Goal: Task Accomplishment & Management: Complete application form

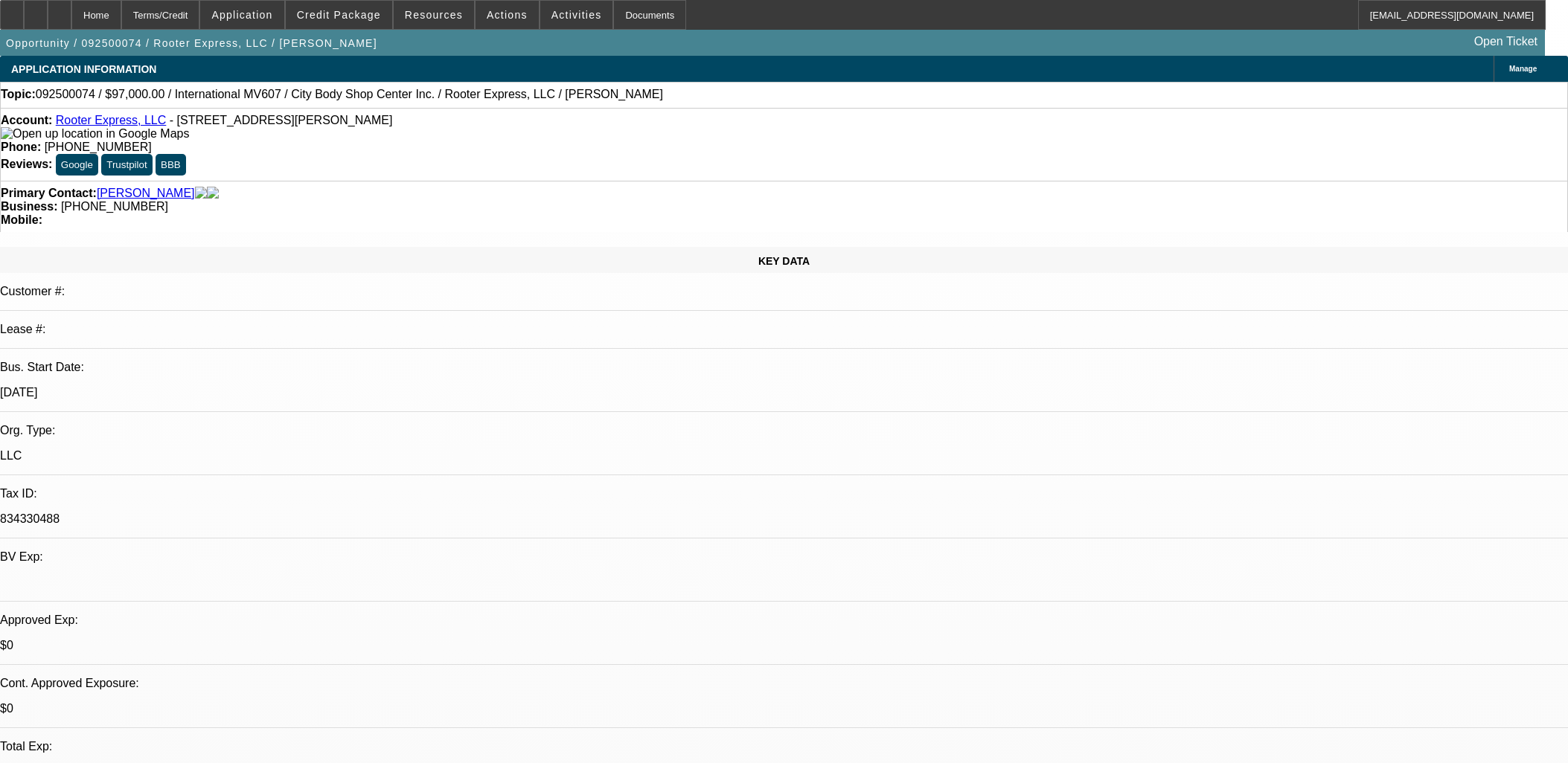
select select "0"
select select "2"
select select "0"
select select "6"
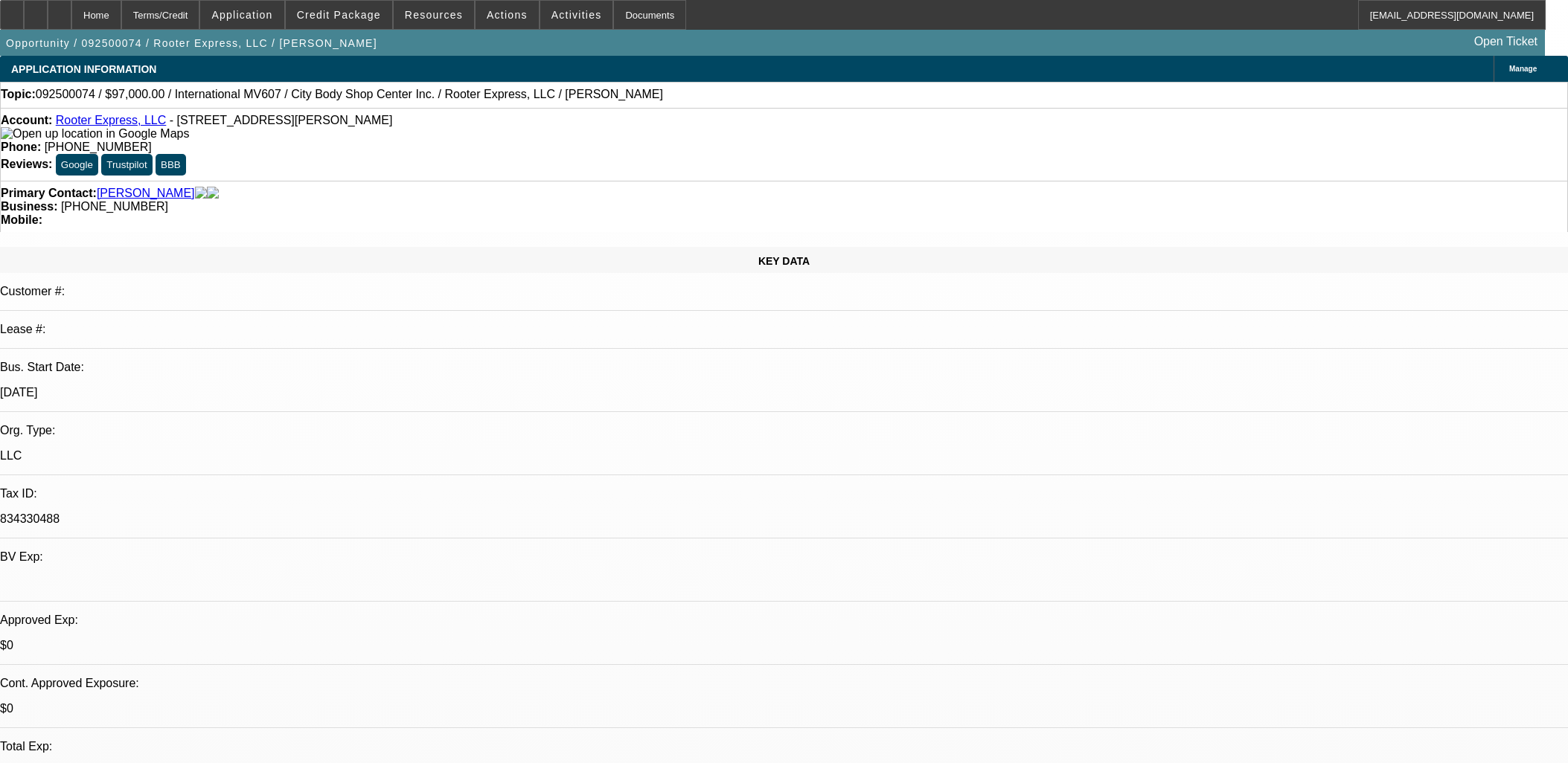
select select "0"
select select "2"
select select "0"
select select "6"
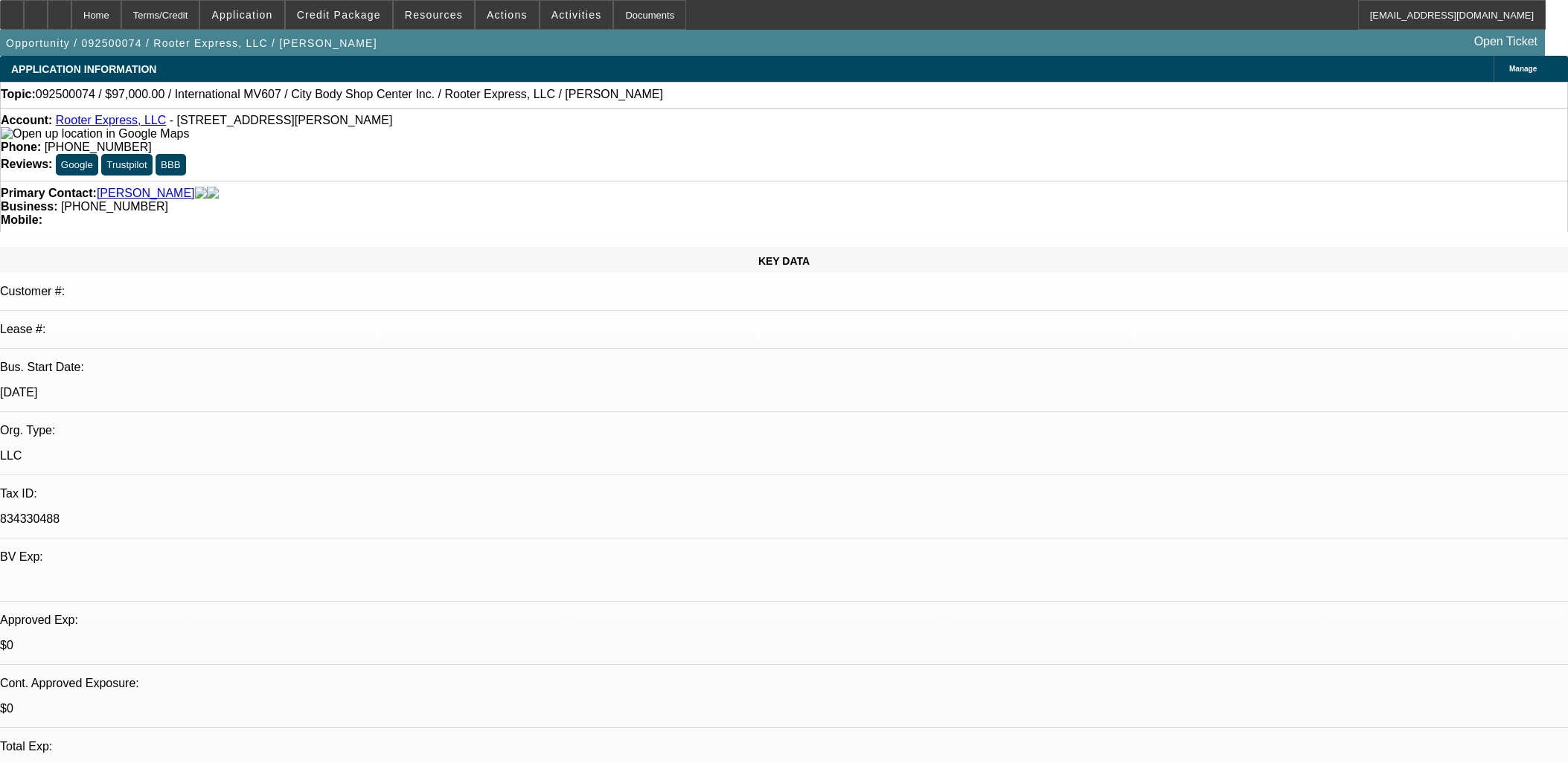
select select "0"
select select "2"
select select "0"
select select "6"
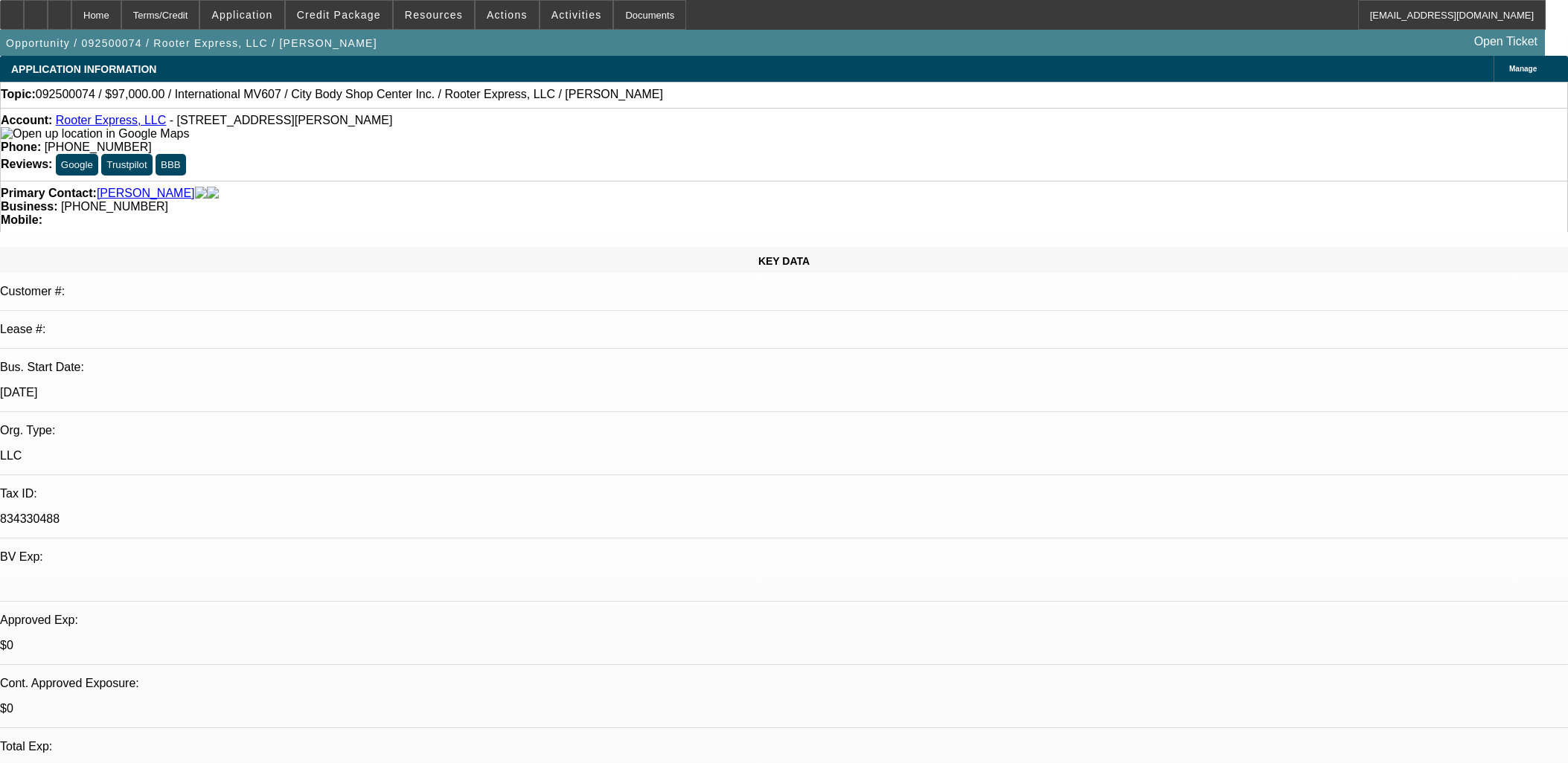
select select "0"
select select "2"
select select "0"
select select "6"
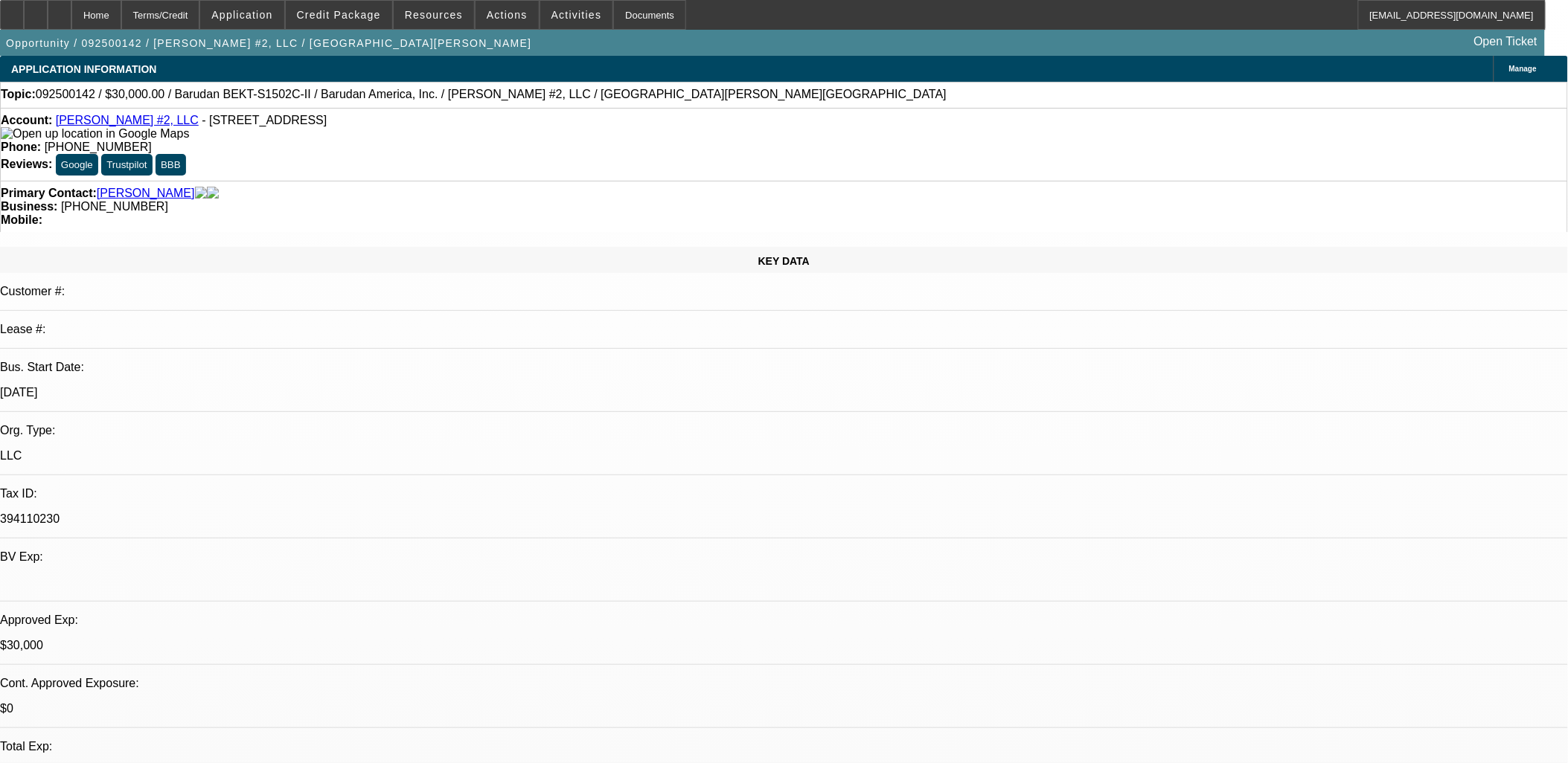
select select "0"
select select "2"
select select "0"
select select "2"
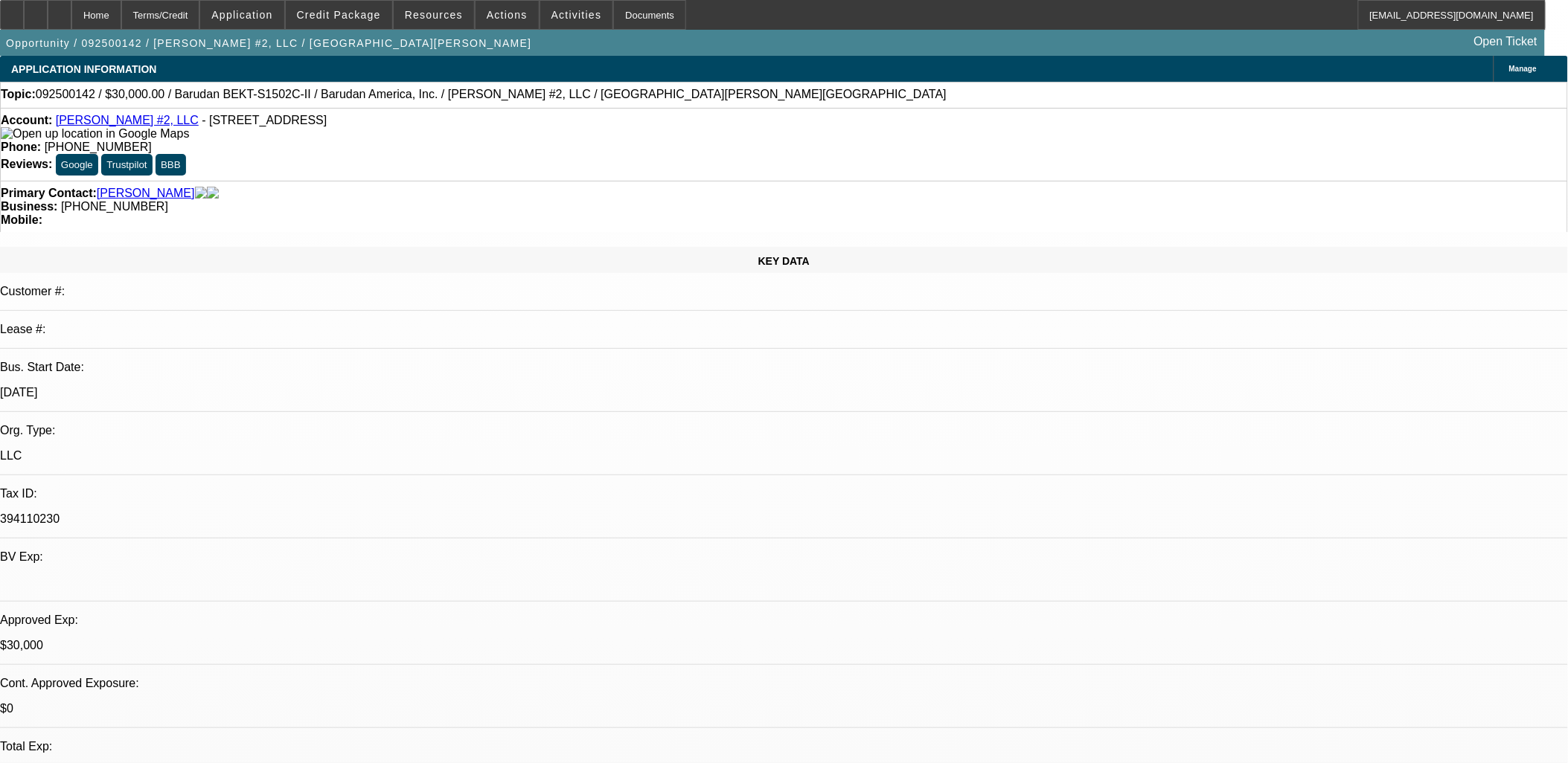
select select "0.1"
select select "1"
select select "2"
select select "1"
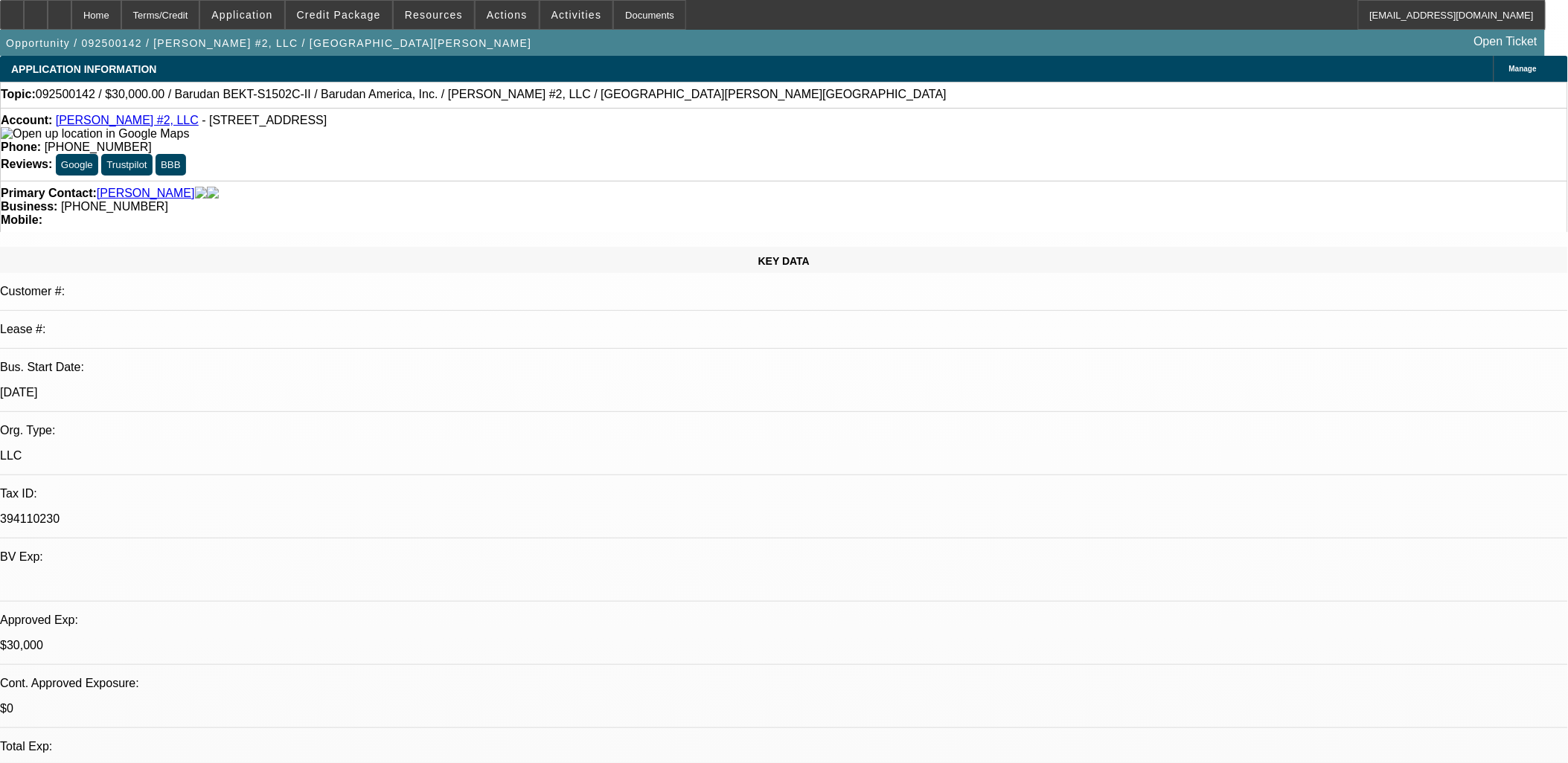
select select "2"
select select "4"
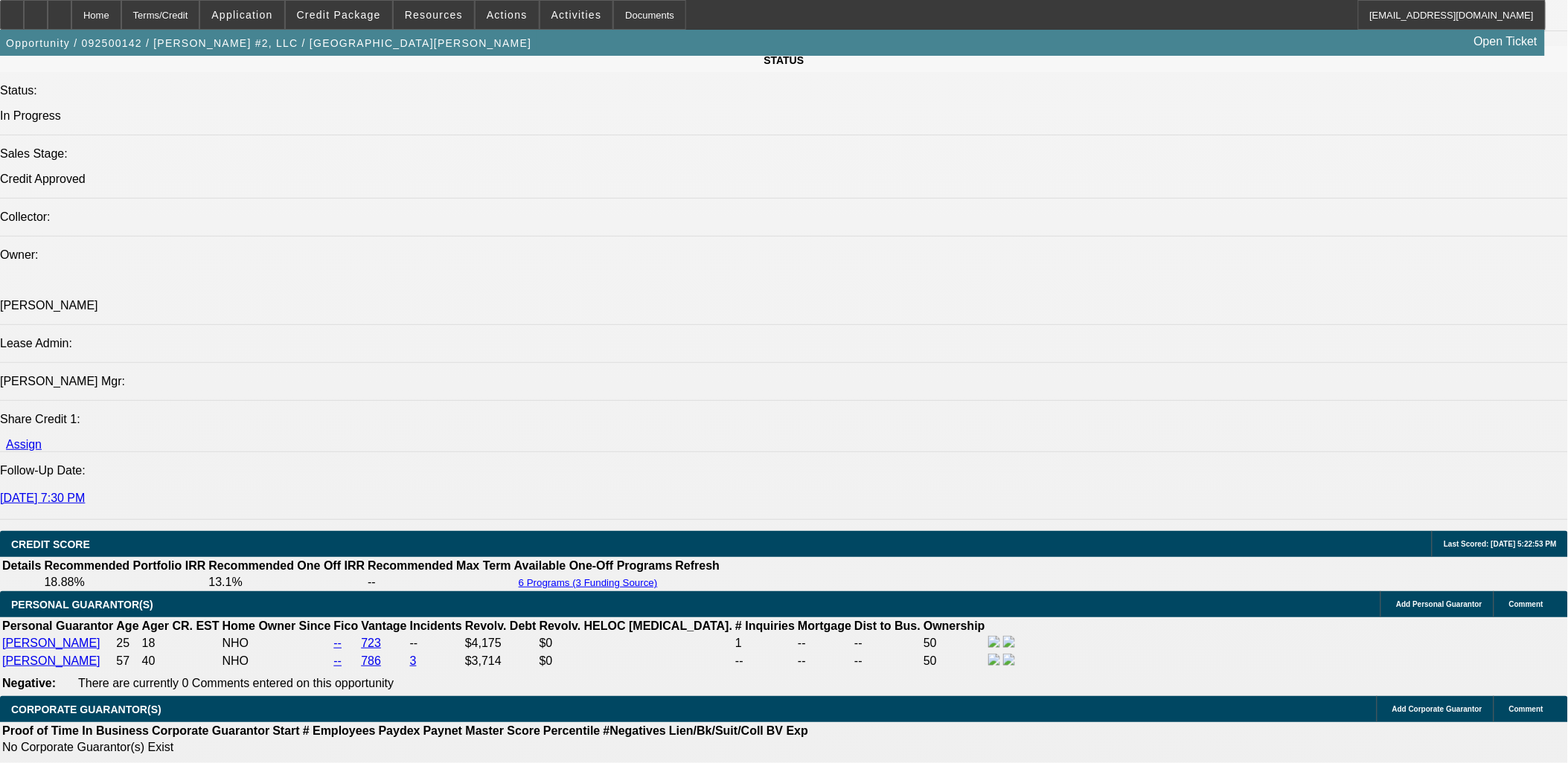
scroll to position [1900, 0]
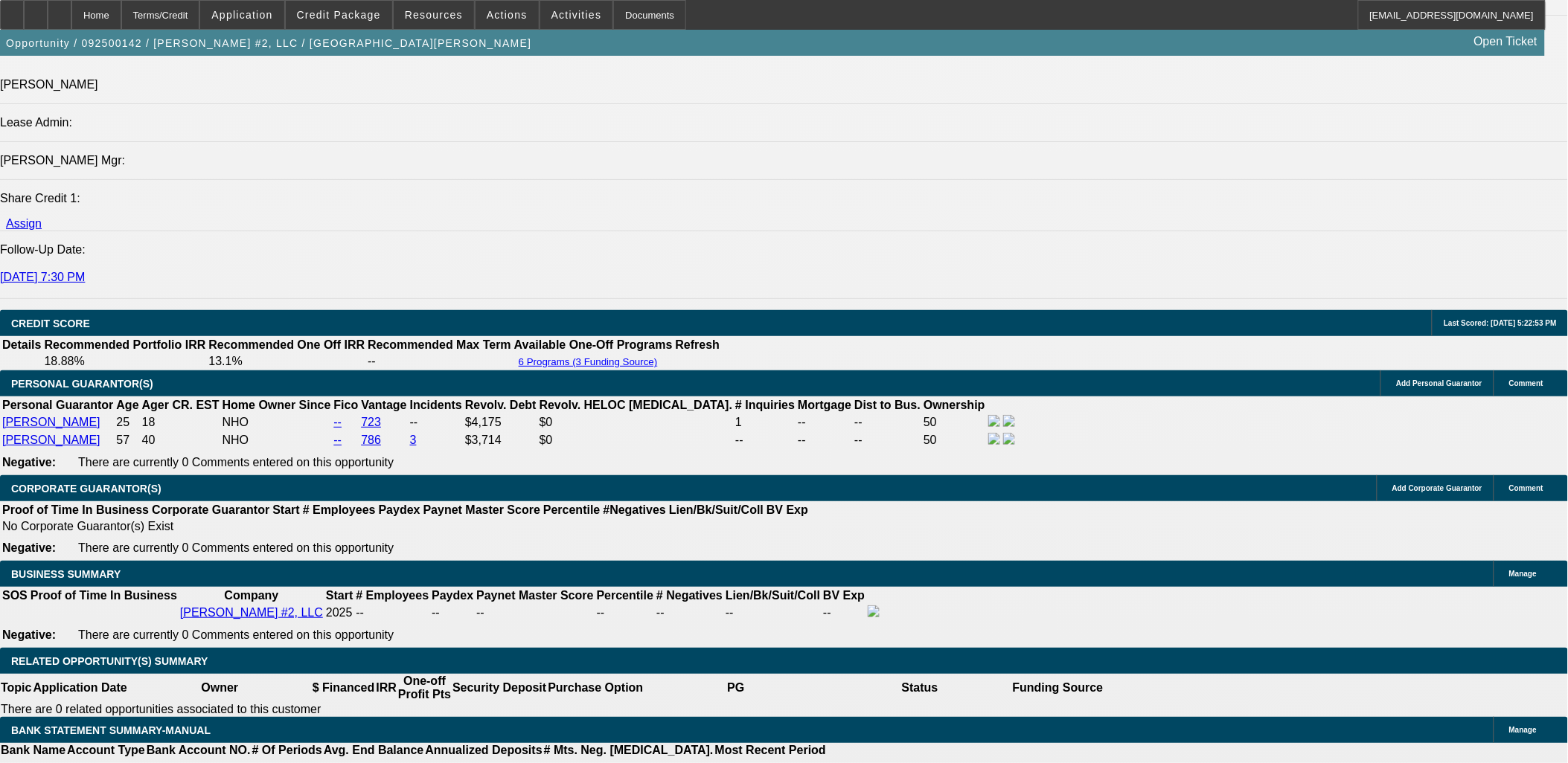
type input "UNKNOWN"
type input "48"
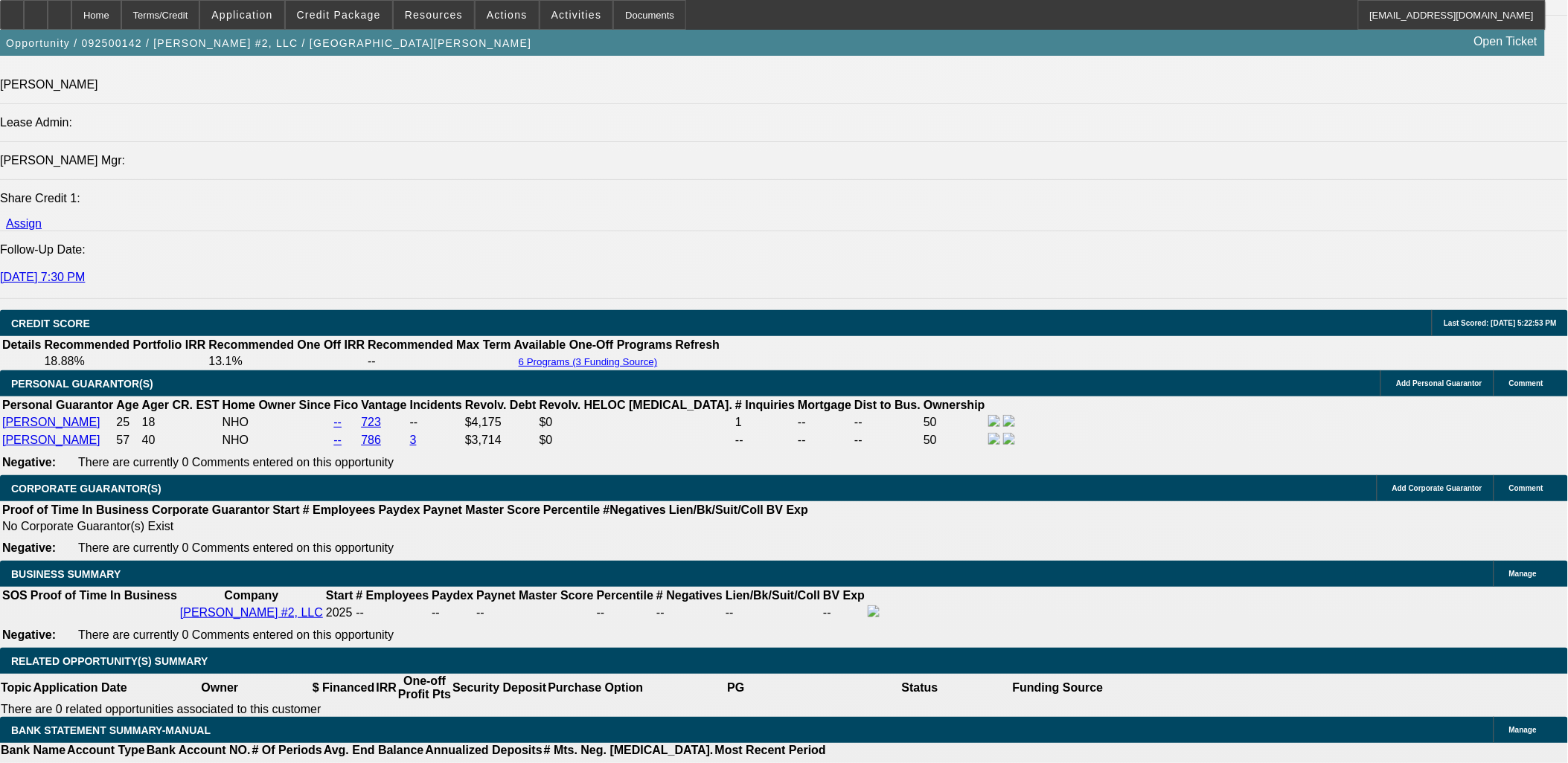
type input "$15,569.86"
type input "$7,784.93"
type input "$1,765.64"
type input "$882.82"
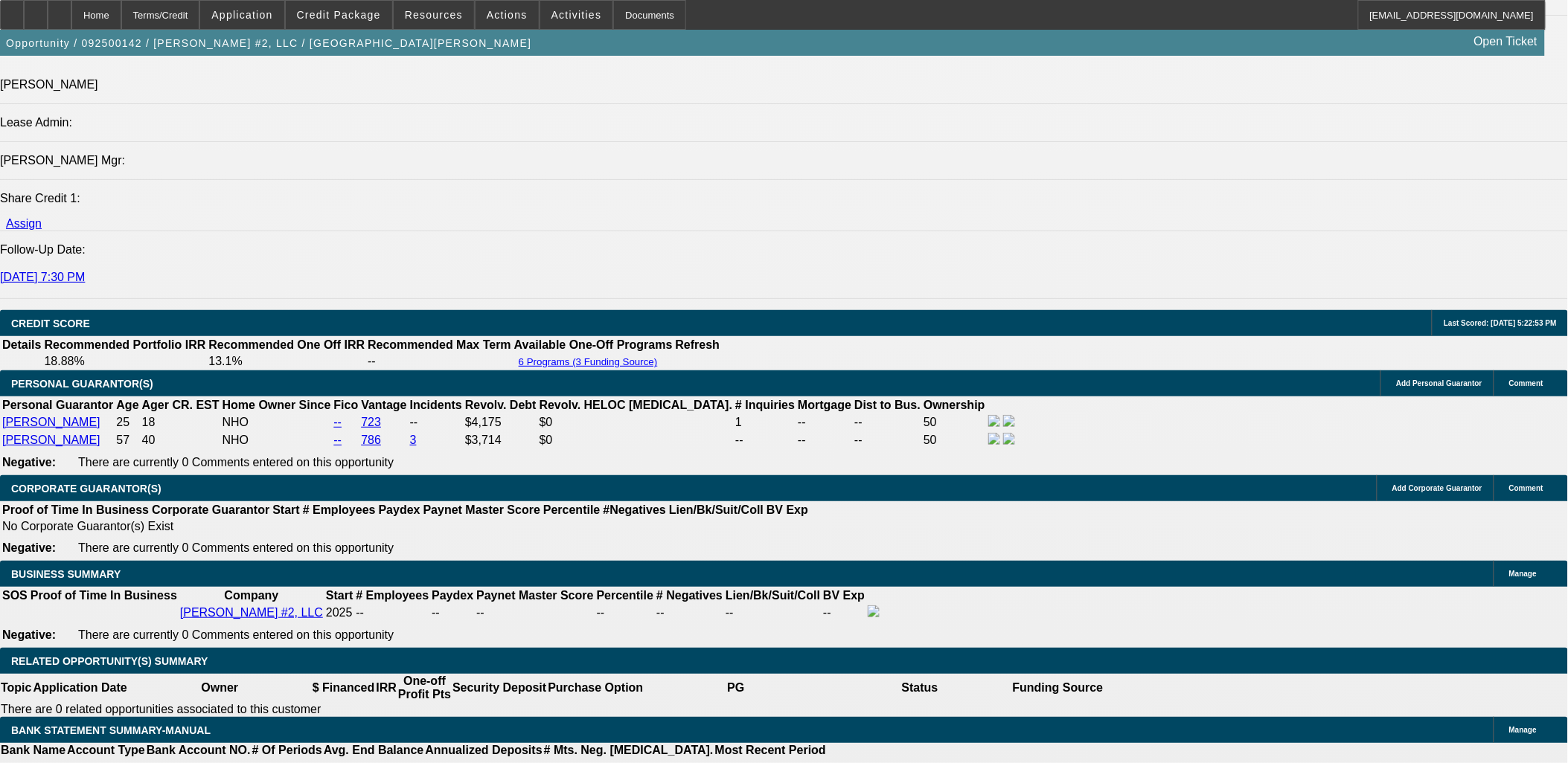
type input "36"
type input "$20,606.34"
type input "$10,303.17"
type input "$2,172.16"
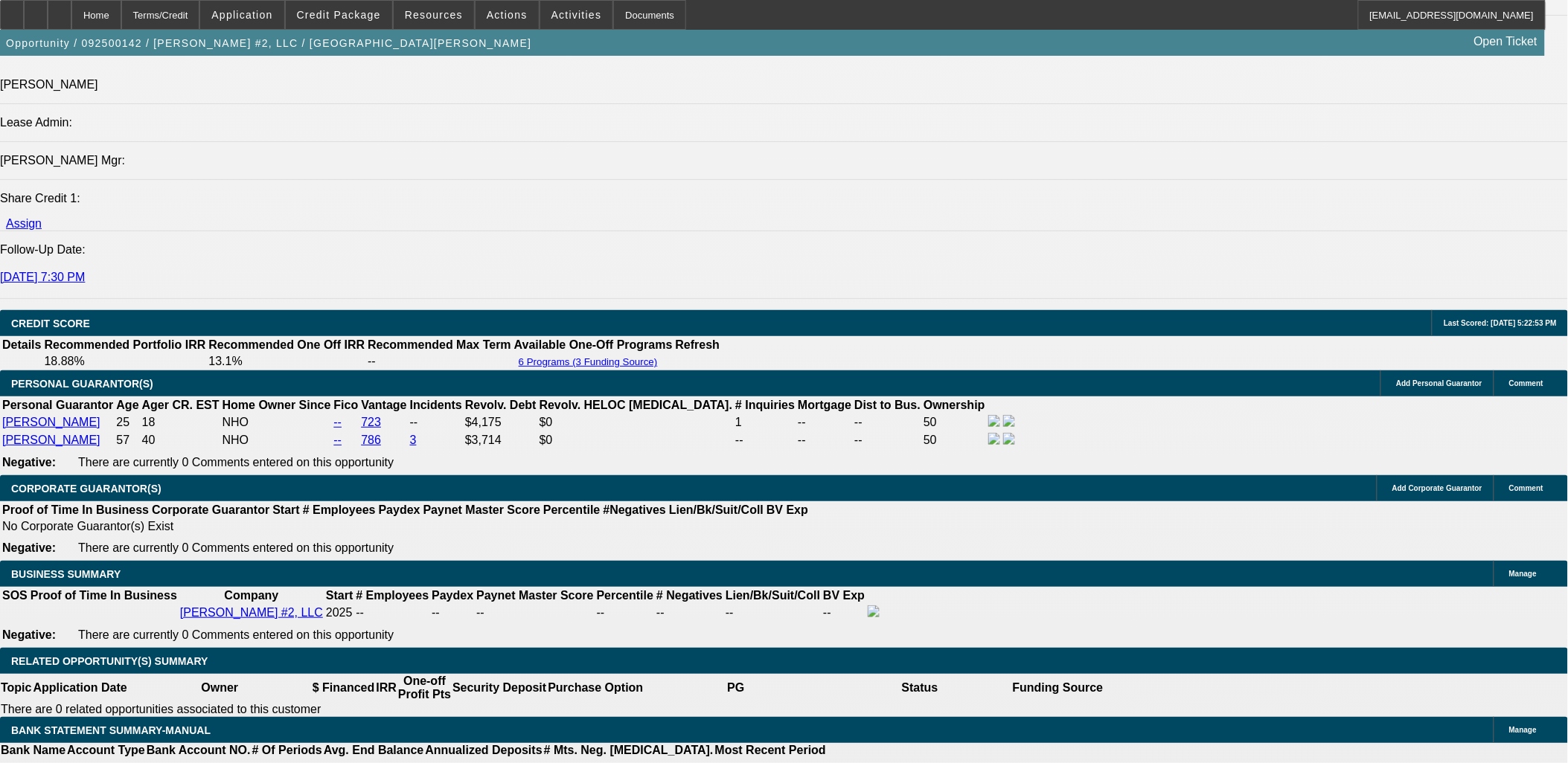
type input "$1,086.08"
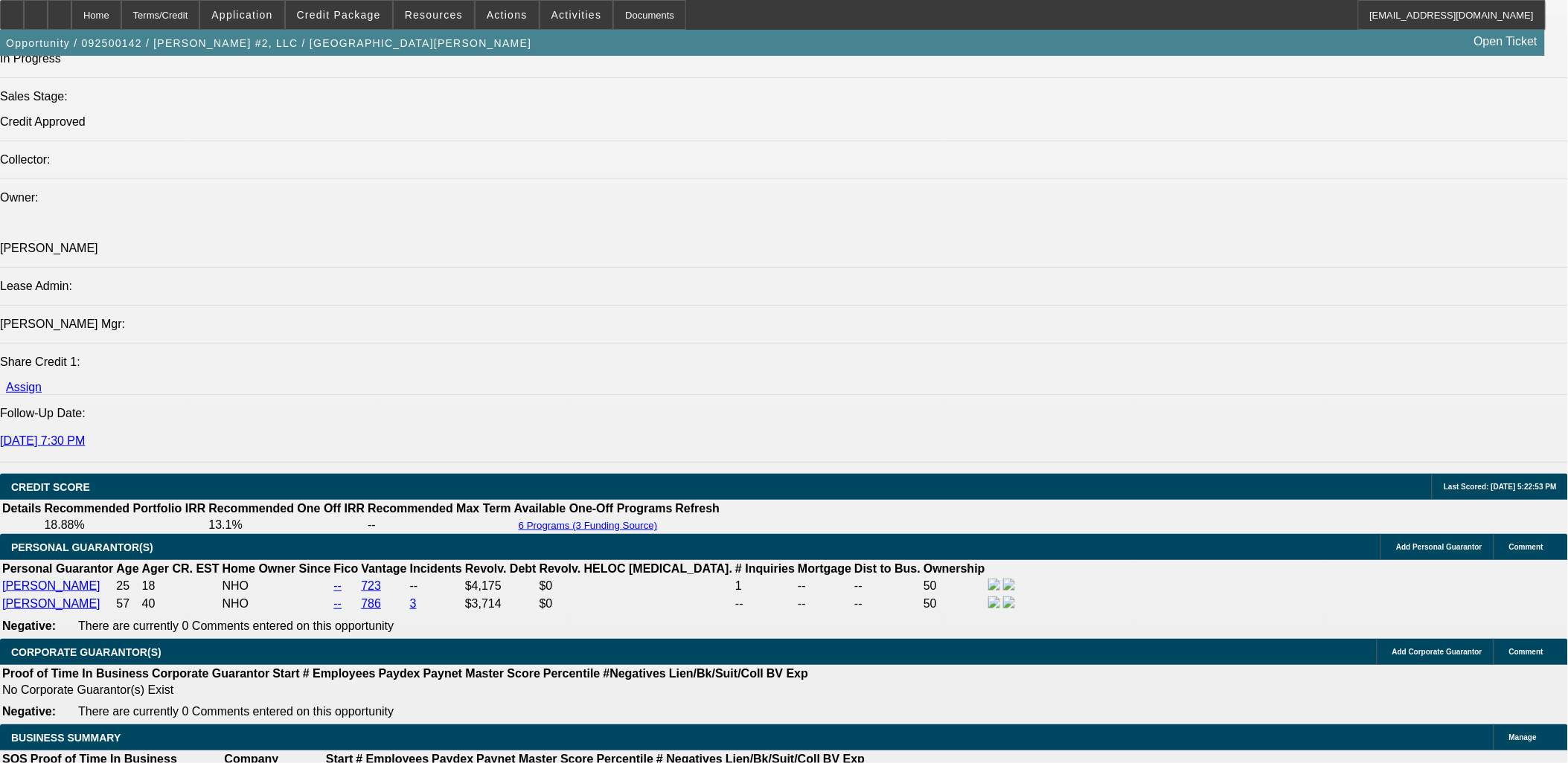
scroll to position [1735, 0]
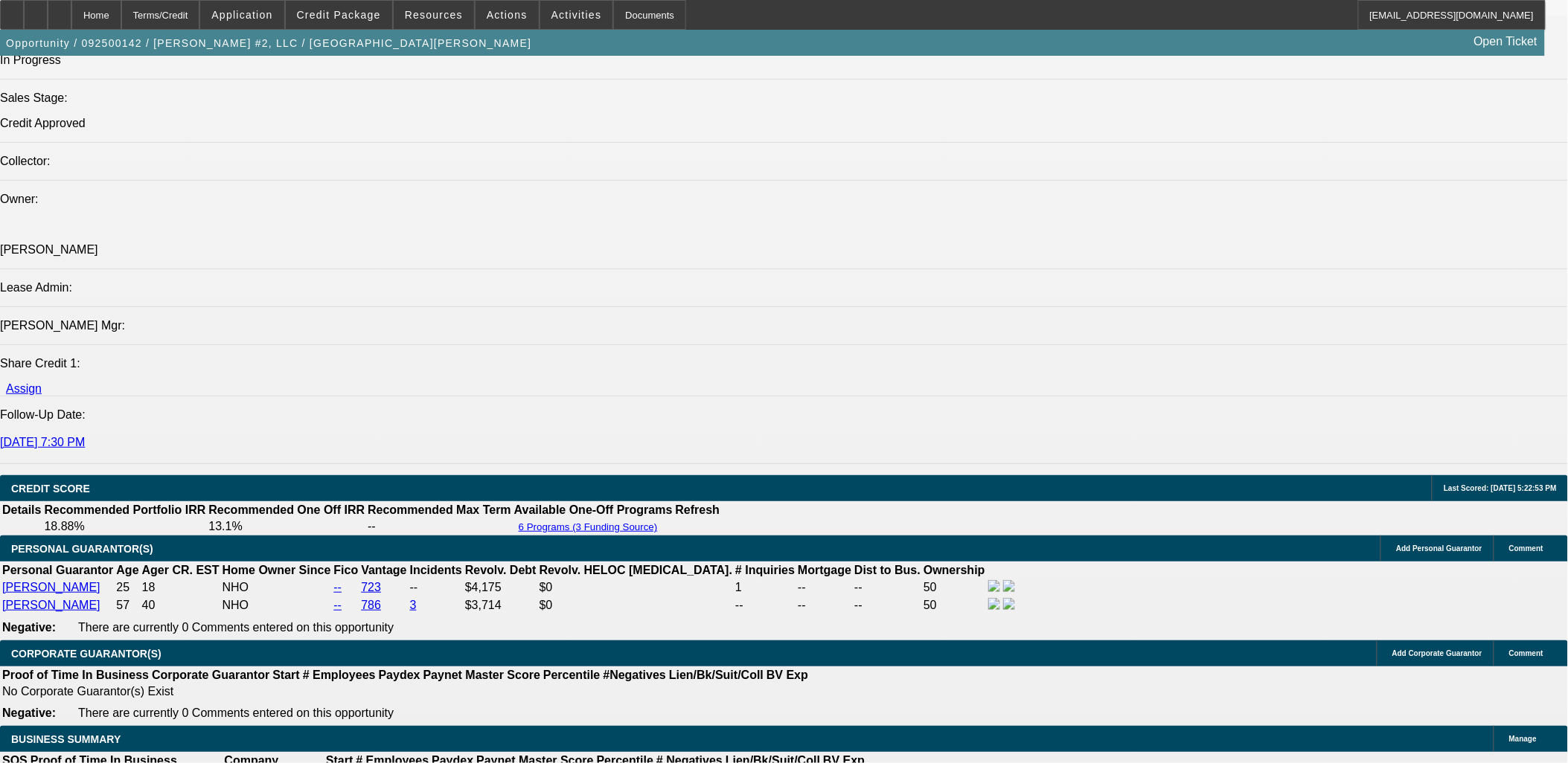
type input "36"
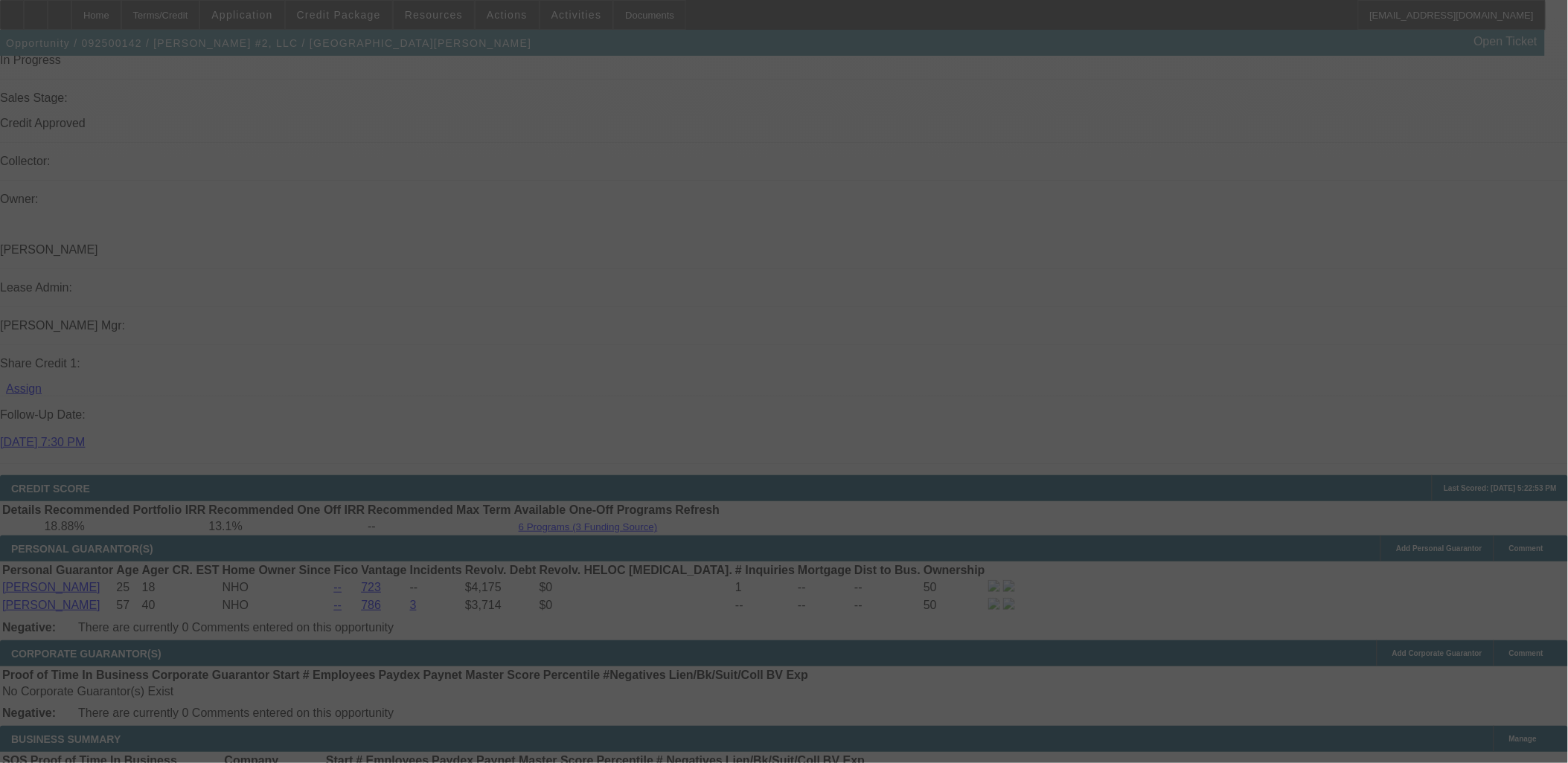
select select "0"
select select "2"
select select "0"
select select "2"
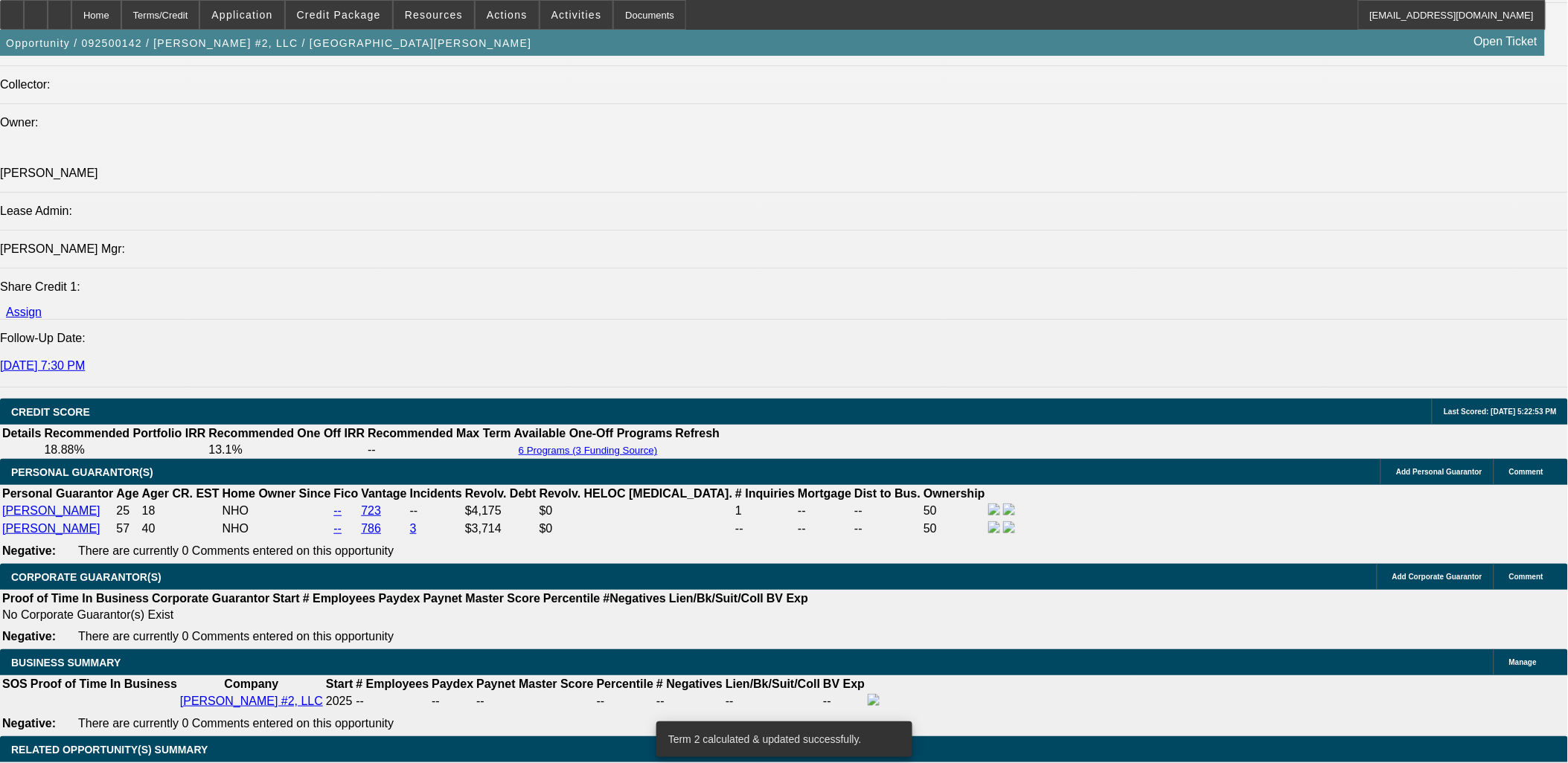
scroll to position [1900, 0]
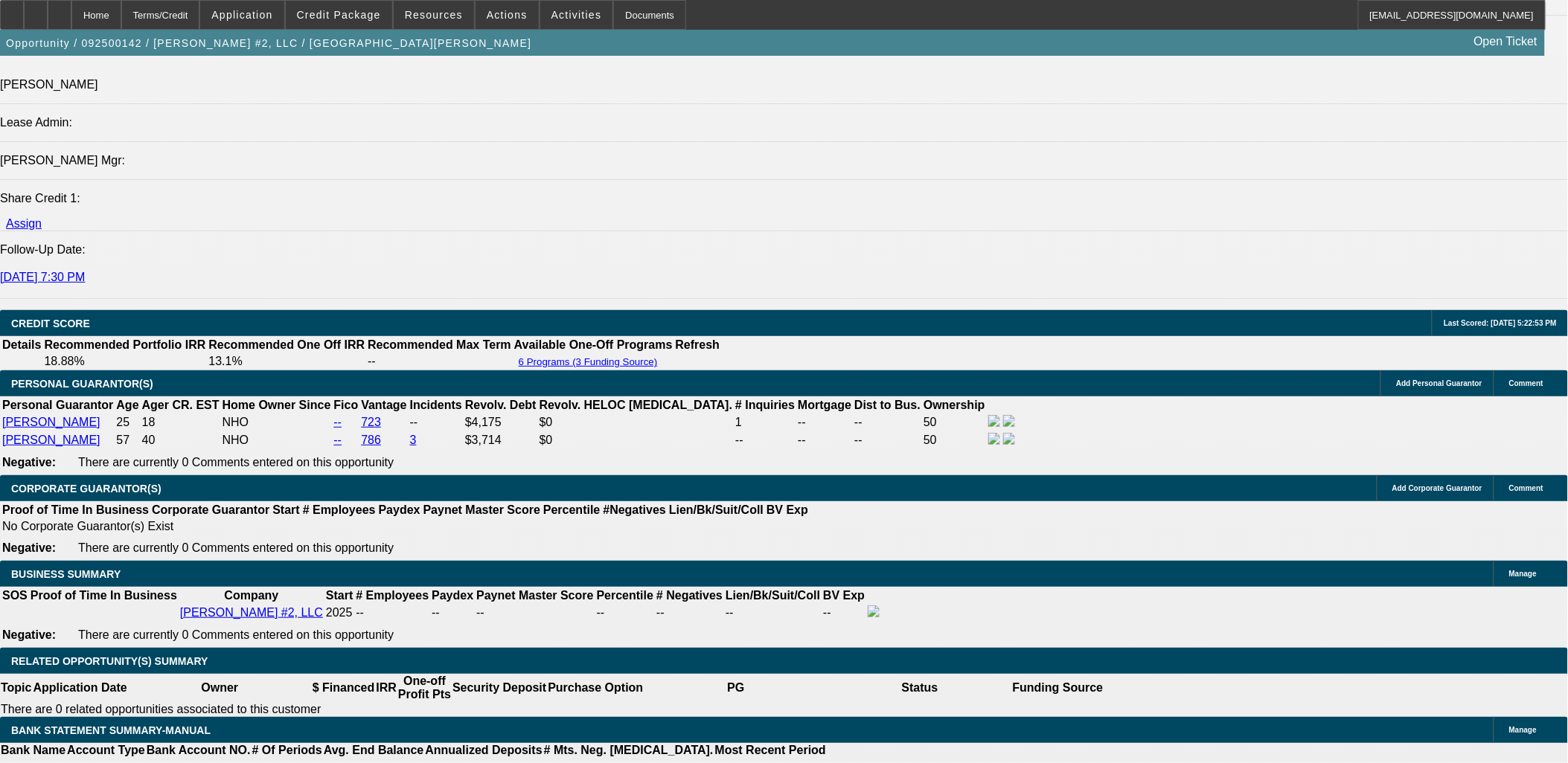
type input "UNKNOWN"
type input "48"
type input "$1,765.64"
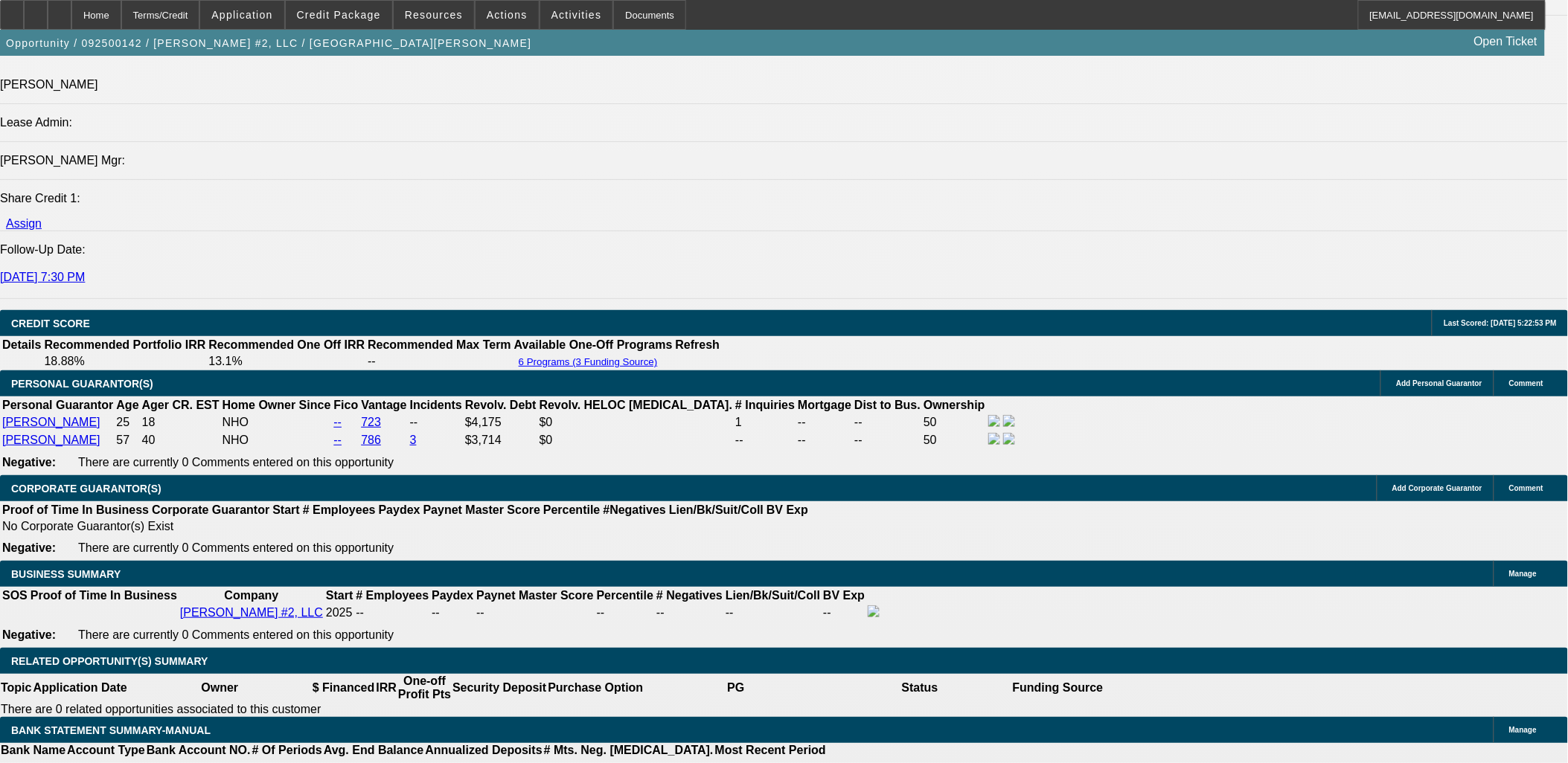
type input "$882.82"
type input "$15,569.86"
type input "$7,784.93"
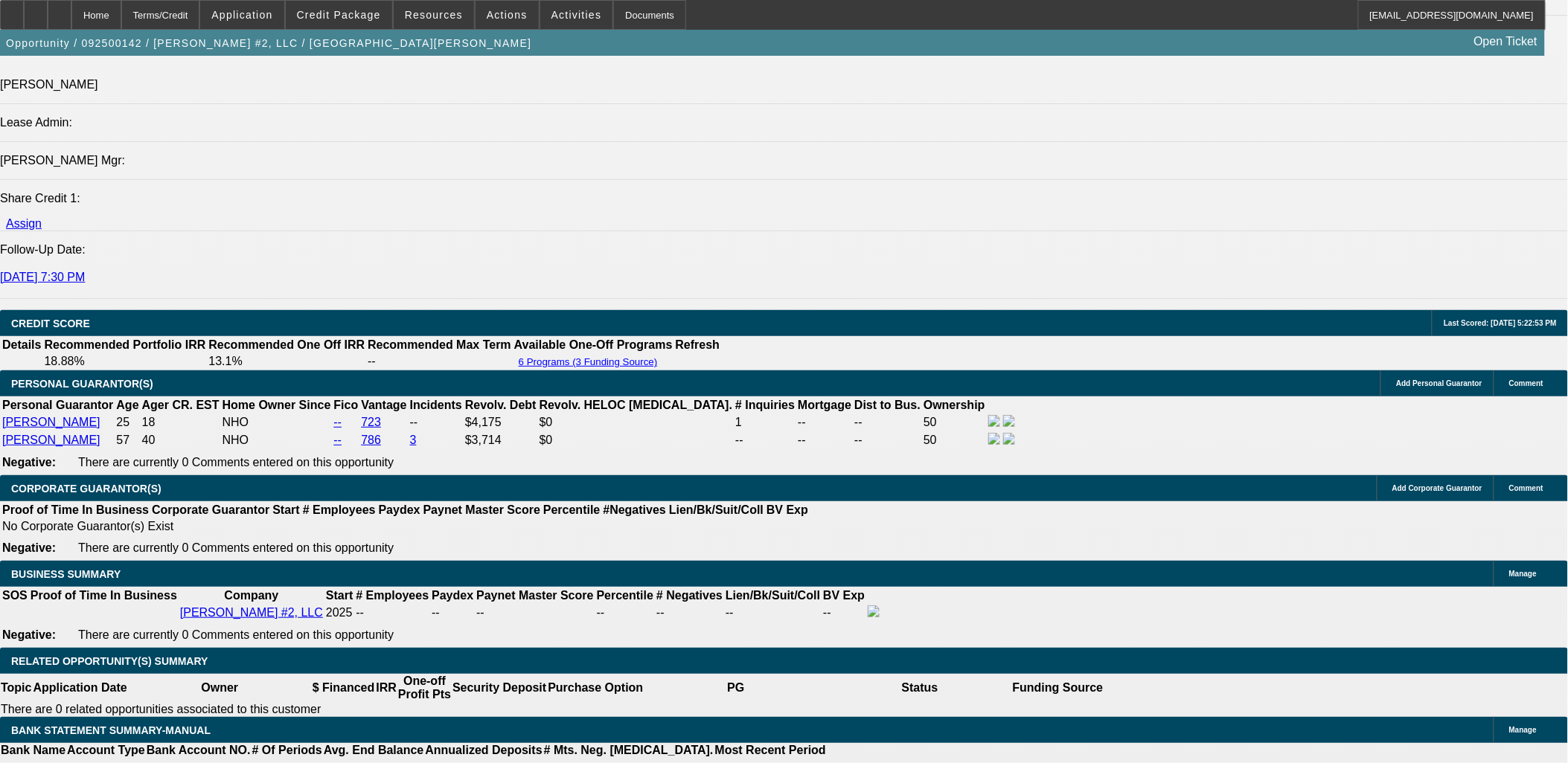
type input "48"
type input "$1,765.64"
type input "$882.82"
type input "48"
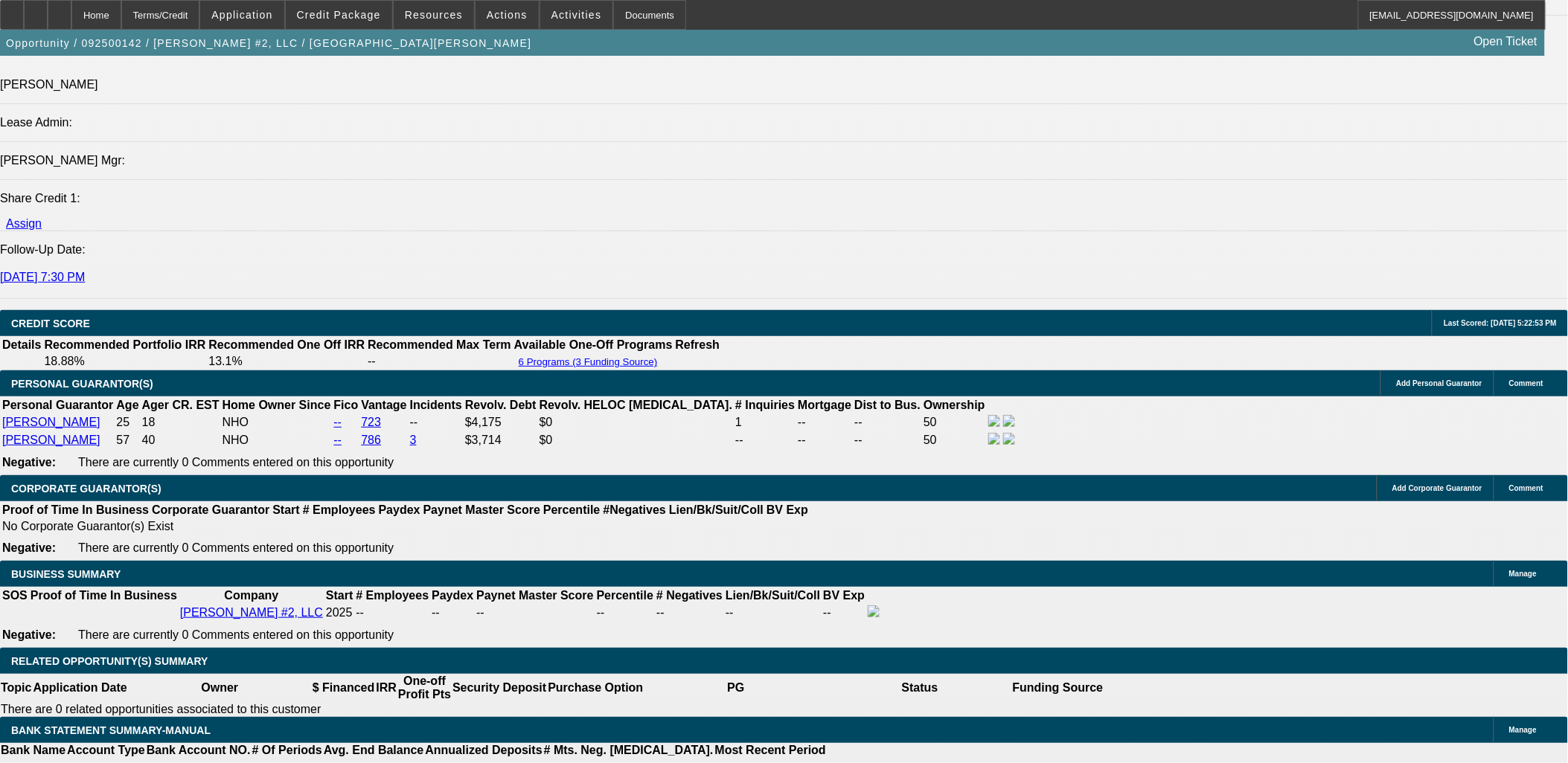
type input "882"
type input "$1,764.00"
type input "18"
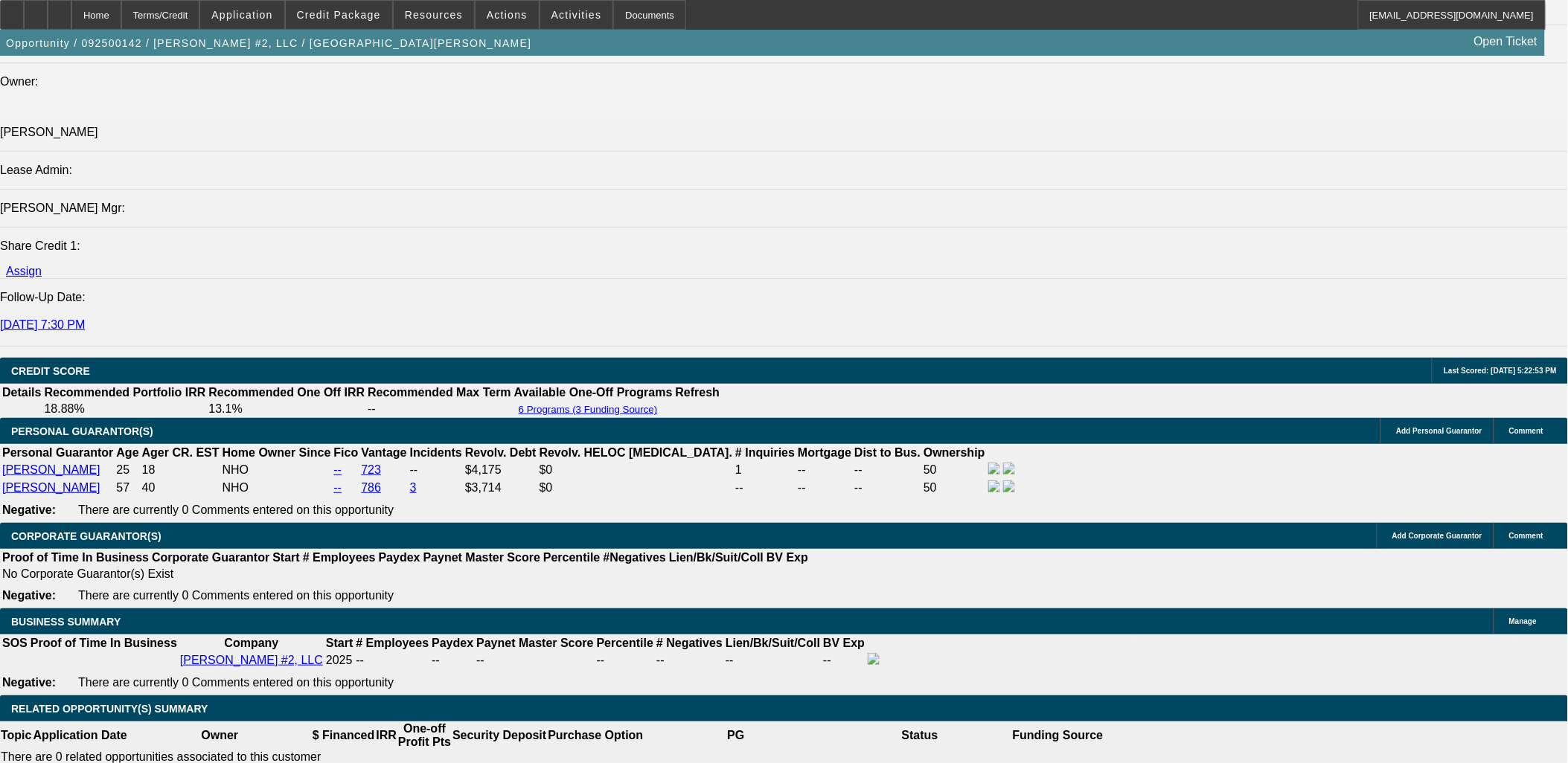
scroll to position [1735, 0]
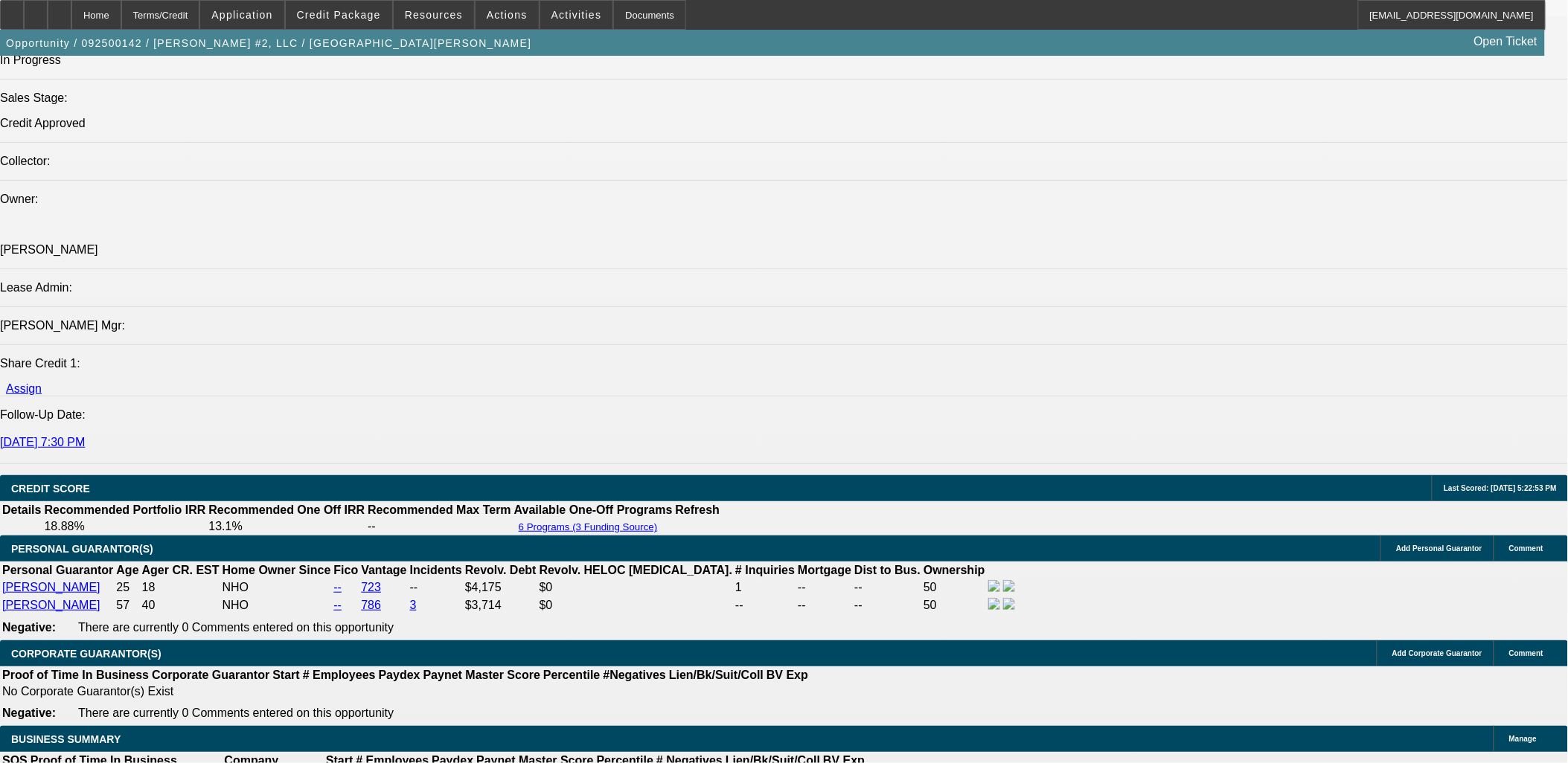
type input "$882.00"
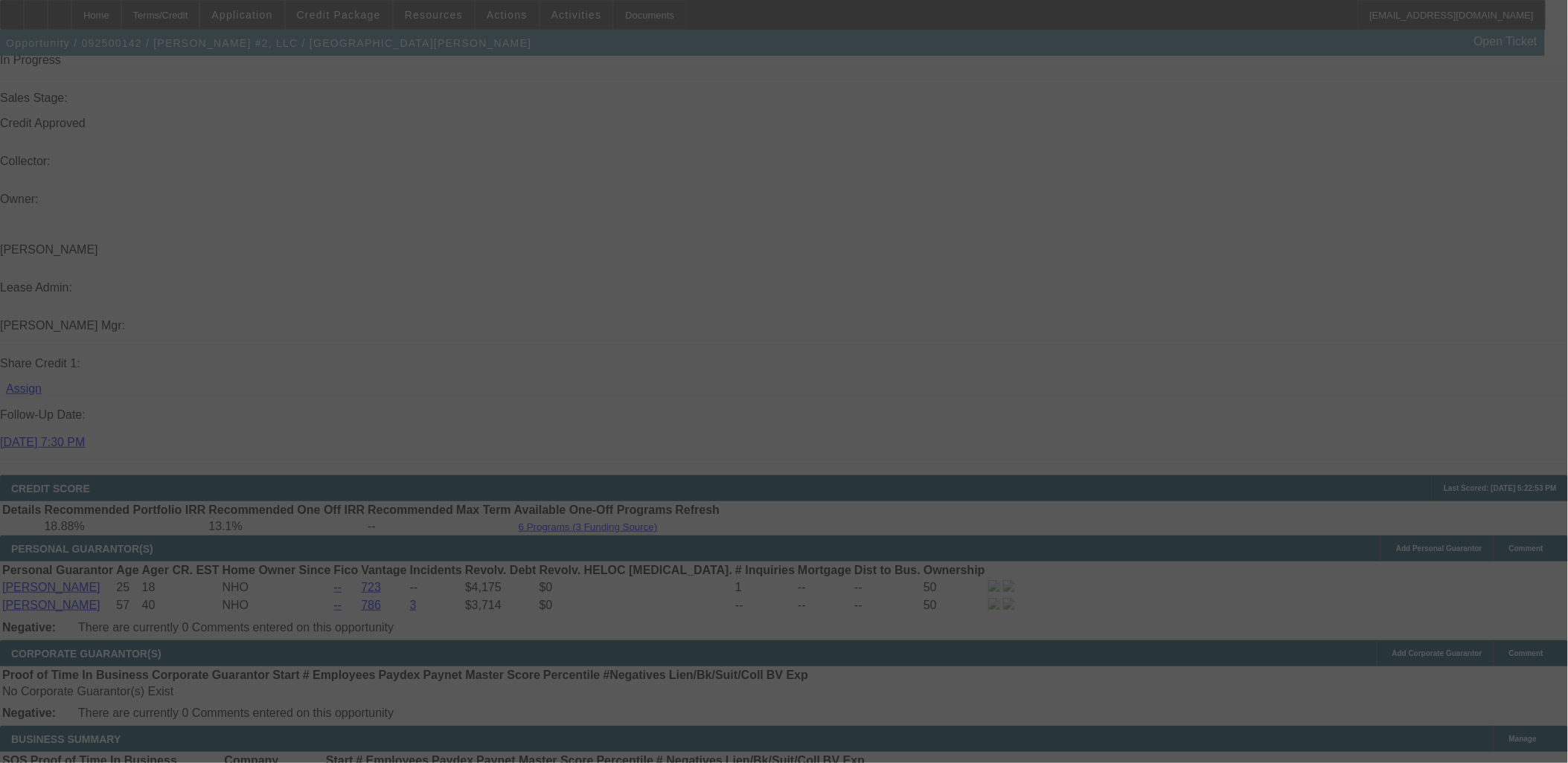
select select "0"
select select "2"
select select "0"
select select "2"
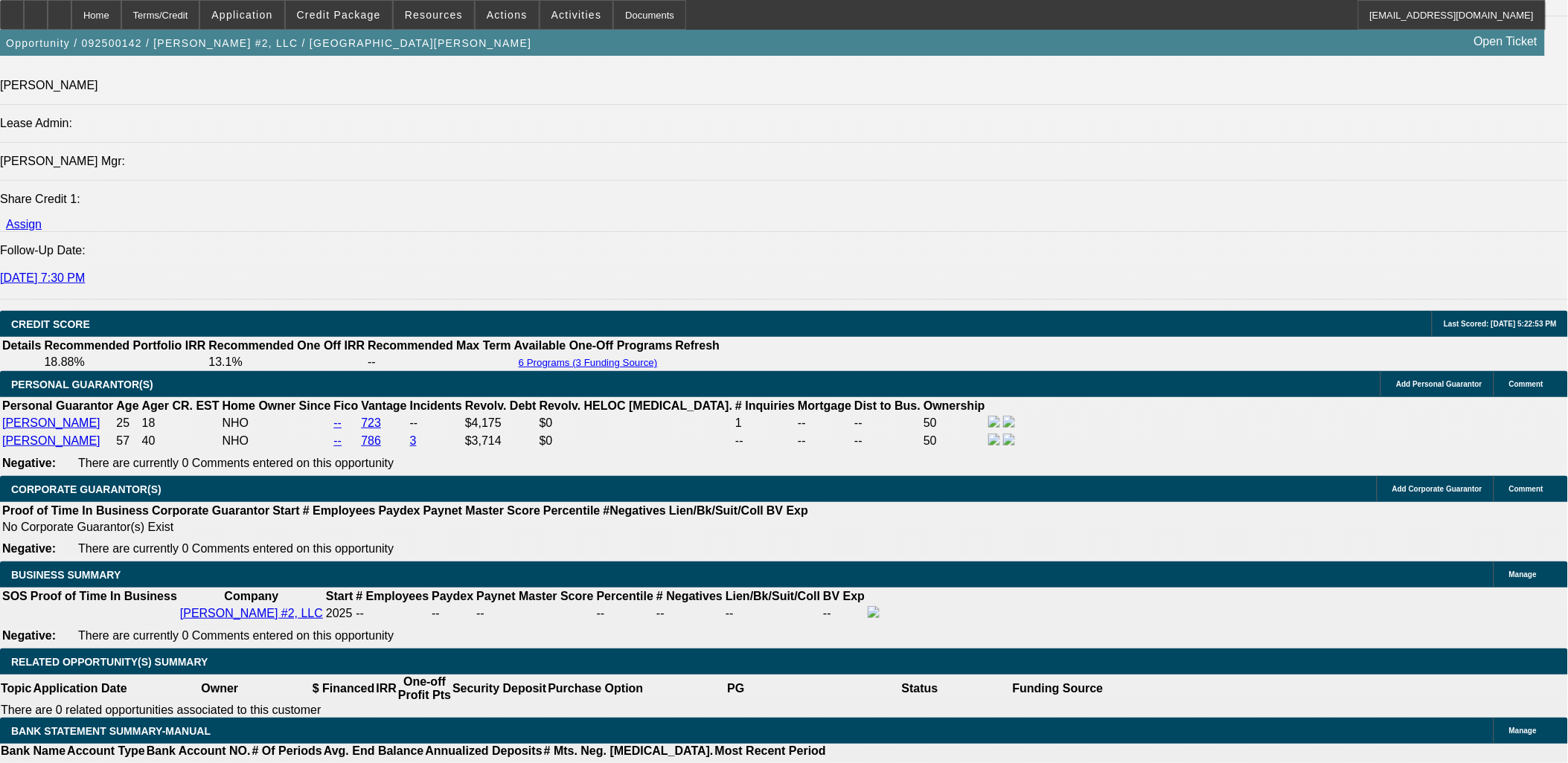
scroll to position [1900, 0]
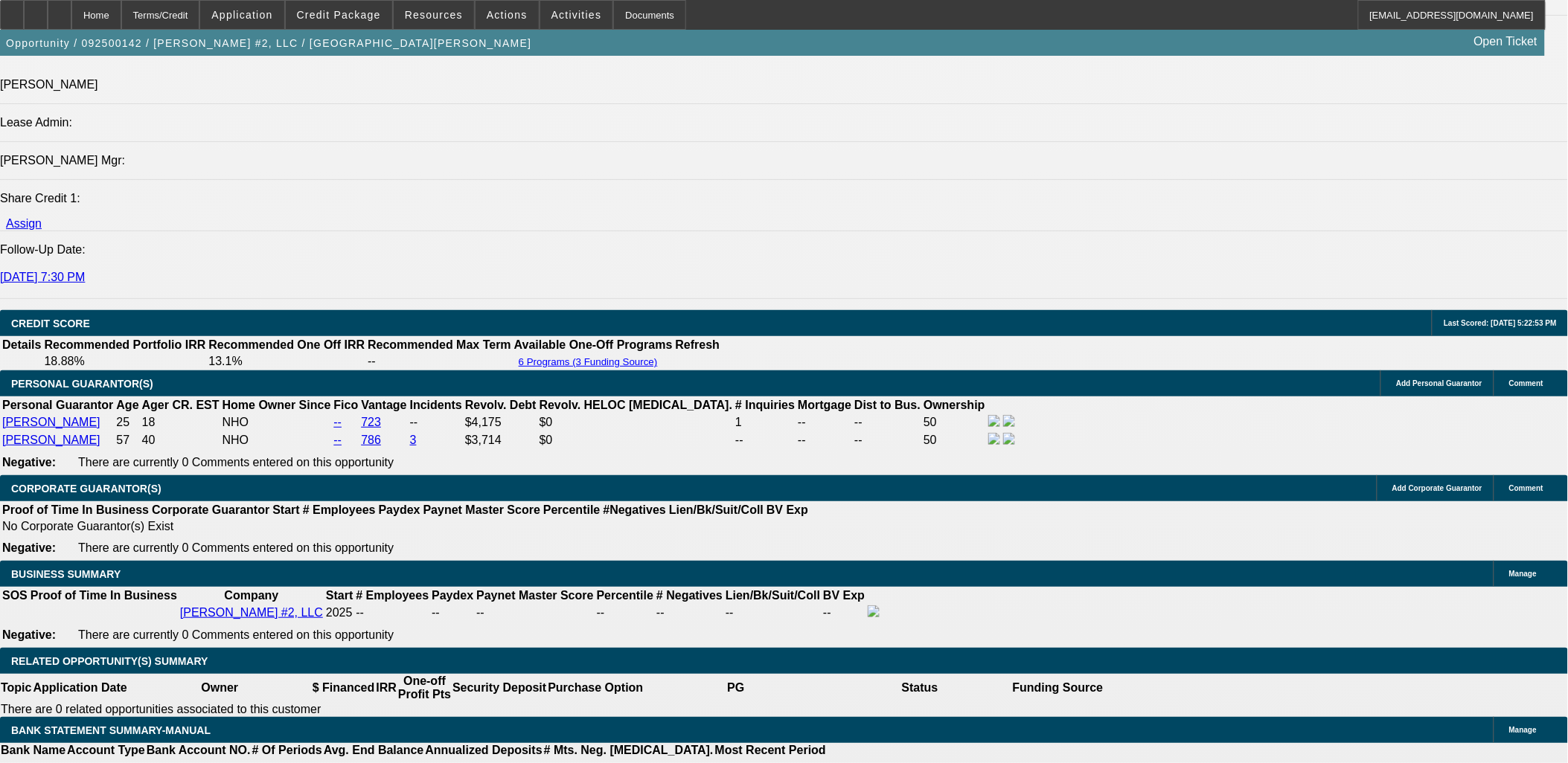
type input "$5,000.00"
type input "UNKNOWN"
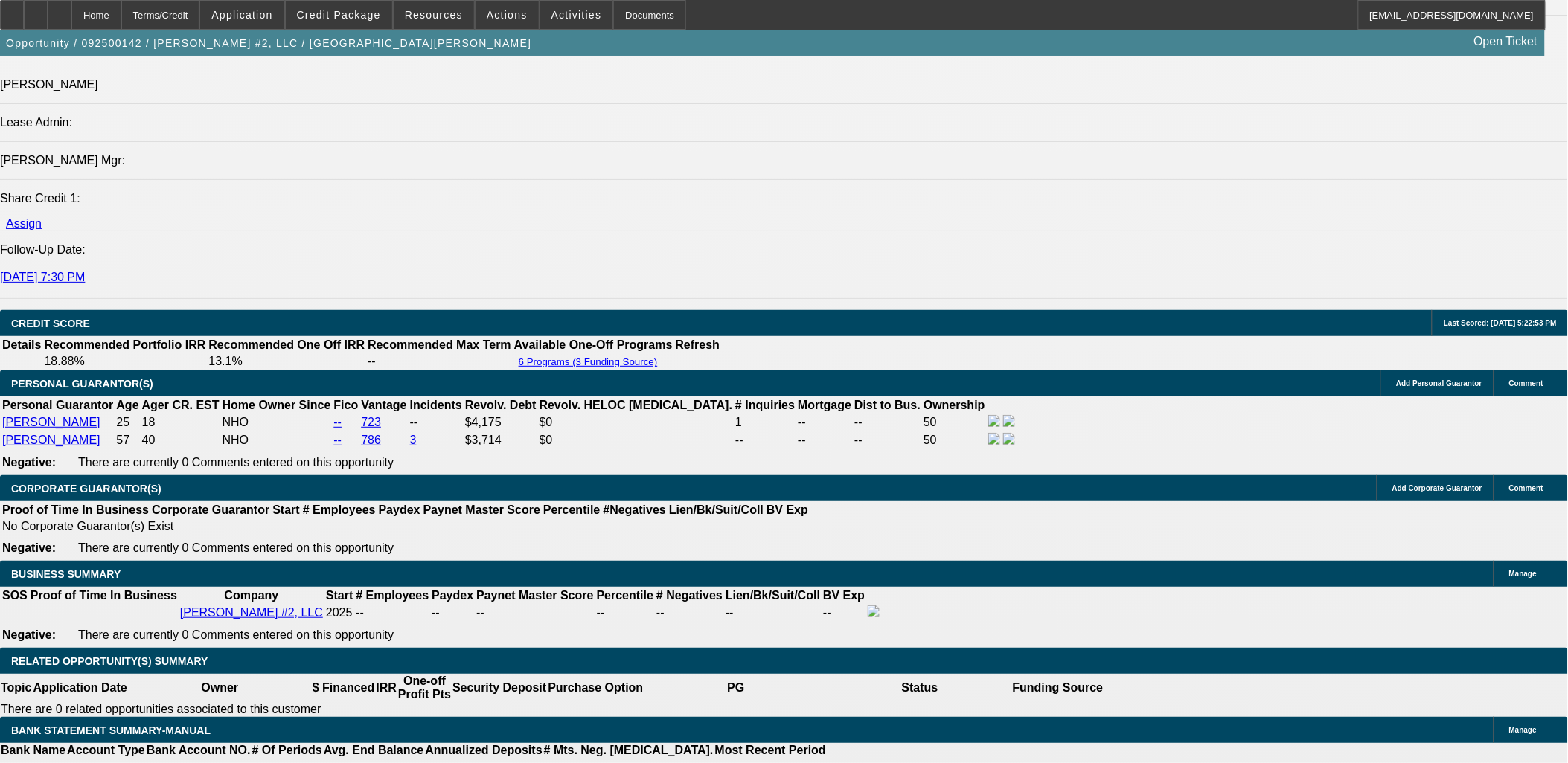
type input "$1,762.64"
type input "$881.32"
type input "$1,762.64"
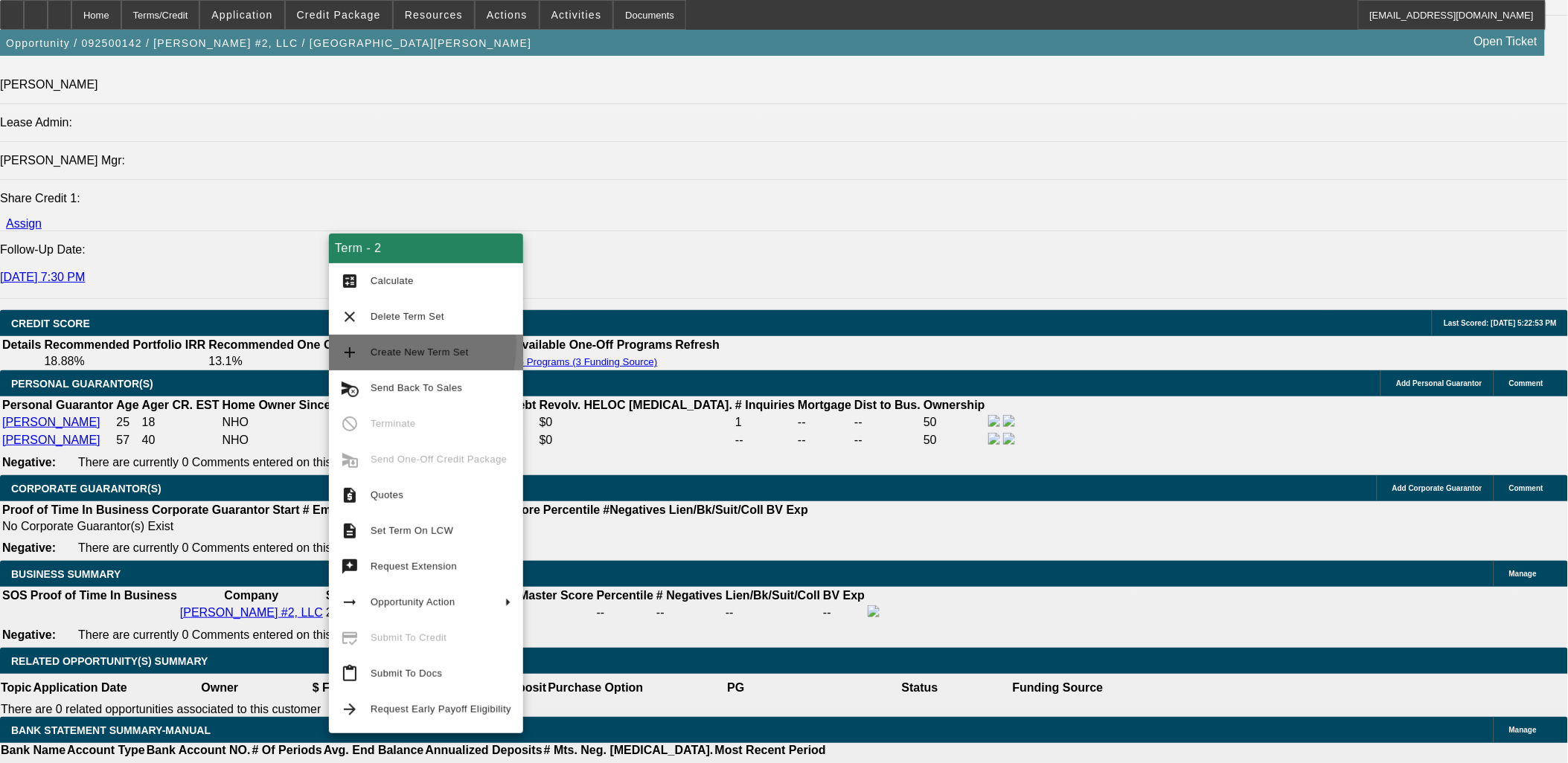
click at [385, 344] on span "Create New Term Set" at bounding box center [441, 353] width 141 height 18
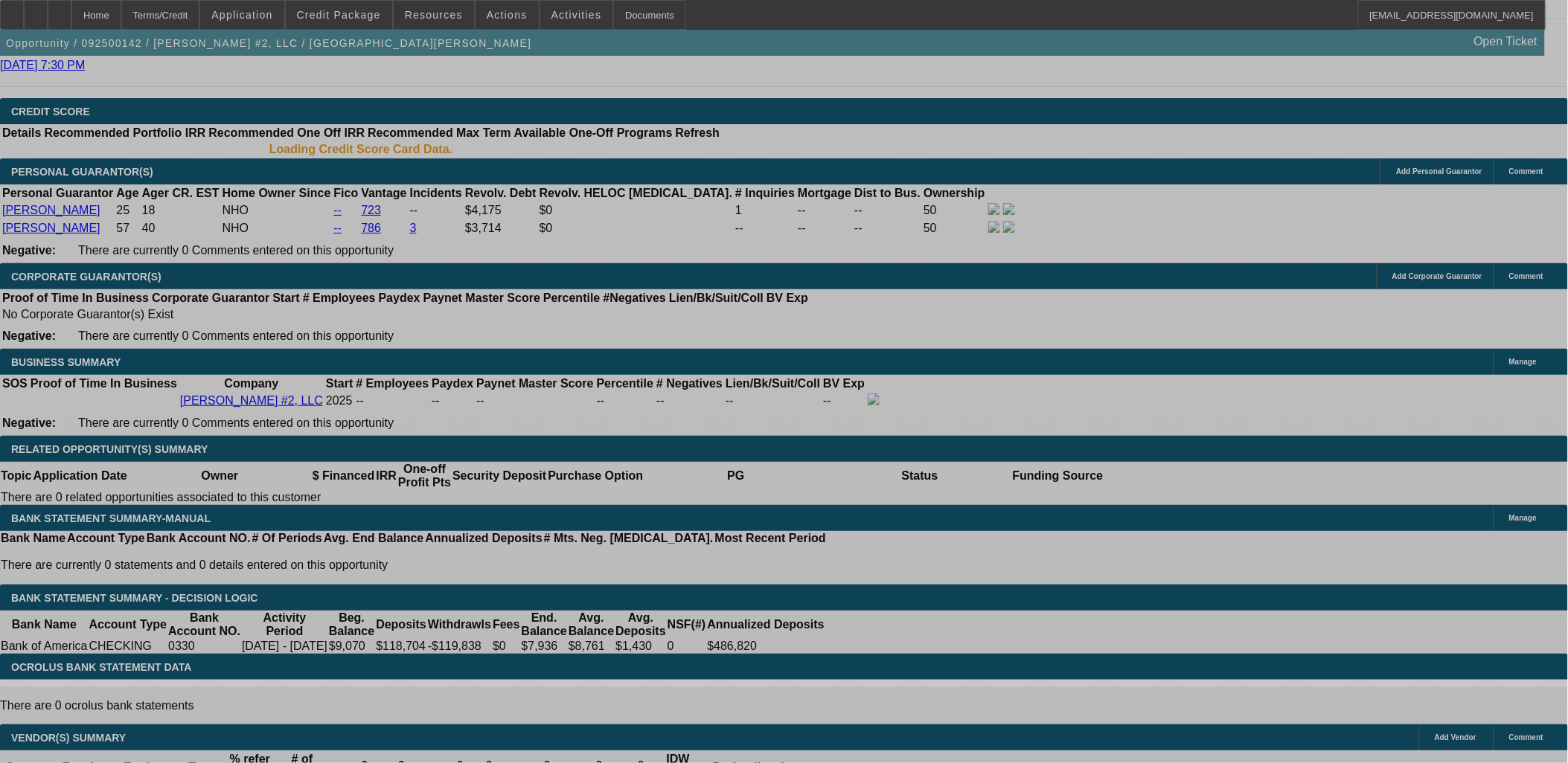
select select "0"
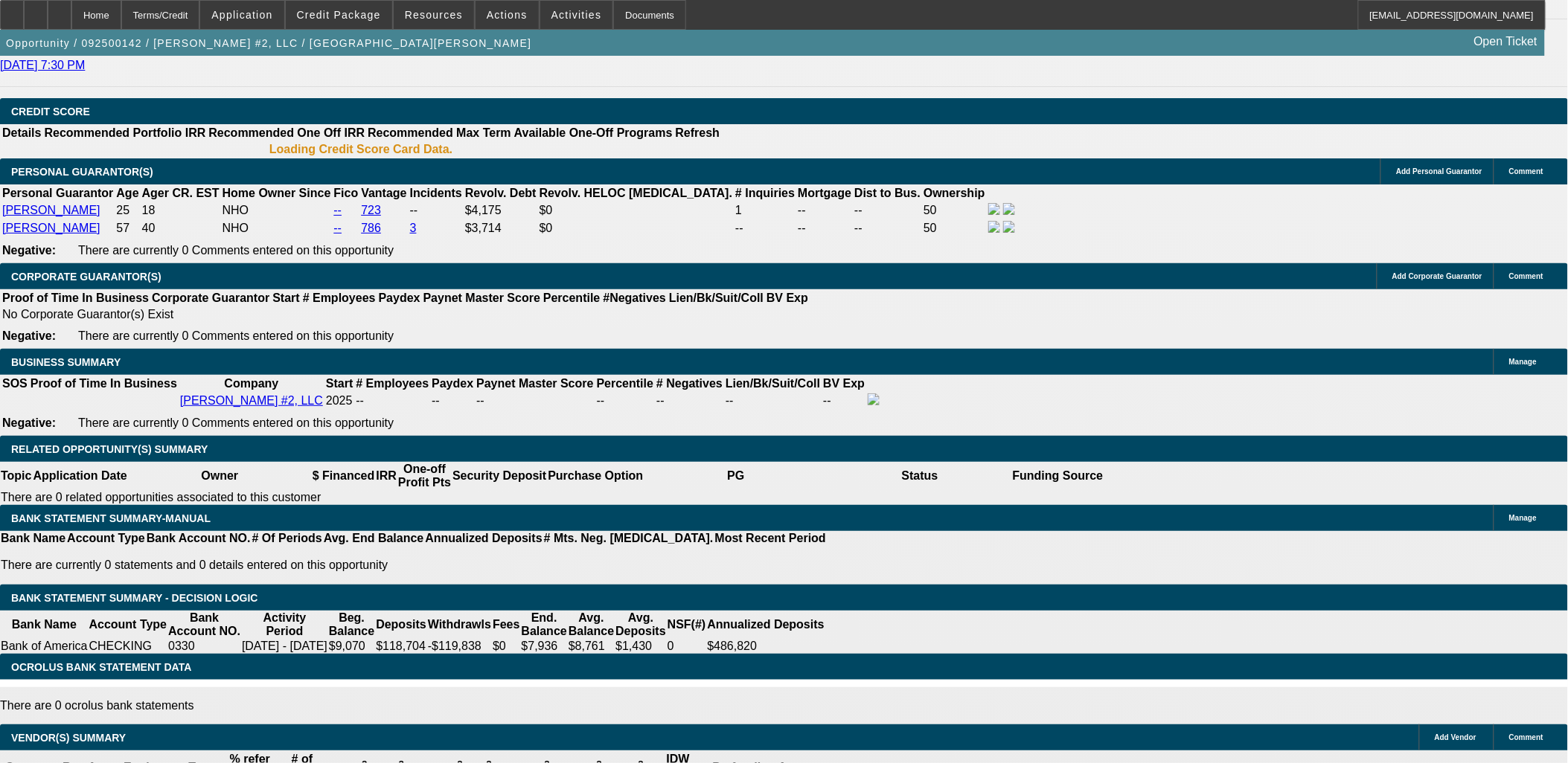
select select "2"
select select "0"
select select "2"
select select "0"
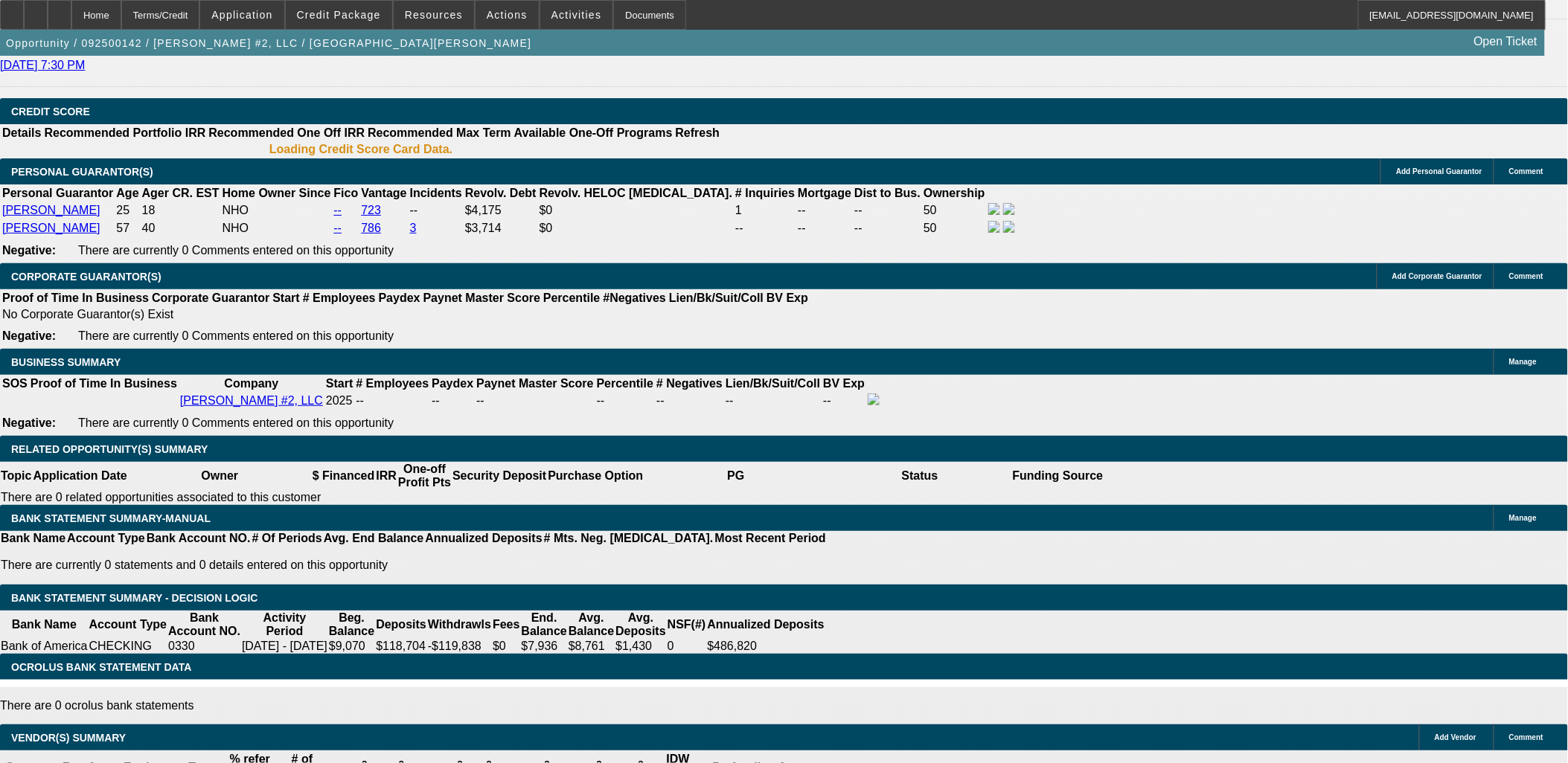
select select "0"
select select "2"
select select "0.1"
select select "1"
select select "2"
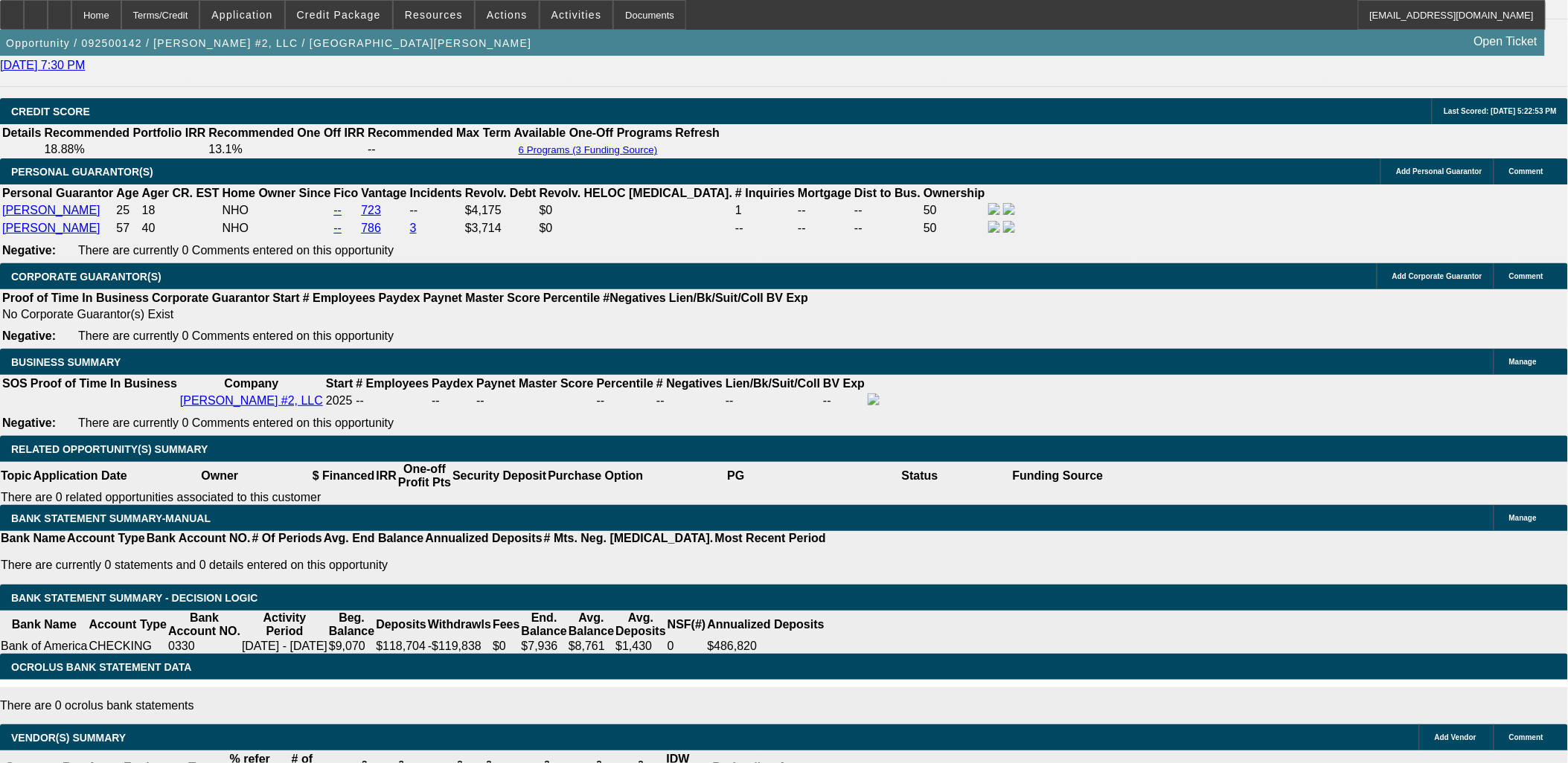
select select "2"
select select "1"
select select "2"
select select "1"
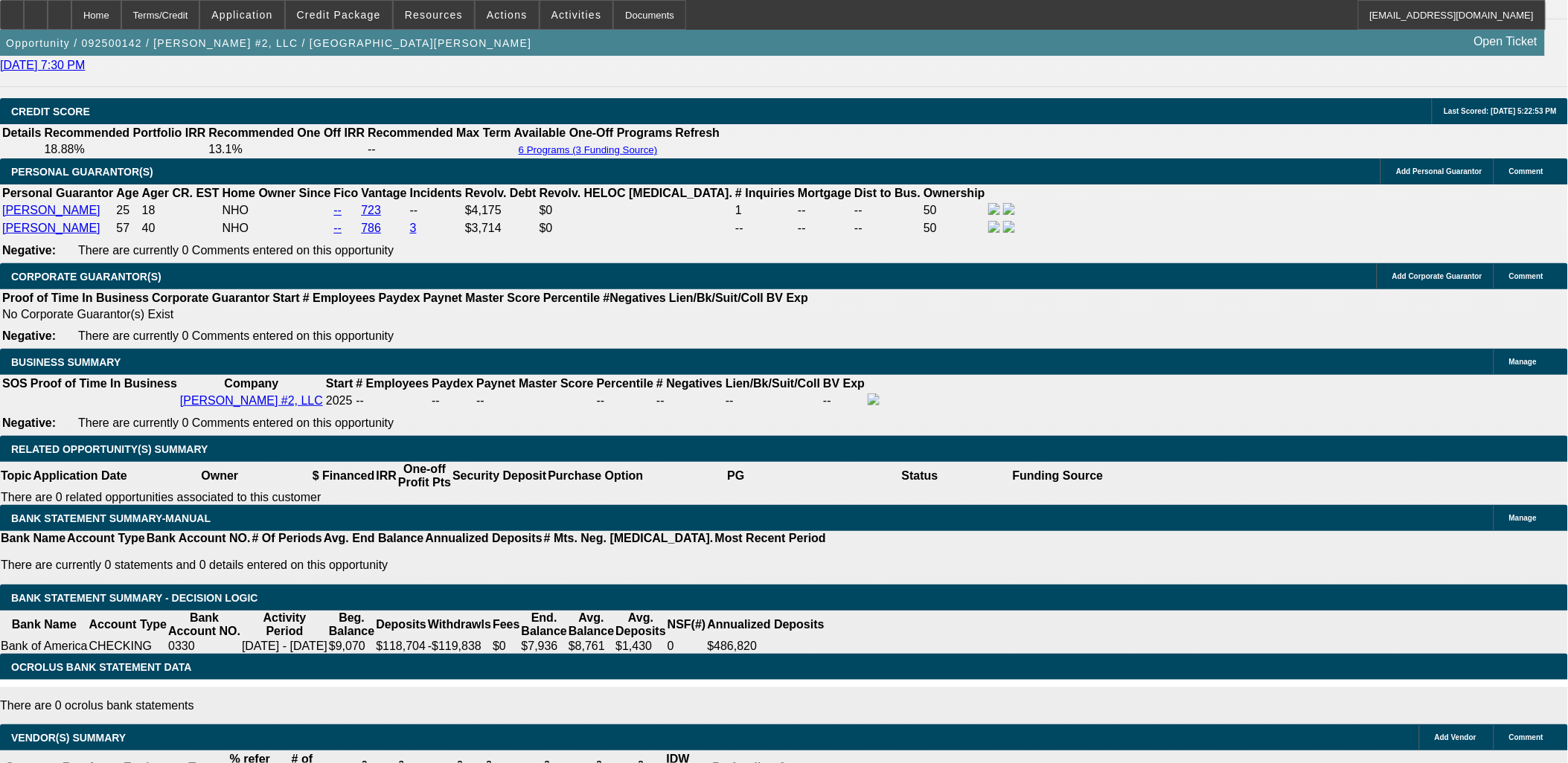
select select "2"
select select "4"
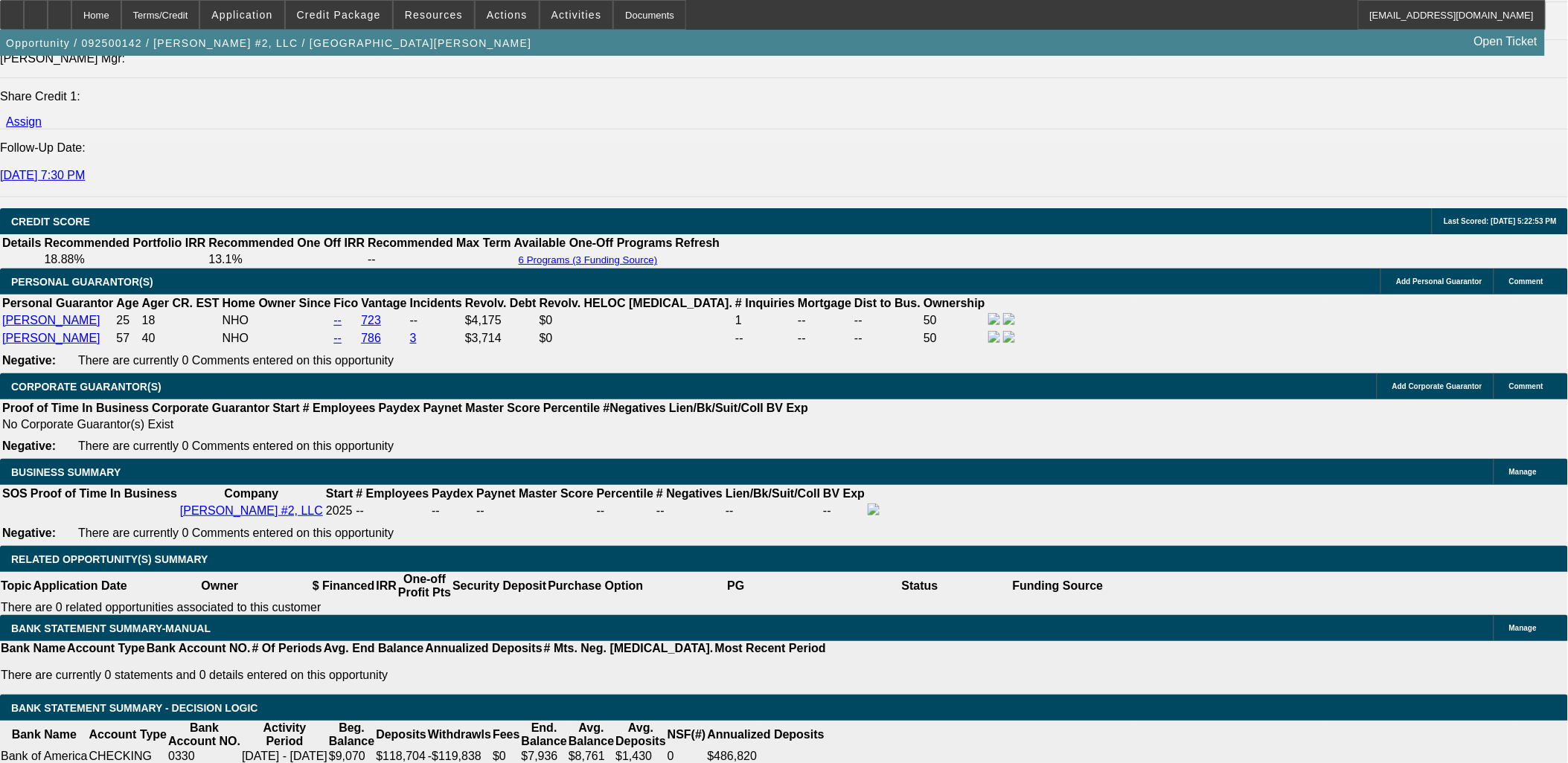
scroll to position [1758, 0]
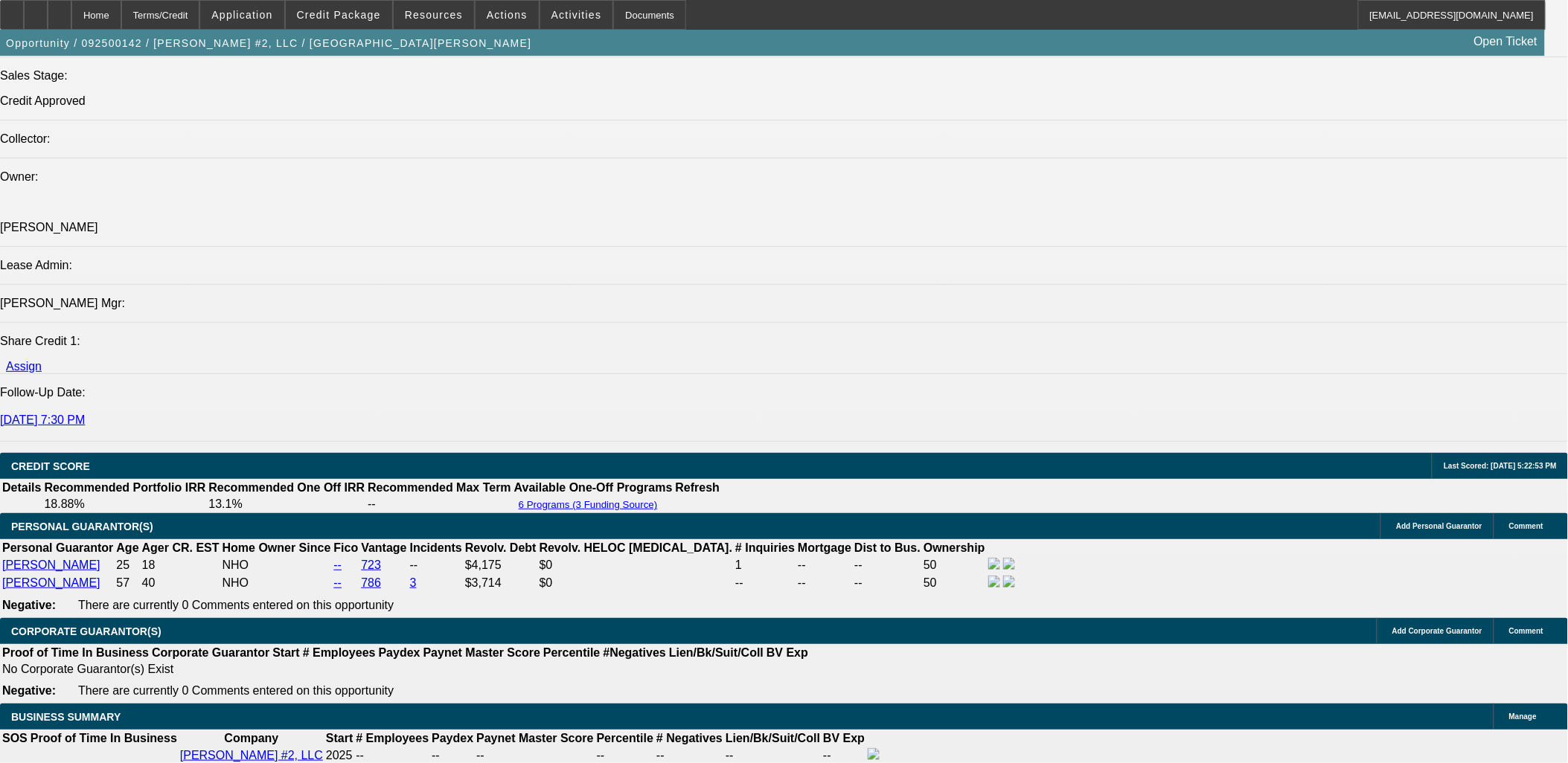
select select "1"
type input "$882.00"
type input "UNKNOWN"
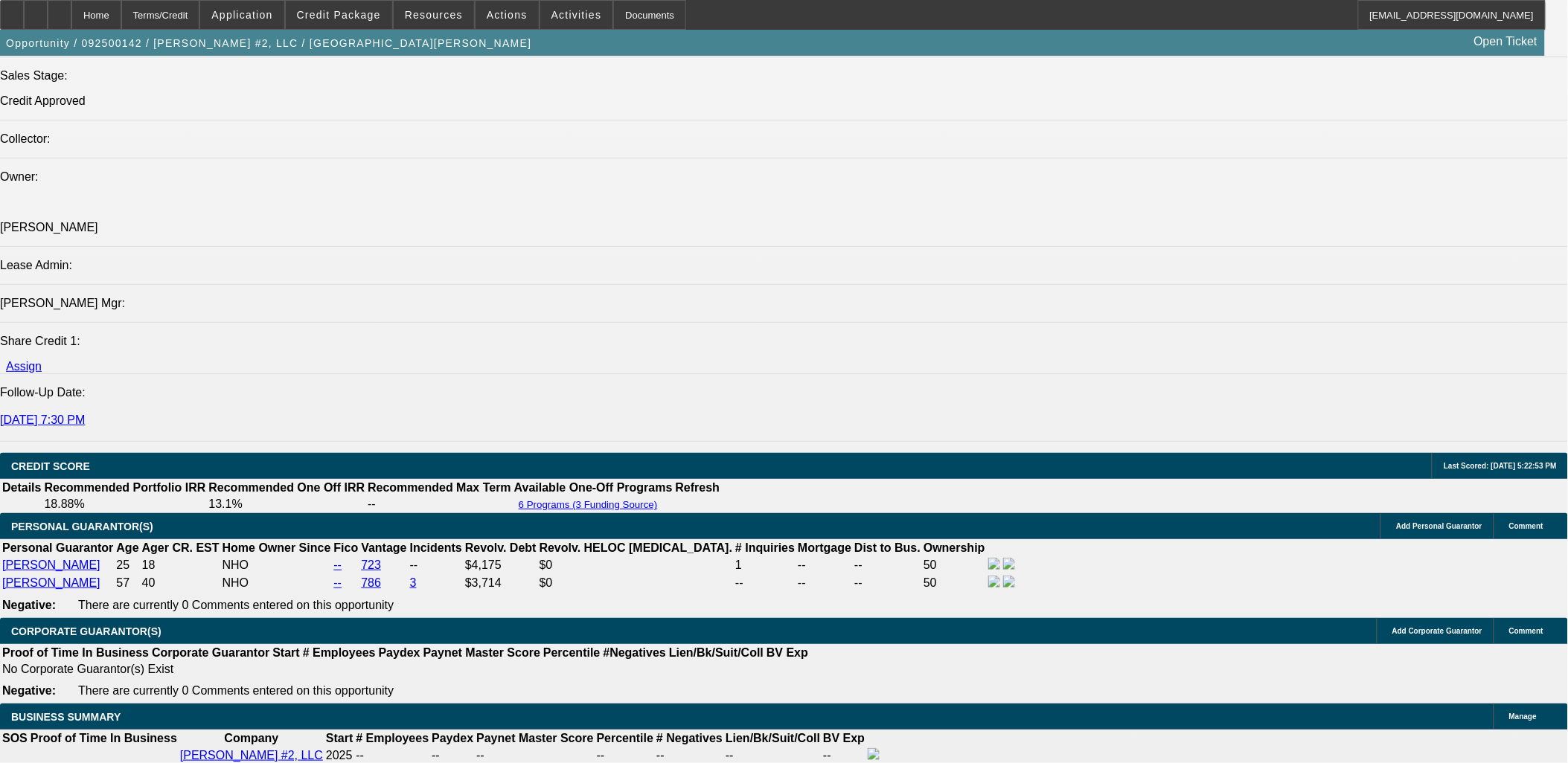
type input "$4,976.64"
select select "0.1"
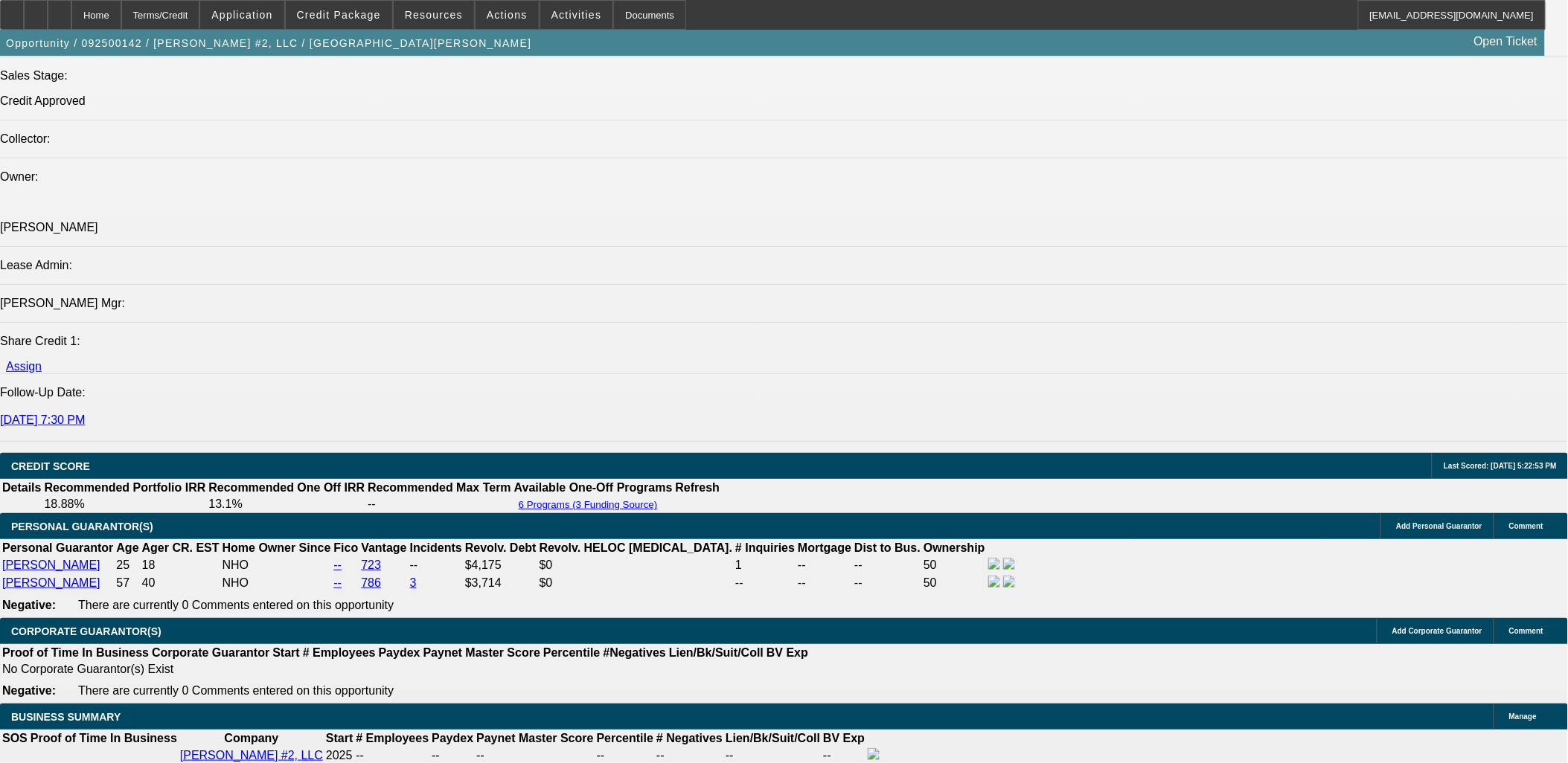
type input "$3,497.66"
type input "$925.48"
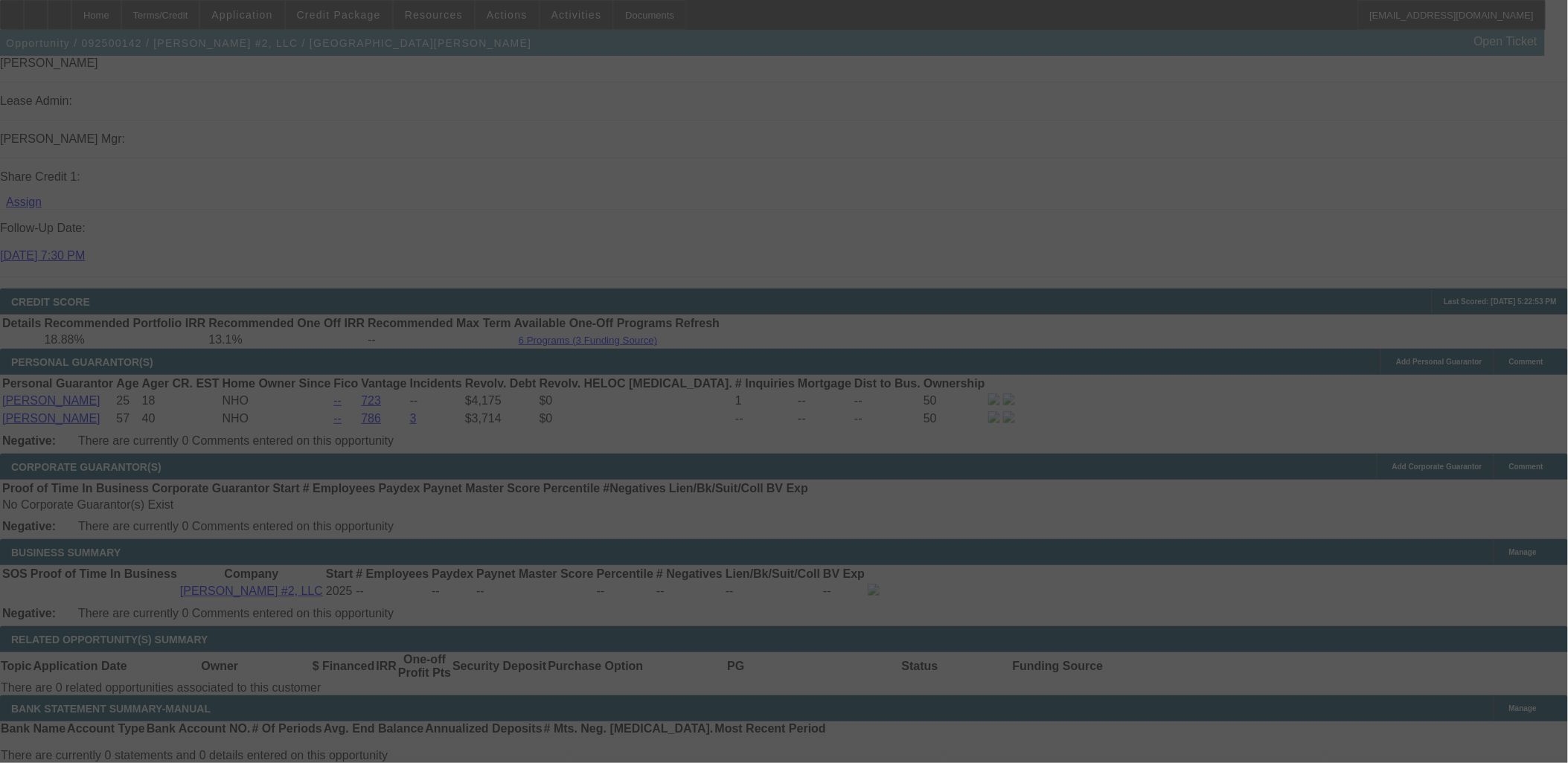
scroll to position [1923, 0]
select select "0.1"
select select "2"
select select "0"
select select "2"
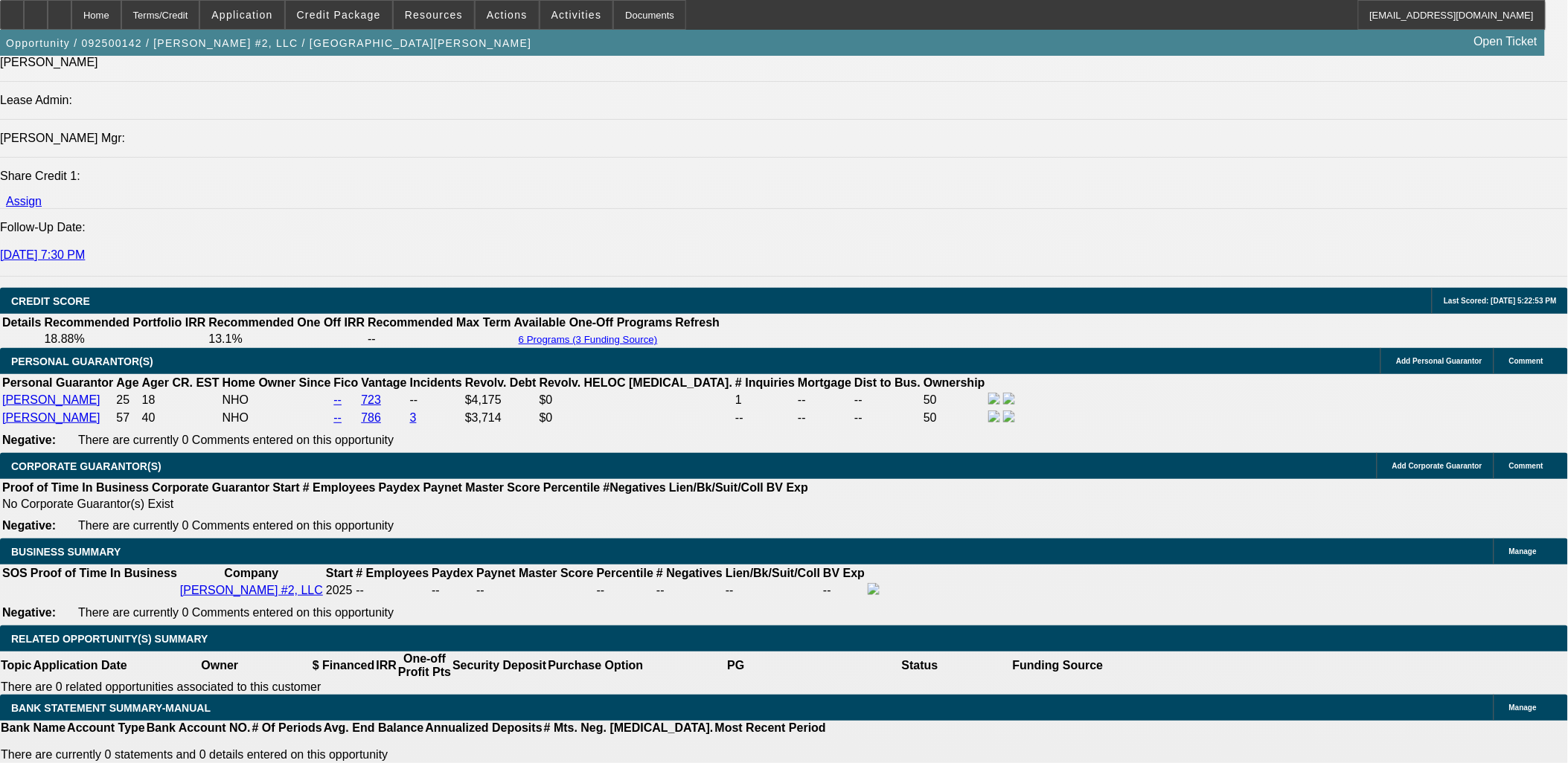
type input "930"
type input "$930.00"
type input "UNKNOWN"
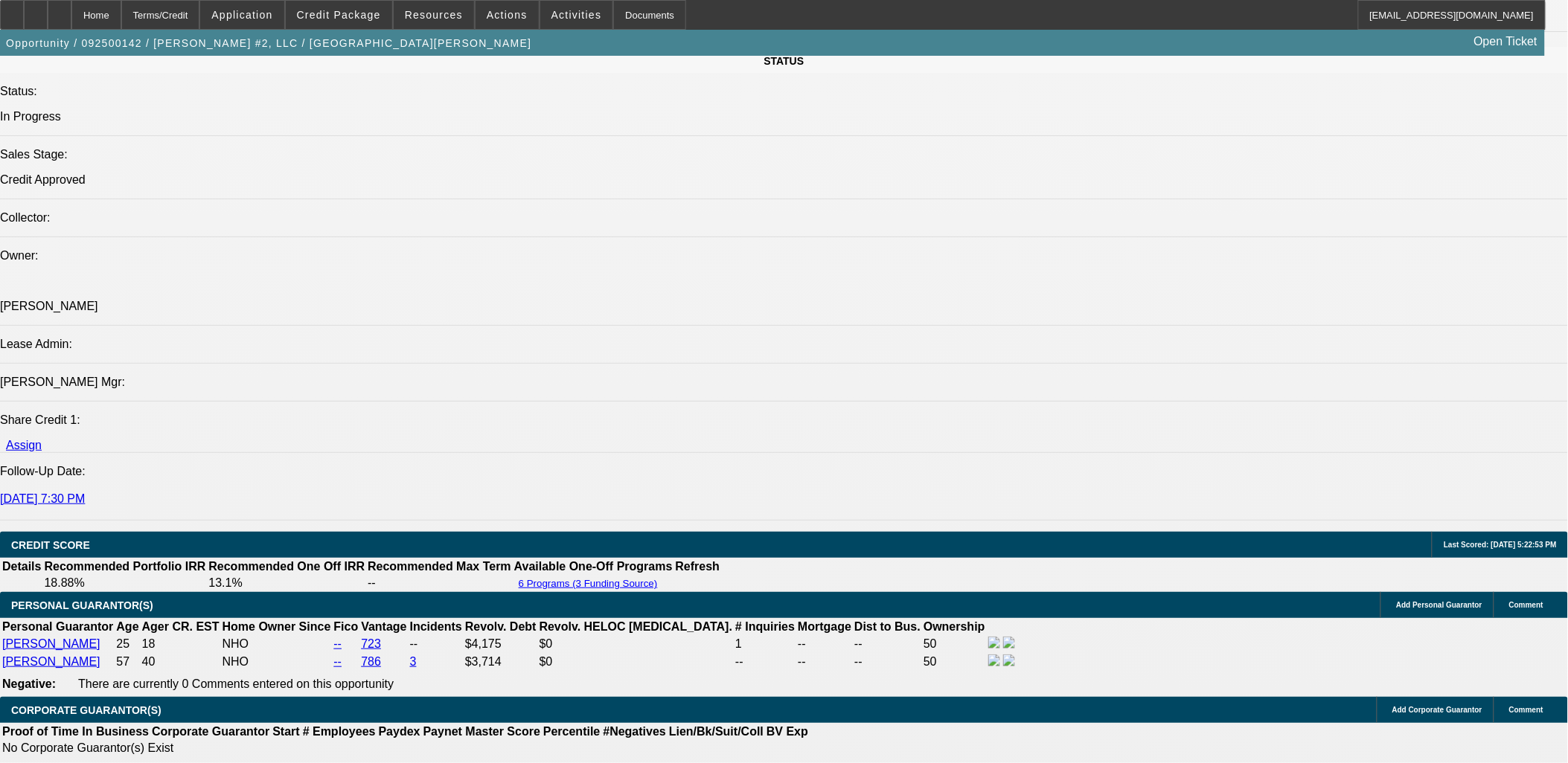
scroll to position [1675, 0]
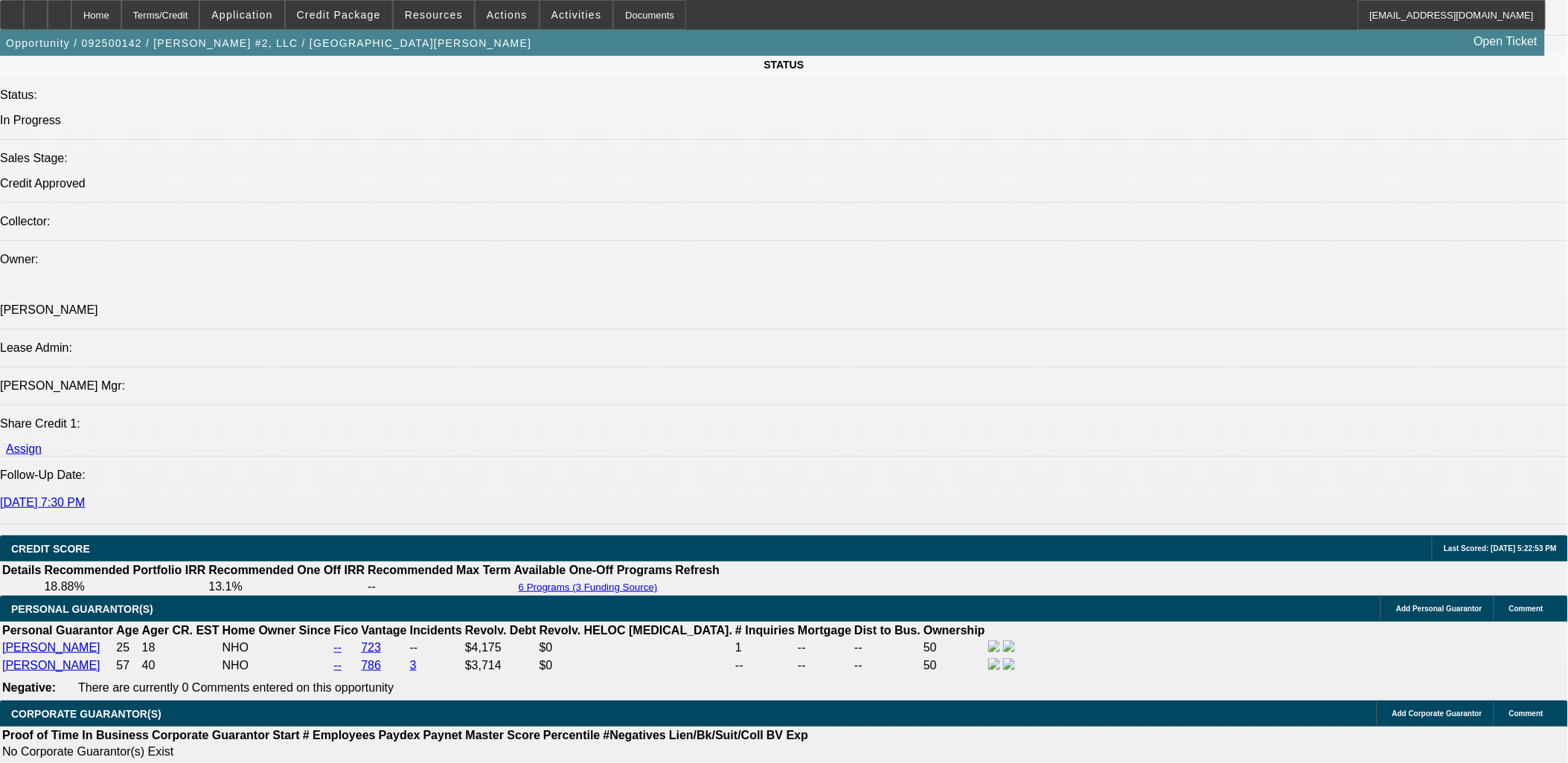
type input "$930.00"
type input "18.3"
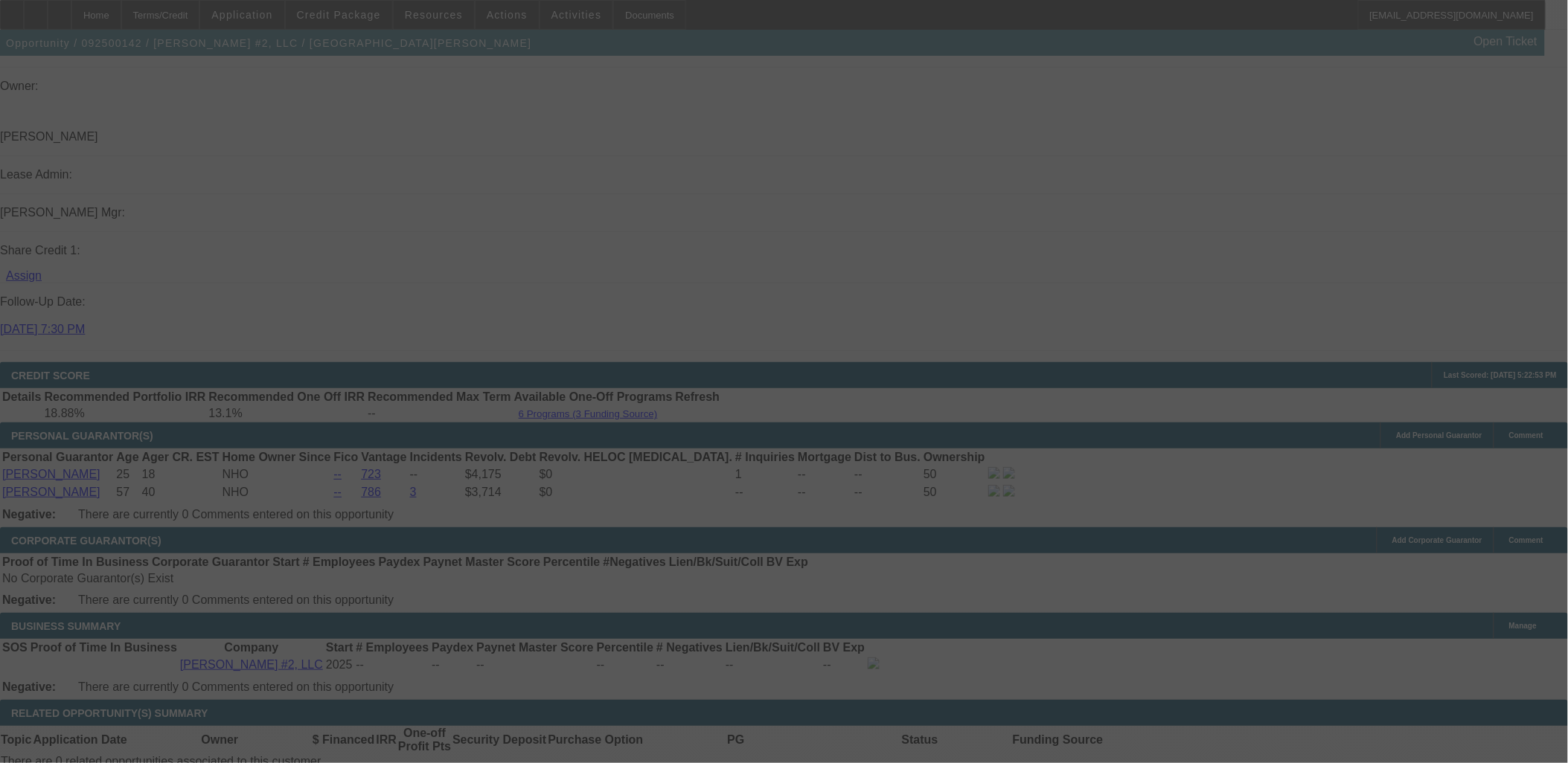
scroll to position [1841, 0]
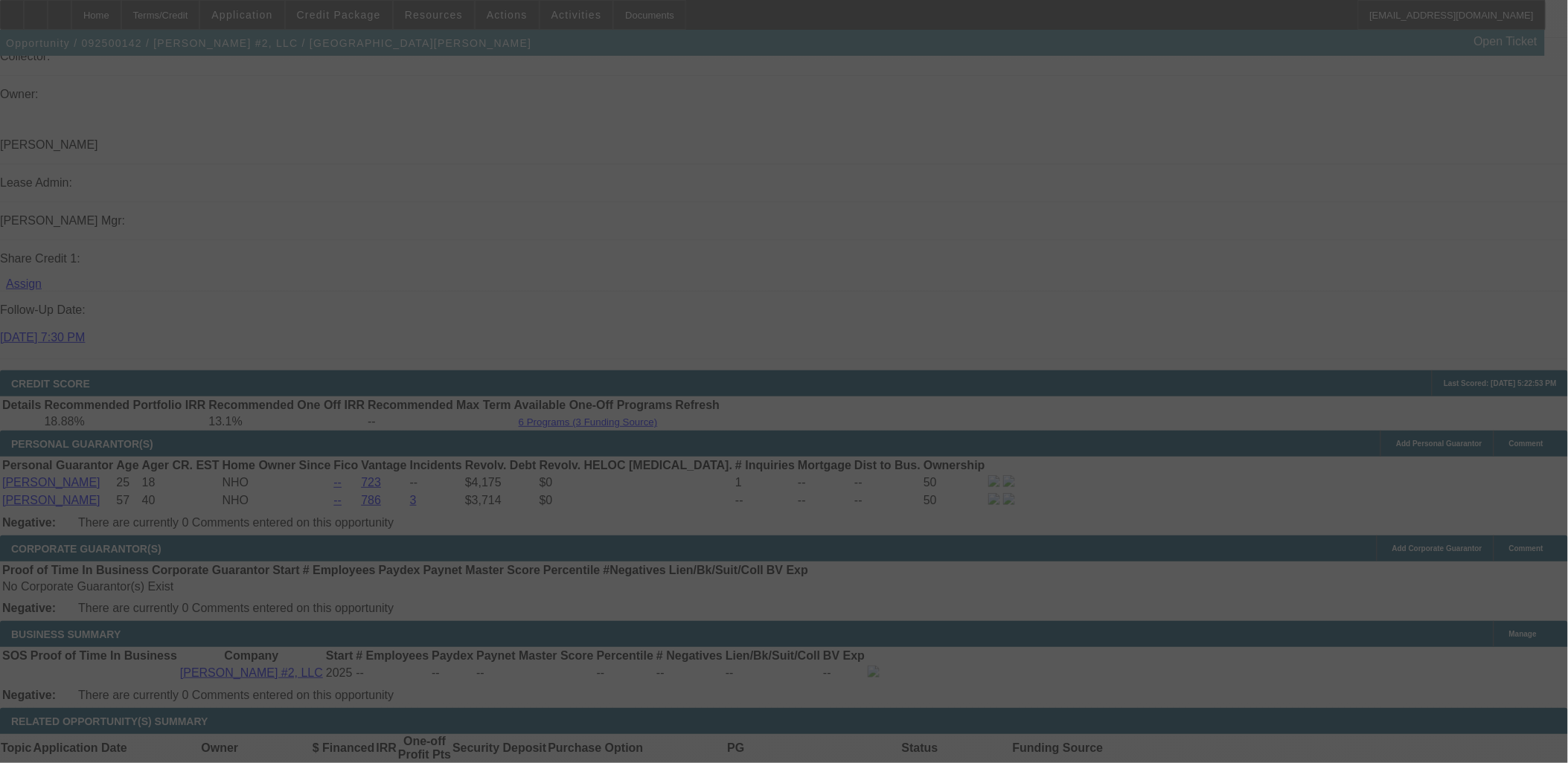
select select "0.1"
select select "2"
select select "0"
select select "2"
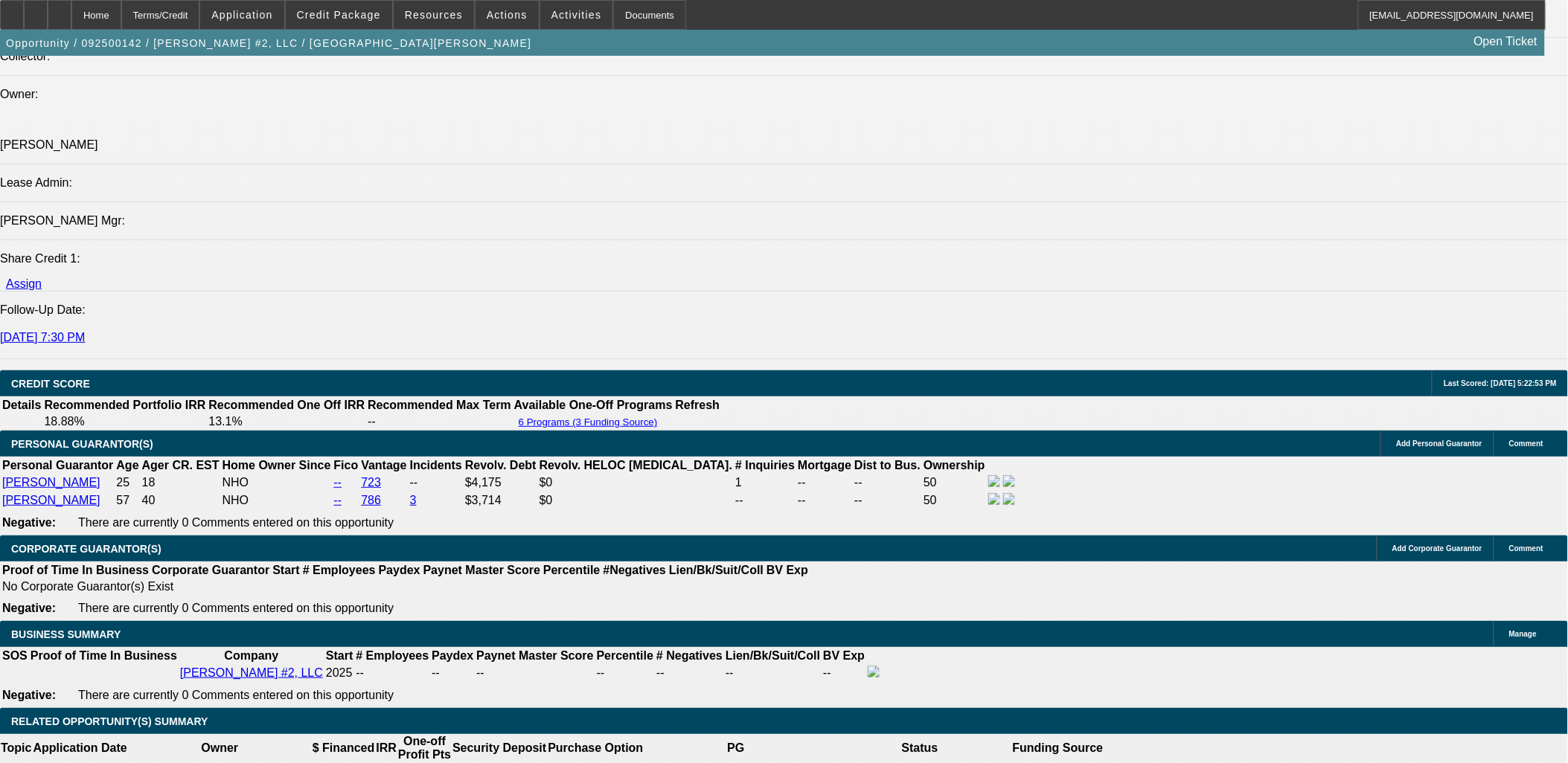
type input "UNKNOWN"
type input "36"
type input "$10,815.03"
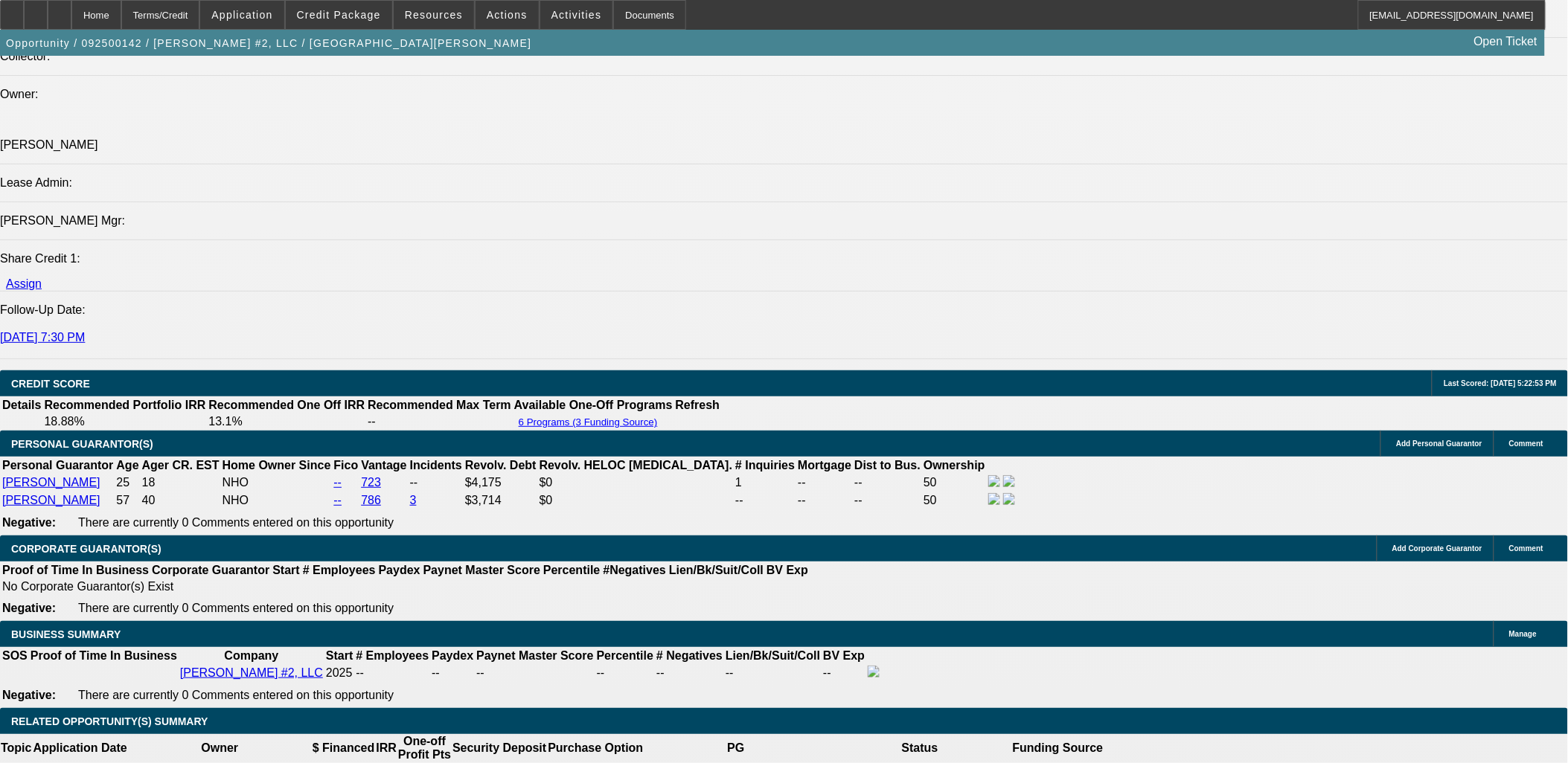
type input "$10,815.03"
type input "$1,143.13"
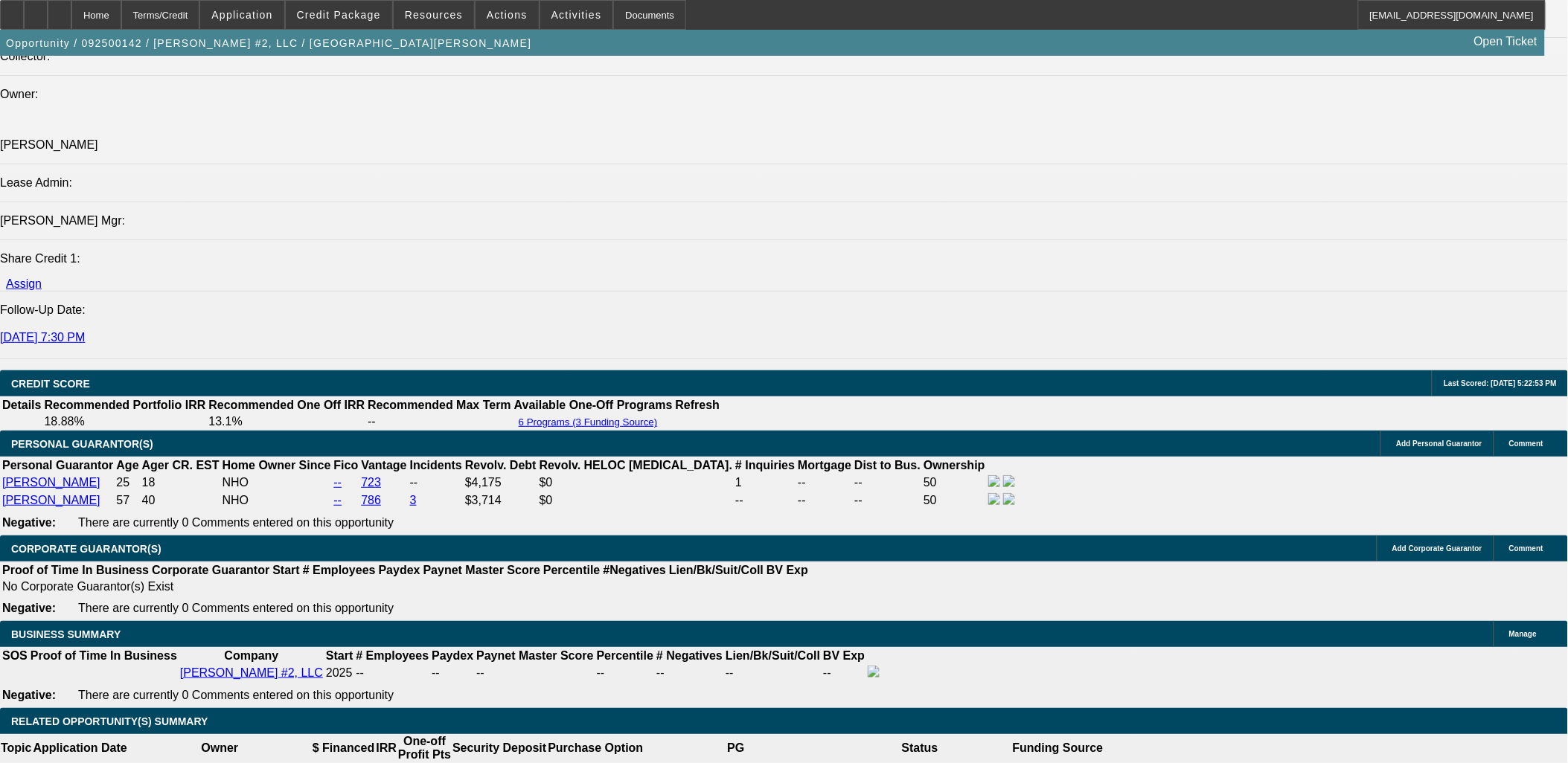
type input "42"
type input "$1,020.84"
type input "$8,172.42"
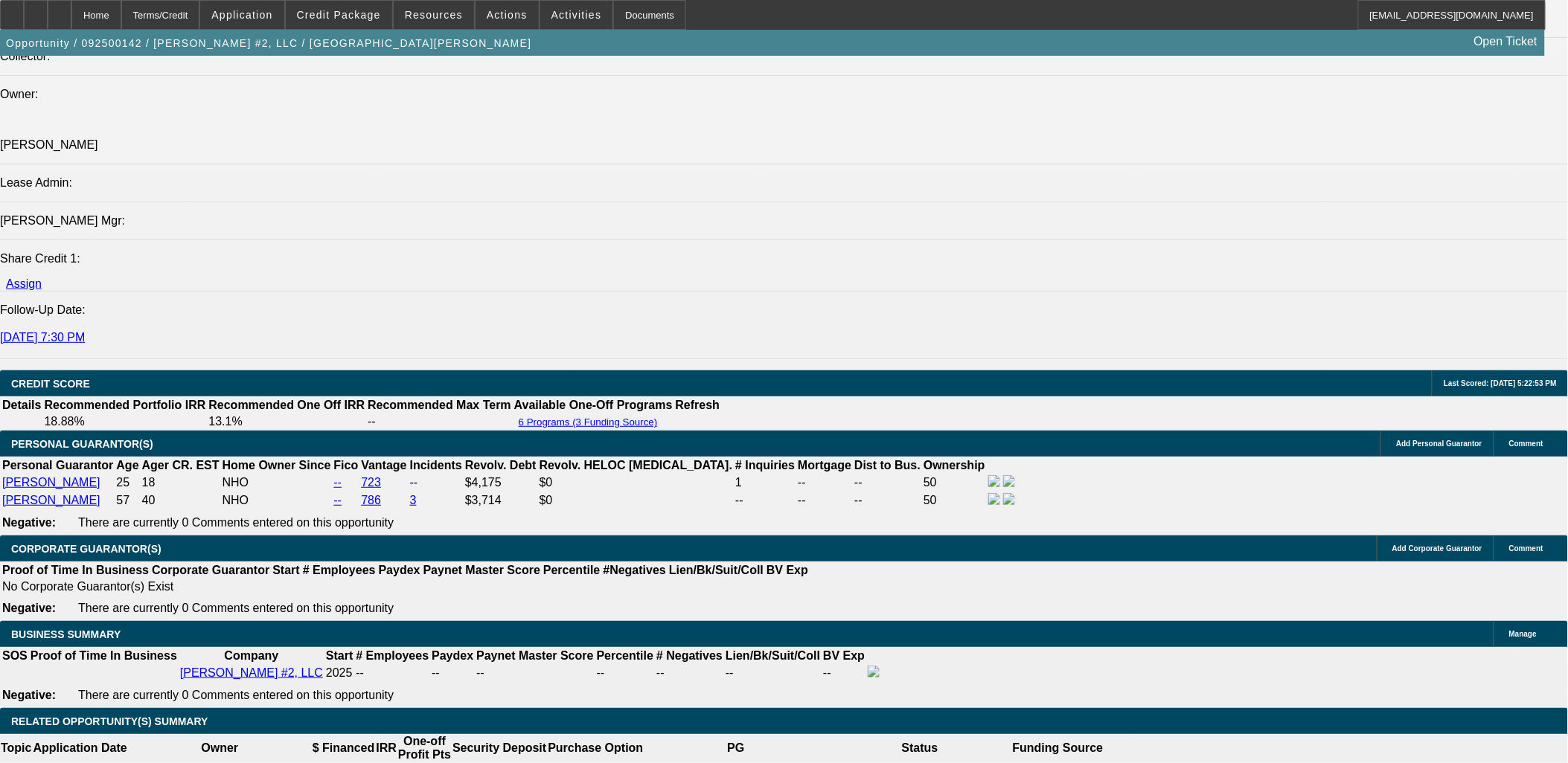
type input "42"
type input "$1,020.84"
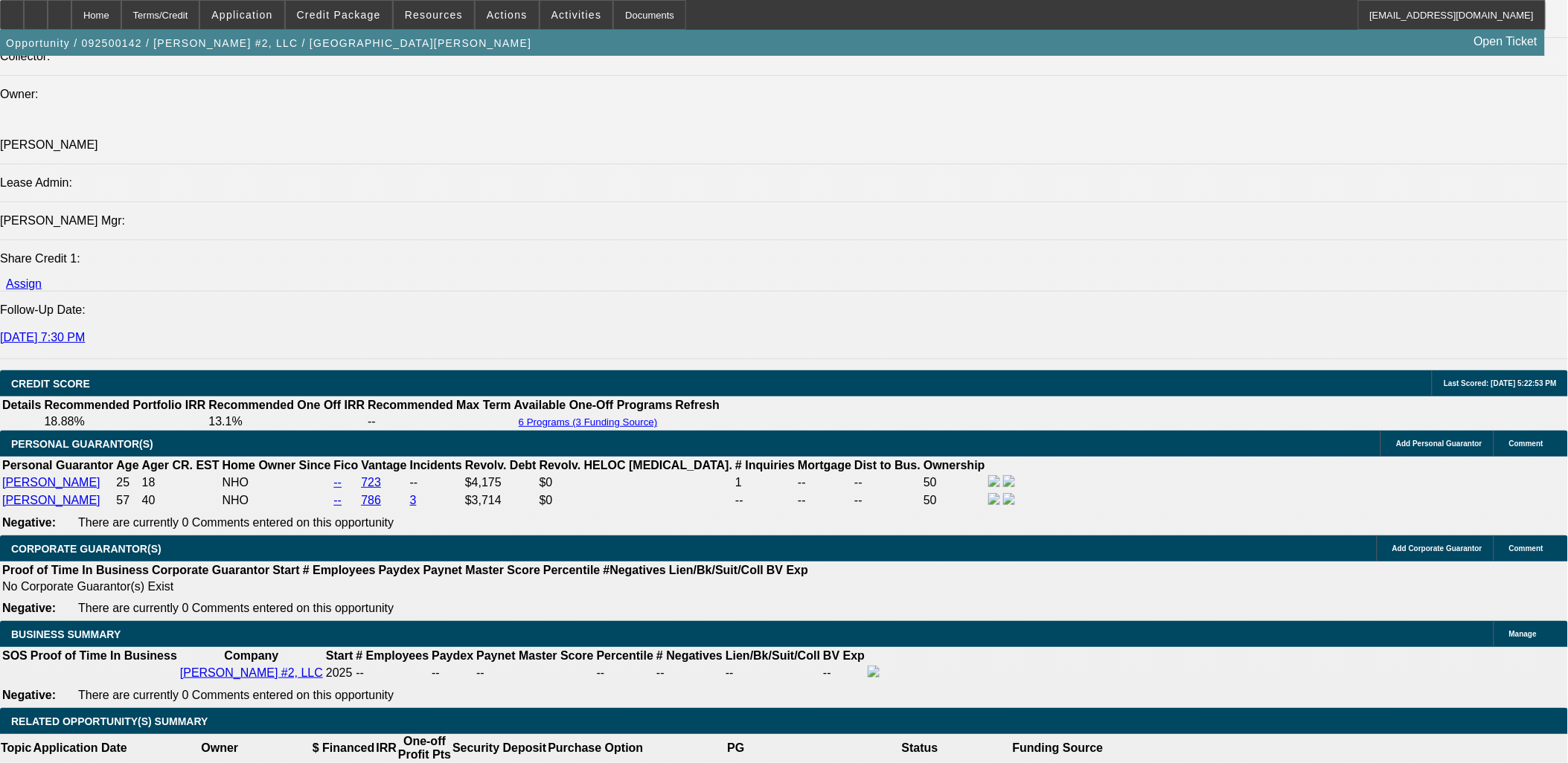
type input "42"
type input "$1,020.84"
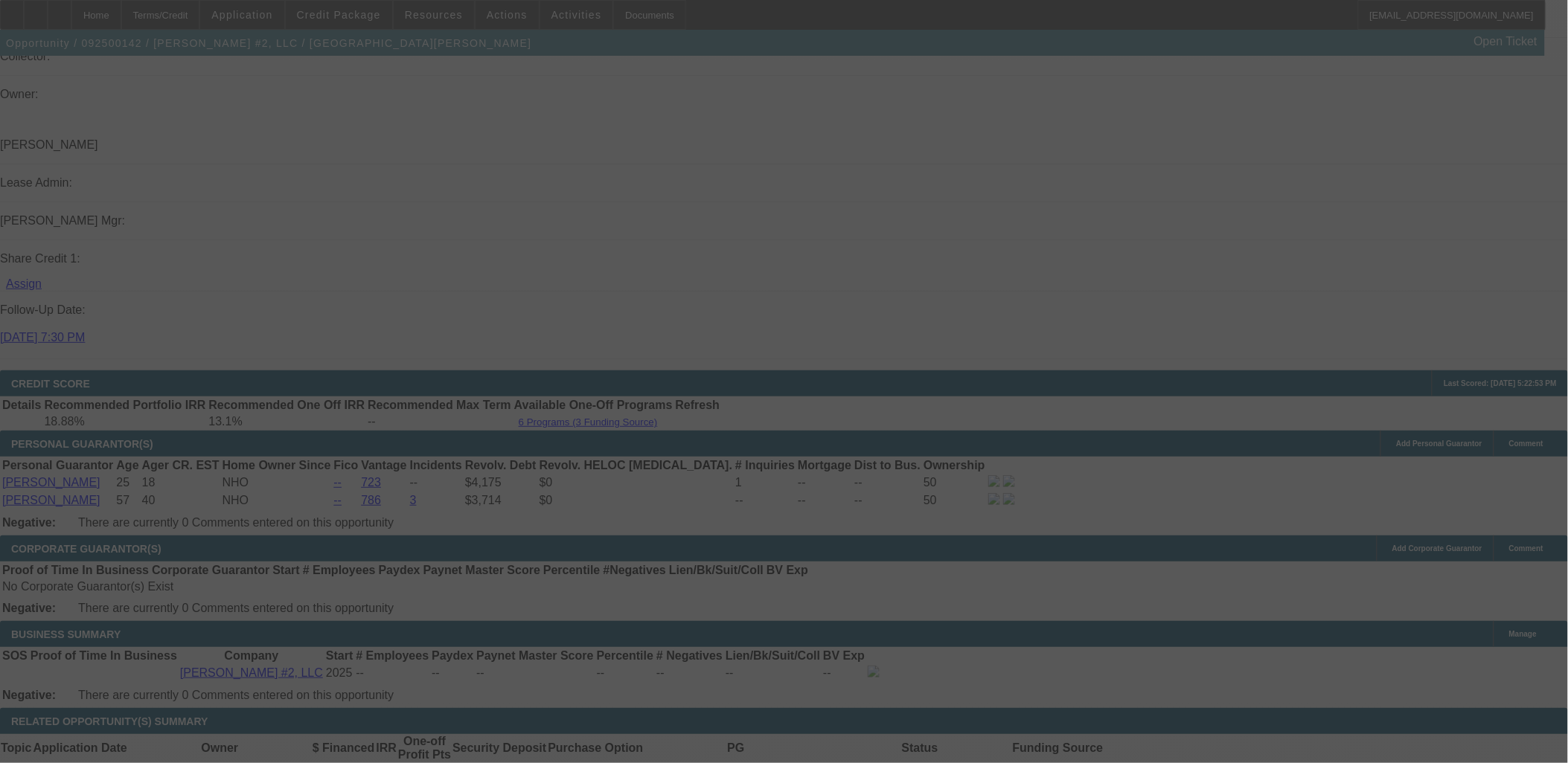
select select "0.1"
select select "2"
select select "0"
select select "2"
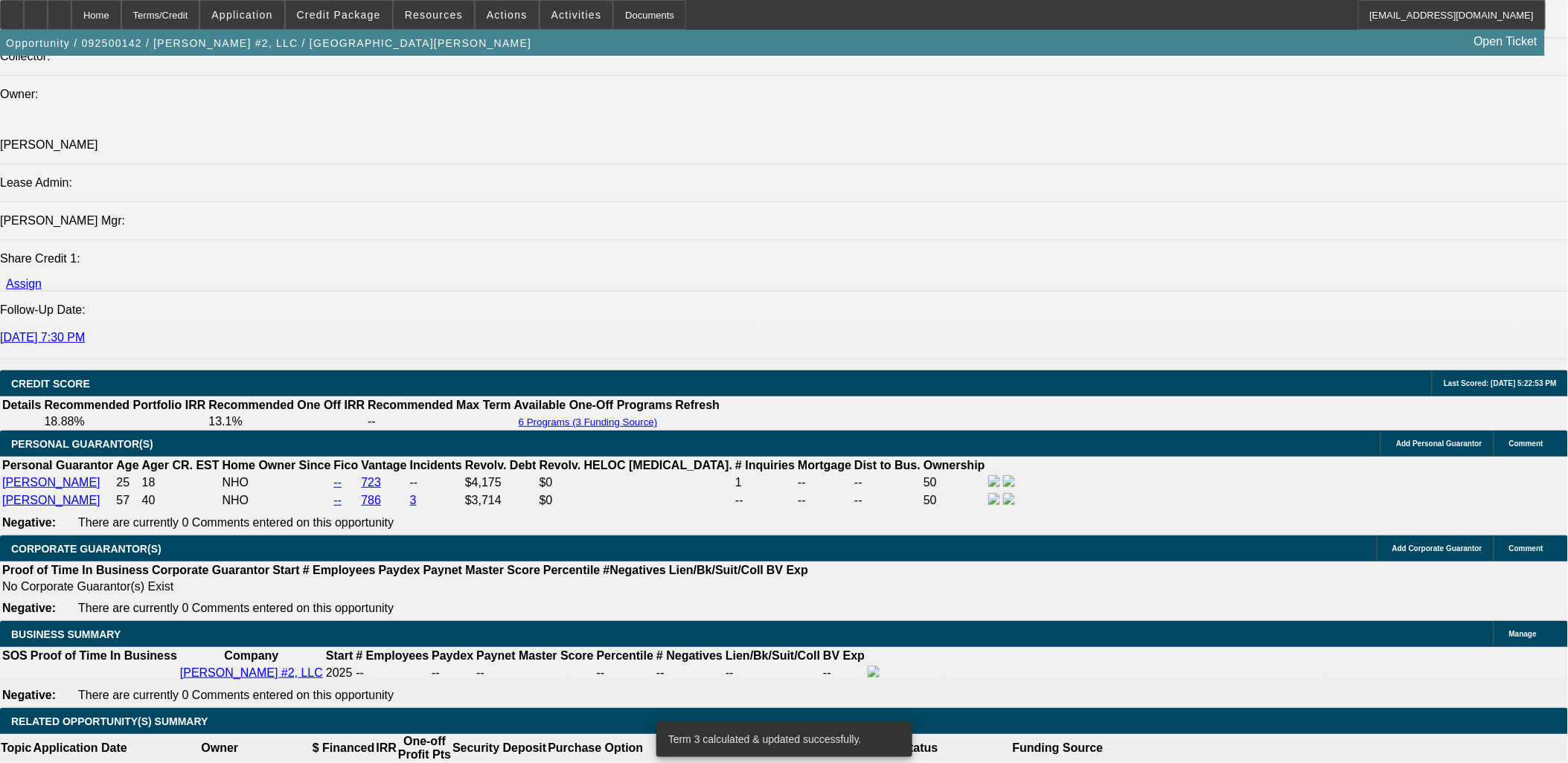
scroll to position [2005, 0]
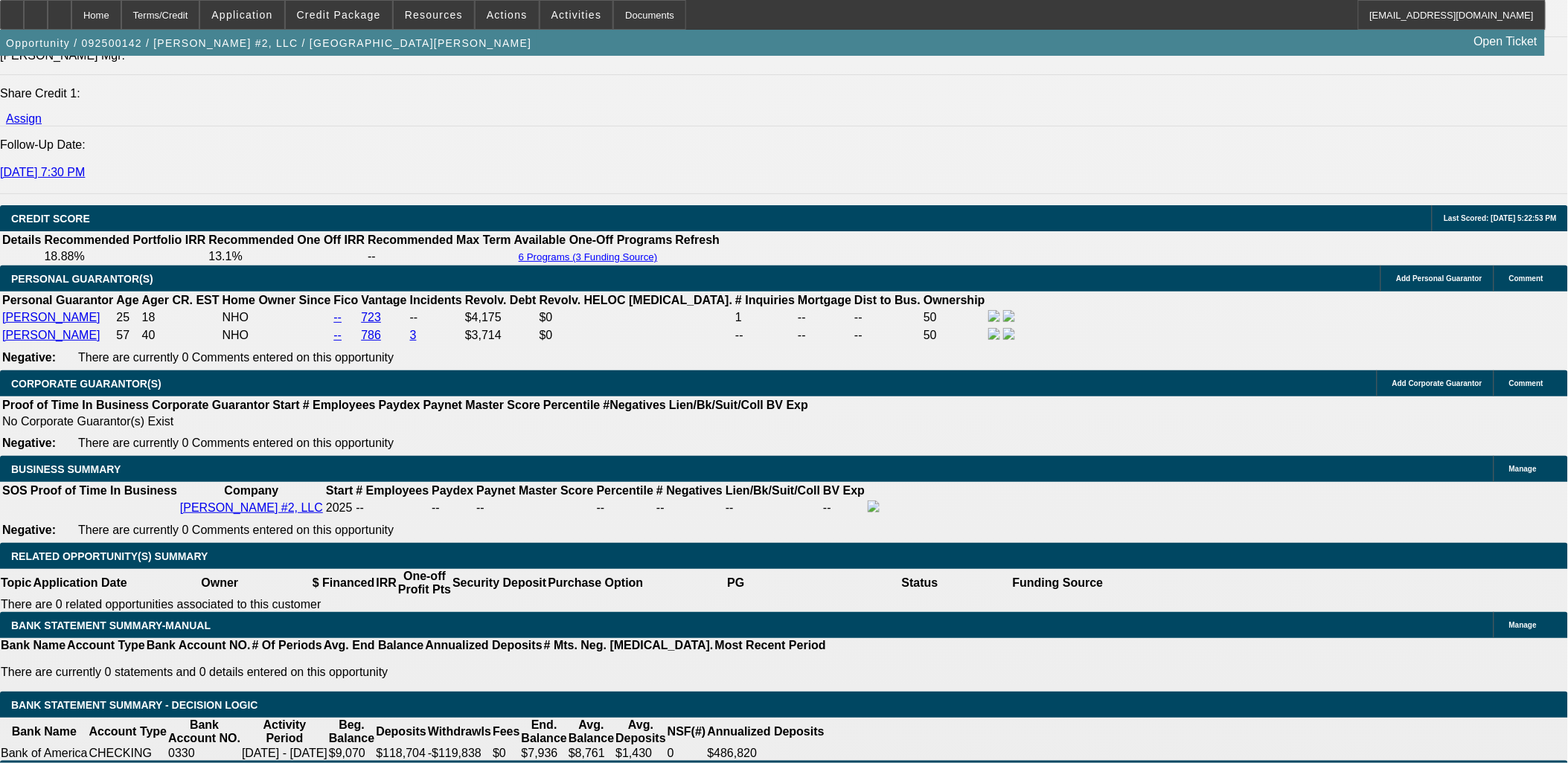
click at [24, 4] on div at bounding box center [12, 14] width 24 height 29
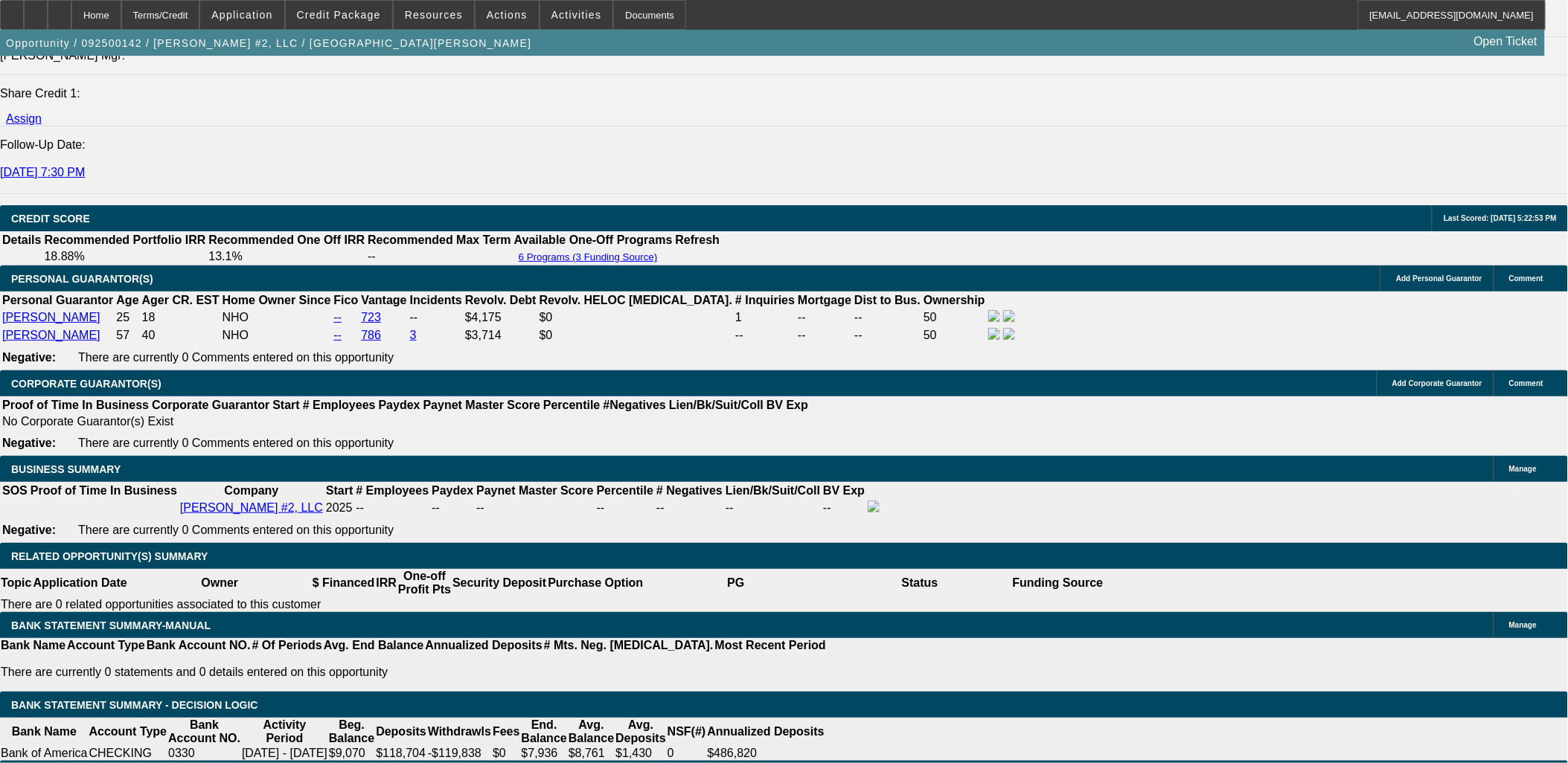
type input "4"
type input "UNKNOWN"
type input "48"
type input "$8,172.42"
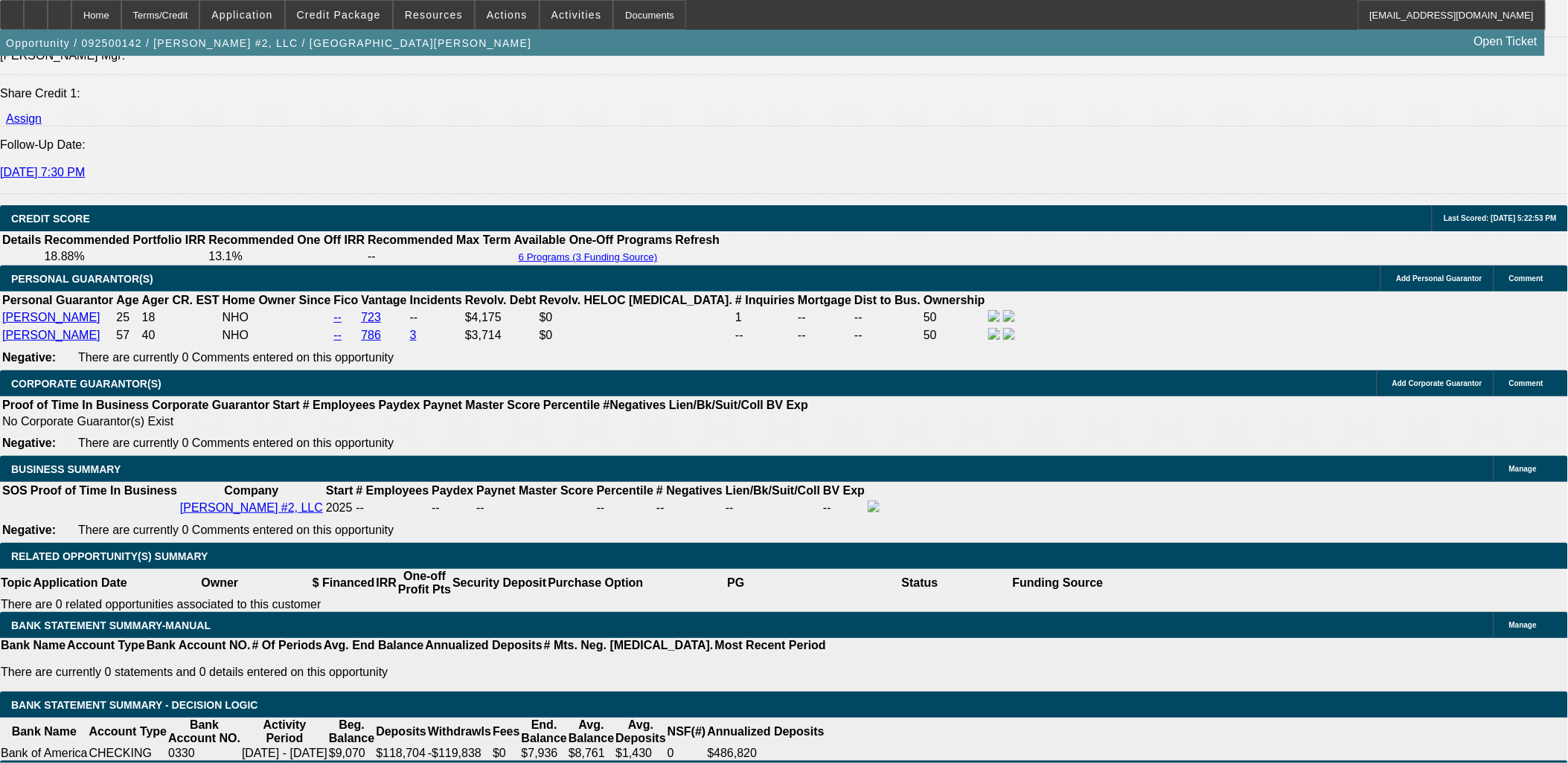
type input "$930.00"
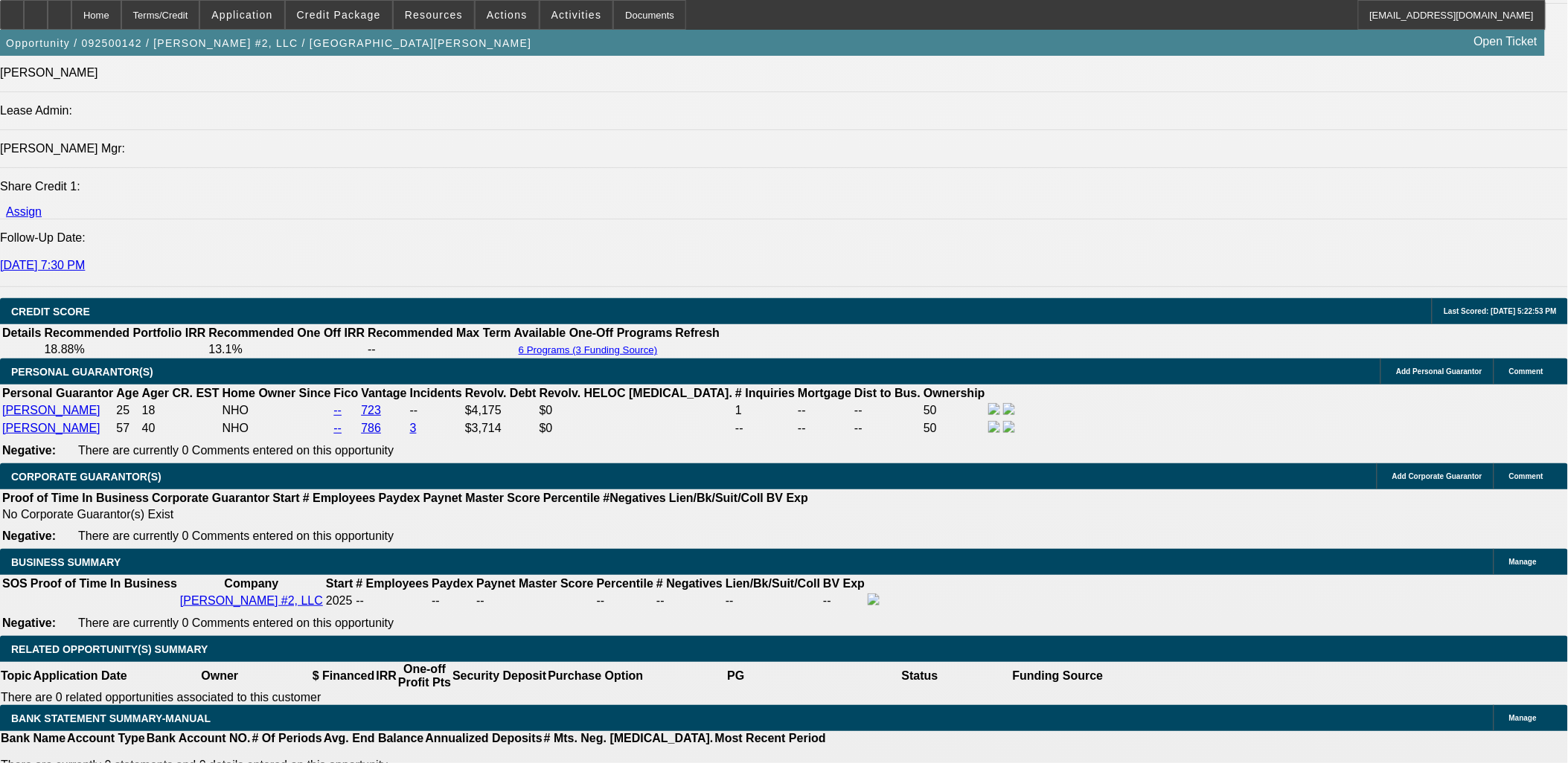
scroll to position [1841, 0]
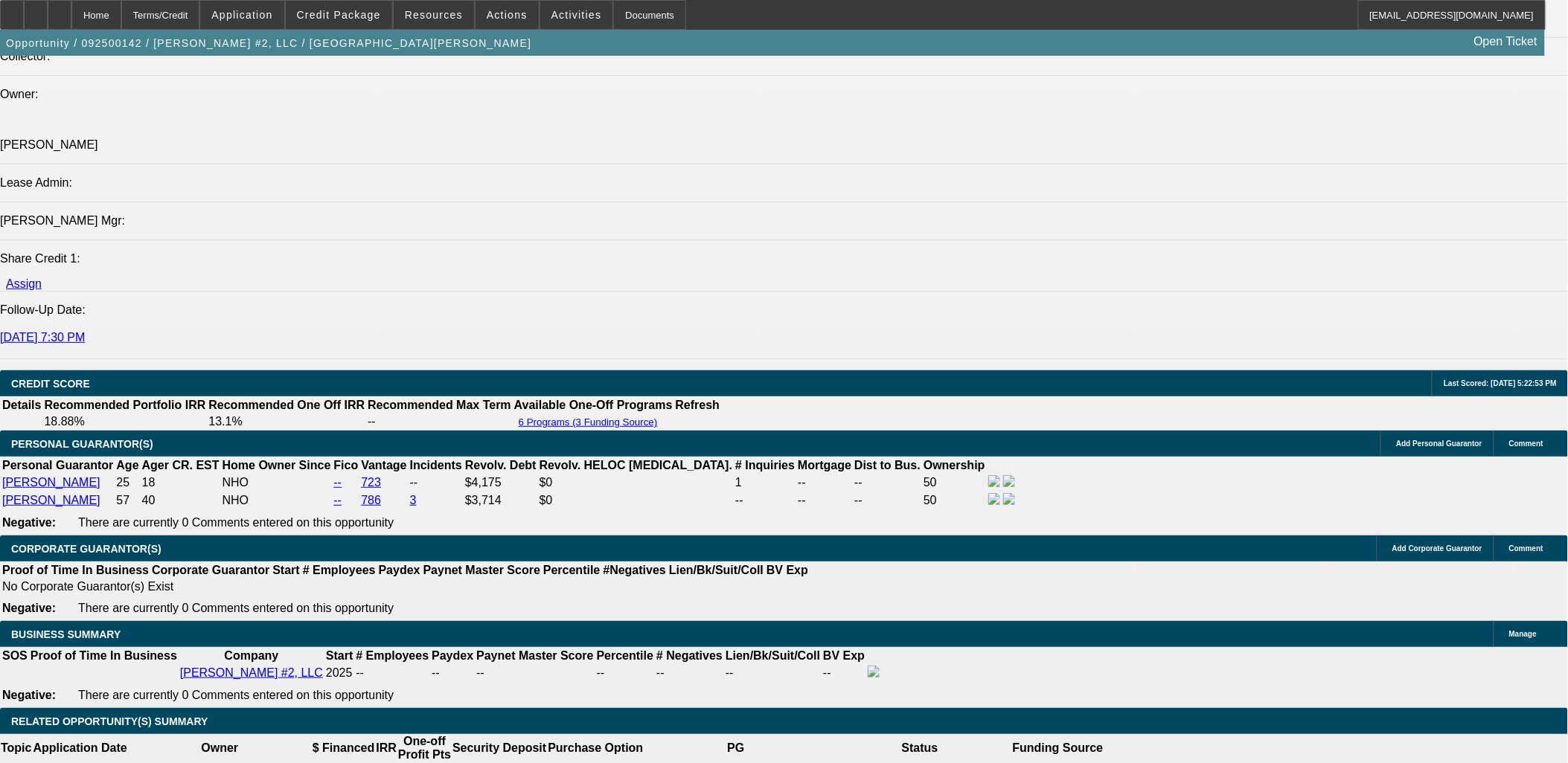
type input "48"
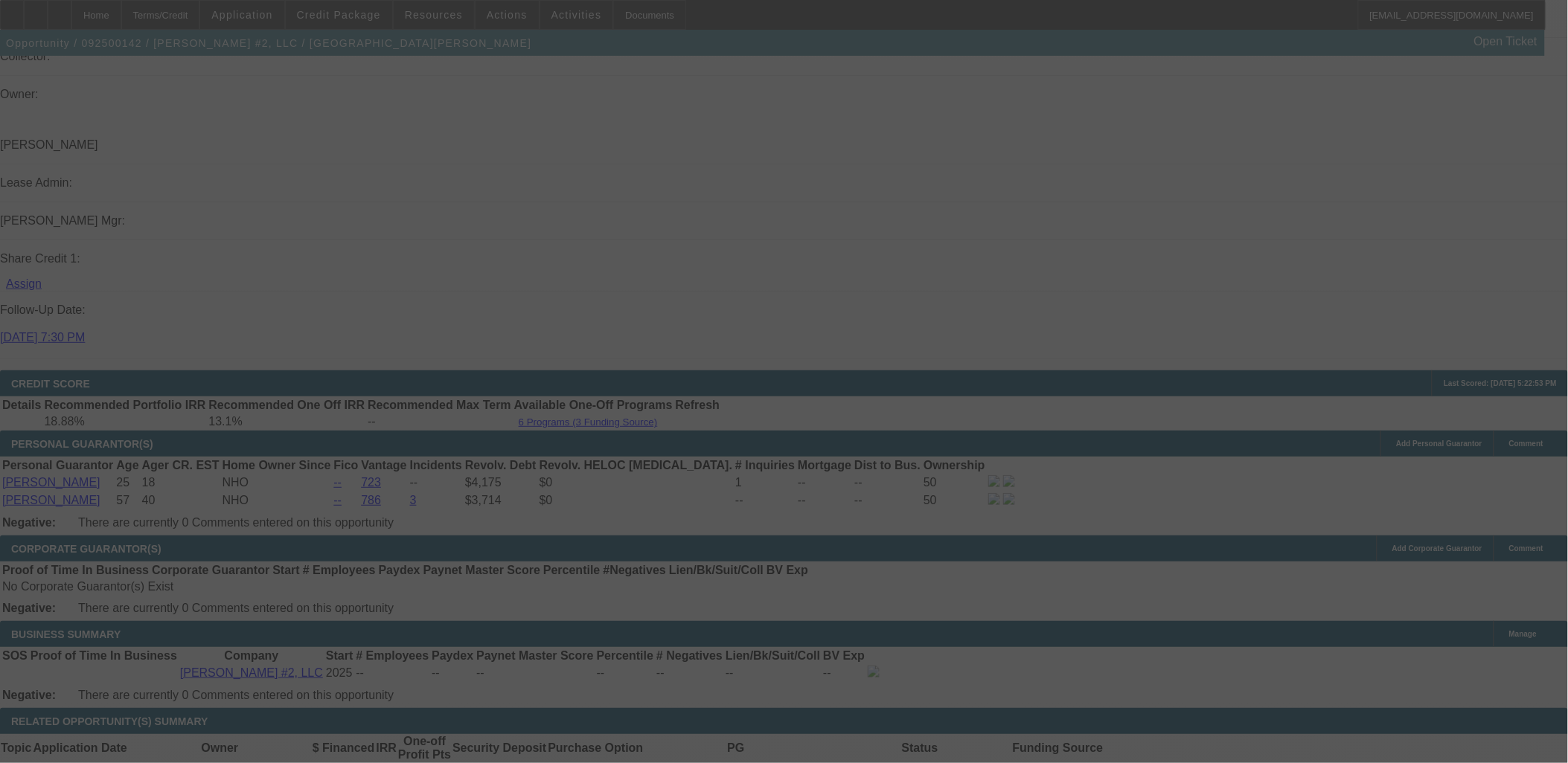
select select "0.1"
select select "2"
select select "0"
select select "2"
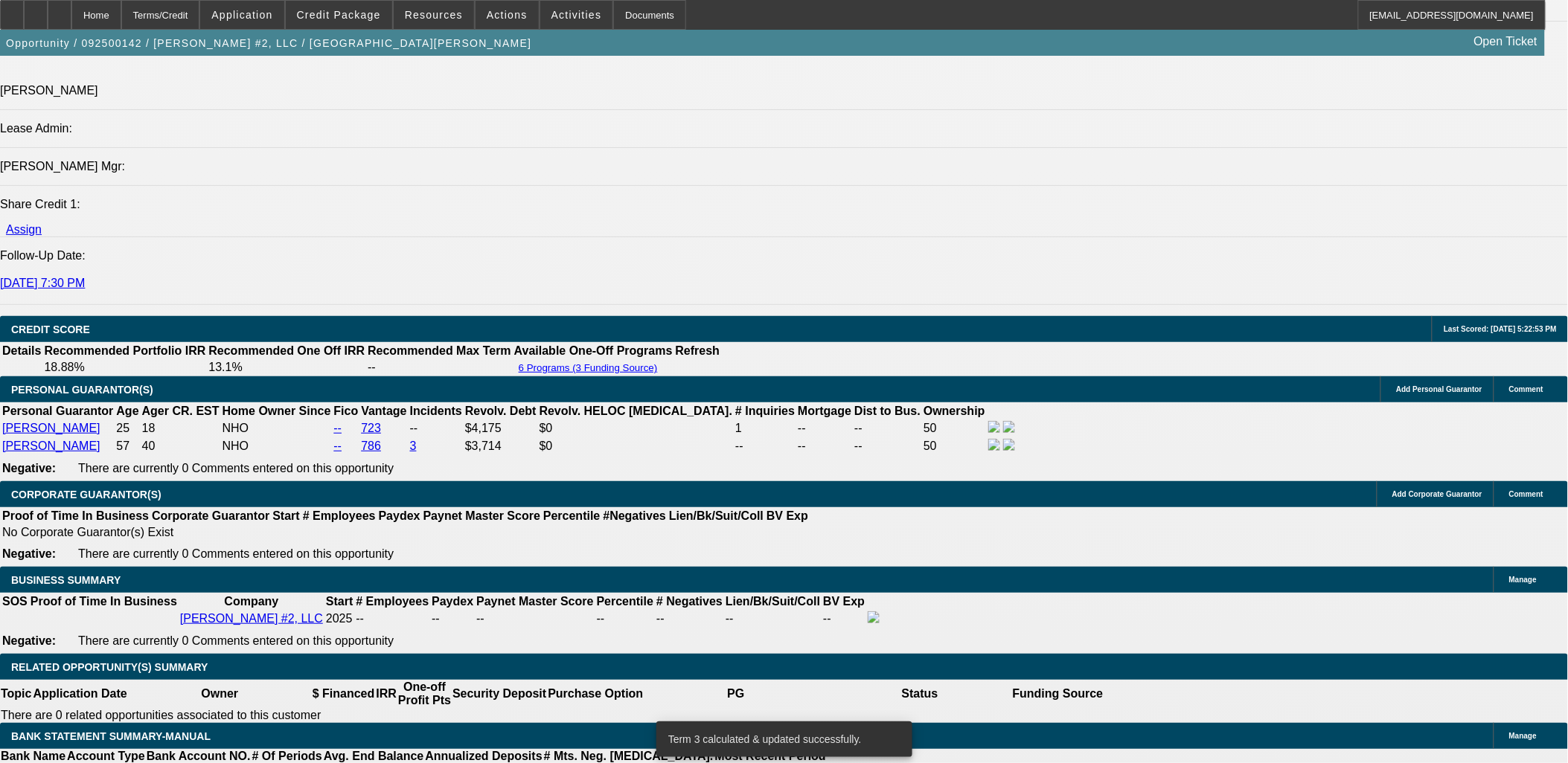
scroll to position [1923, 0]
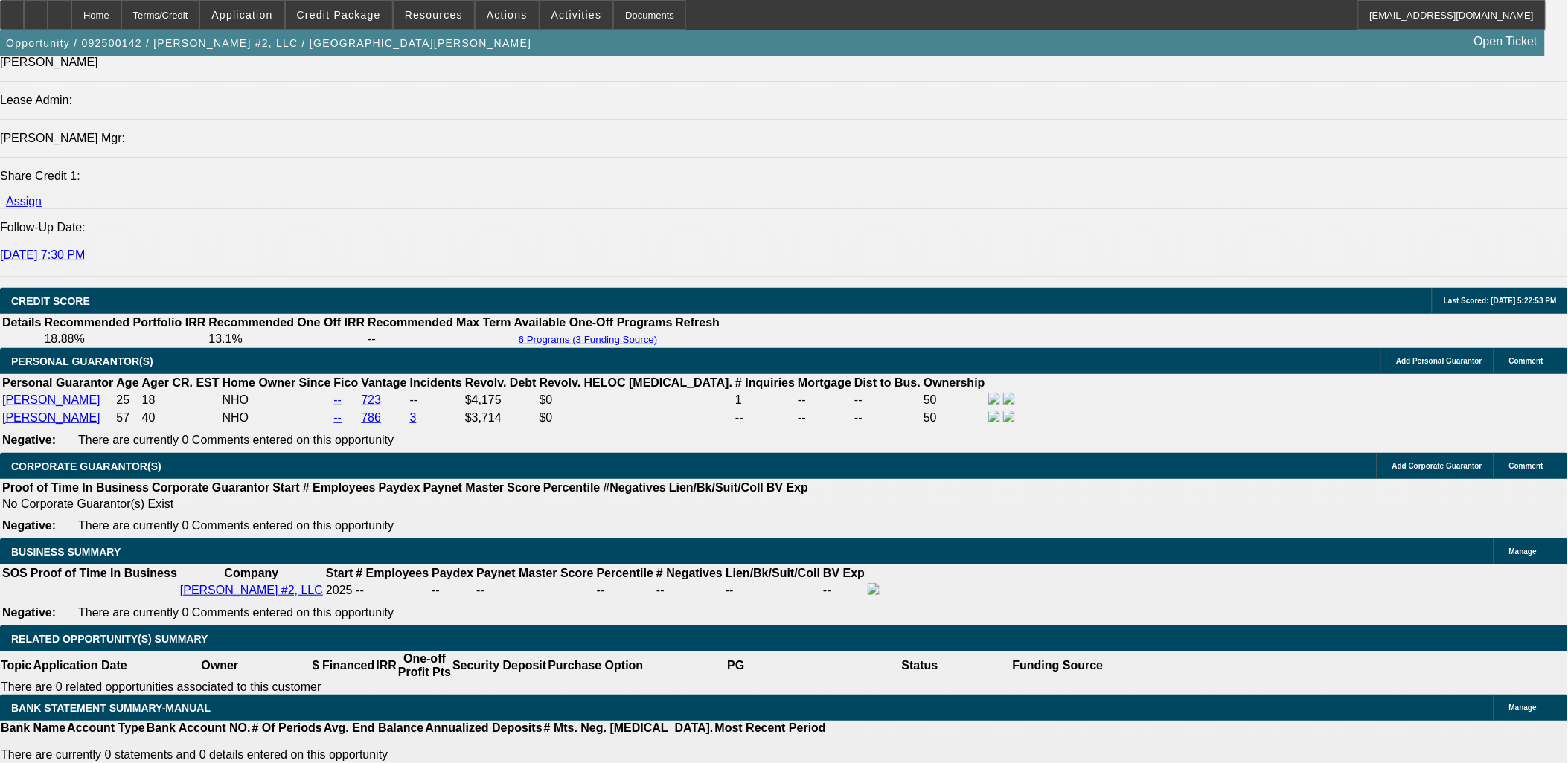
select select "2"
type input "$1,860.00"
type input "UNKNOWN"
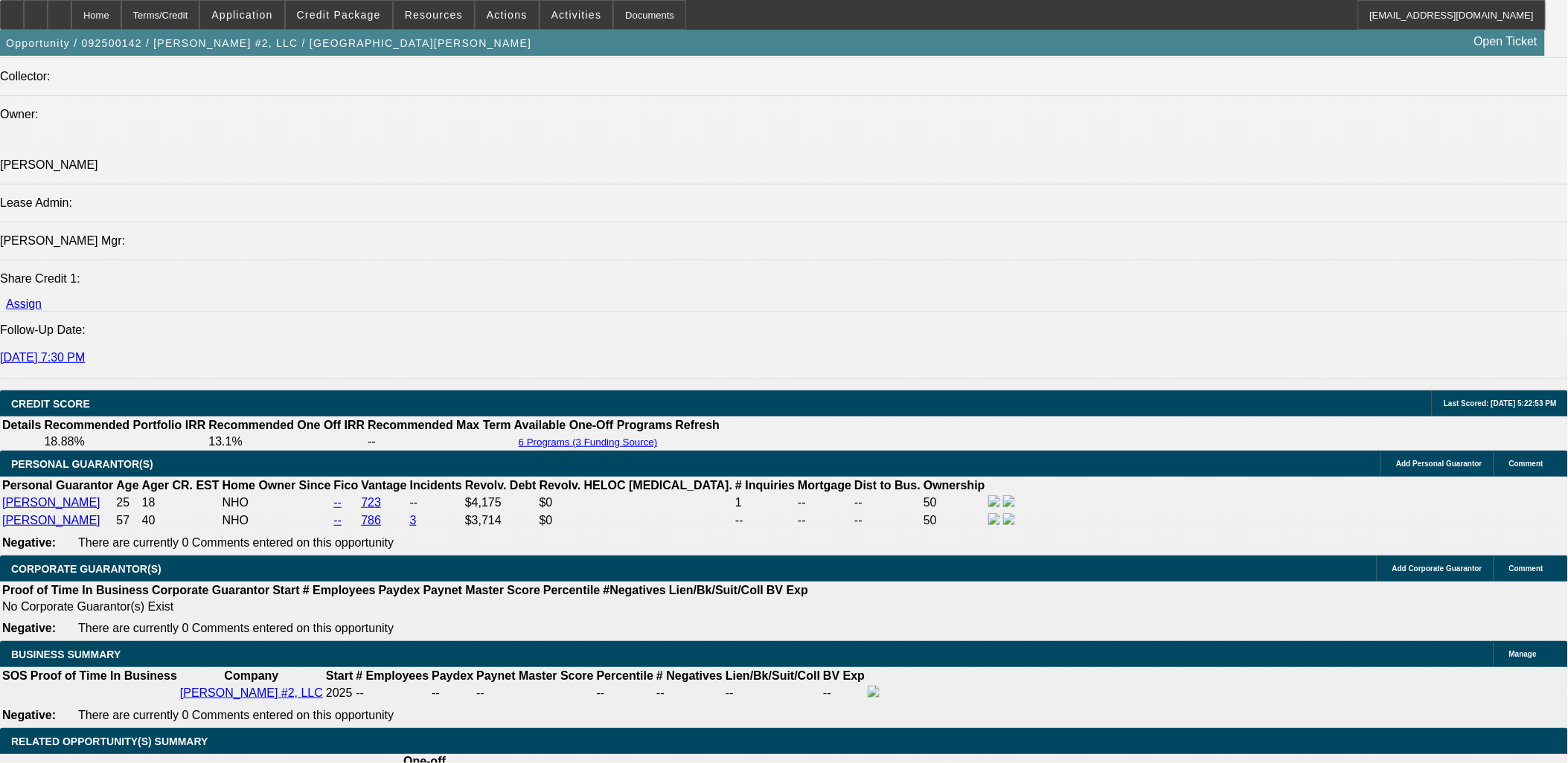
scroll to position [1675, 0]
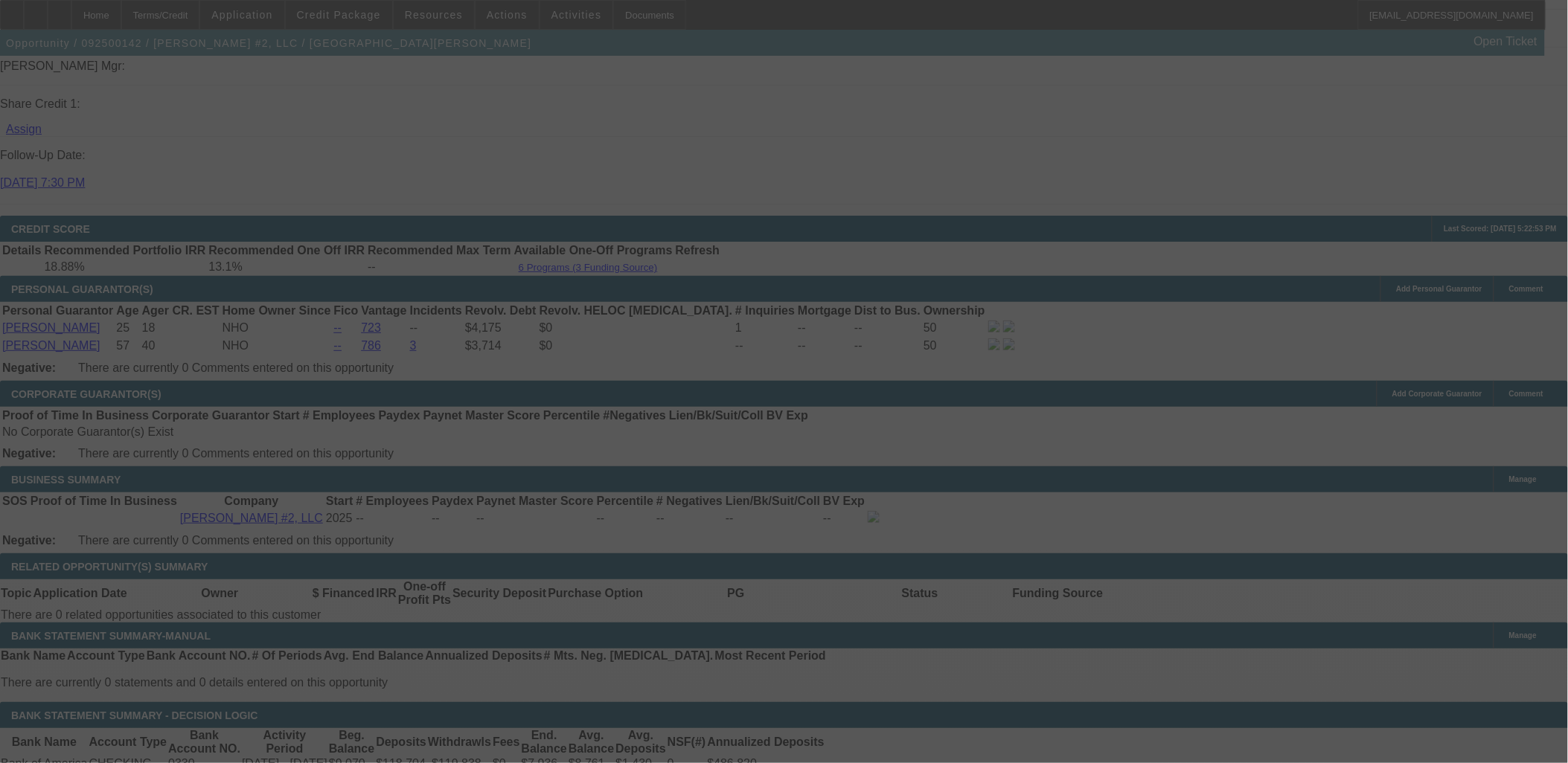
scroll to position [2005, 0]
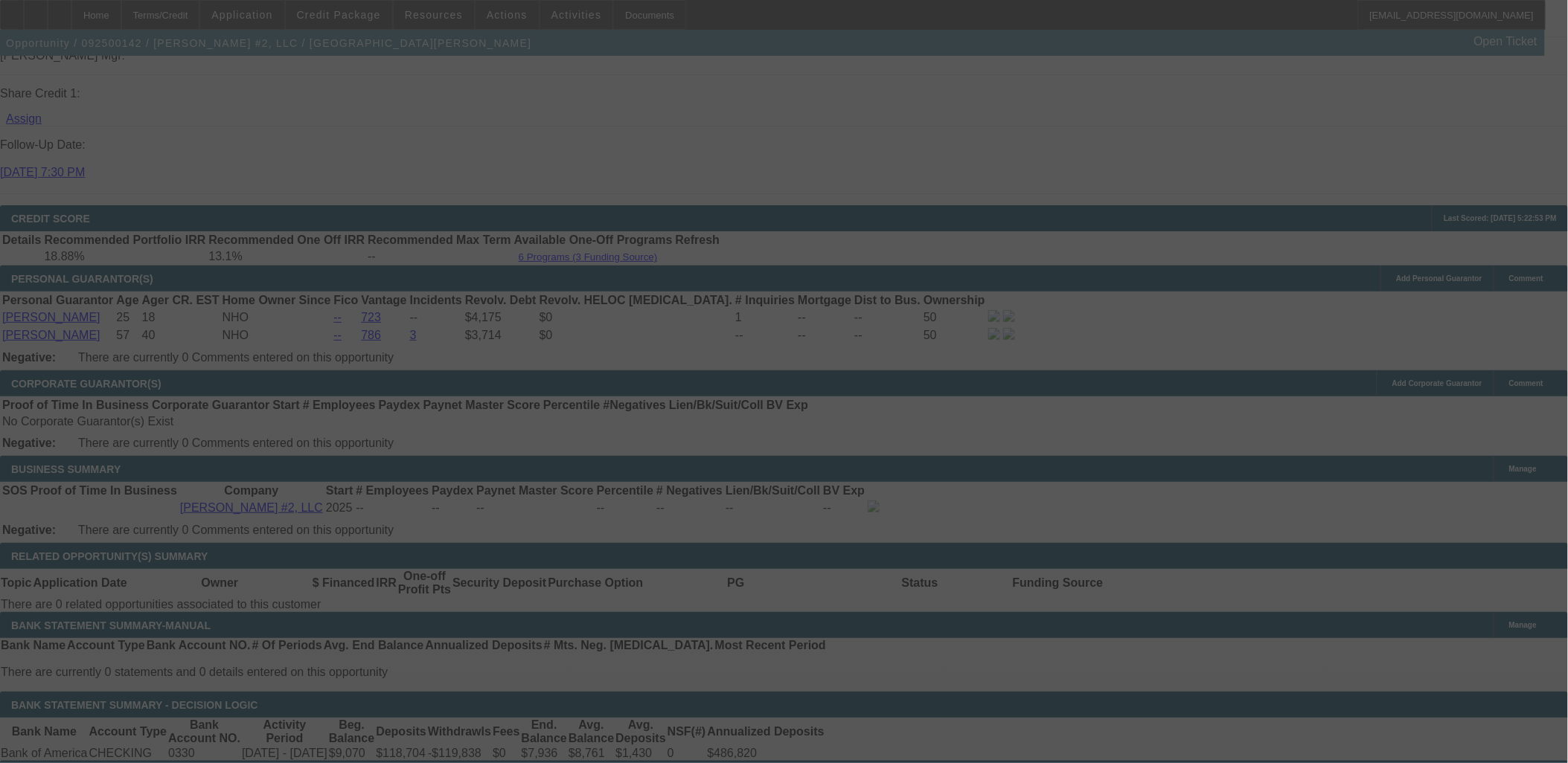
select select "0.1"
select select "2"
select select "0"
select select "2"
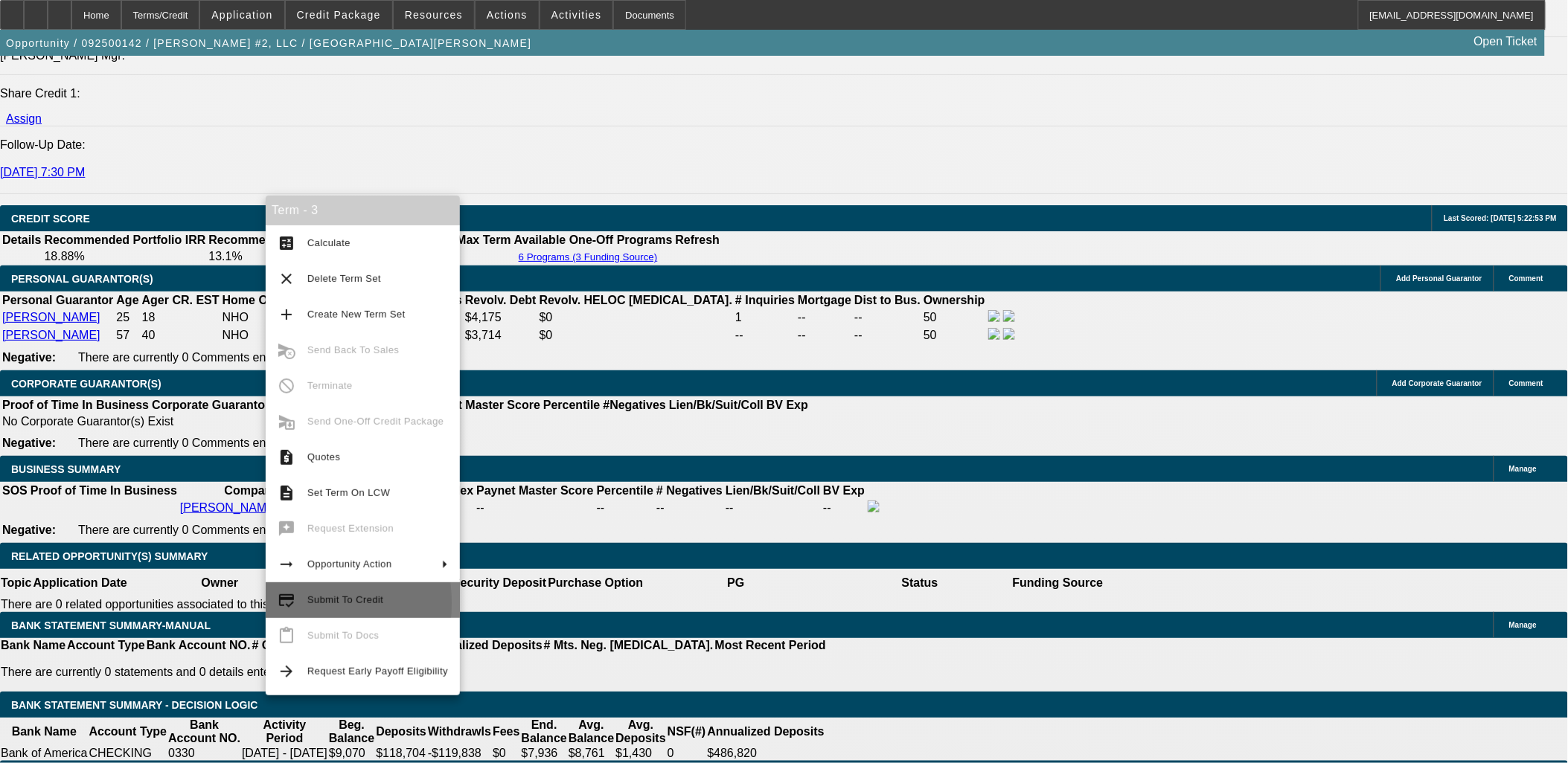
click at [280, 604] on mat-icon "credit_score" at bounding box center [286, 601] width 18 height 18
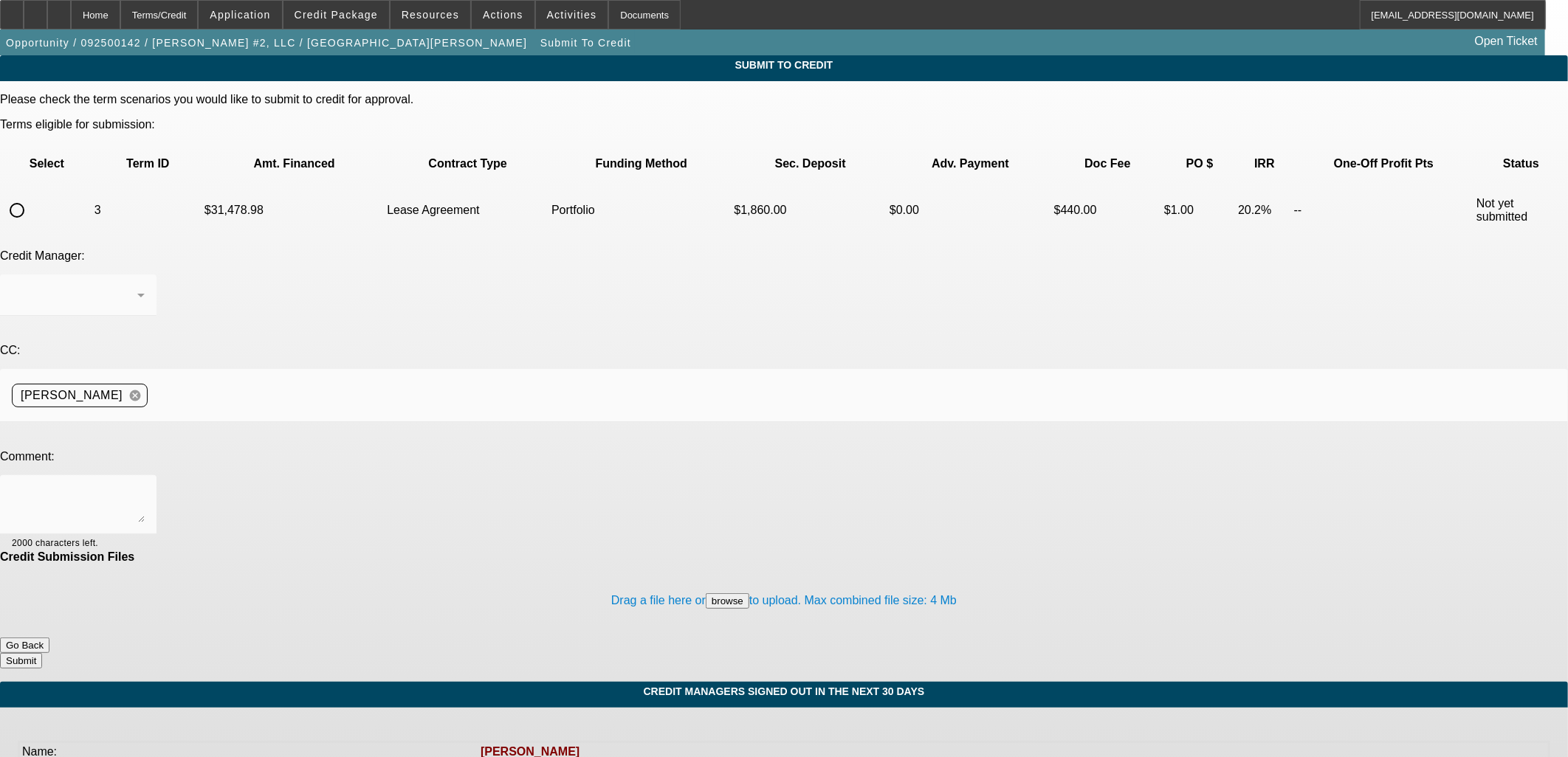
click at [50, 638] on button "Go Back" at bounding box center [24, 646] width 50 height 16
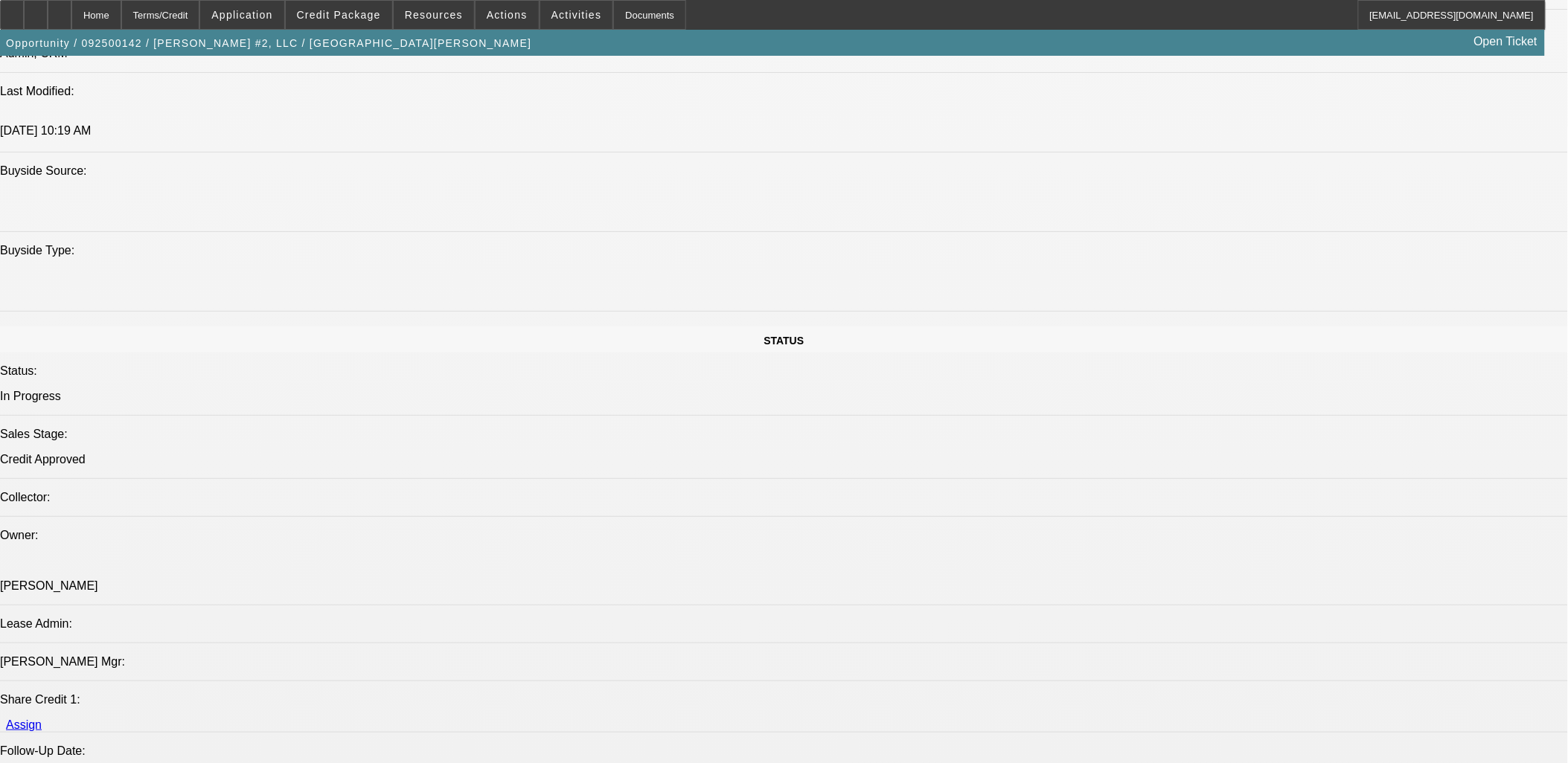
select select "0.1"
select select "2"
select select "0"
select select "2"
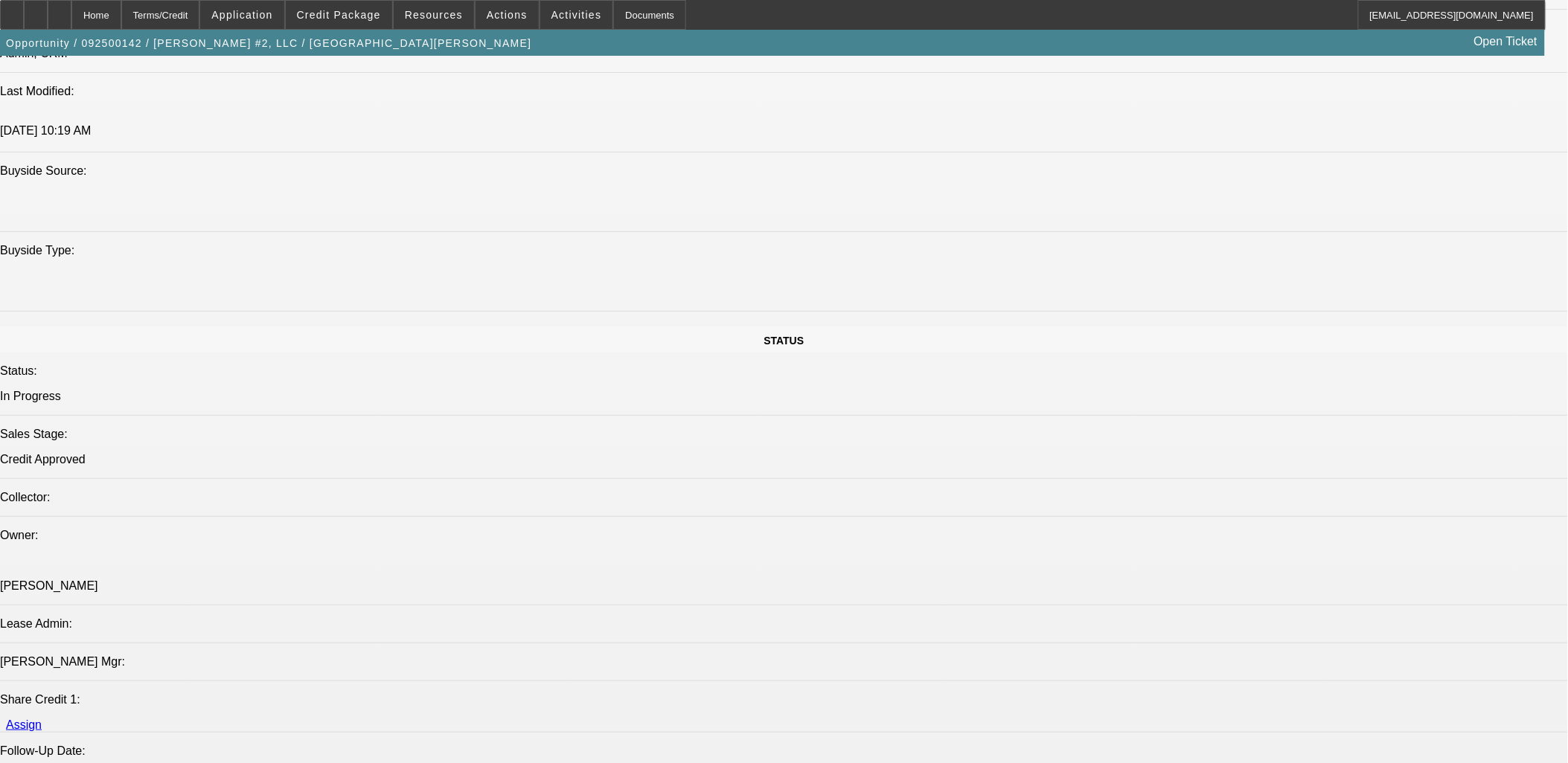
select select "0"
select select "2"
select select "0"
select select "2"
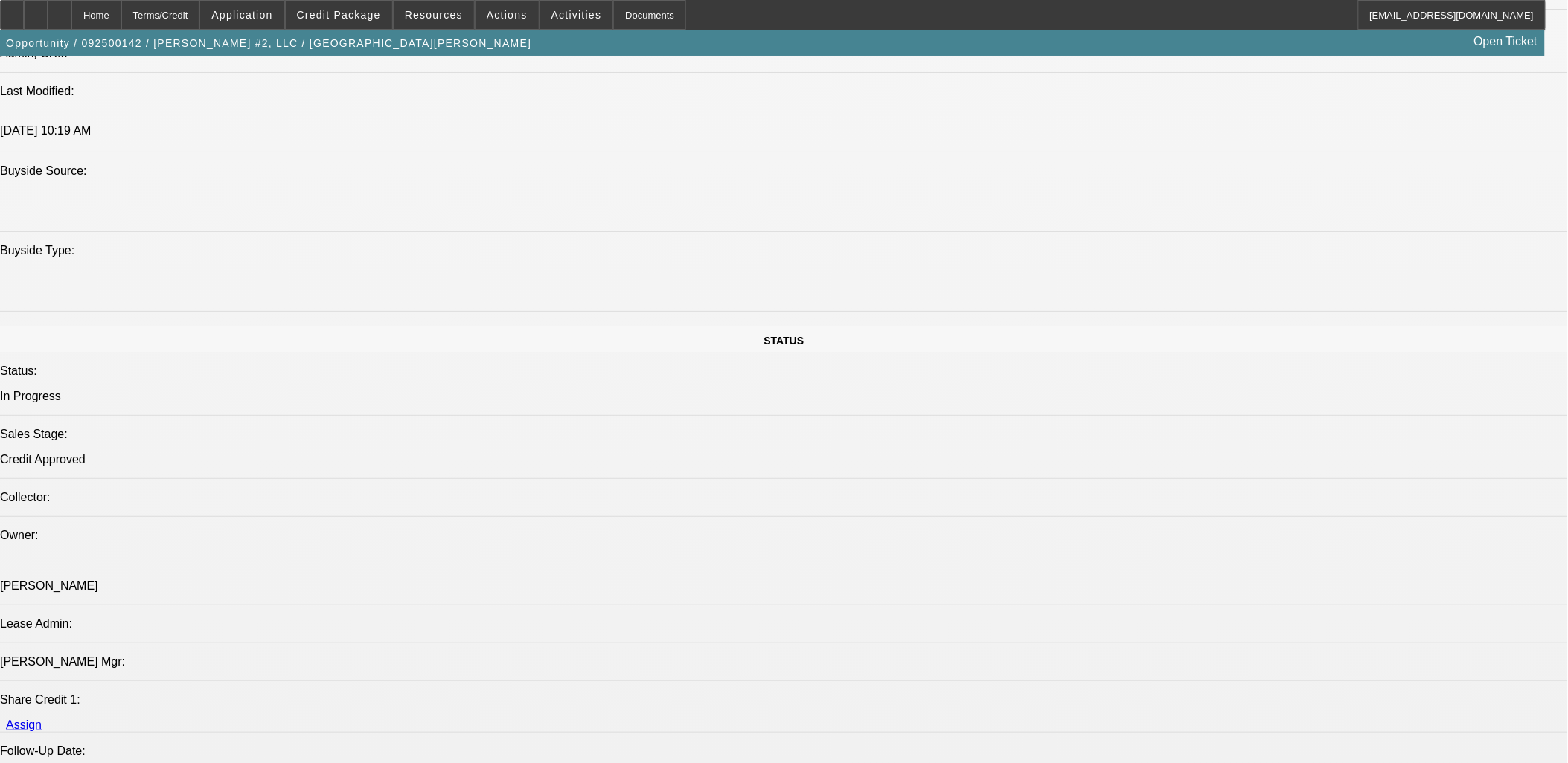
select select "0"
select select "2"
select select "0.1"
select select "4"
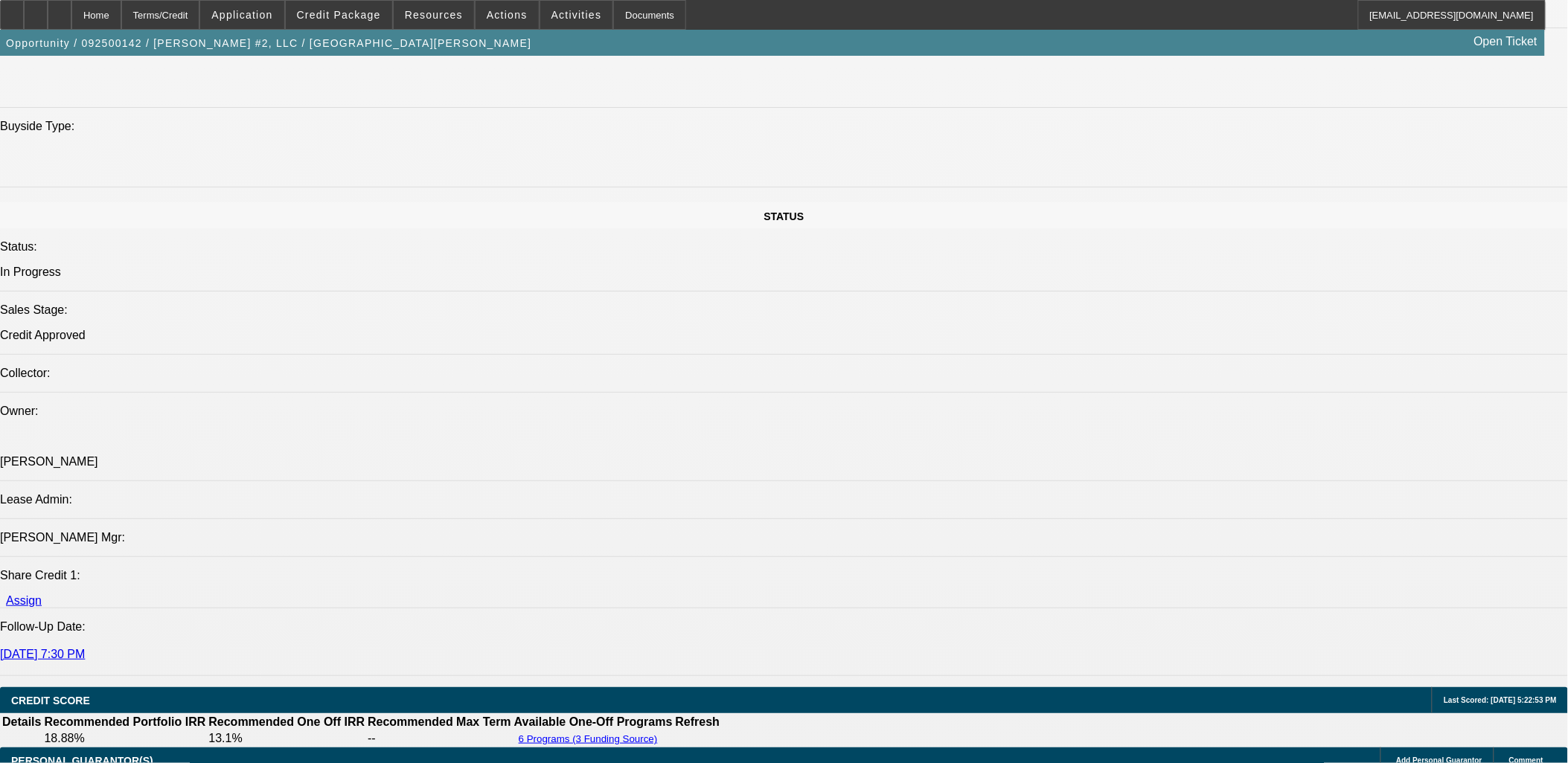
scroll to position [1978, 0]
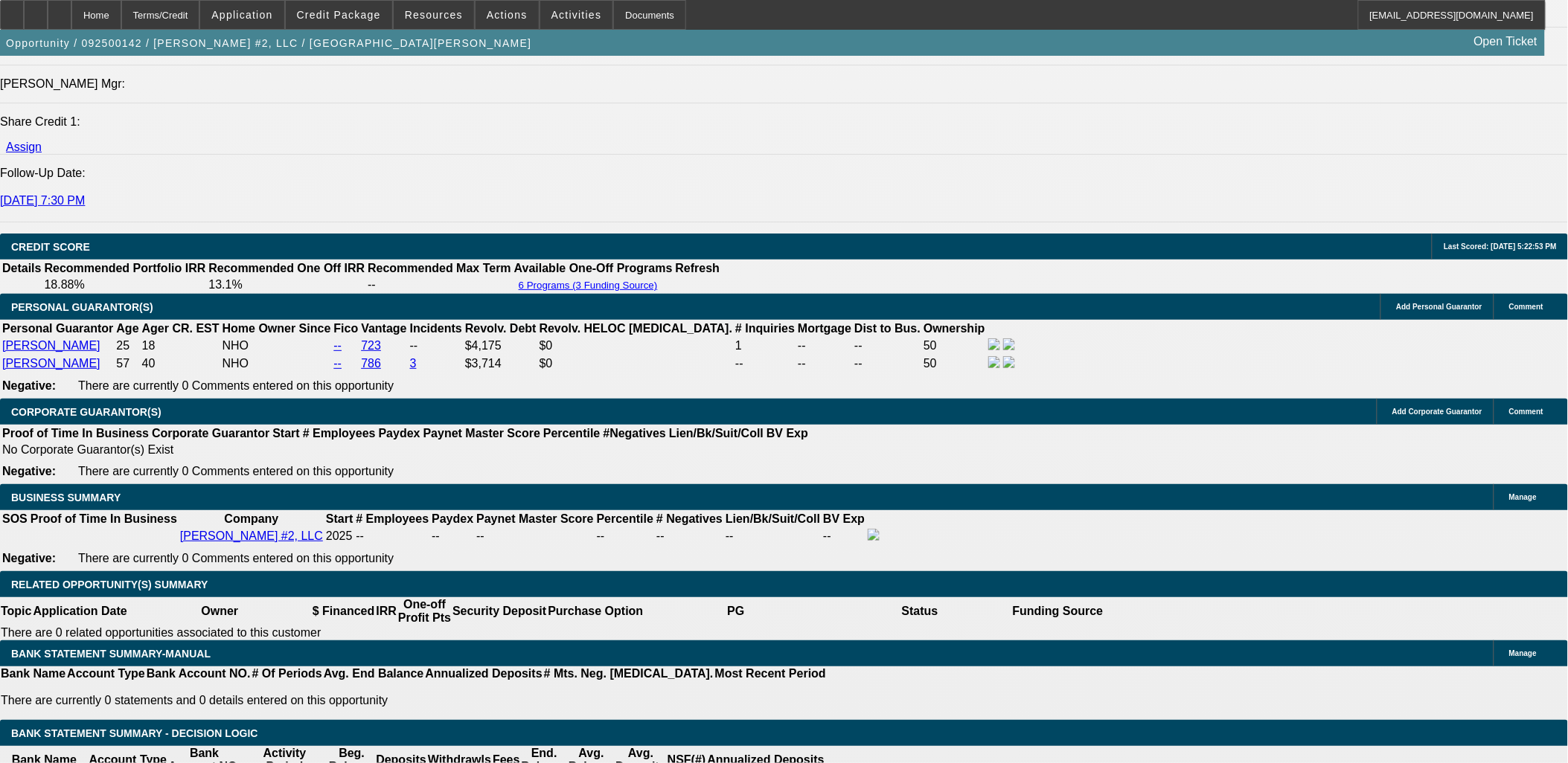
type input "UNKNOWN"
type input "18"
type input "$1,338.58"
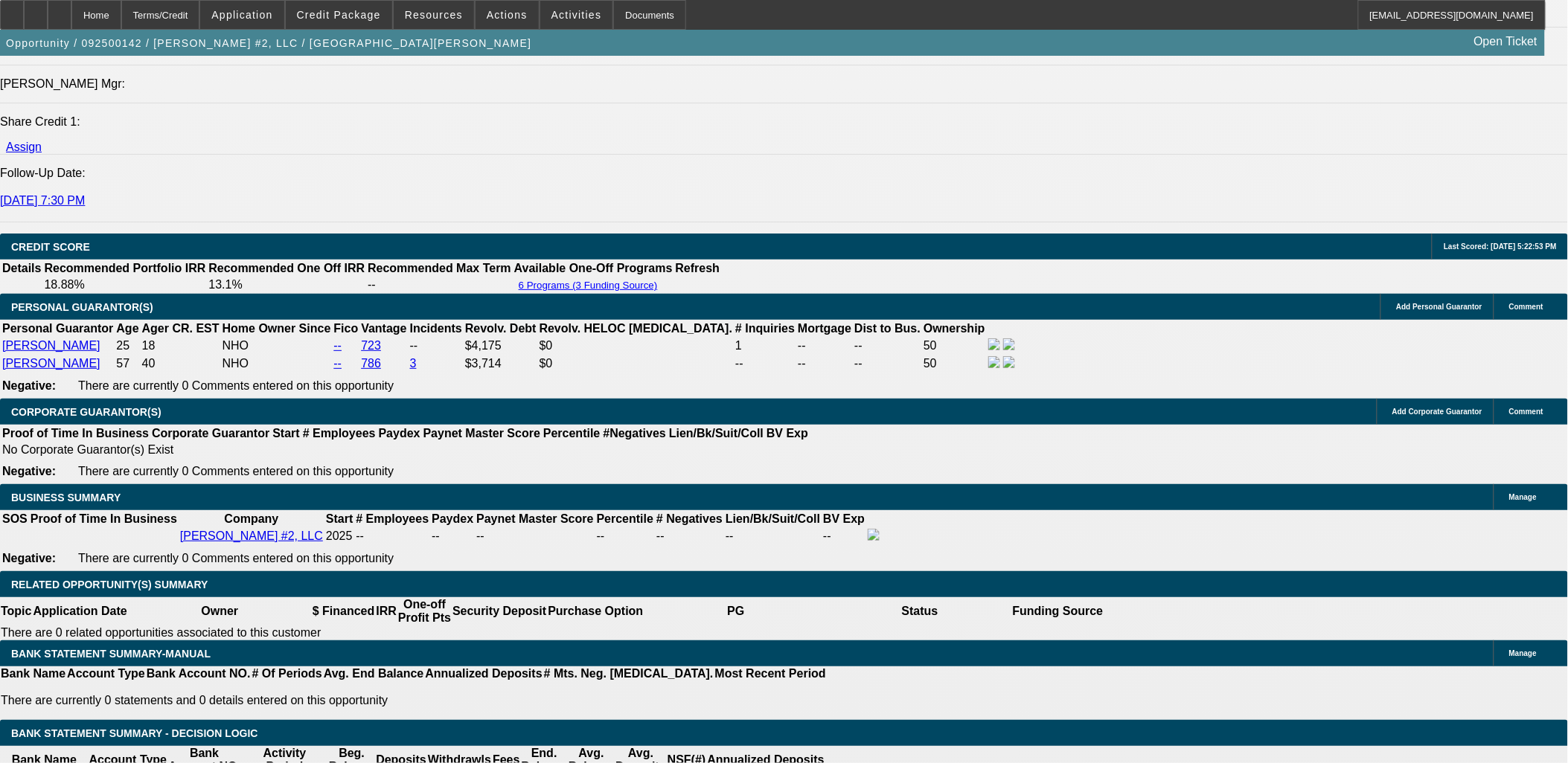
type input "$669.29"
type input "$1,849.40"
type input "$924.70"
type input "18"
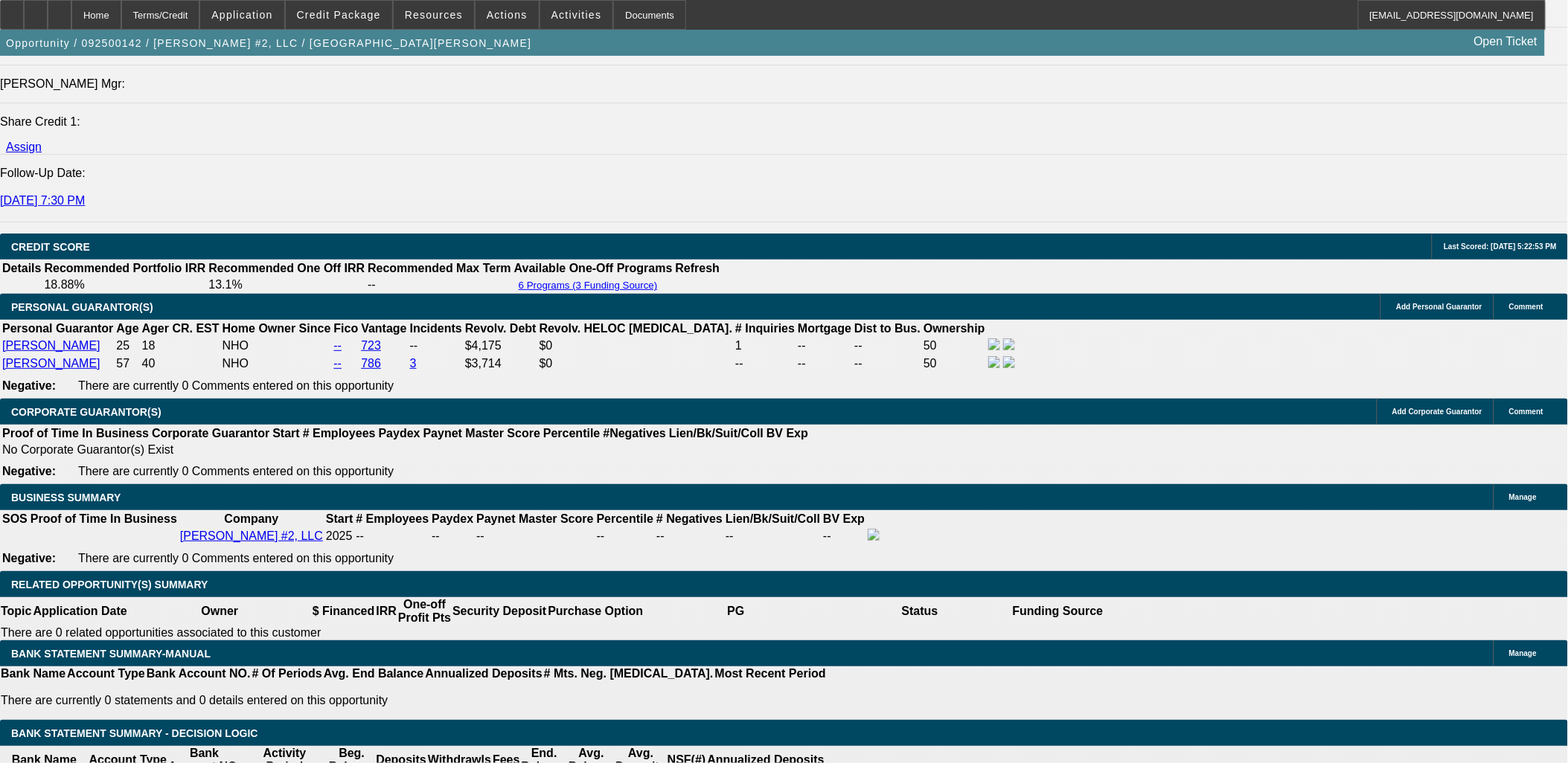
type input "9"
type input "$18.00"
type input "925"
type input "$1,850.00"
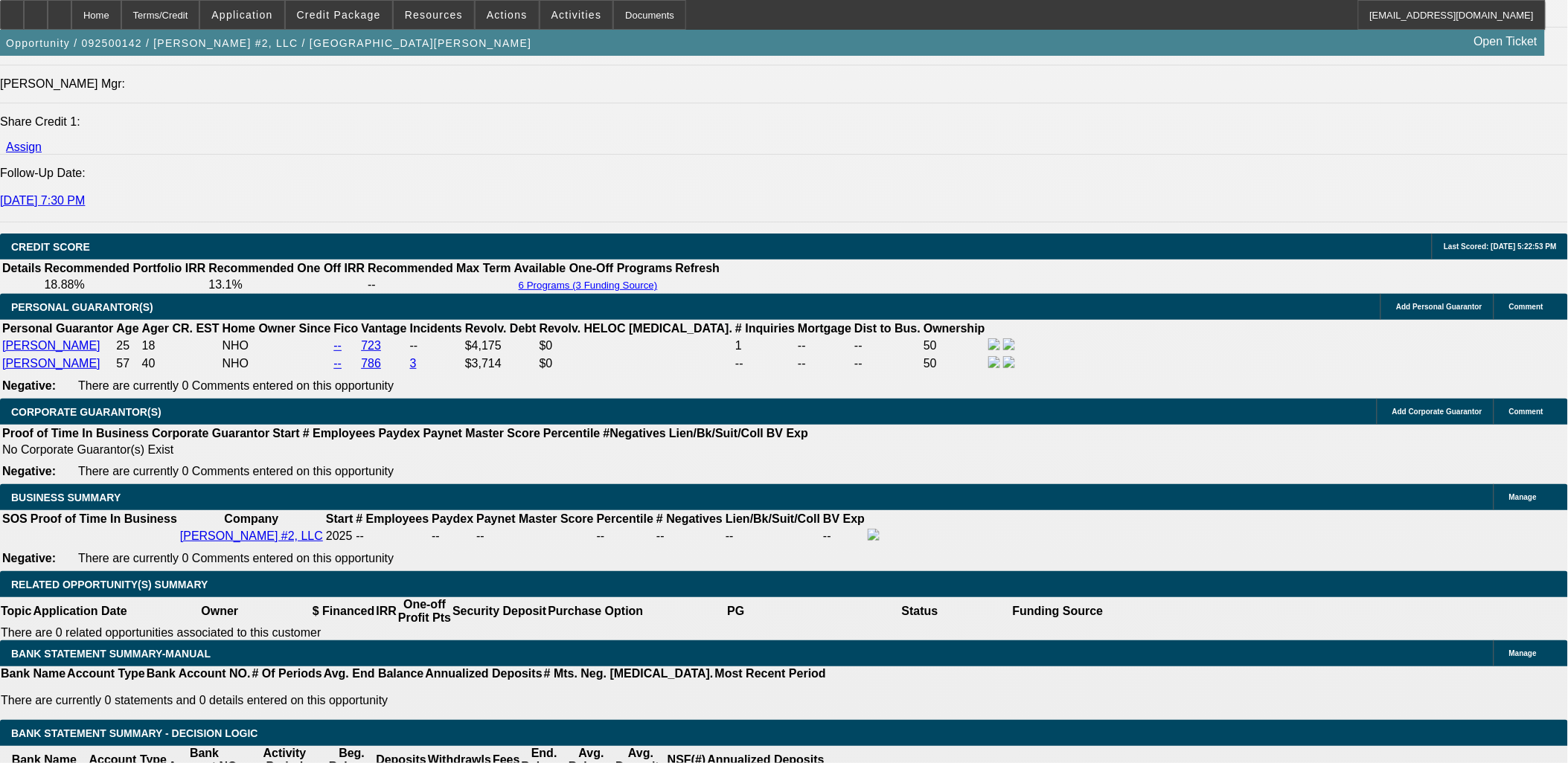
type input "18"
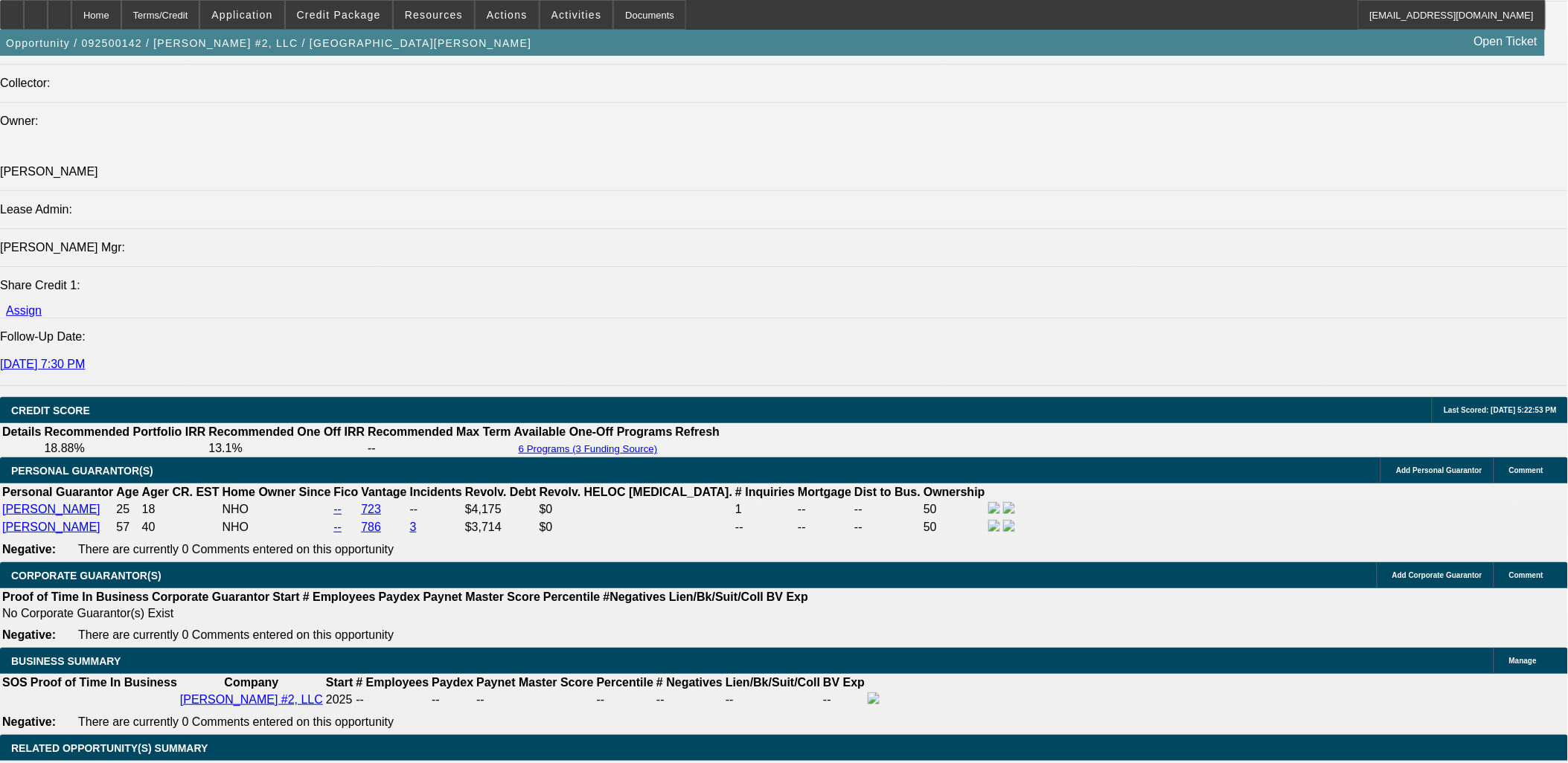
scroll to position [1730, 0]
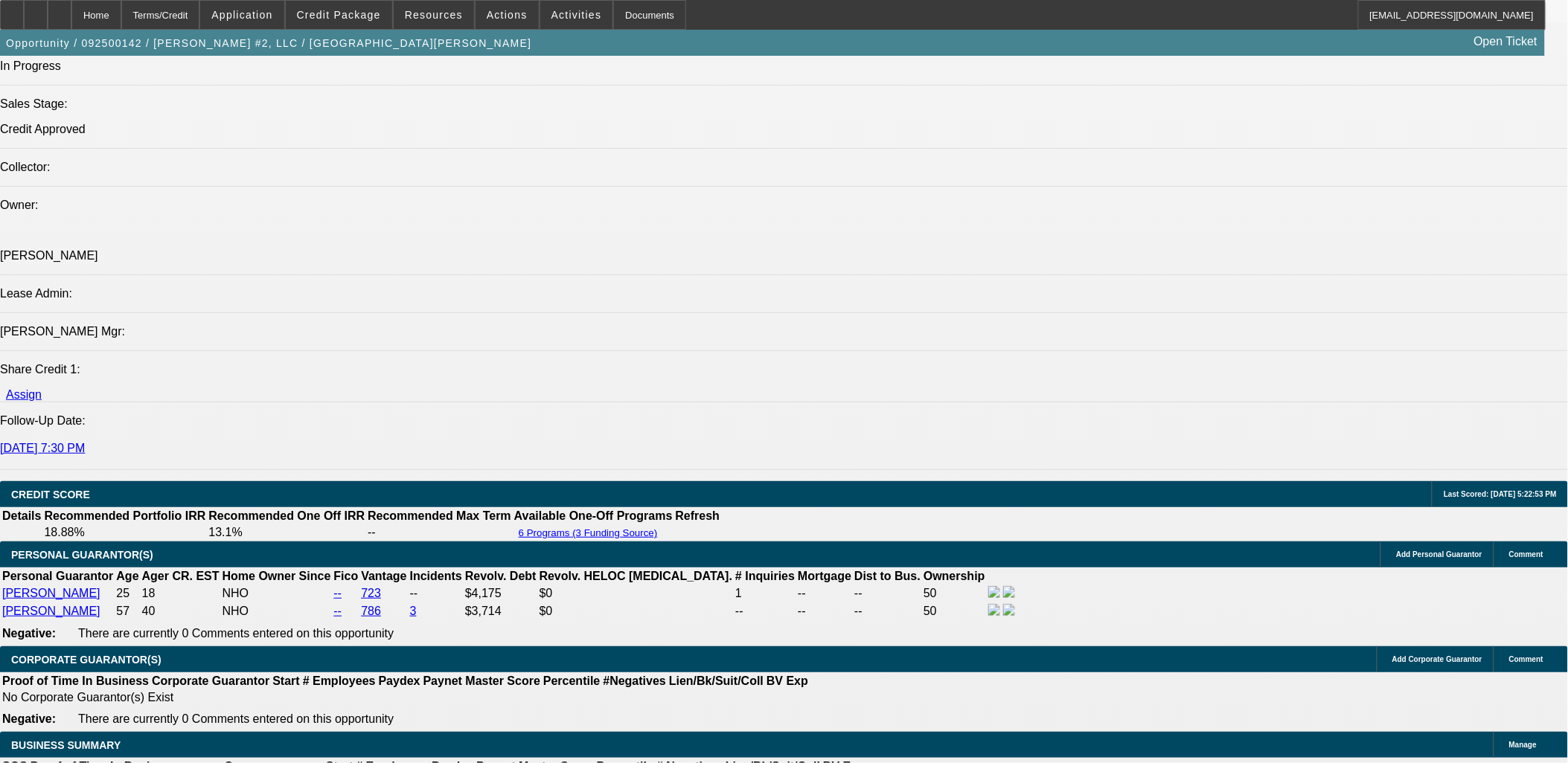
type input "$925.00"
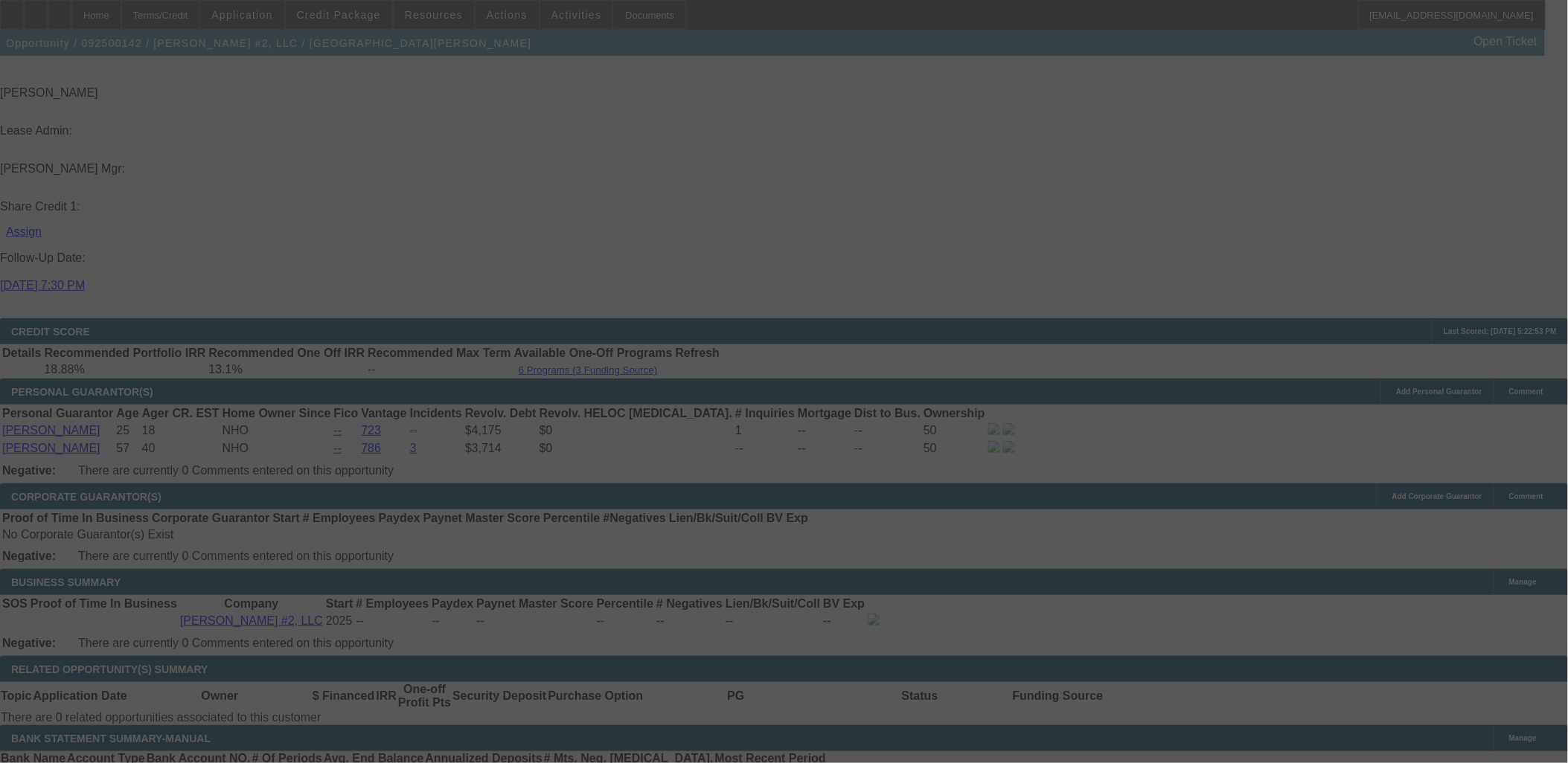
scroll to position [1978, 0]
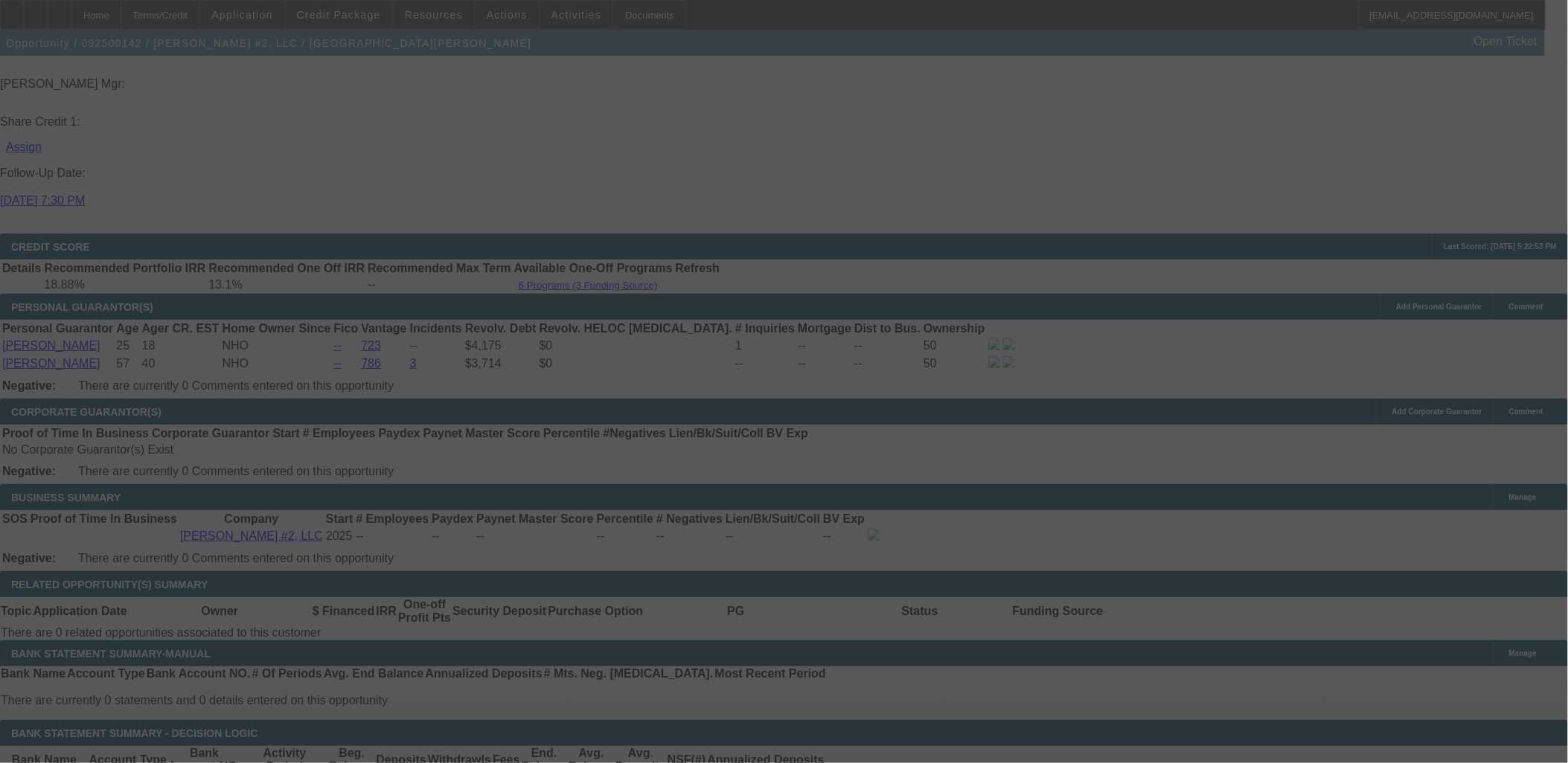
select select "0.1"
select select "2"
select select "0"
select select "2"
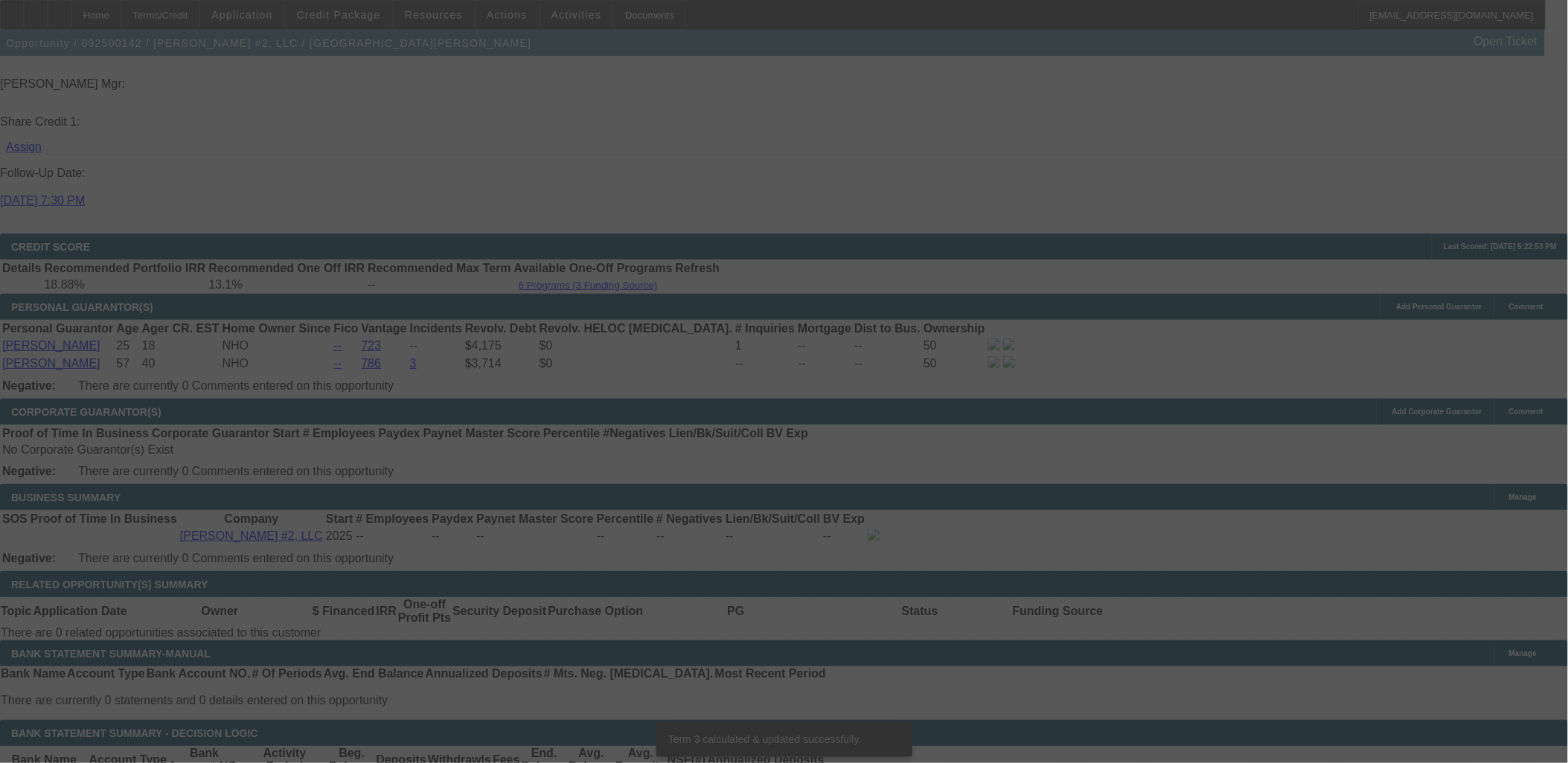
scroll to position [1960, 0]
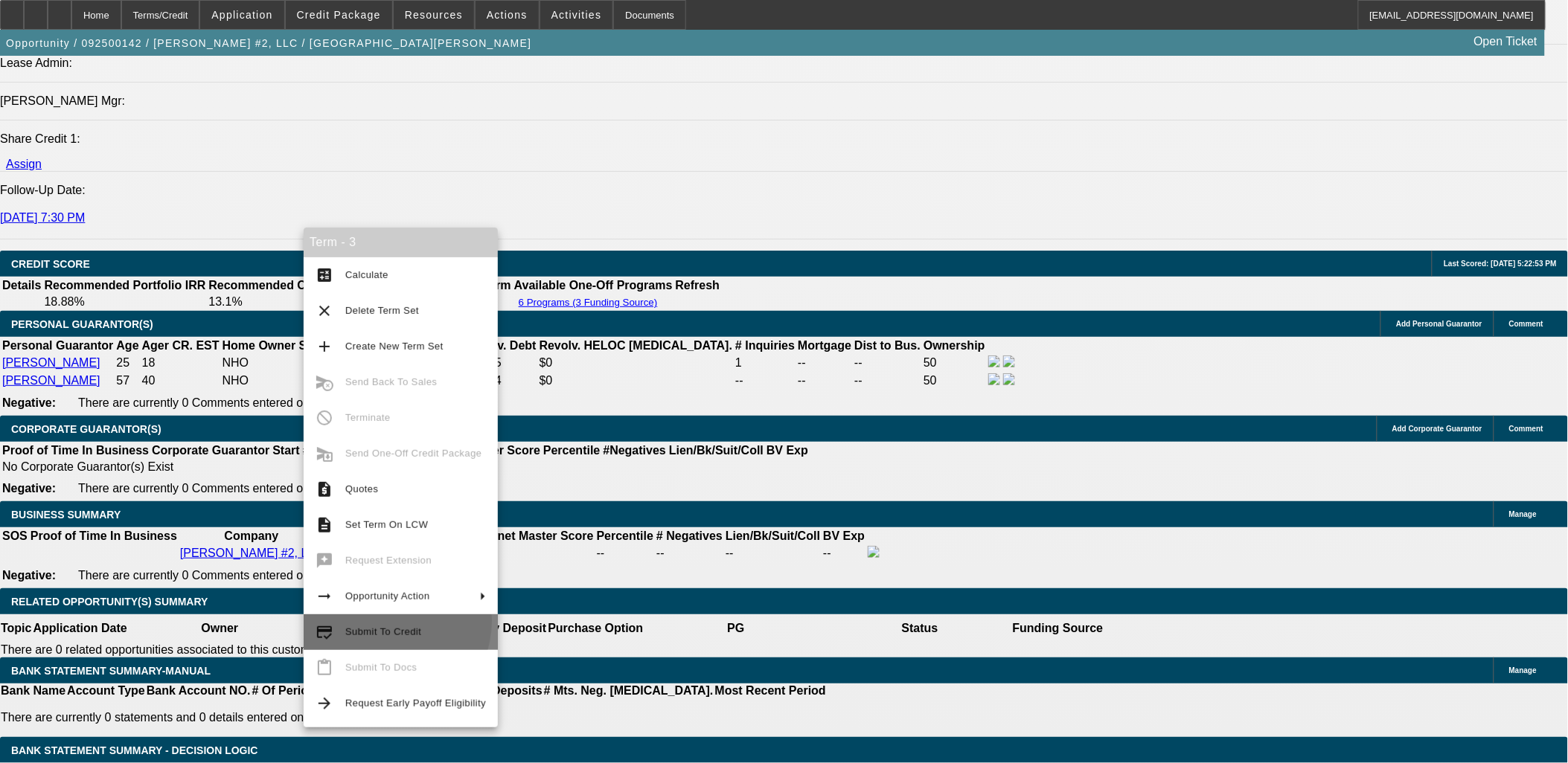
click at [381, 621] on button "credit_score Submit To Credit" at bounding box center [401, 632] width 194 height 36
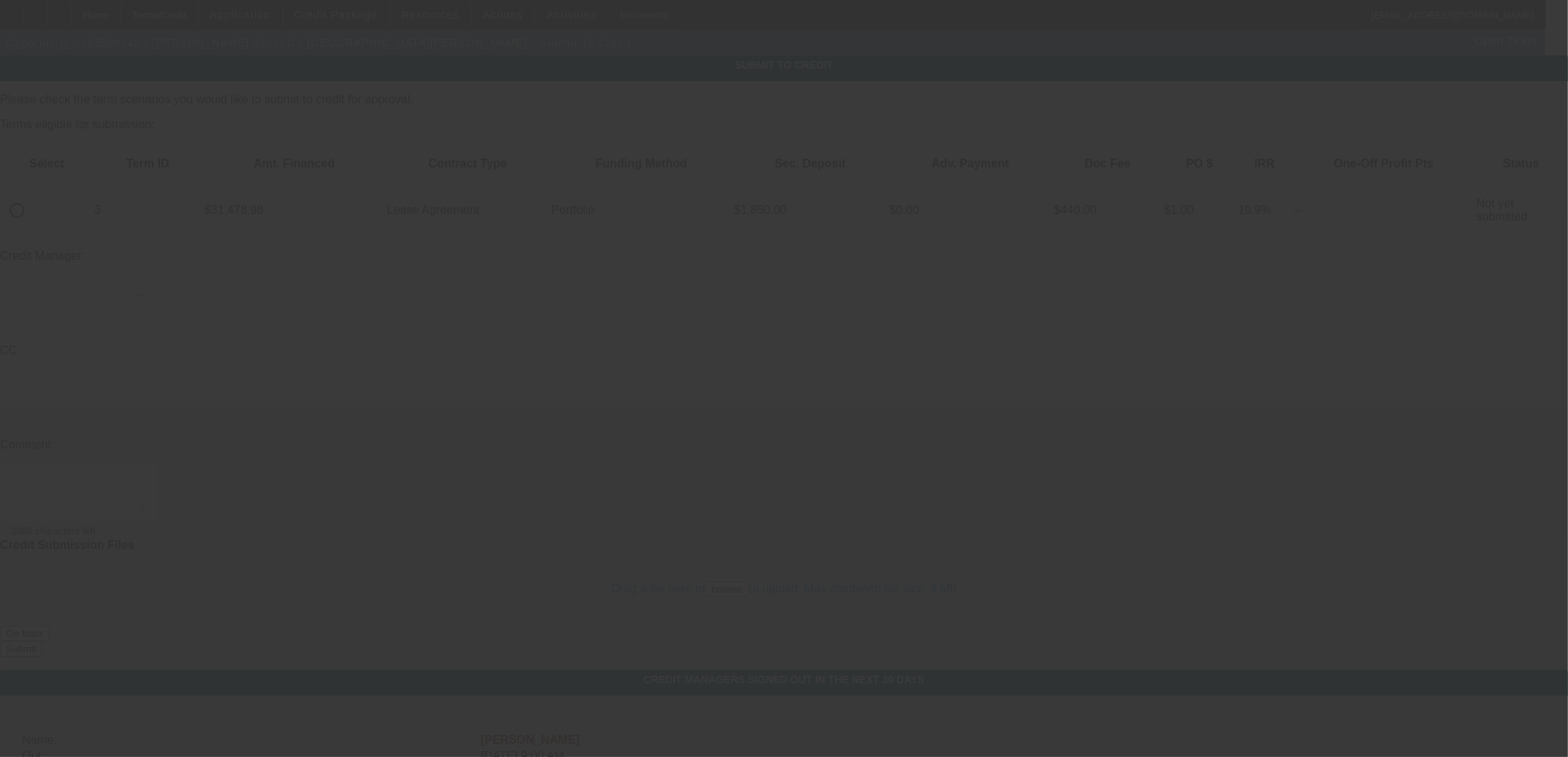
click at [61, 162] on div at bounding box center [784, 378] width 1568 height 757
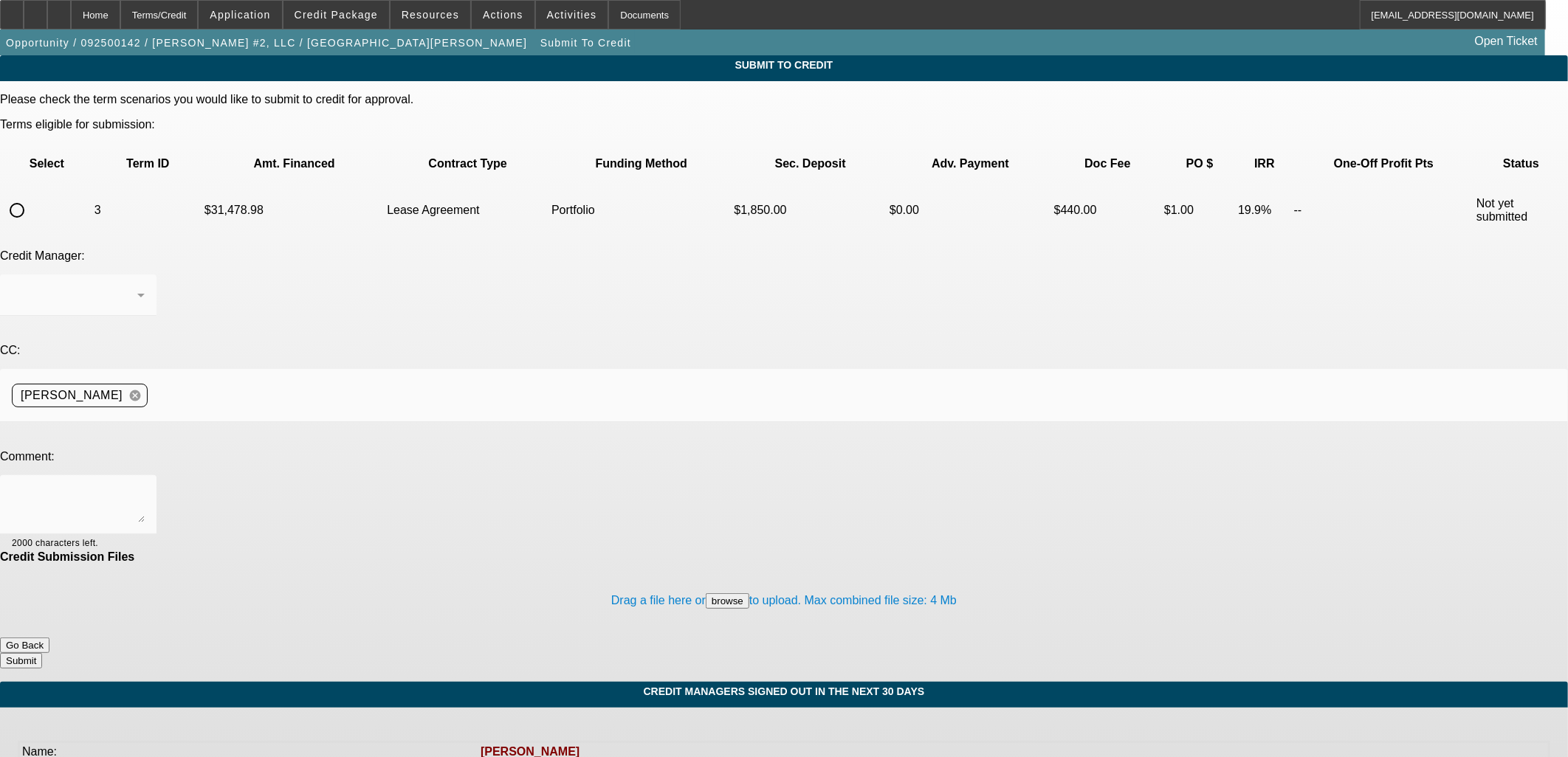
click at [32, 196] on input "radio" at bounding box center [17, 210] width 29 height 29
radio input "true"
click at [138, 286] on div "Arida, George" at bounding box center [74, 295] width 126 height 17
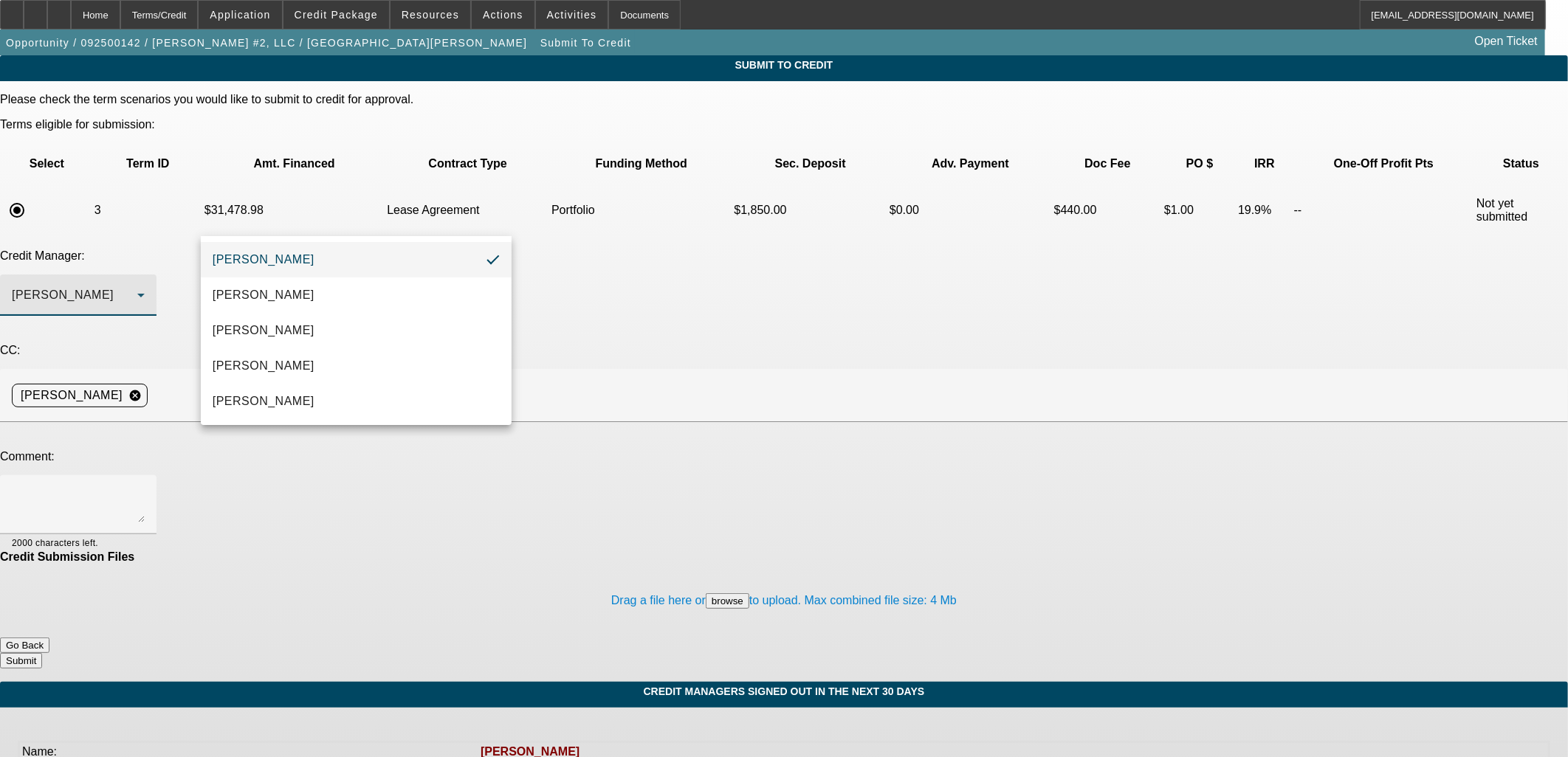
click at [677, 562] on div at bounding box center [784, 378] width 1568 height 757
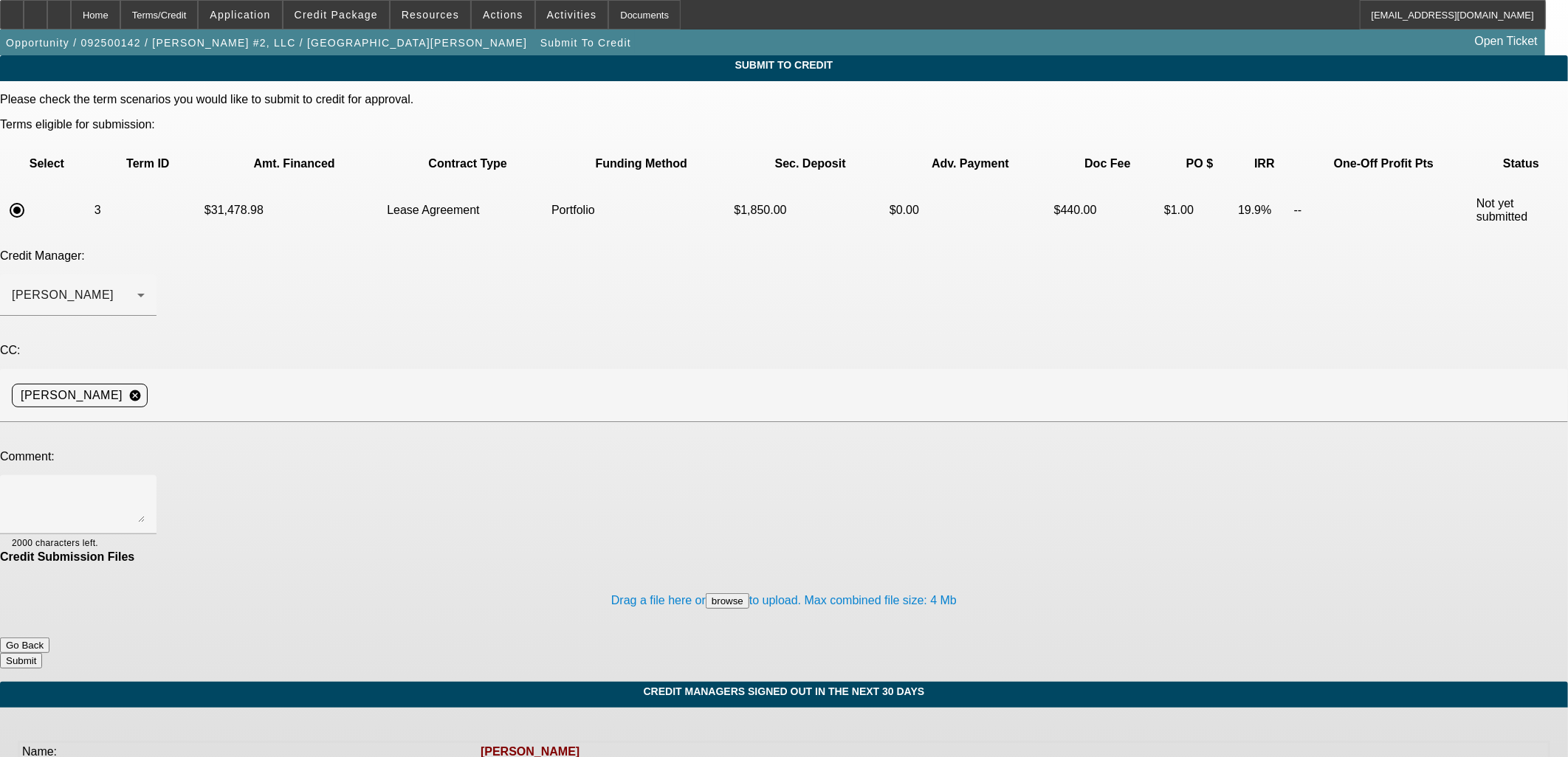
click at [50, 638] on button "Go Back" at bounding box center [24, 646] width 50 height 16
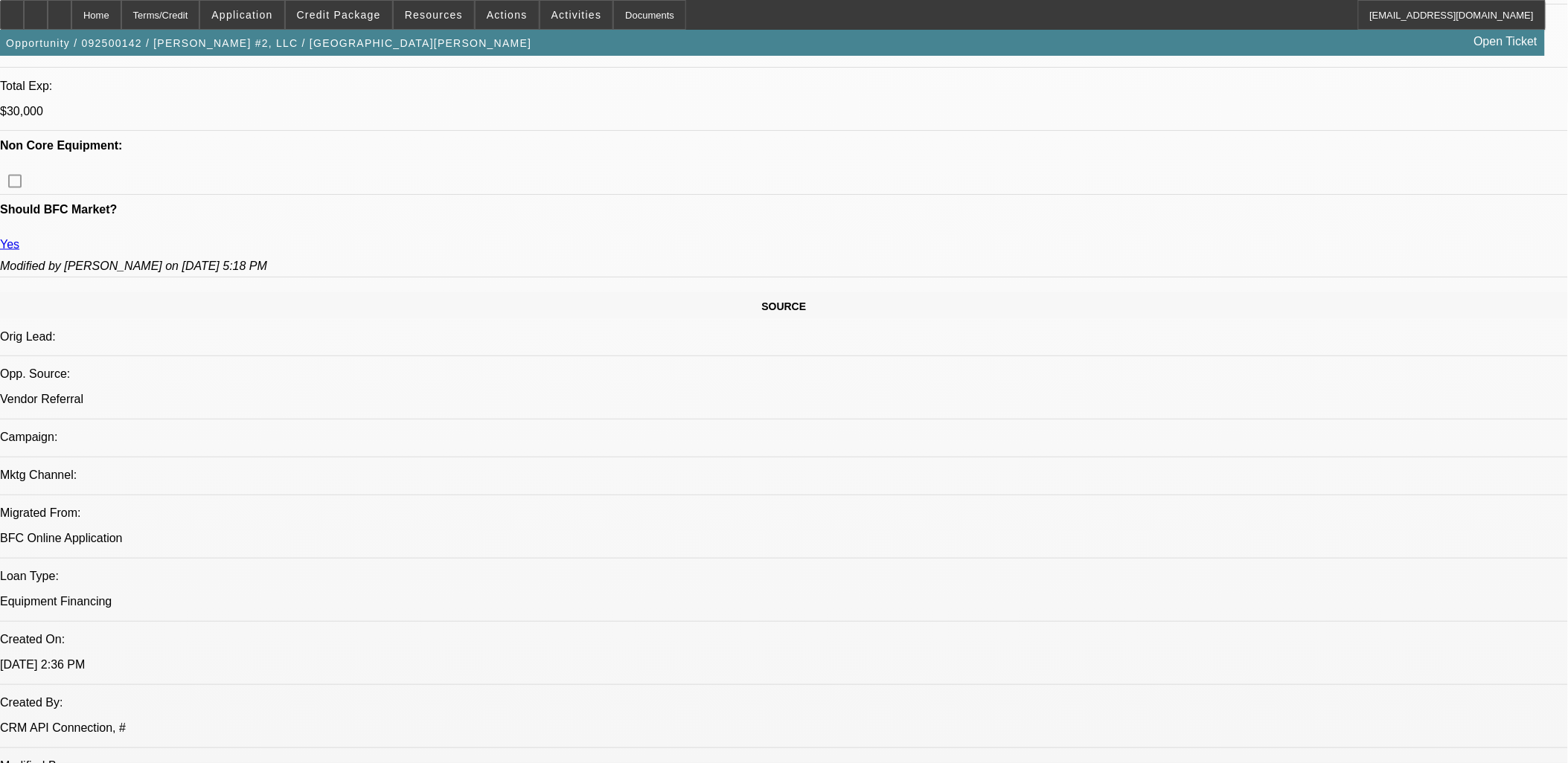
select select "0.1"
select select "2"
select select "0"
select select "2"
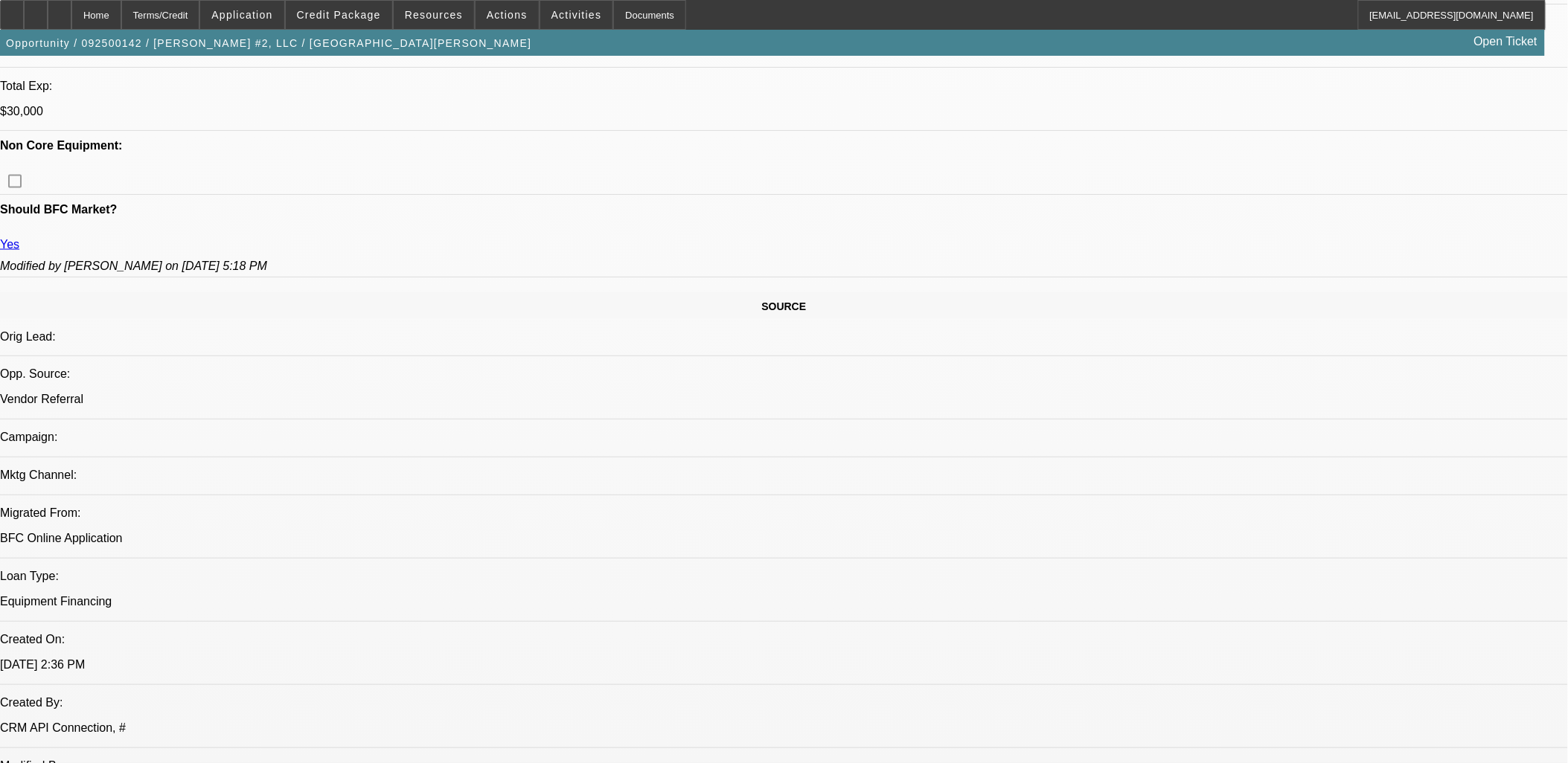
select select "0"
select select "2"
select select "0"
select select "2"
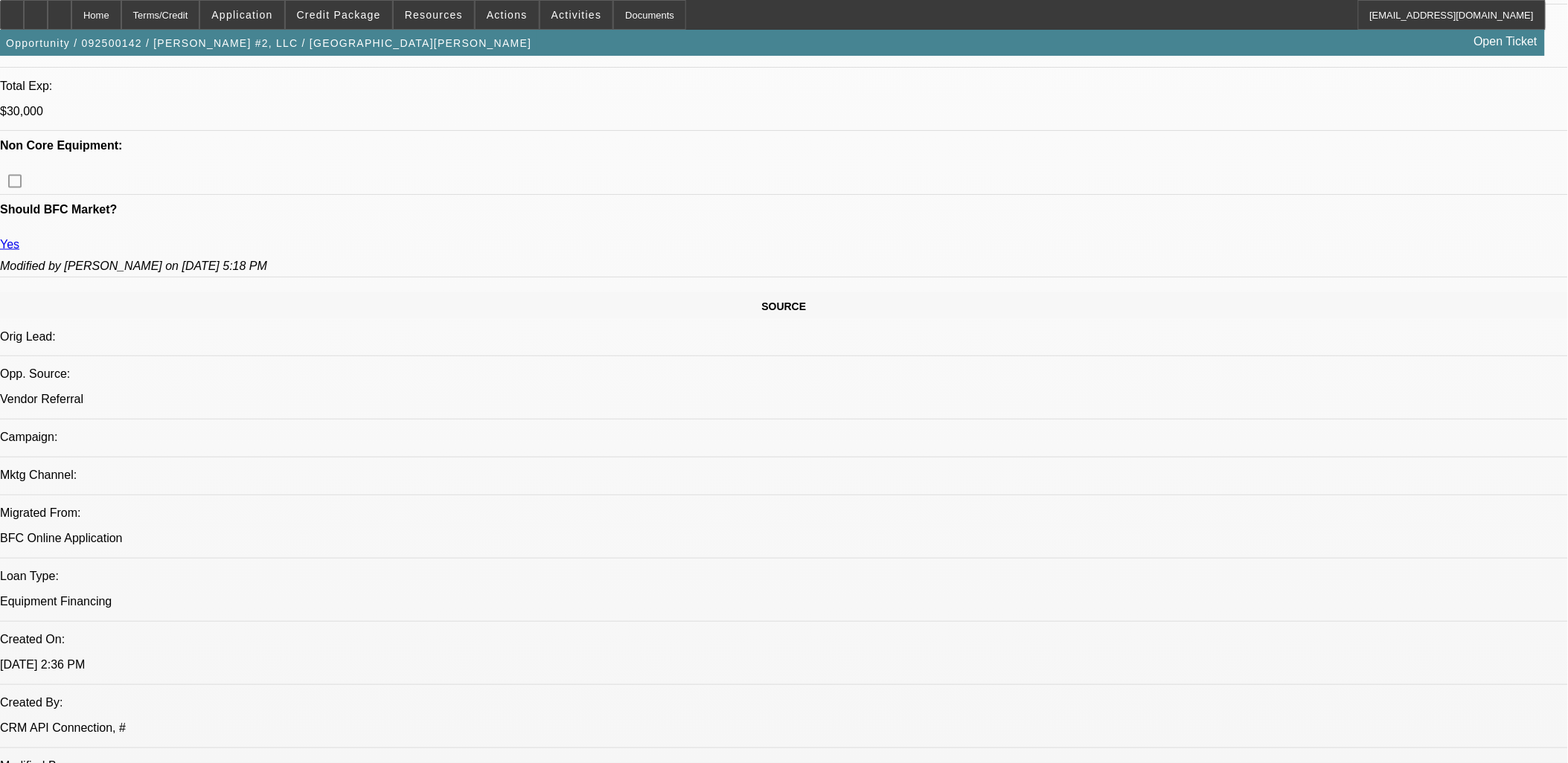
select select "0"
select select "2"
select select "0.1"
select select "4"
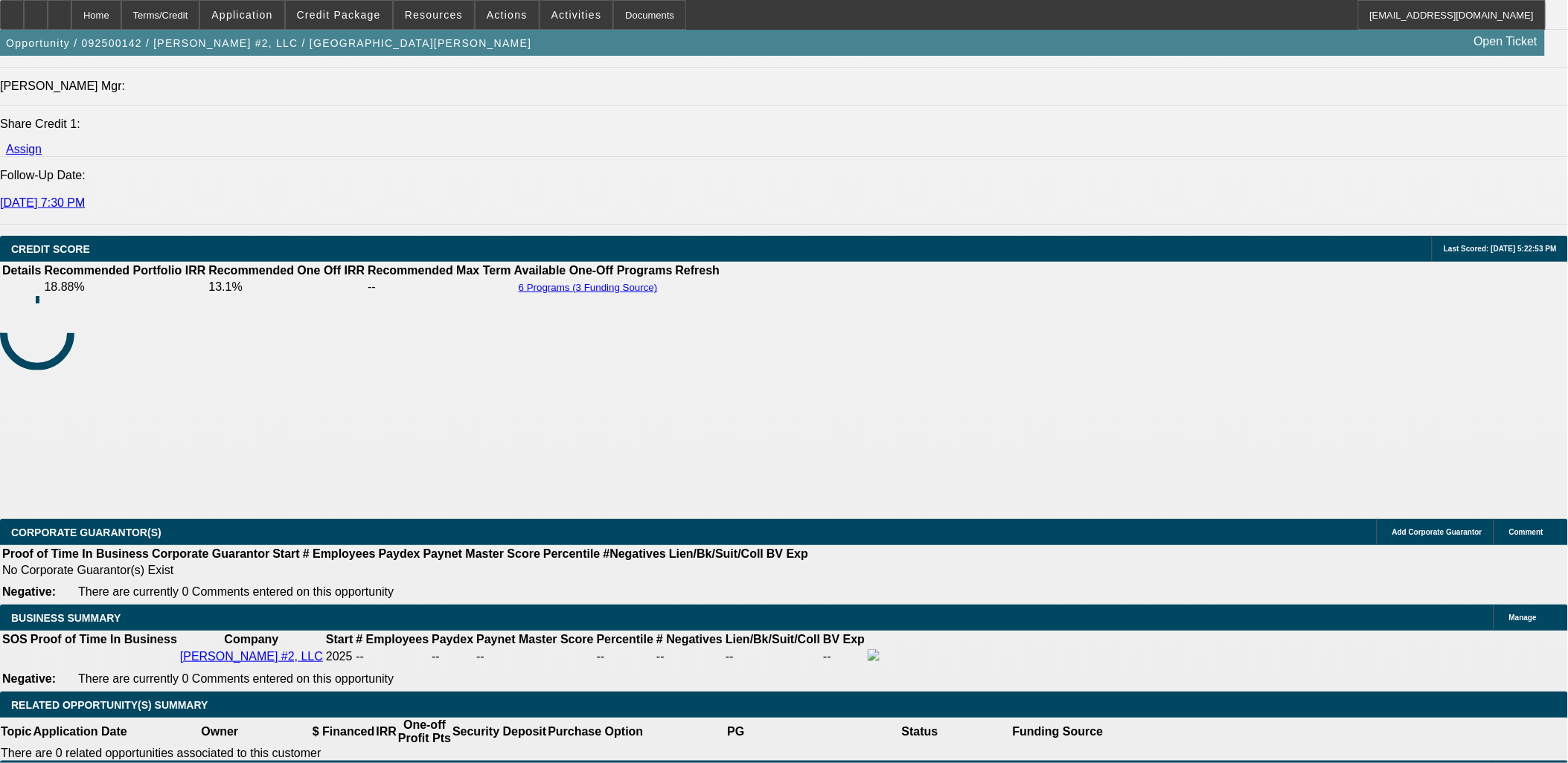
scroll to position [1983, 0]
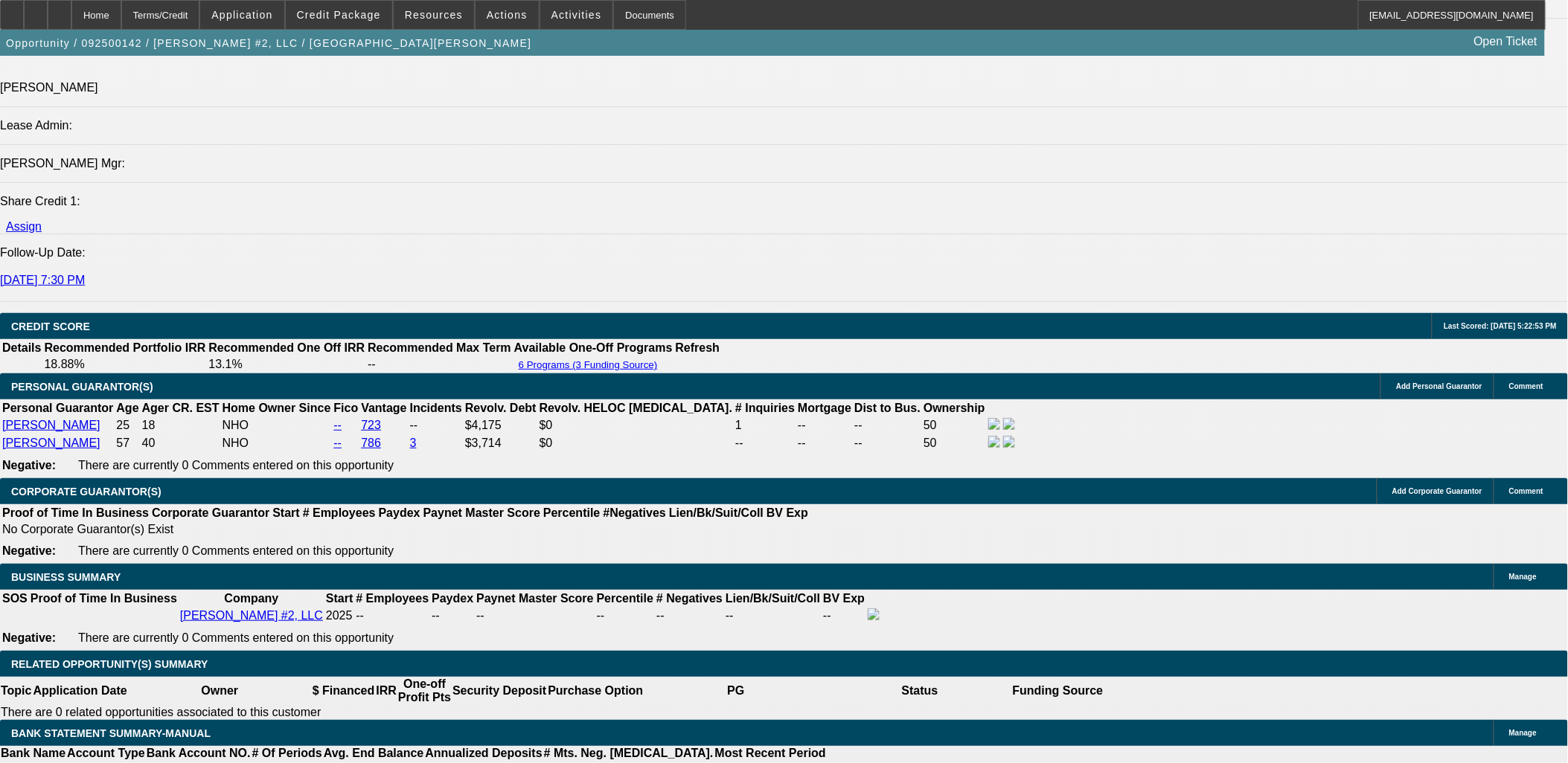
type input "18.3"
type input "UNKNOWN"
type input "$1,859.28"
type input "$929.64"
type input "18.3"
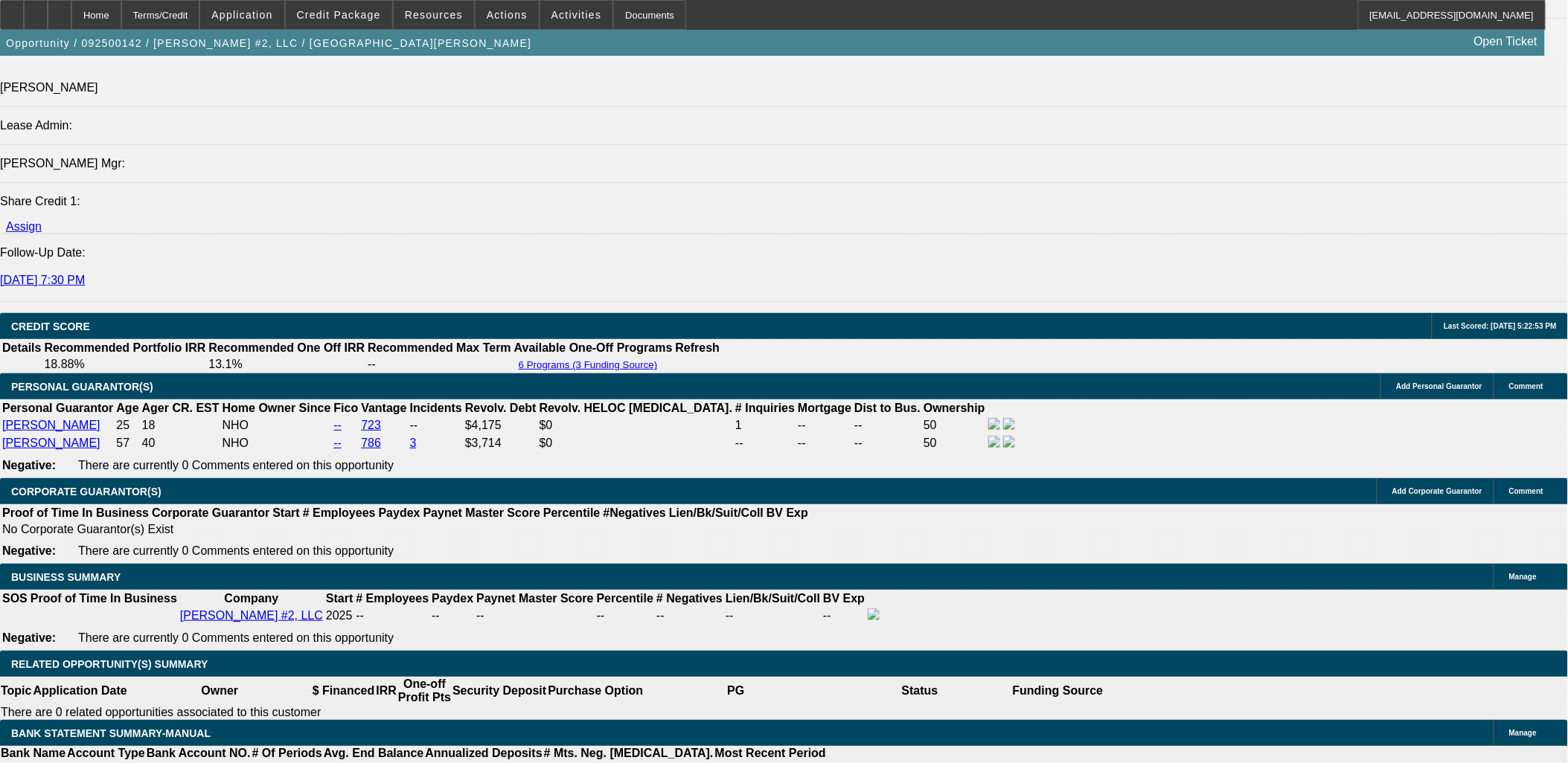
drag, startPoint x: 365, startPoint y: 512, endPoint x: 367, endPoint y: 522, distance: 10.2
select select "1"
type input "$929.64"
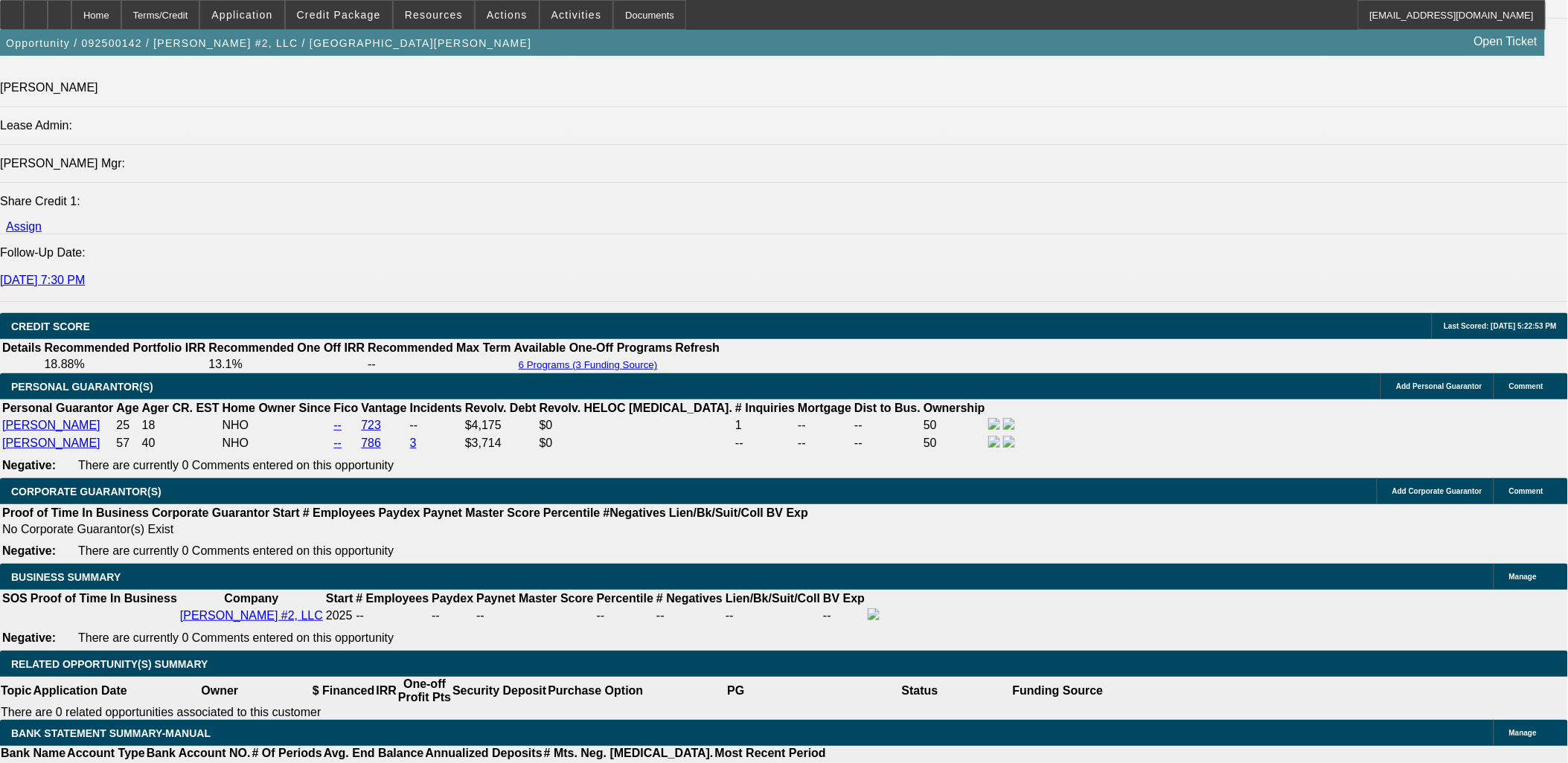
select select "1.5"
type input "$1,394.46"
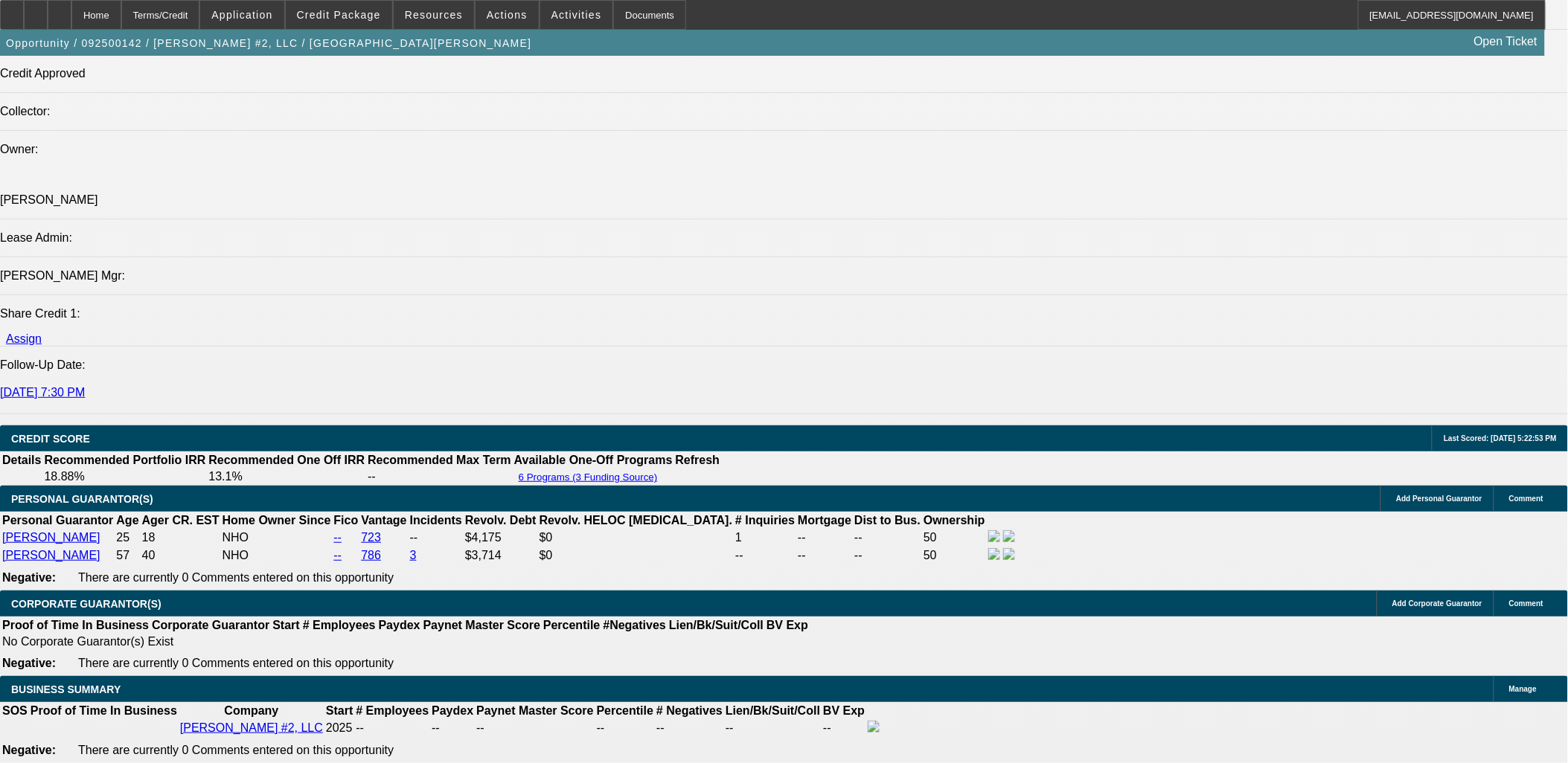
scroll to position [1649, 0]
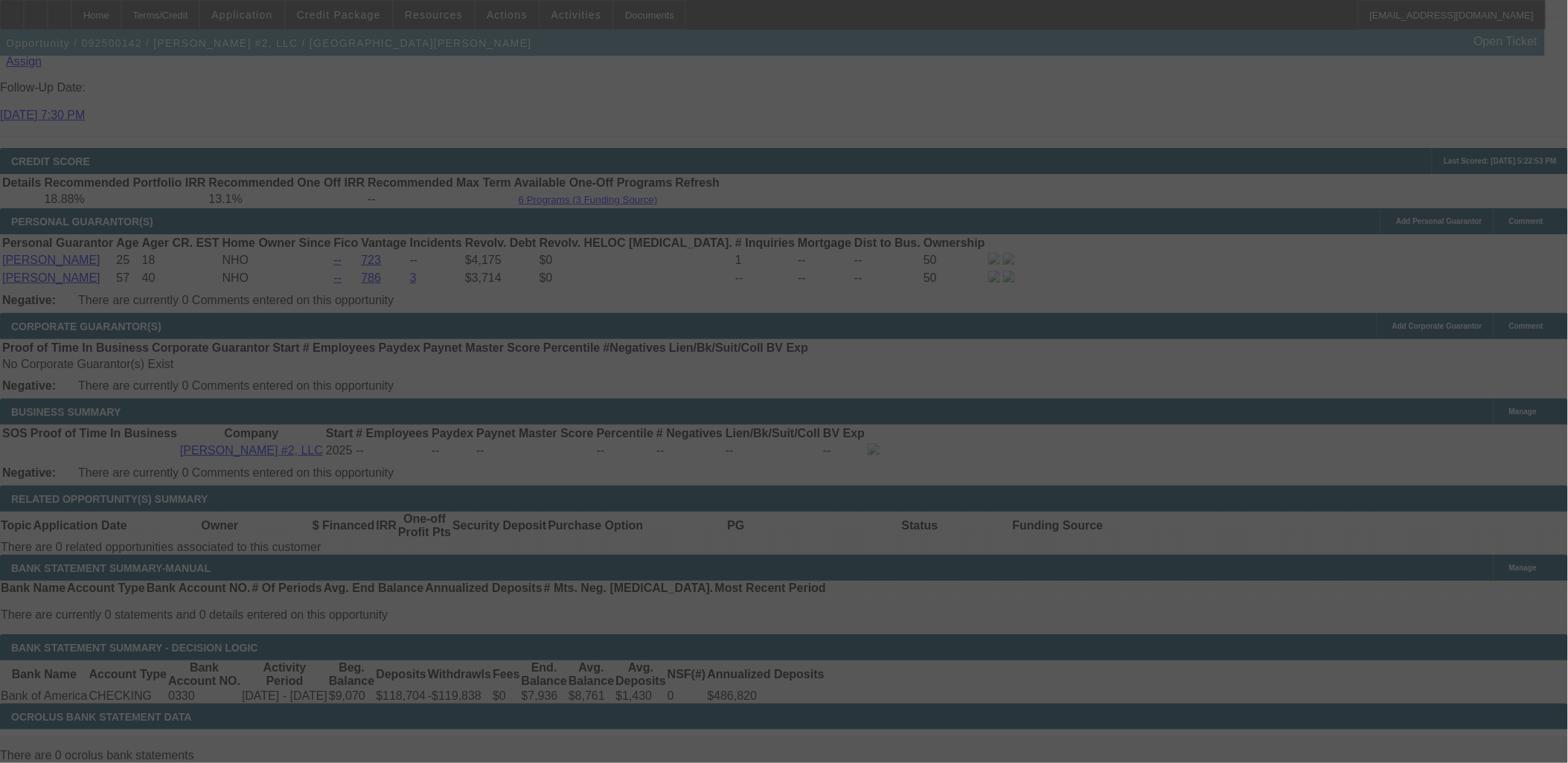
scroll to position [2041, 0]
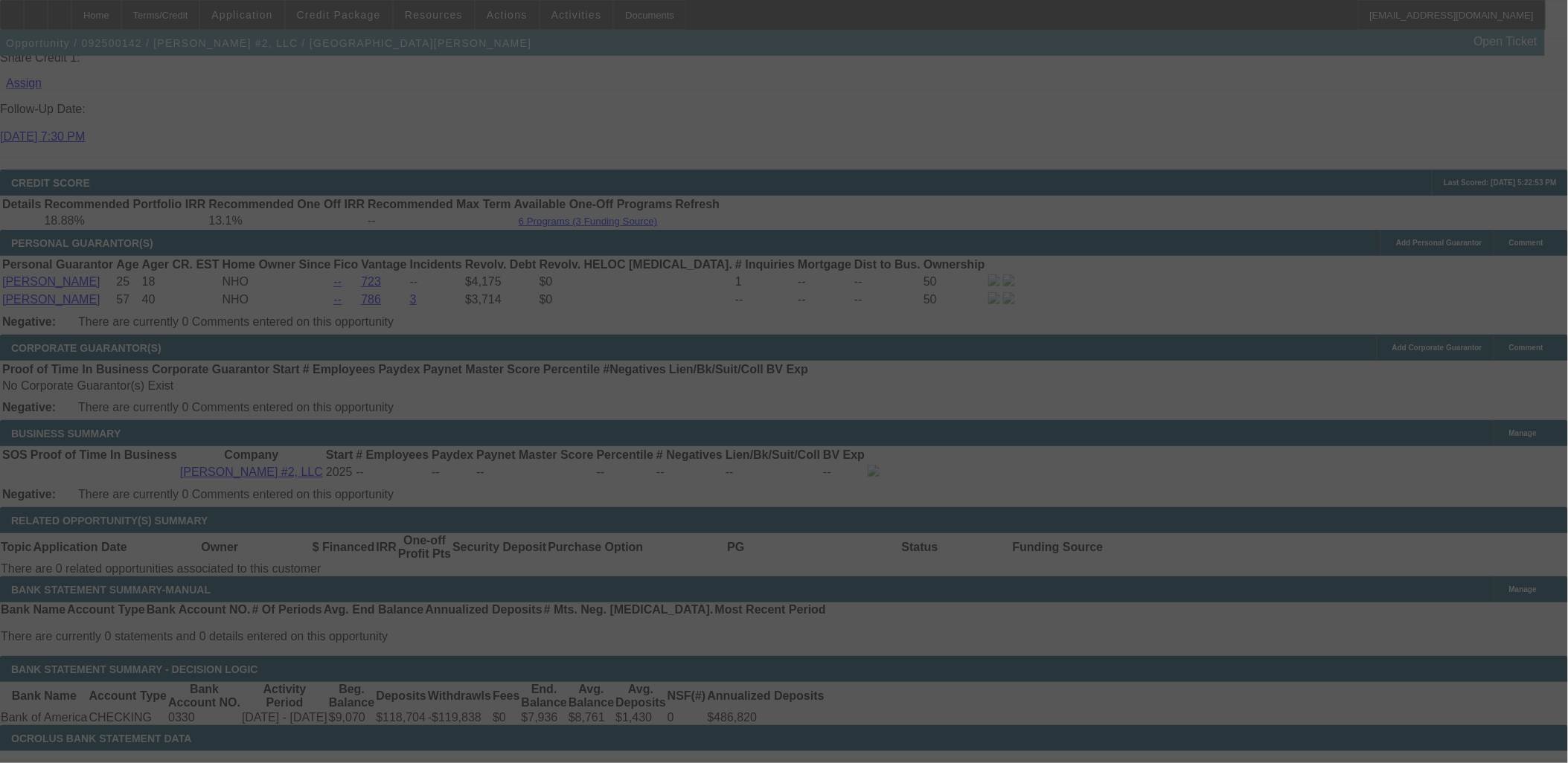
select select "0.1"
select select "1.5"
select select "2"
select select "0"
select select "2"
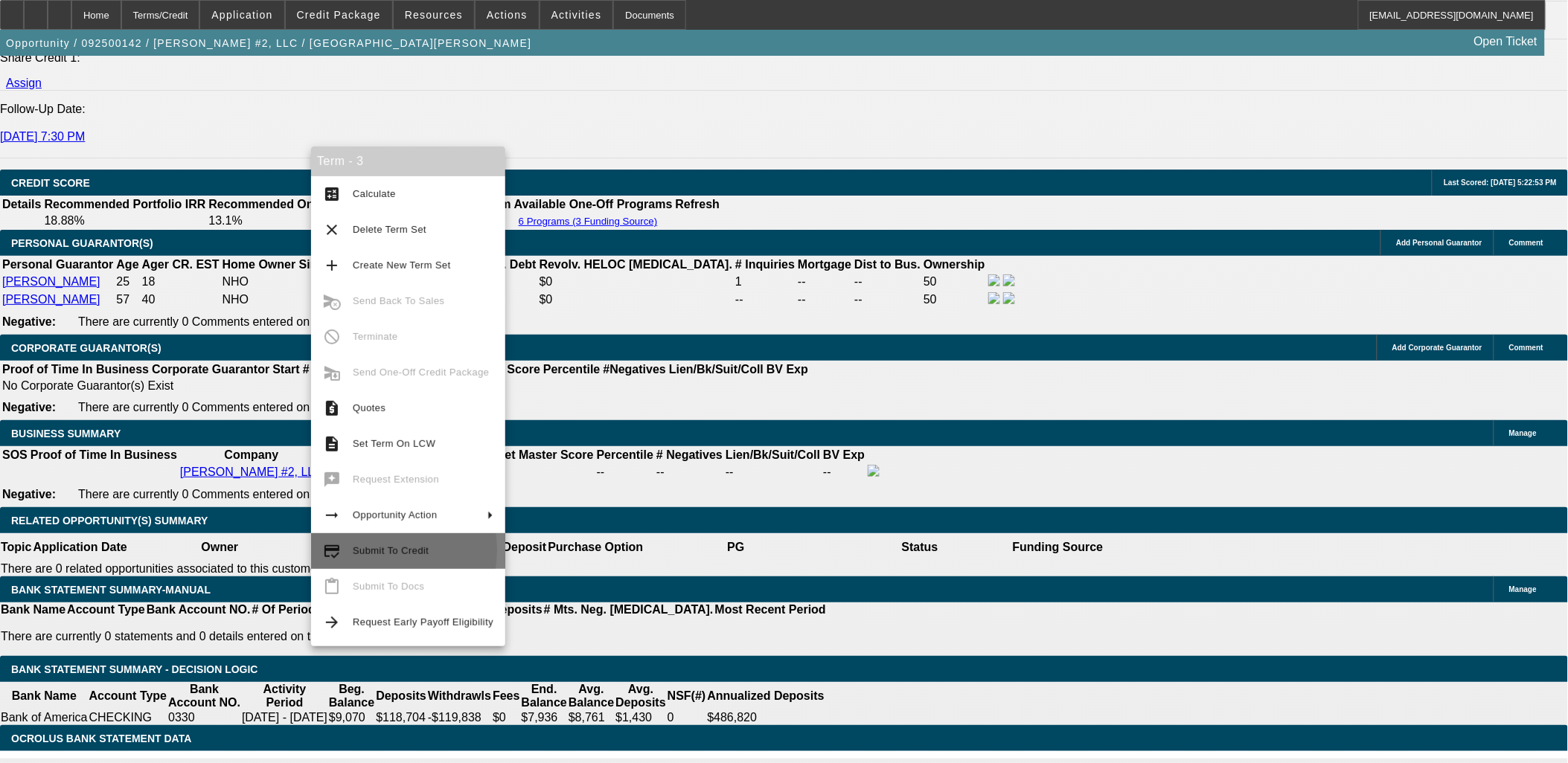
click at [361, 550] on span "Submit To Credit" at bounding box center [390, 551] width 76 height 11
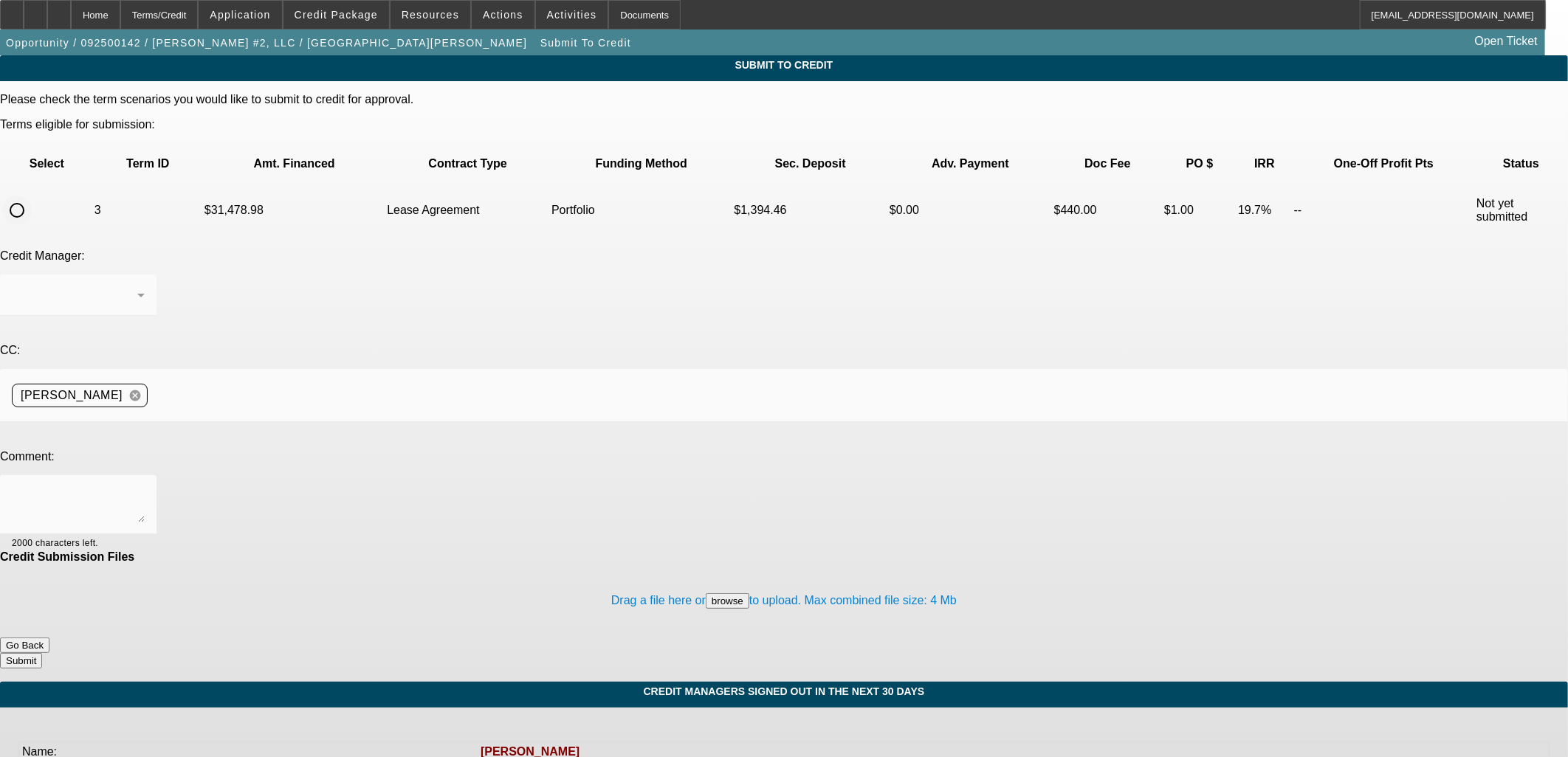
click at [32, 196] on input "radio" at bounding box center [17, 210] width 29 height 29
radio input "true"
click at [138, 286] on div "Arida, George" at bounding box center [74, 295] width 126 height 17
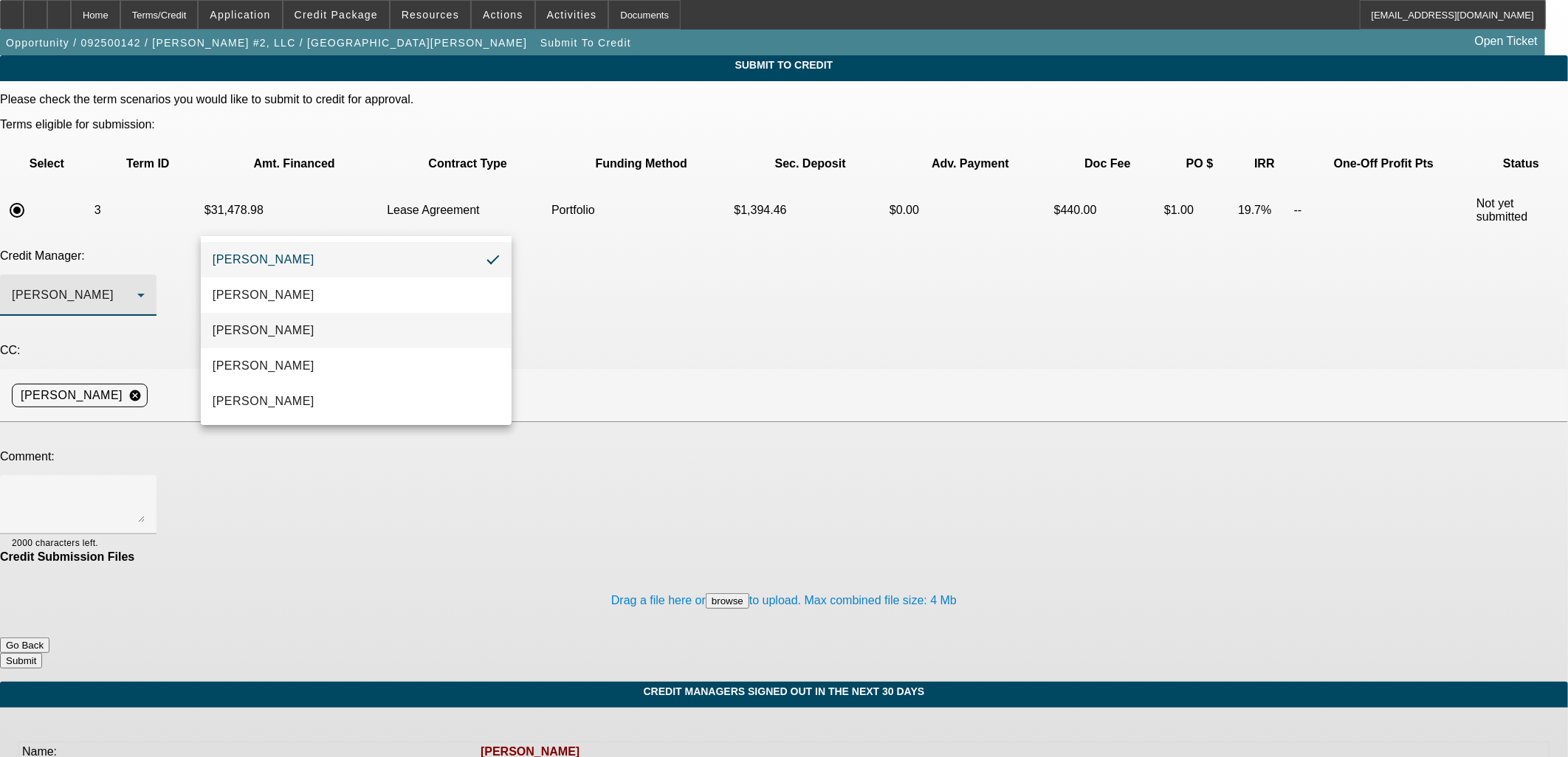
click at [292, 332] on mat-option "[PERSON_NAME]" at bounding box center [356, 330] width 311 height 36
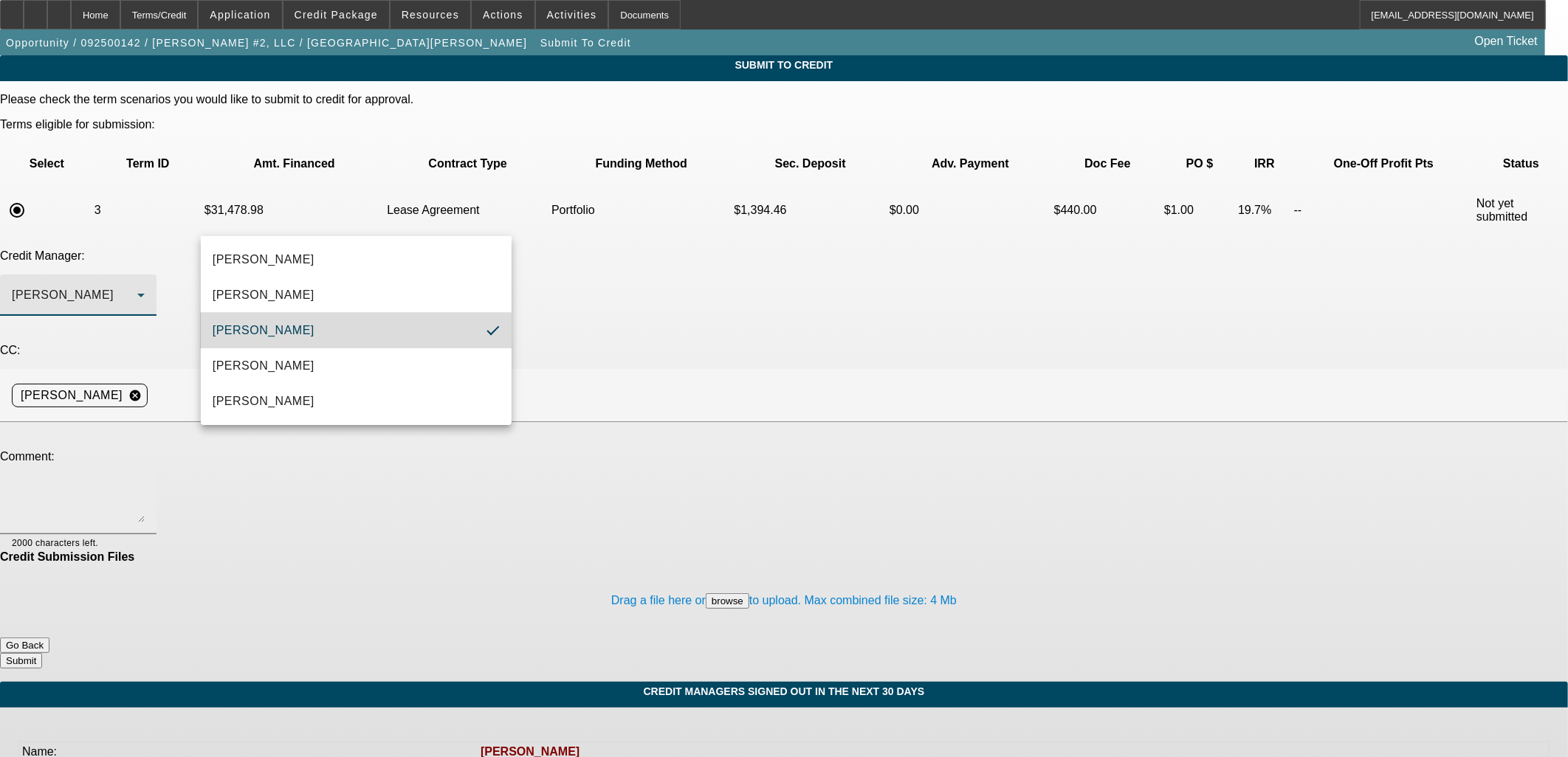
click at [145, 487] on textarea at bounding box center [78, 504] width 133 height 36
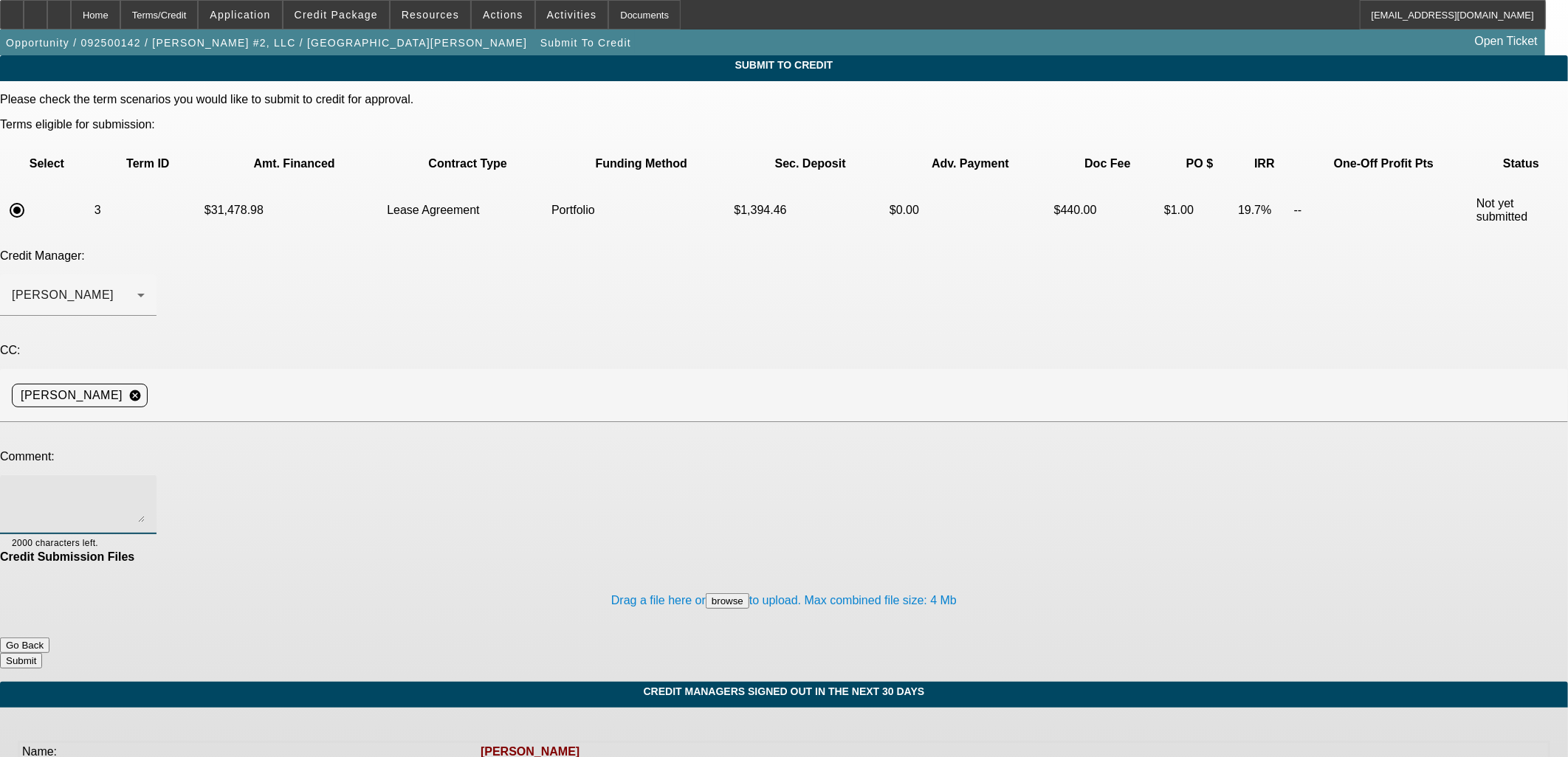
type textarea "P"
type textarea "Mike, trying to get initial monies to $5k. Would you consider this structure? S…"
click at [42, 653] on button "Submit" at bounding box center [21, 661] width 42 height 16
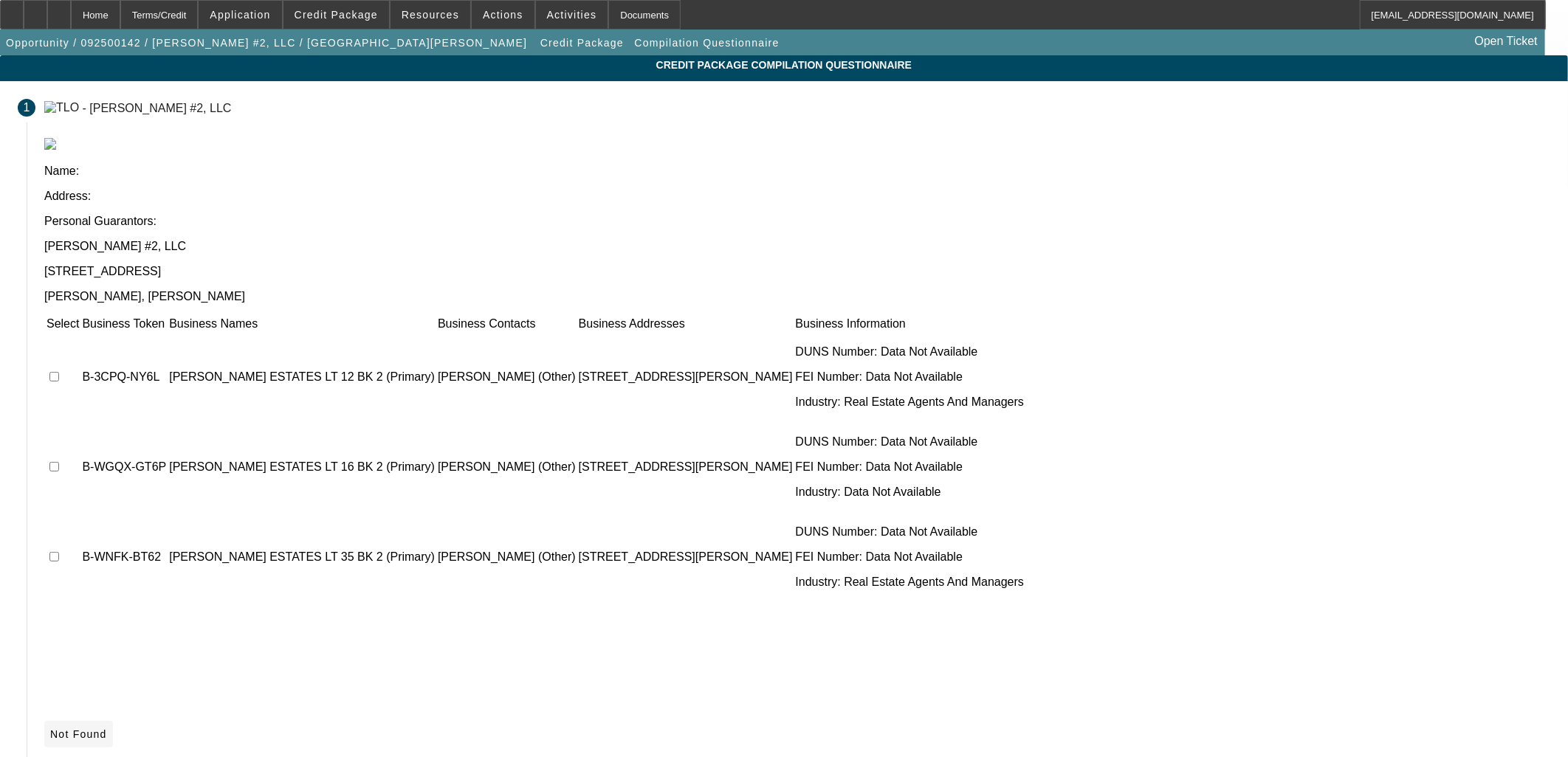
click at [107, 729] on span "Not Found" at bounding box center [79, 734] width 57 height 12
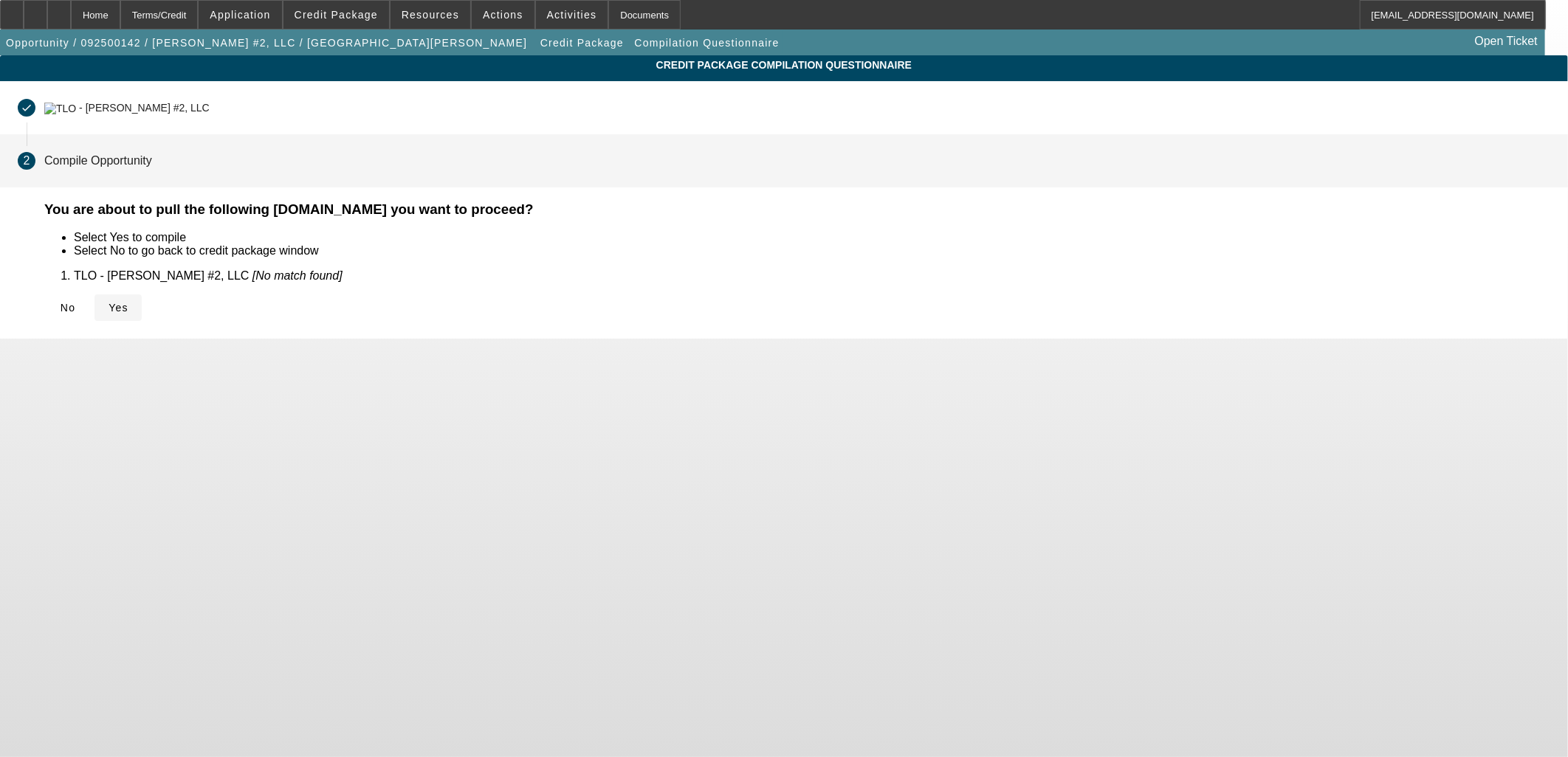
click at [129, 302] on span "Yes" at bounding box center [118, 307] width 20 height 12
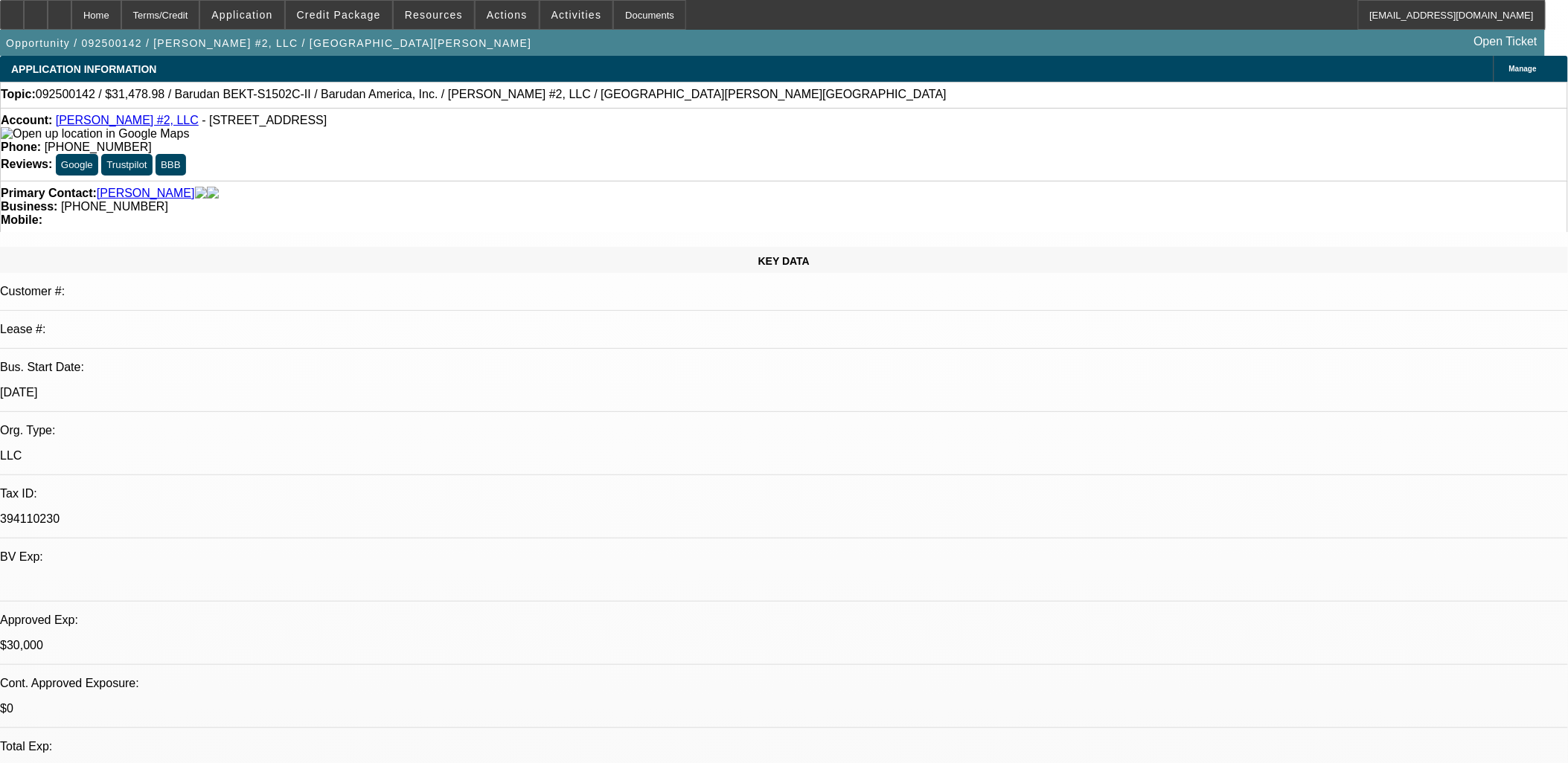
select select "0.1"
select select "1.5"
select select "2"
select select "0"
select select "2"
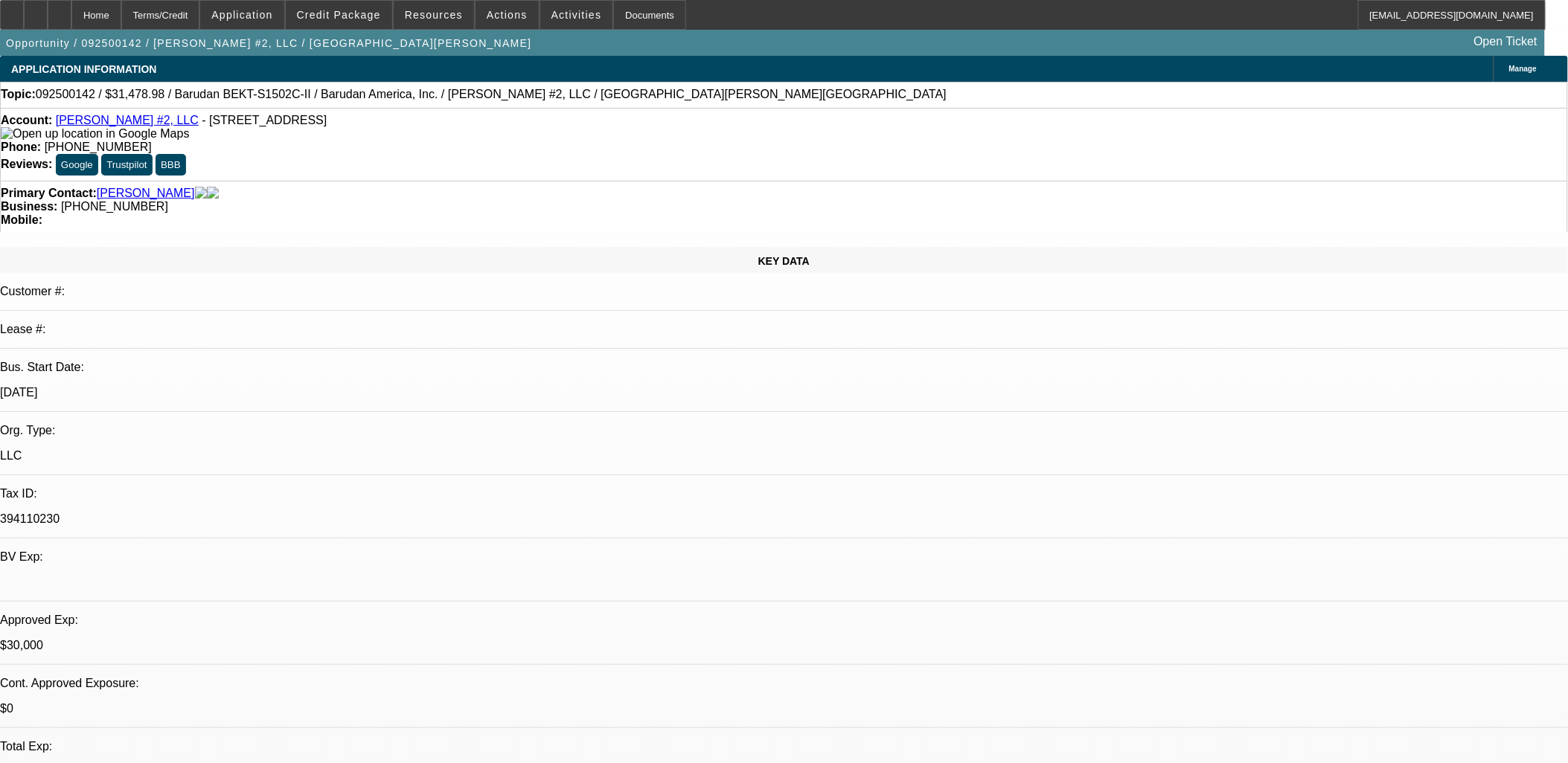
select select "0"
select select "2"
select select "0"
select select "2"
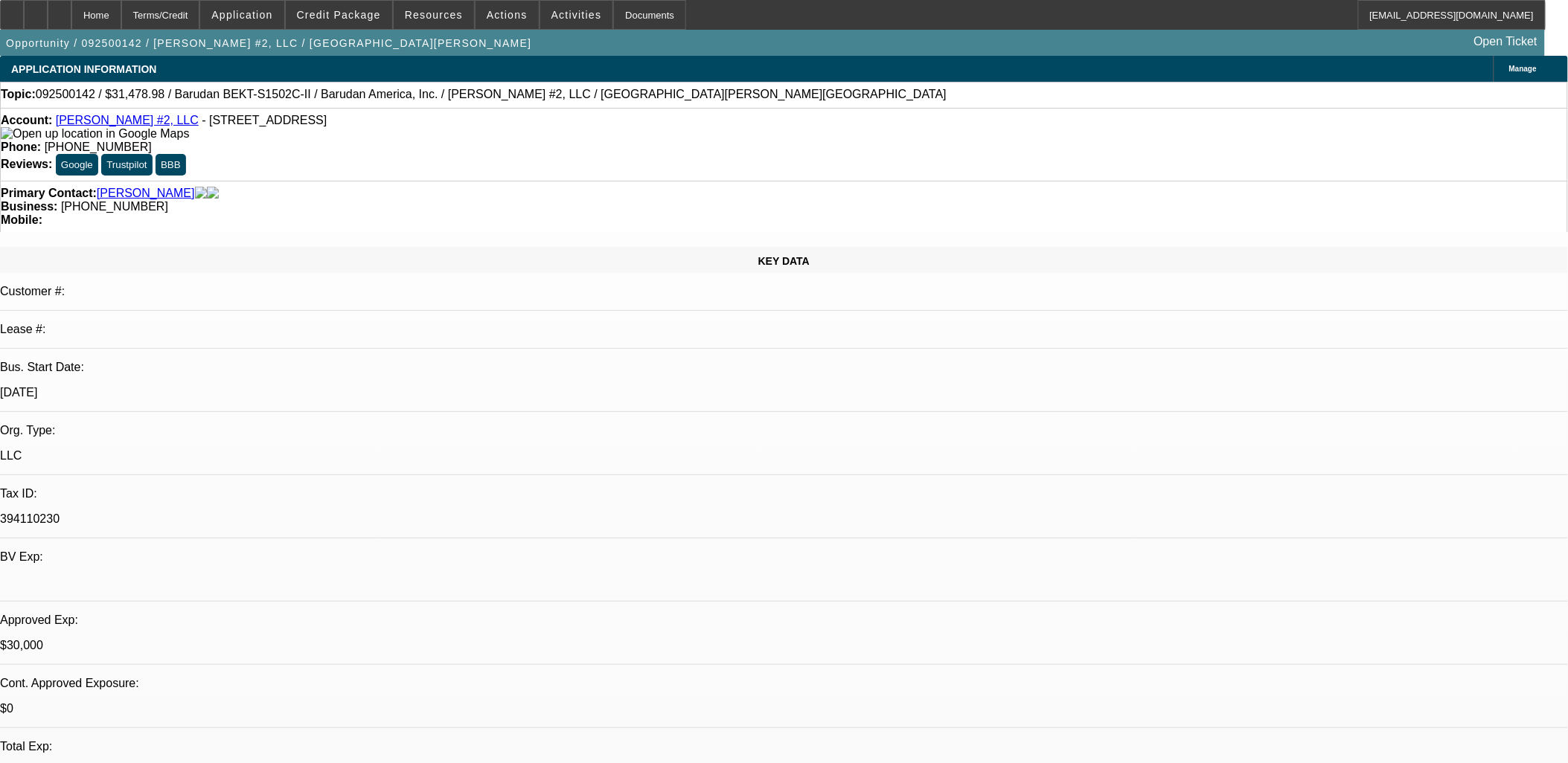
select select "0"
select select "2"
select select "0.1"
select select "4"
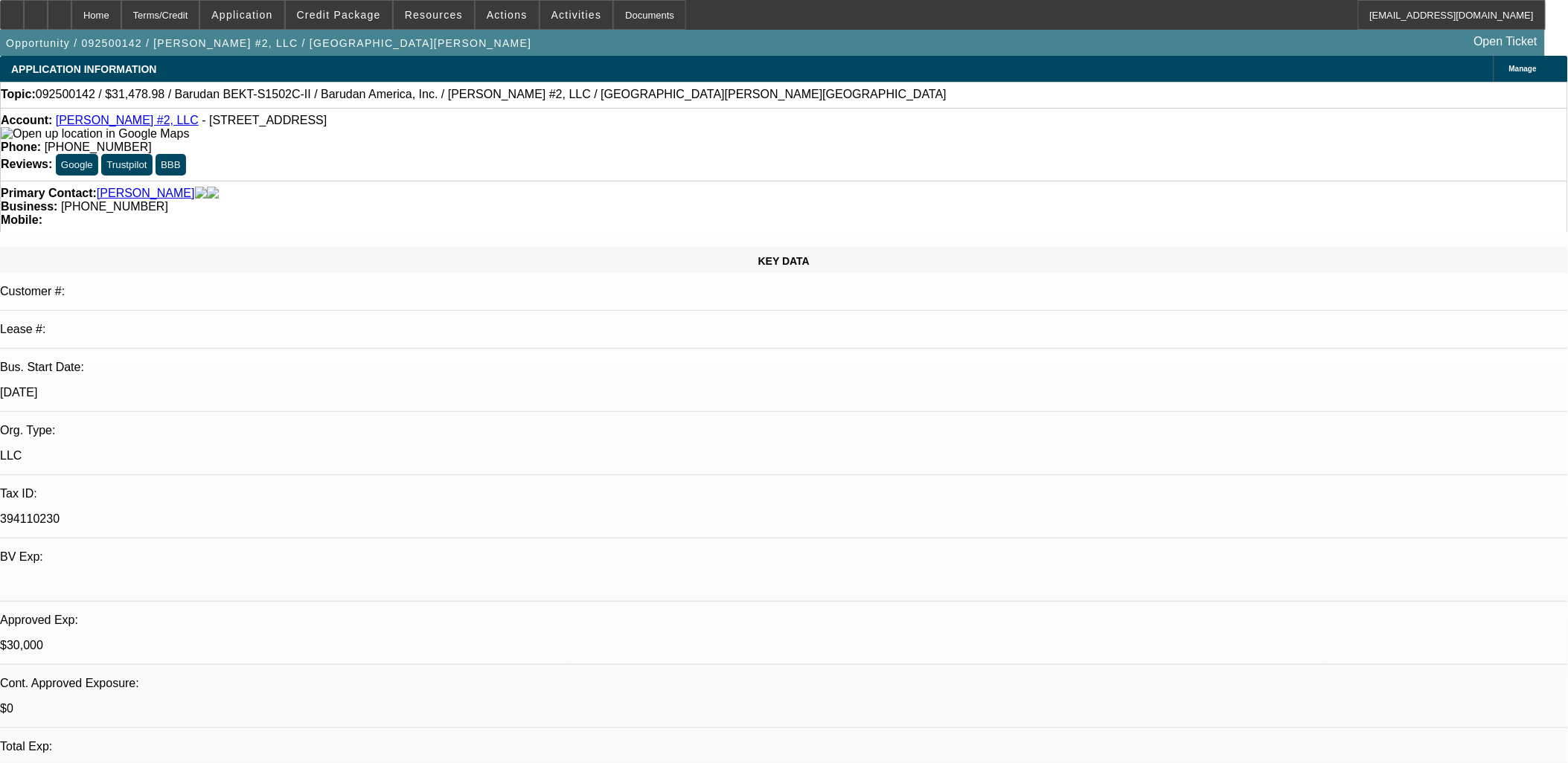
click at [313, 186] on div "Primary Contact: Ramirez, Casandra" at bounding box center [784, 193] width 1566 height 14
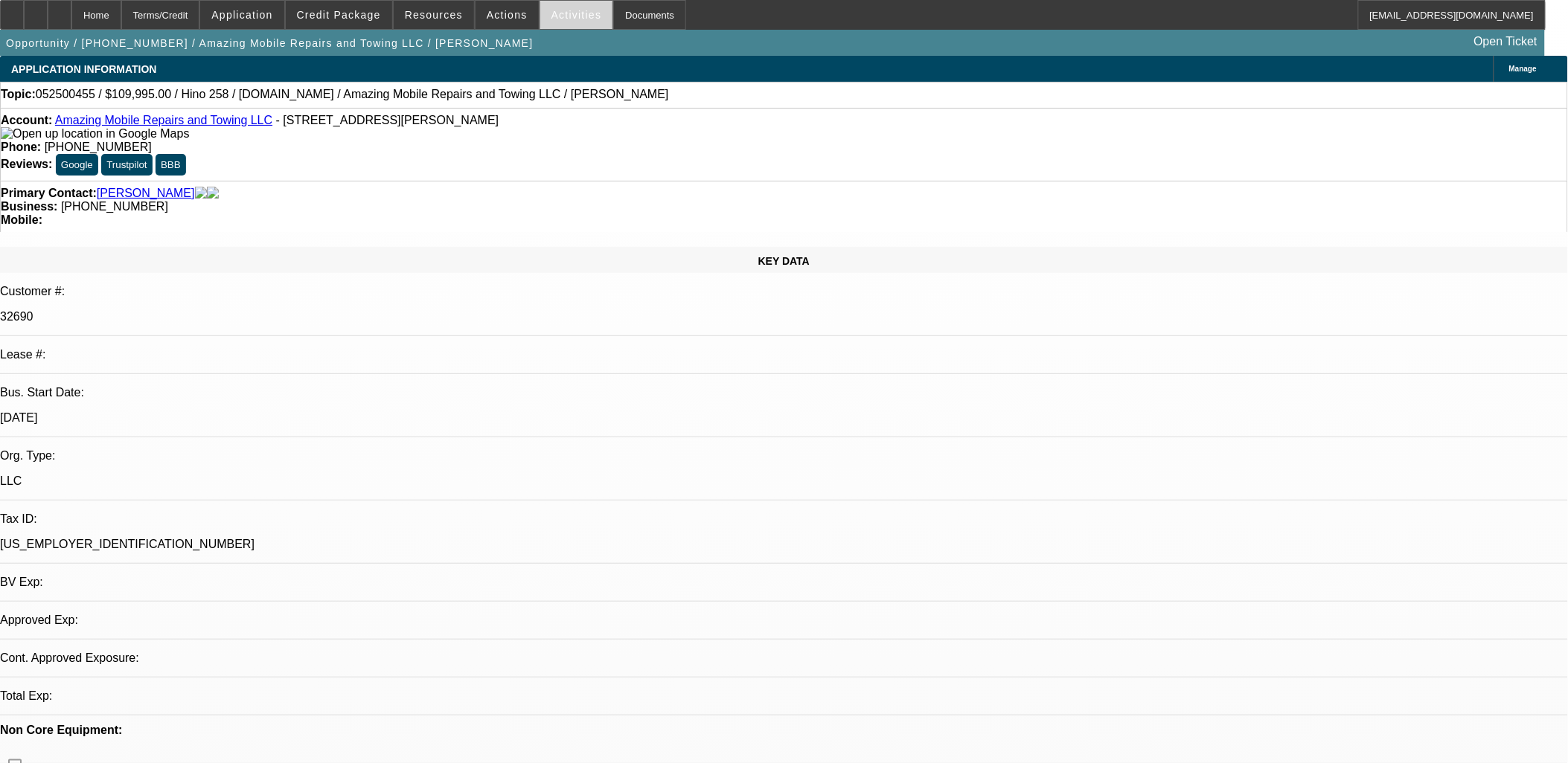
select select "0"
select select "2"
select select "0.1"
select select "1"
select select "2"
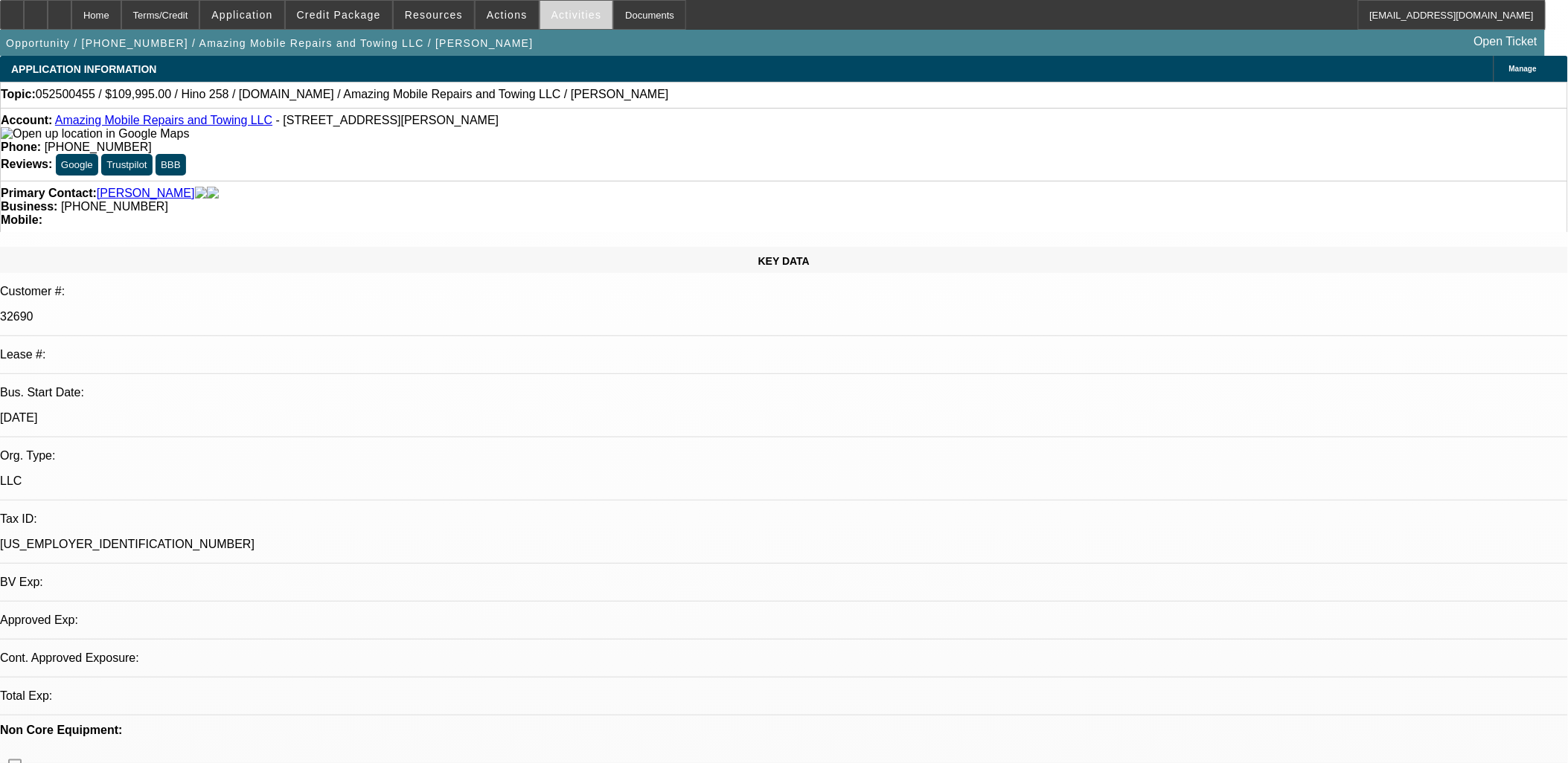
select select "4"
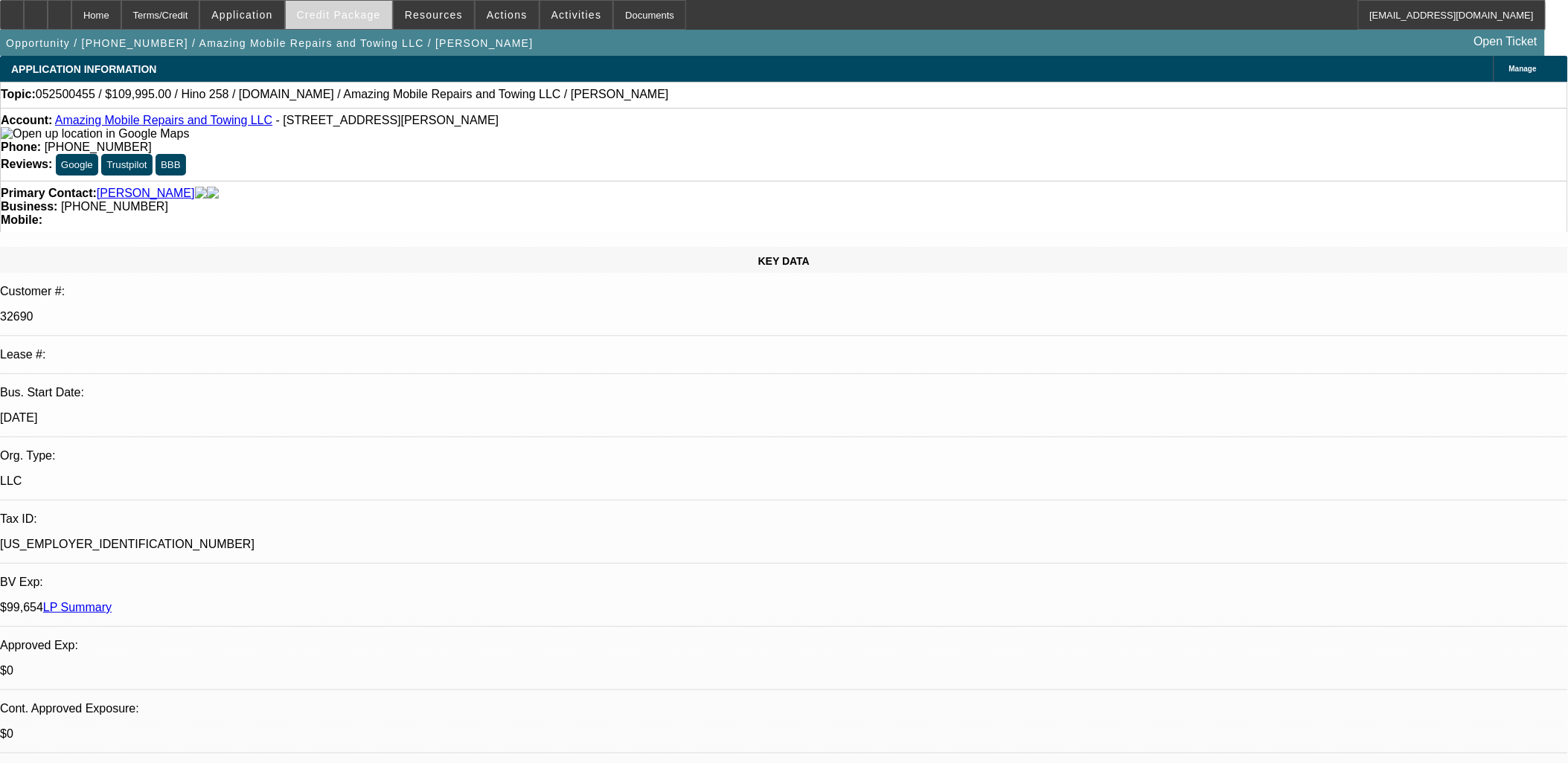
click at [355, 13] on span "Credit Package" at bounding box center [339, 14] width 84 height 12
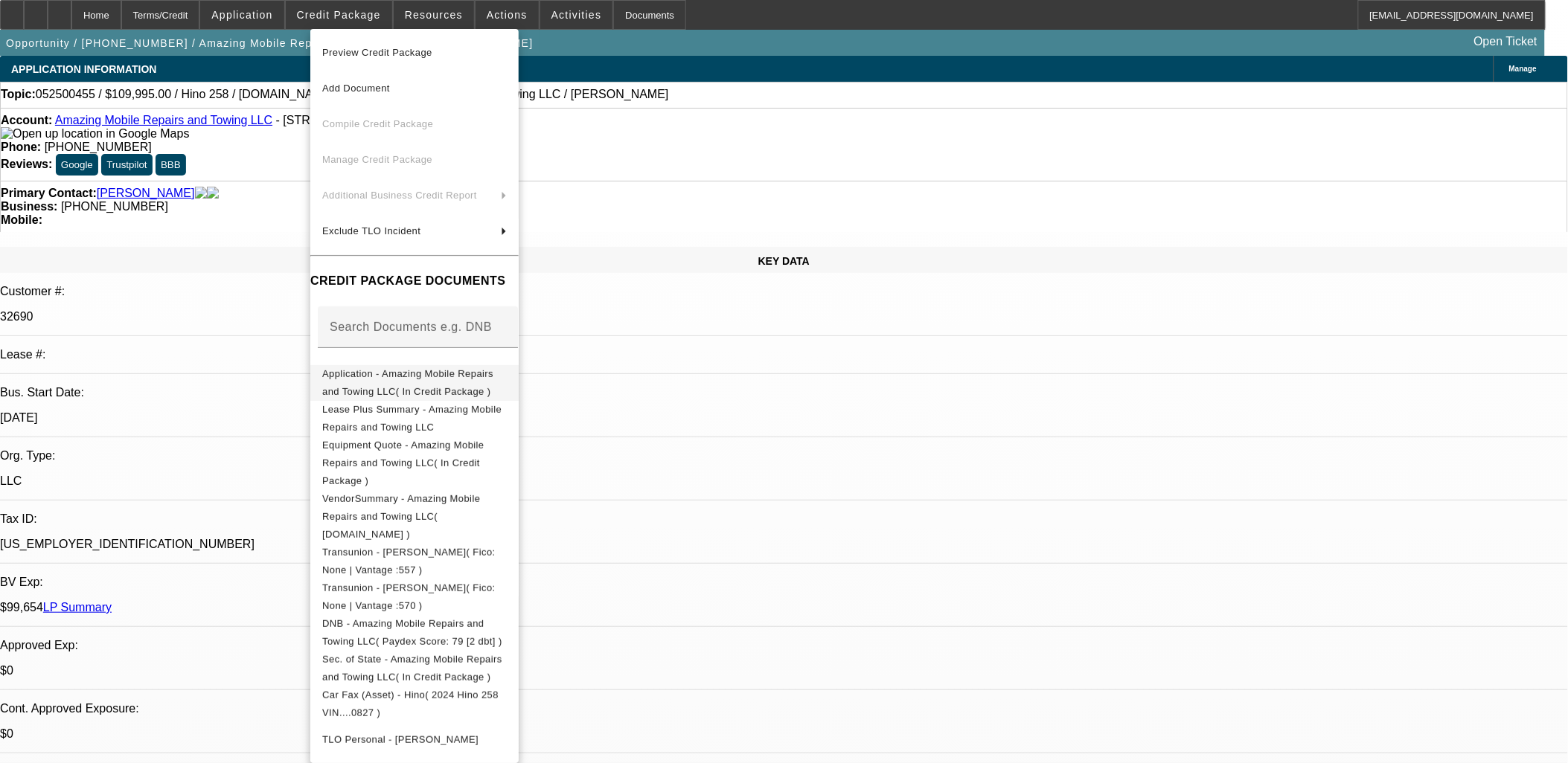
click at [380, 379] on span "Application - Amazing Mobile Repairs and Towing LLC( In Credit Package )" at bounding box center [407, 382] width 171 height 29
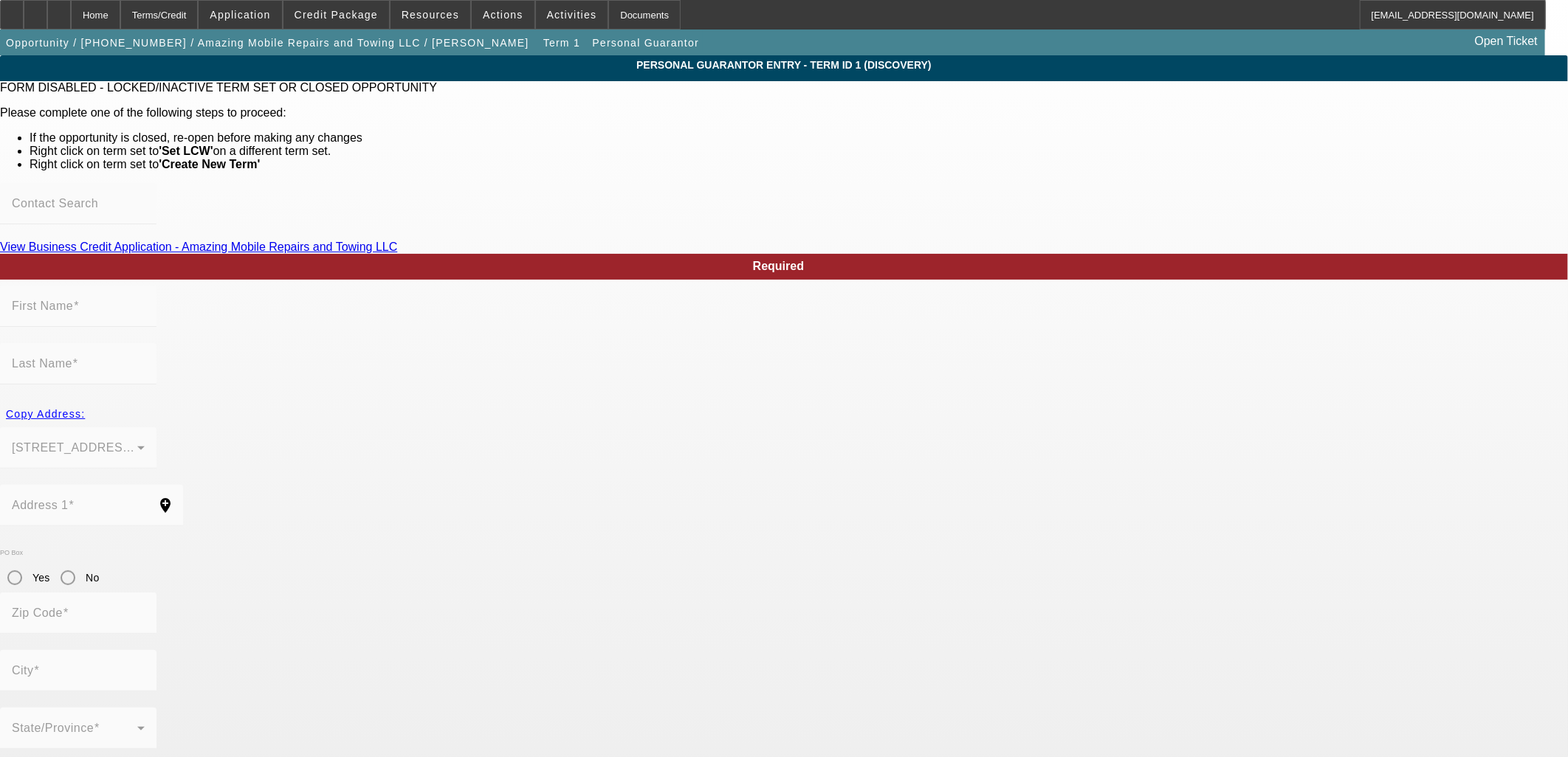
type input "Justin"
type input "Alpert"
type input "8959 Sierra Palms Way"
radio input "true"
type input "89074"
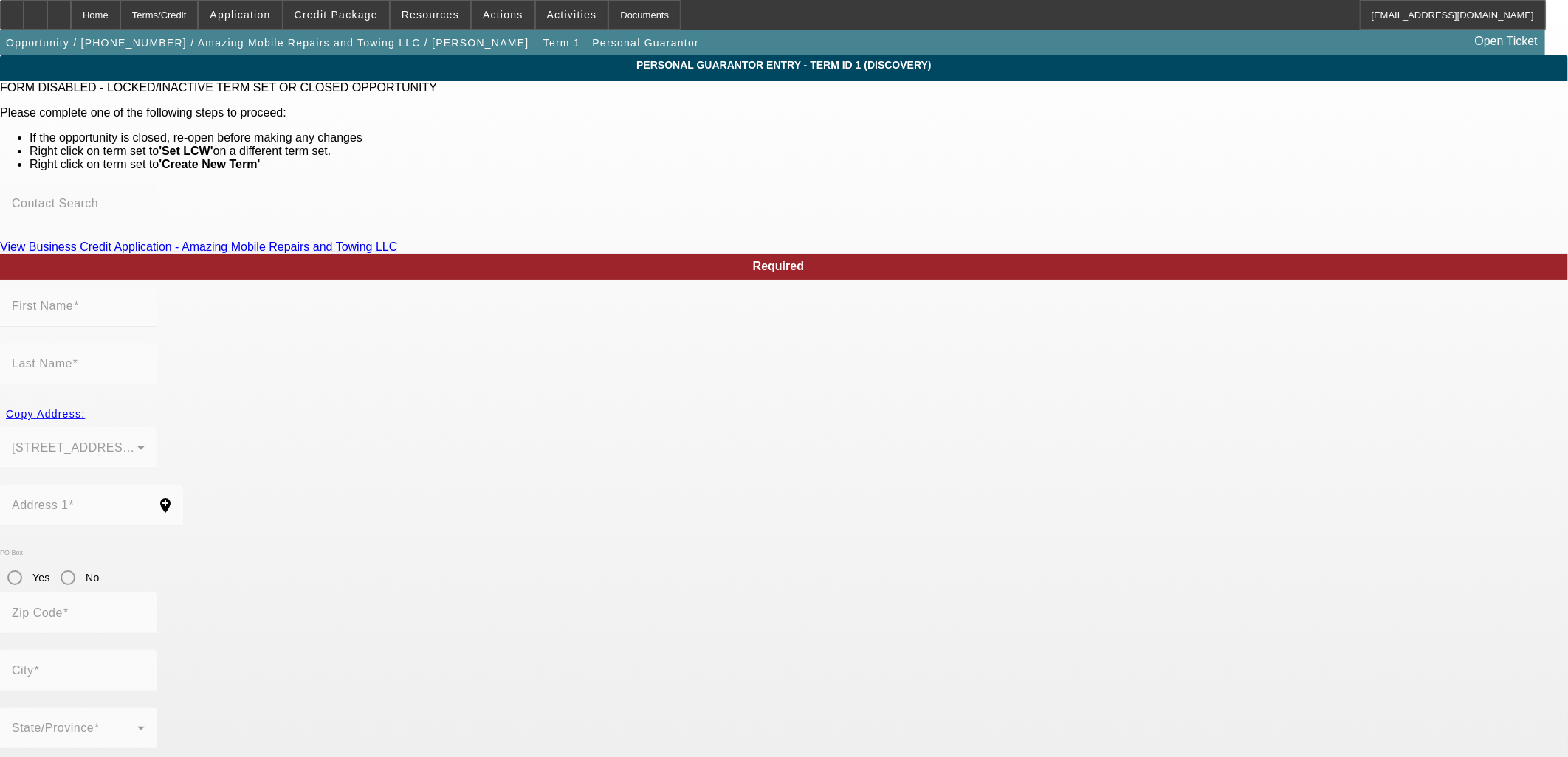
type input "Henderson"
type input "(702) 624-7406"
type input "0"
type input "576-31-5582"
type input "justinalpert77@gmail.com"
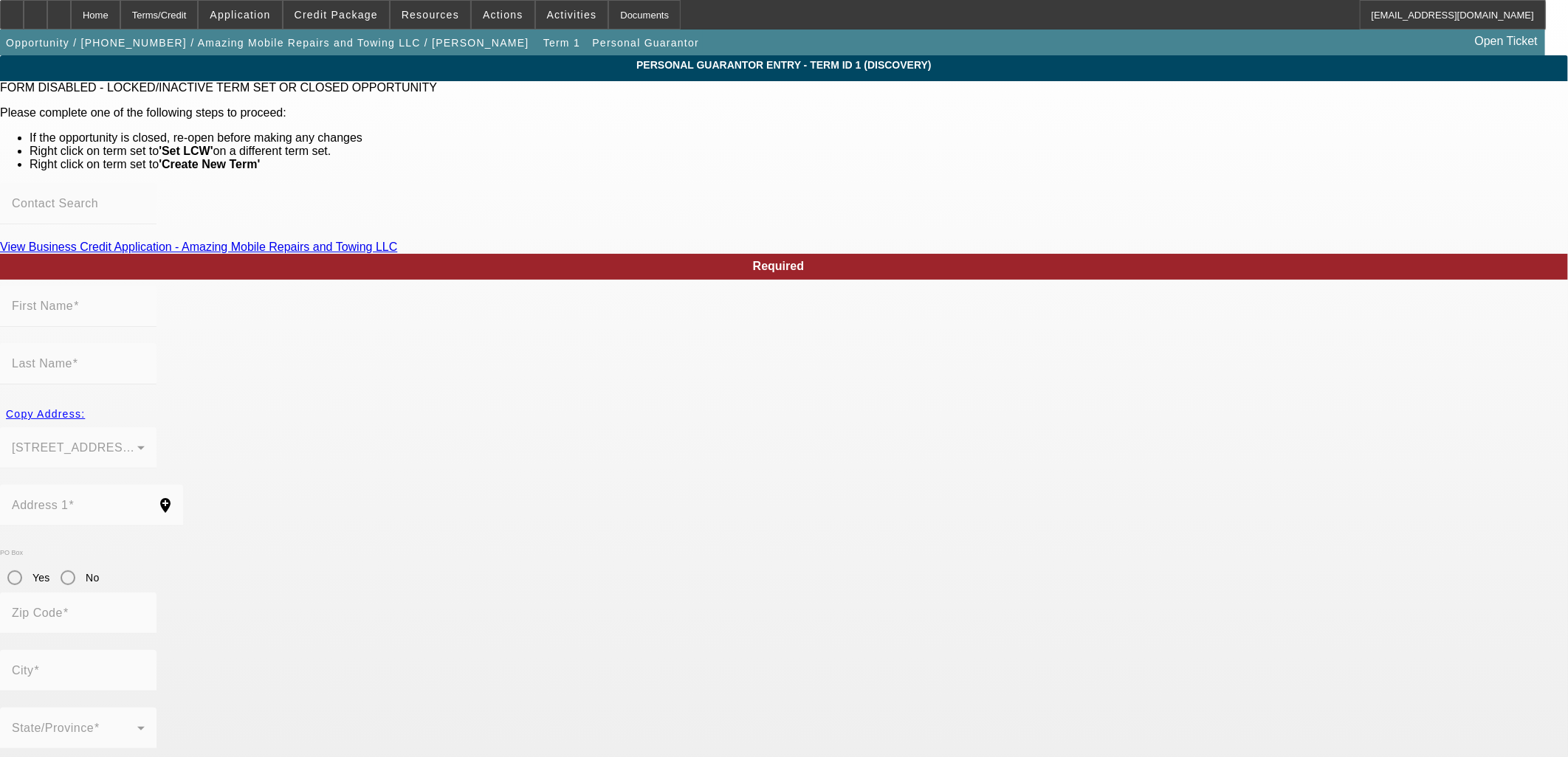
type input "(702) 350-4763"
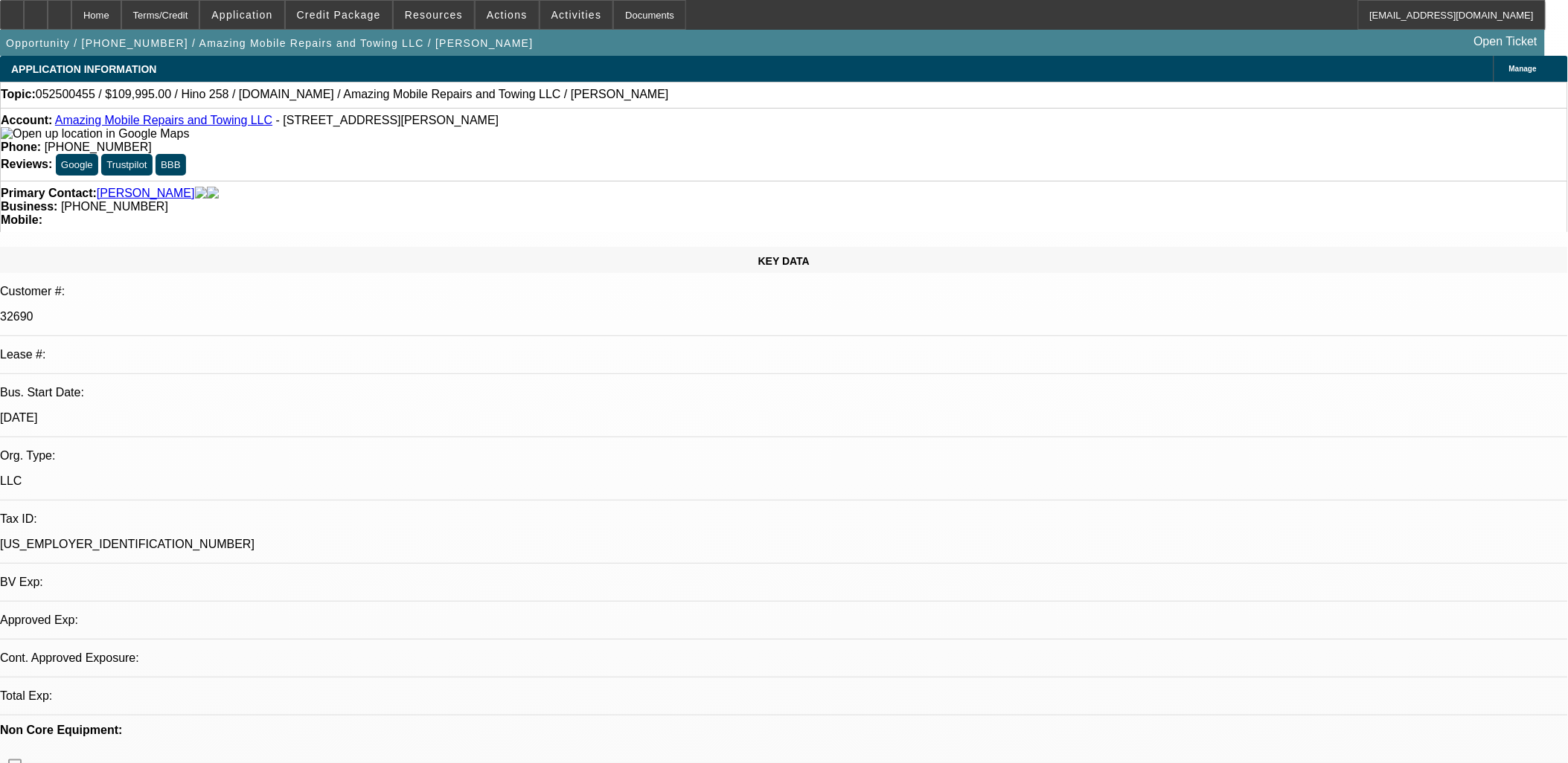
select select "0"
select select "2"
select select "0.1"
select select "4"
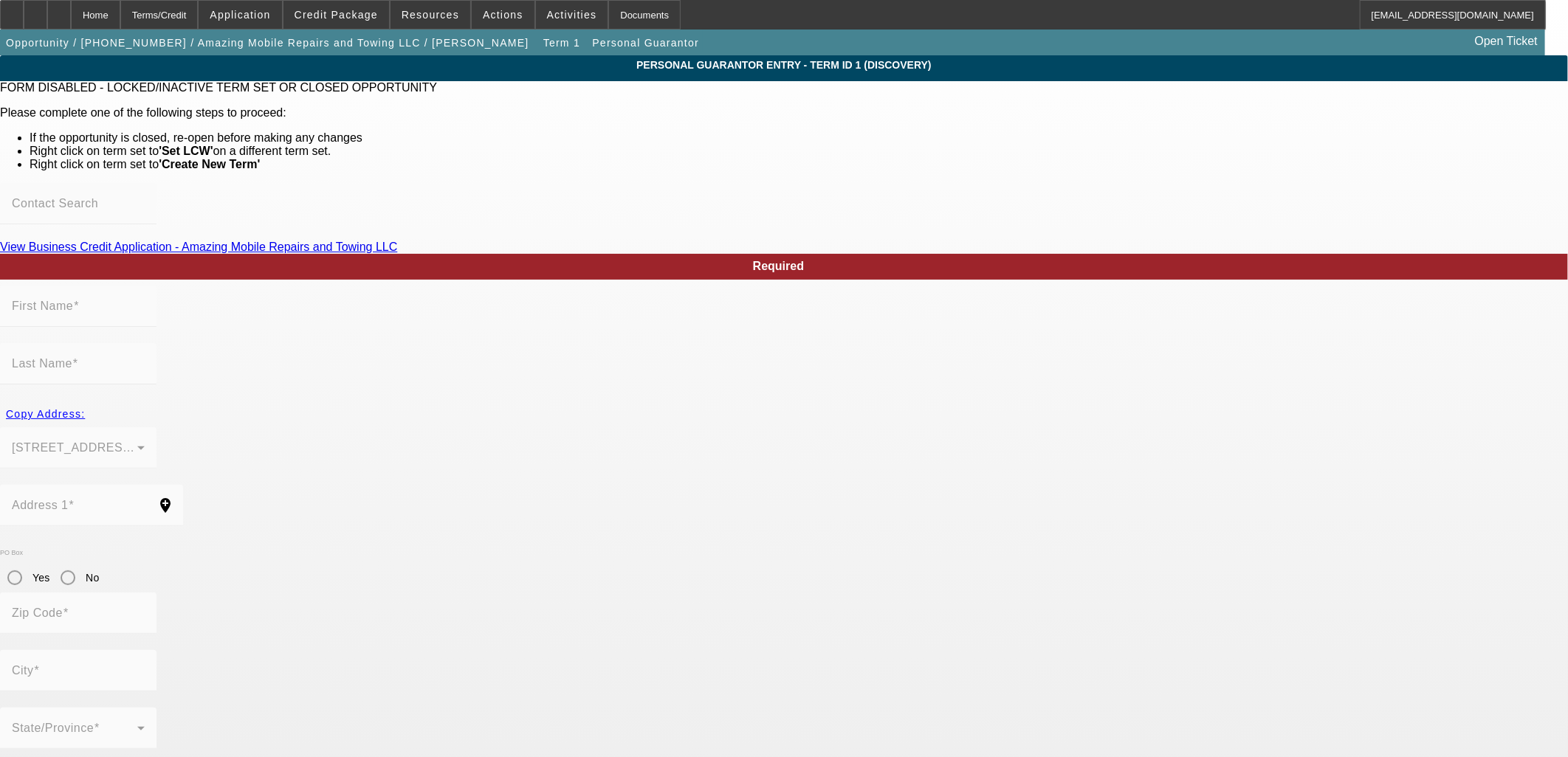
type input "Brenda"
type input "Alpert"
type input "8959 Sierra Palms Way"
radio input "true"
type input "89074"
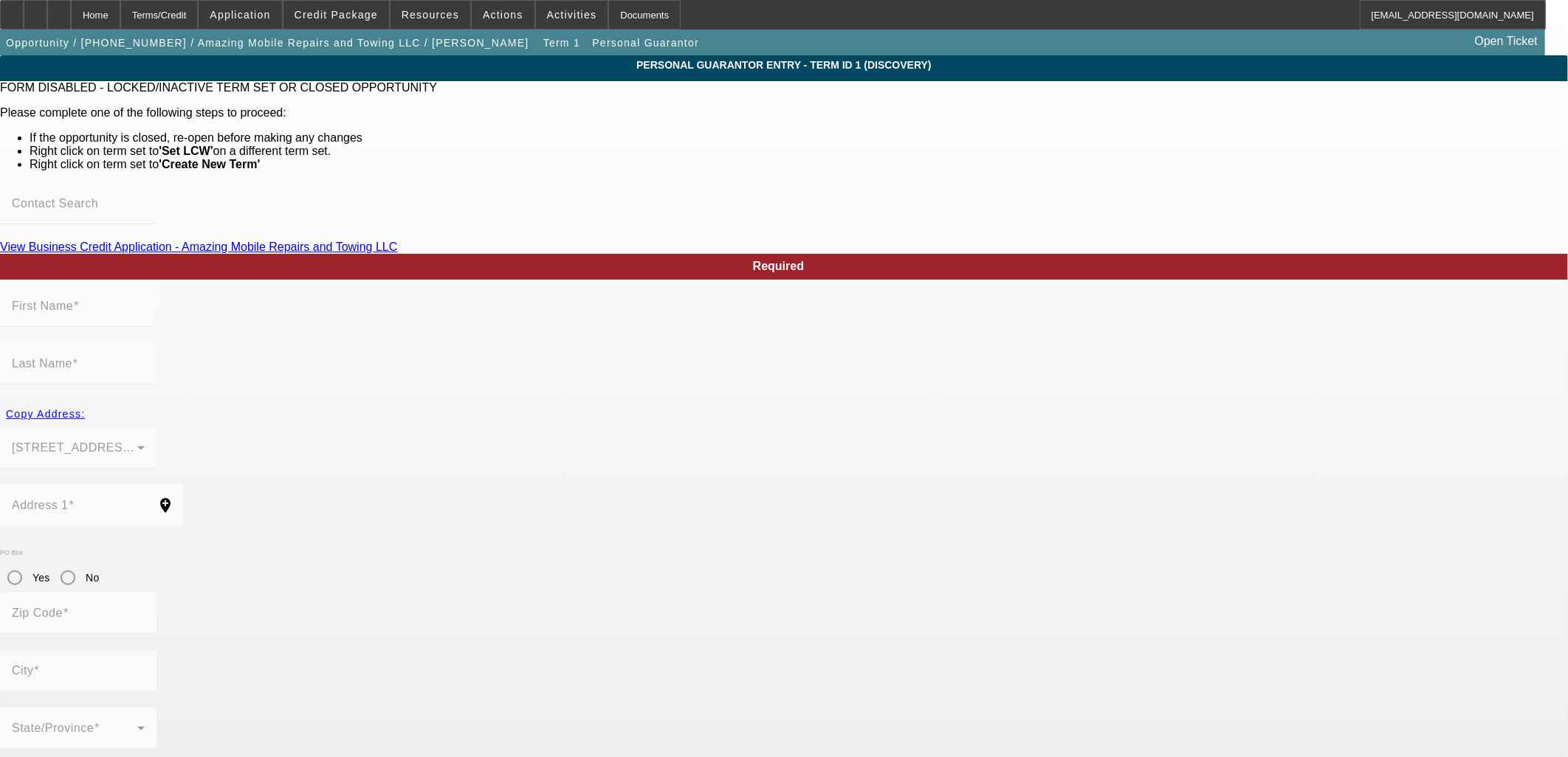
type input "Henderson"
type input "(702) 624-7406"
type input "100"
type input "530-77-9598"
type input "brendaalpert1993@gmail.com"
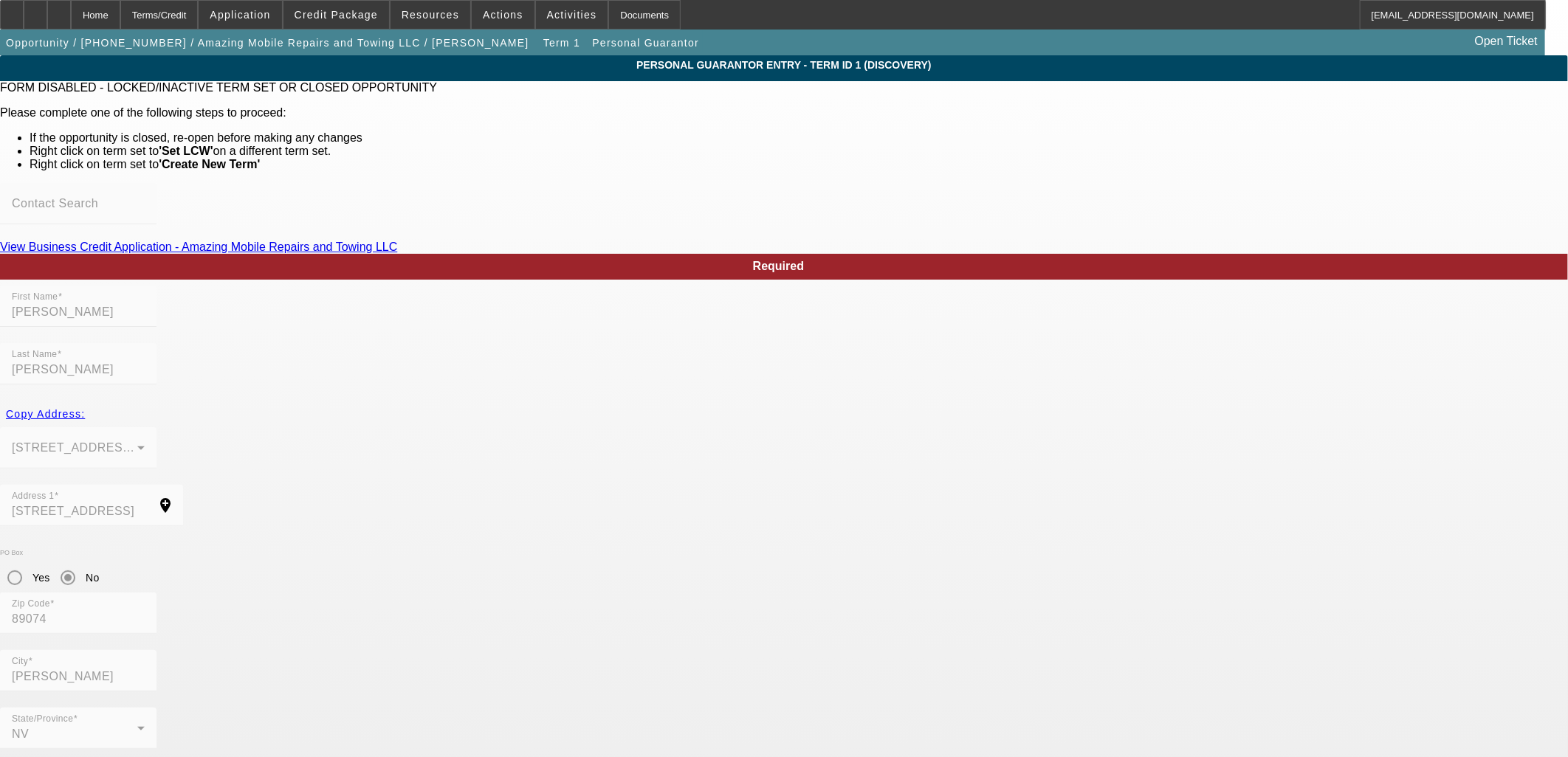
drag, startPoint x: 866, startPoint y: 716, endPoint x: 883, endPoint y: 711, distance: 17.7
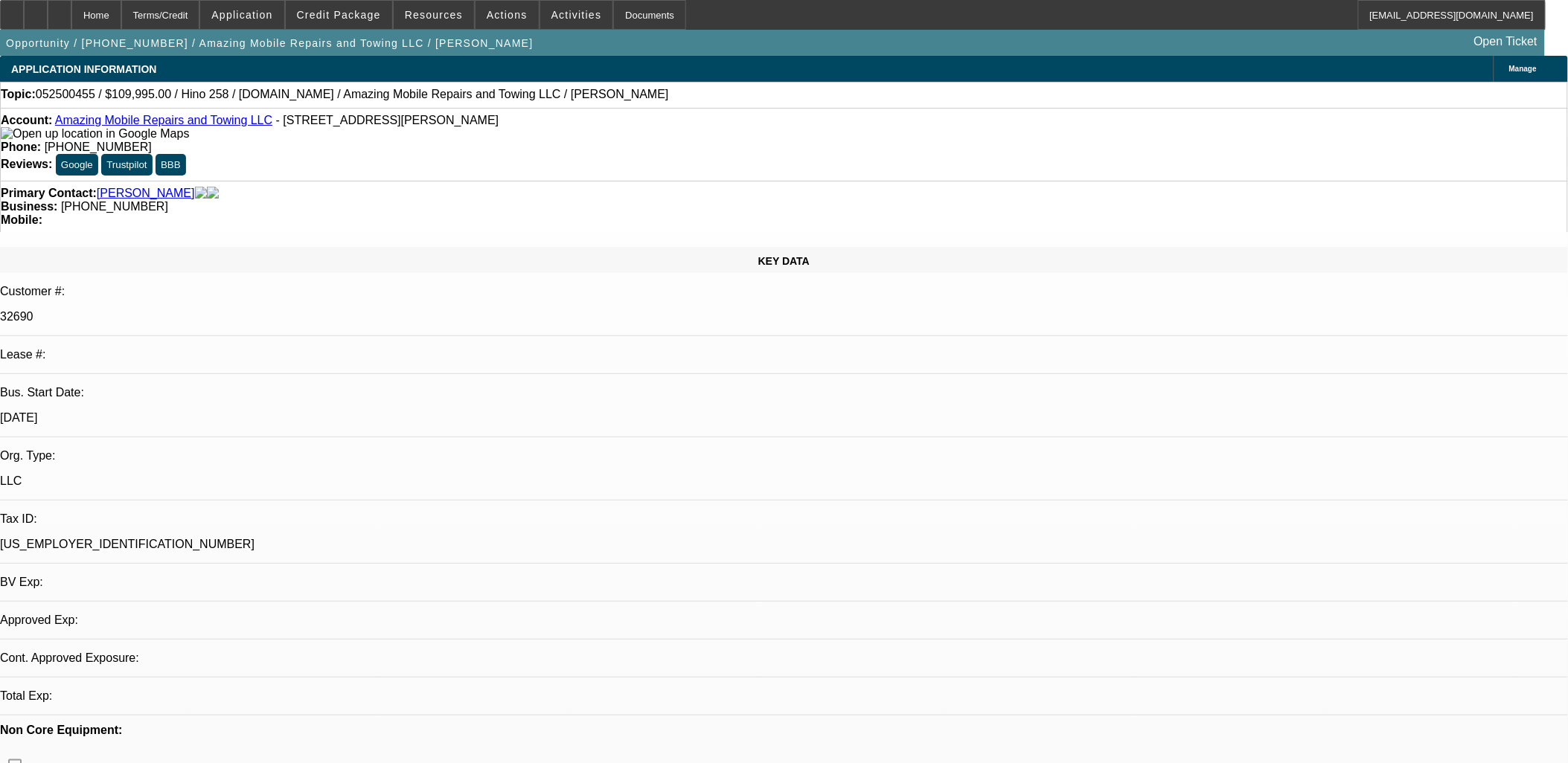
select select "0"
select select "2"
select select "0.1"
select select "4"
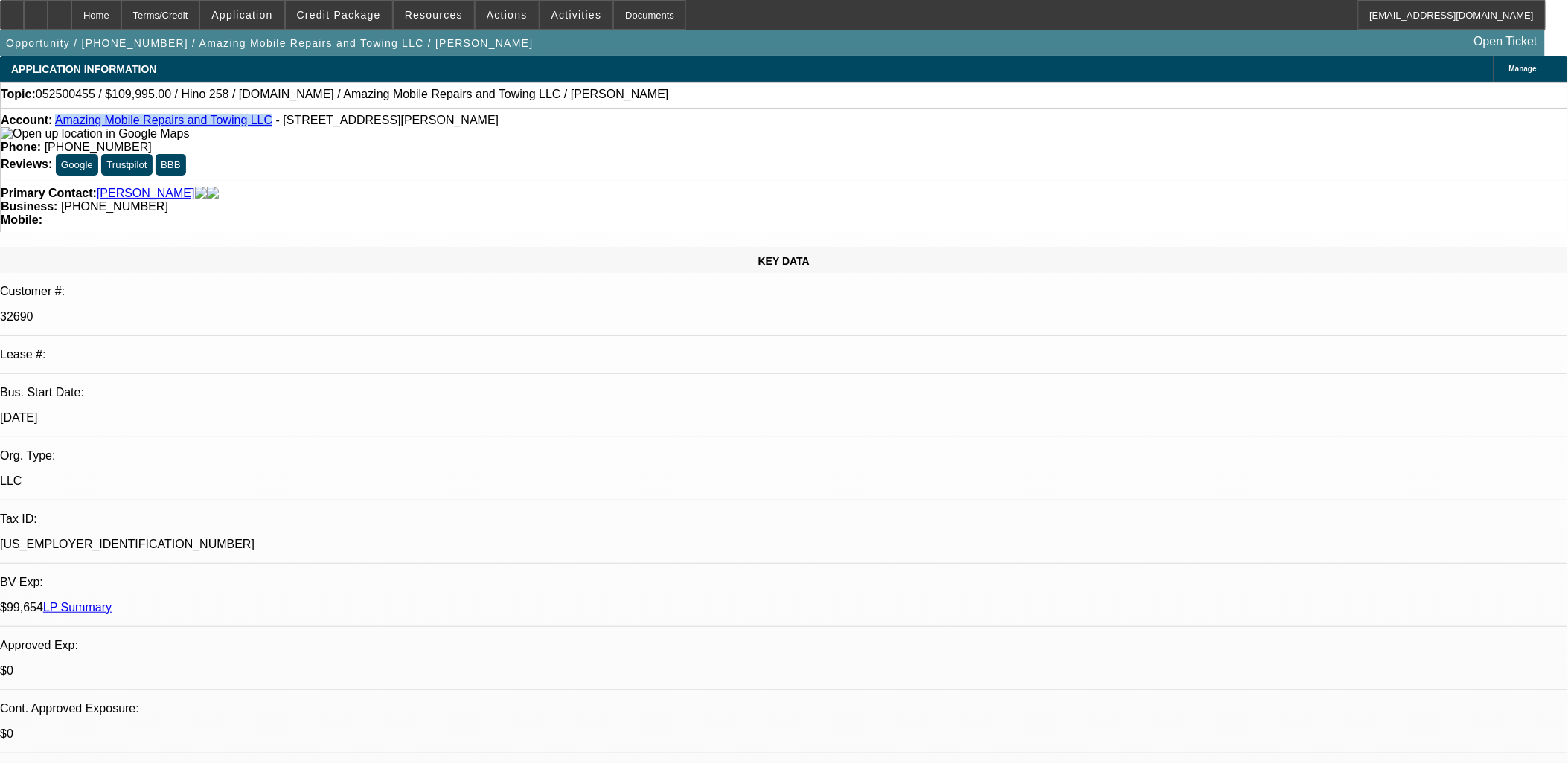
drag, startPoint x: 244, startPoint y: 125, endPoint x: 69, endPoint y: 125, distance: 175.0
click at [69, 125] on div "Account: Amazing Mobile Repairs and Towing LLC - 8959 Sierra Palms Way, Henders…" at bounding box center [784, 127] width 1566 height 27
copy link "Amazing Mobile Repairs and Towing LLC"
click at [224, 538] on p "93-4805680" at bounding box center [784, 544] width 1568 height 14
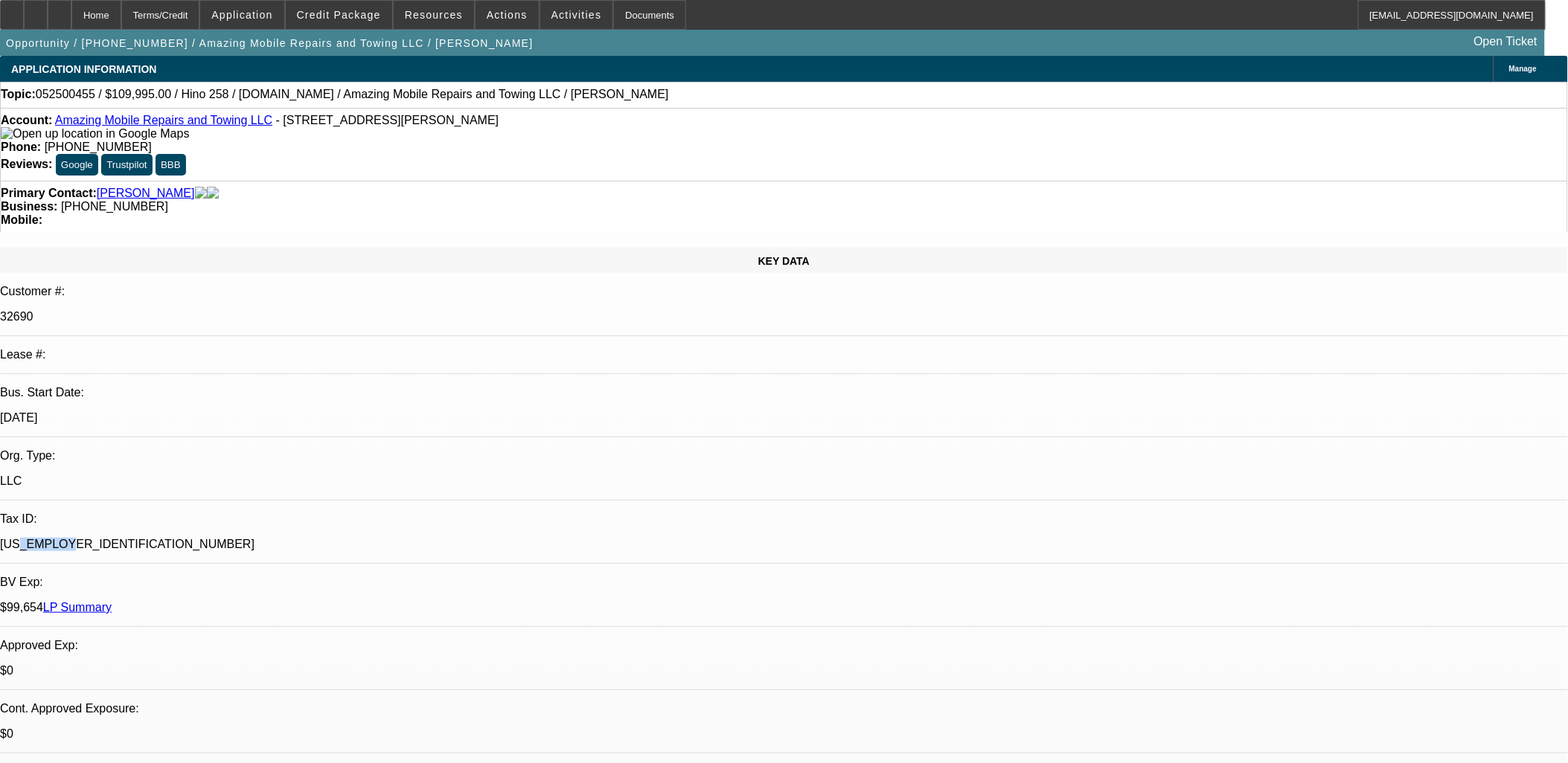
click at [224, 538] on p "93-4805680" at bounding box center [784, 544] width 1568 height 14
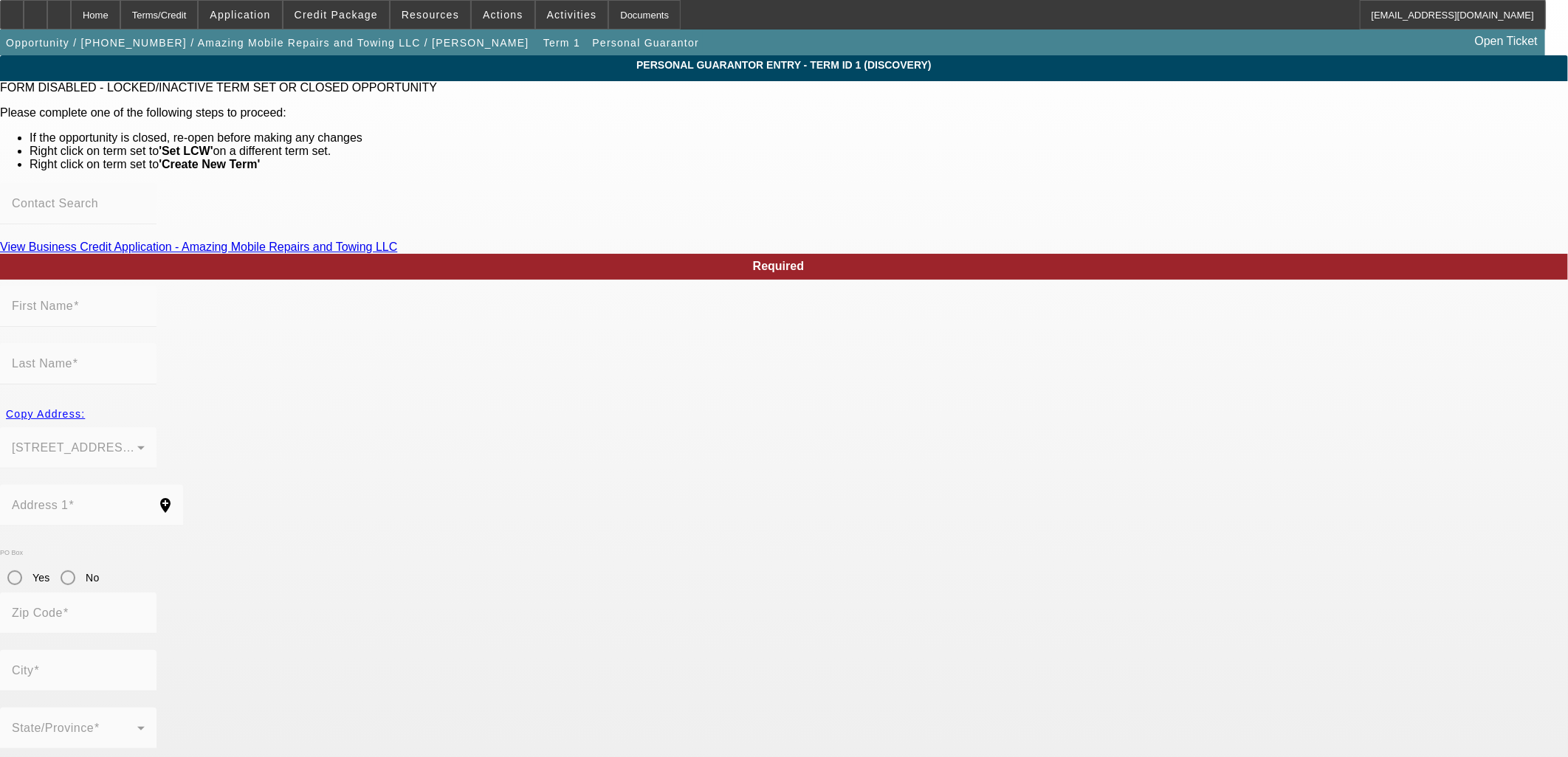
type input "Justin"
type input "Alpert"
type input "8959 Sierra Palms Way"
radio input "true"
type input "89074"
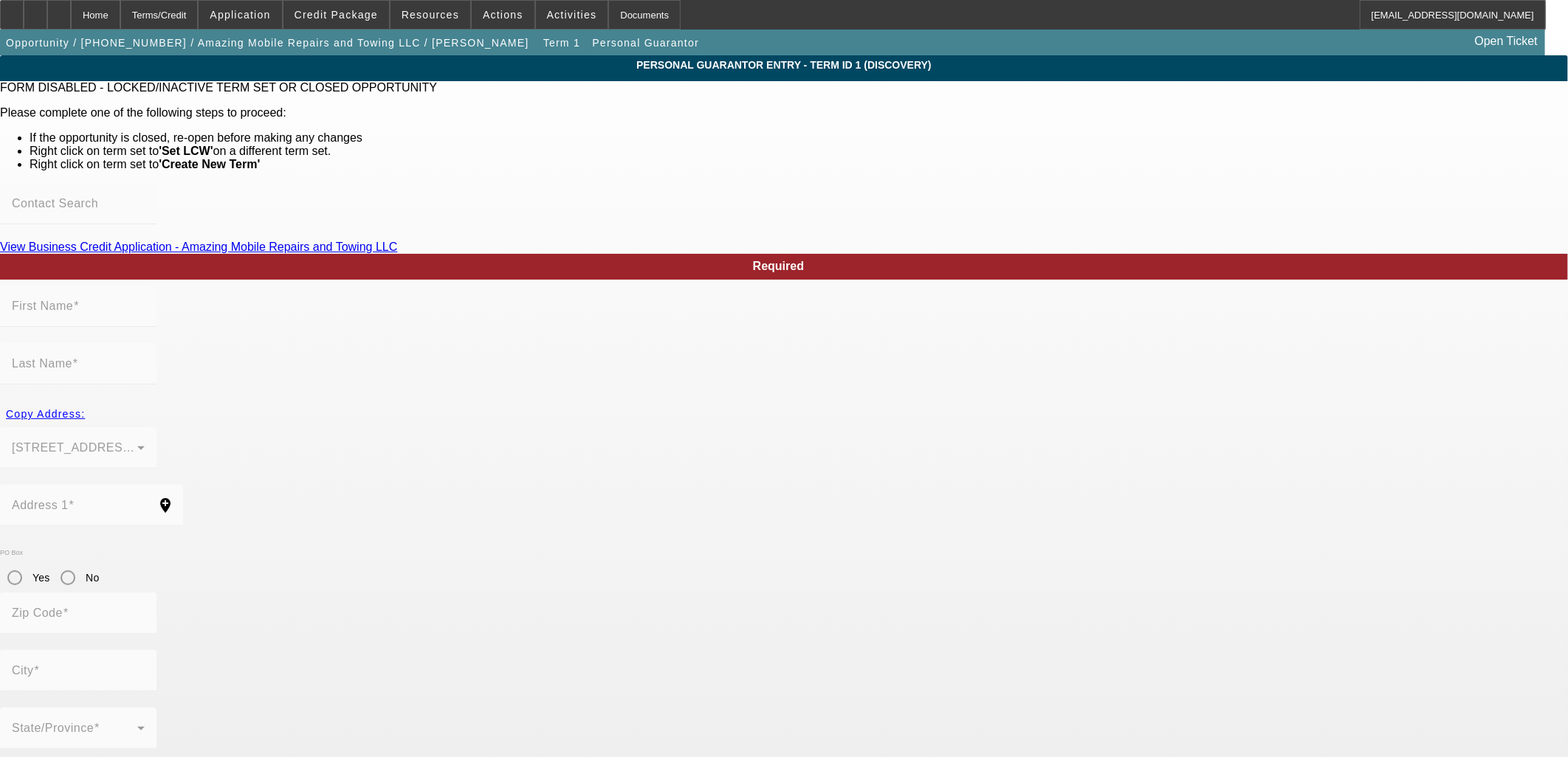
type input "Henderson"
type input "(702) 624-7406"
type input "0"
type input "576-31-5582"
type input "justinalpert77@gmail.com"
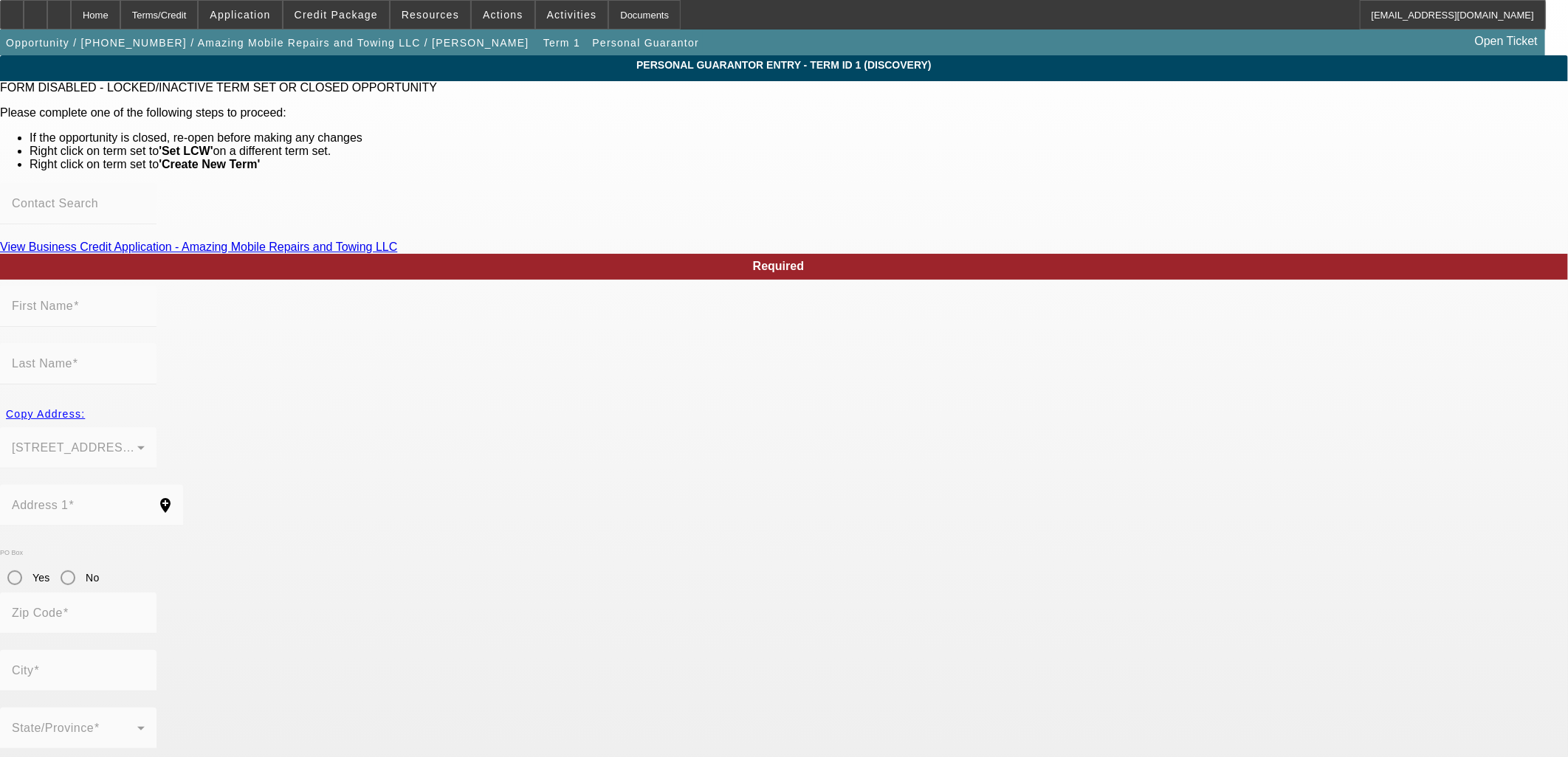
type input "(702) 350-4763"
click at [120, 17] on div "Home" at bounding box center [96, 14] width 50 height 29
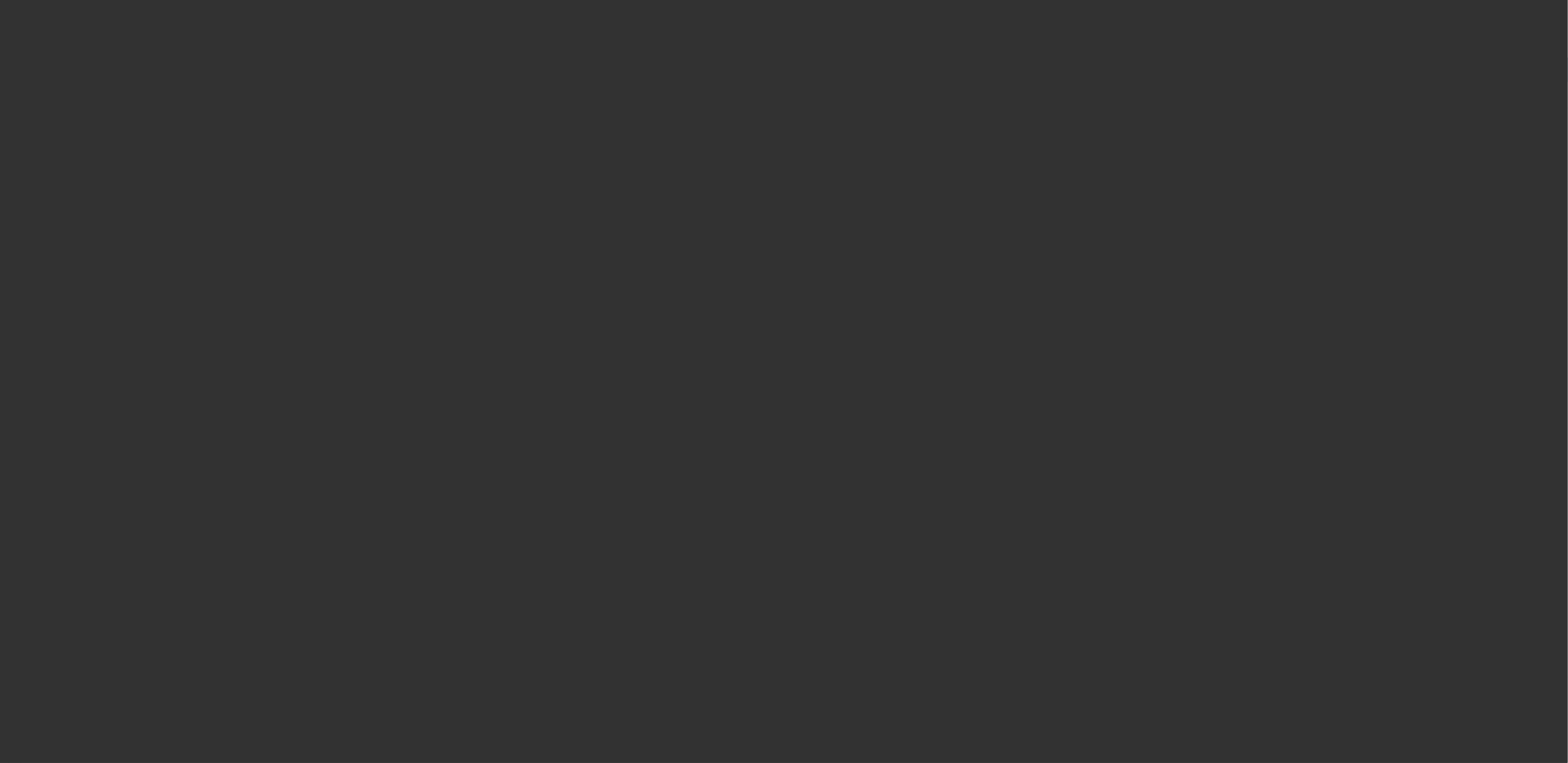
select select "0"
select select "2"
select select "0.1"
select select "4"
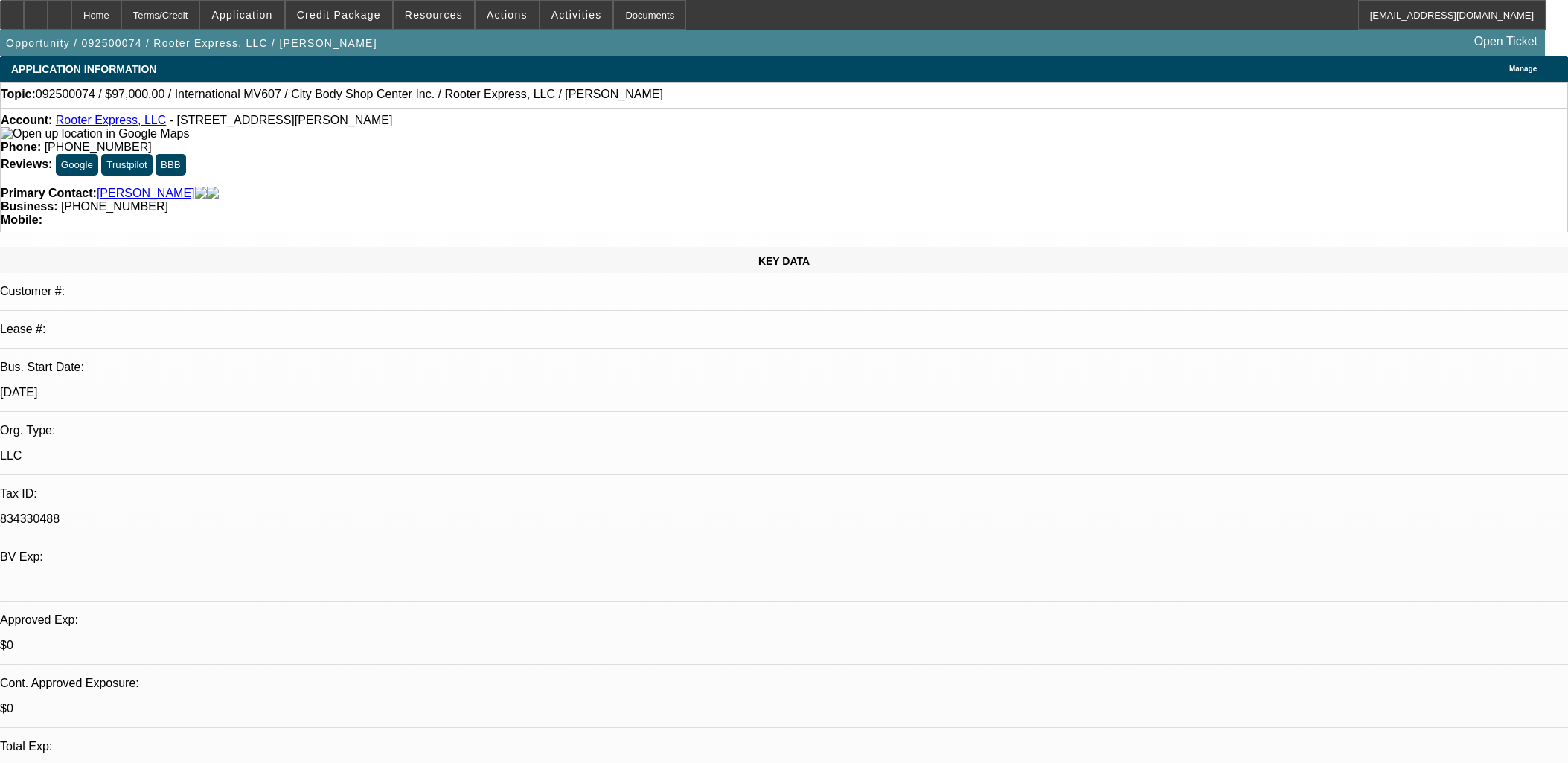
select select "0"
select select "2"
select select "0"
select select "6"
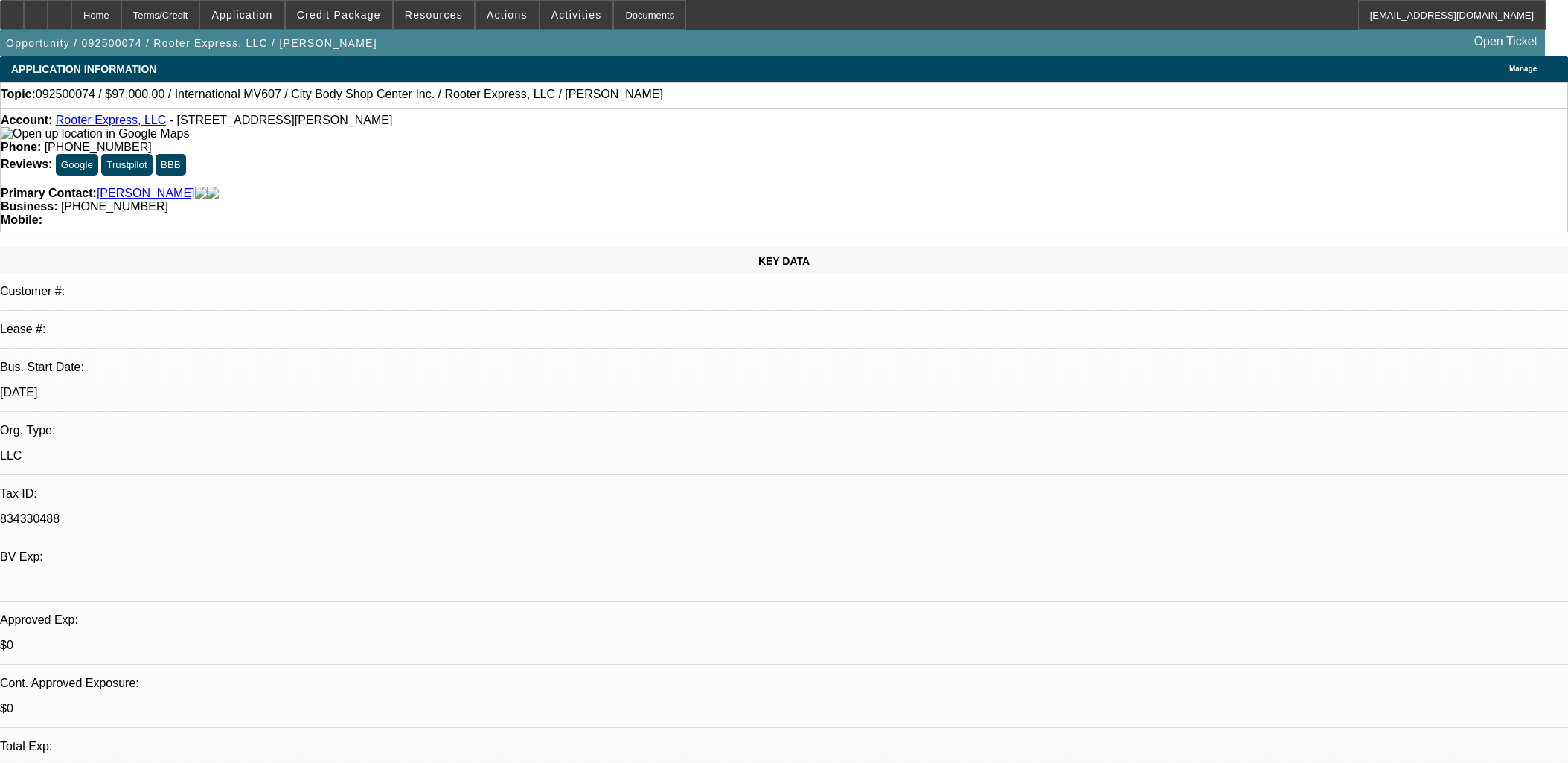
select select "0"
select select "2"
select select "0"
select select "6"
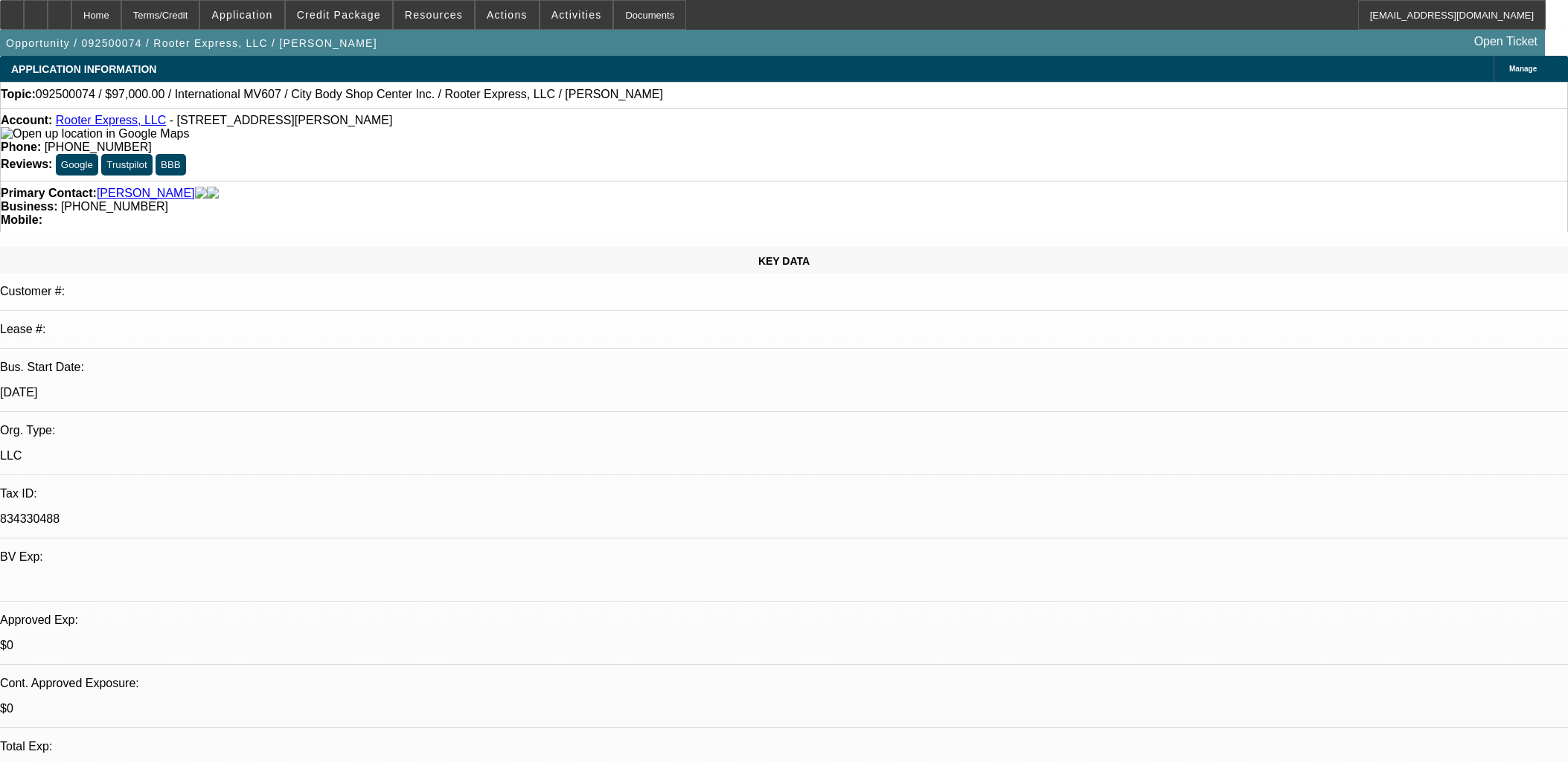
select select "0"
select select "2"
select select "0"
select select "6"
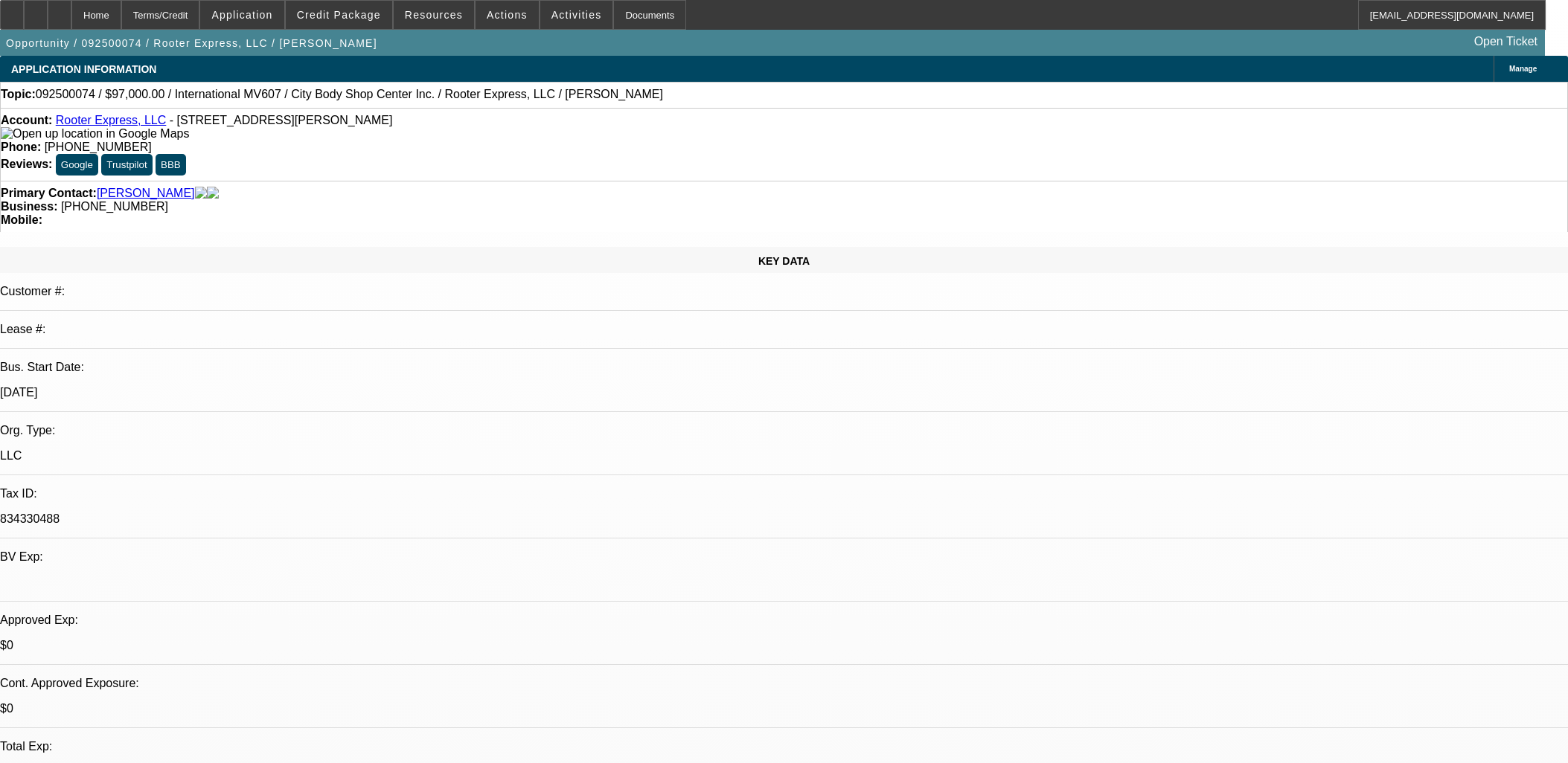
select select "0"
select select "2"
select select "0"
select select "6"
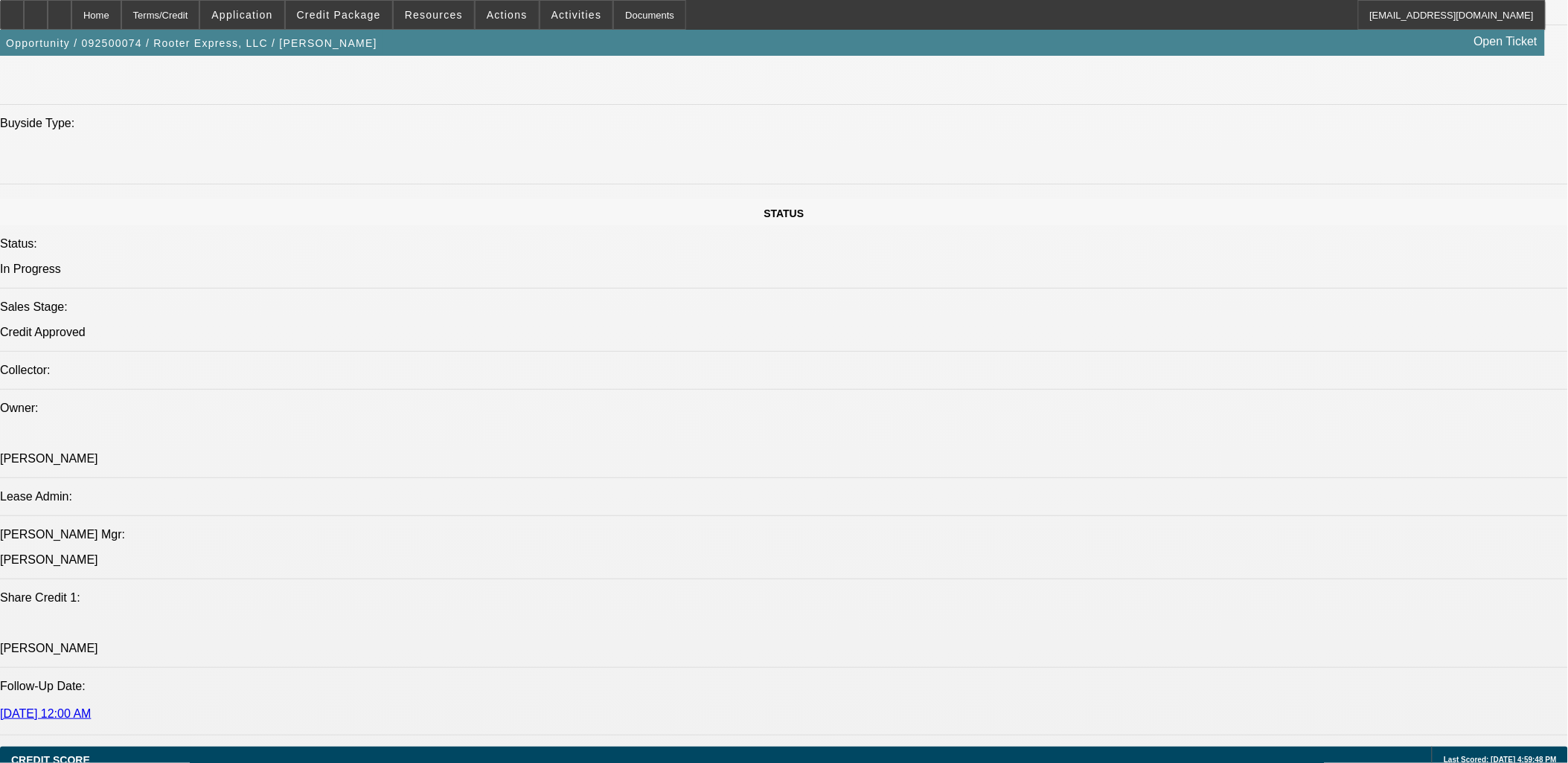
scroll to position [1983, 0]
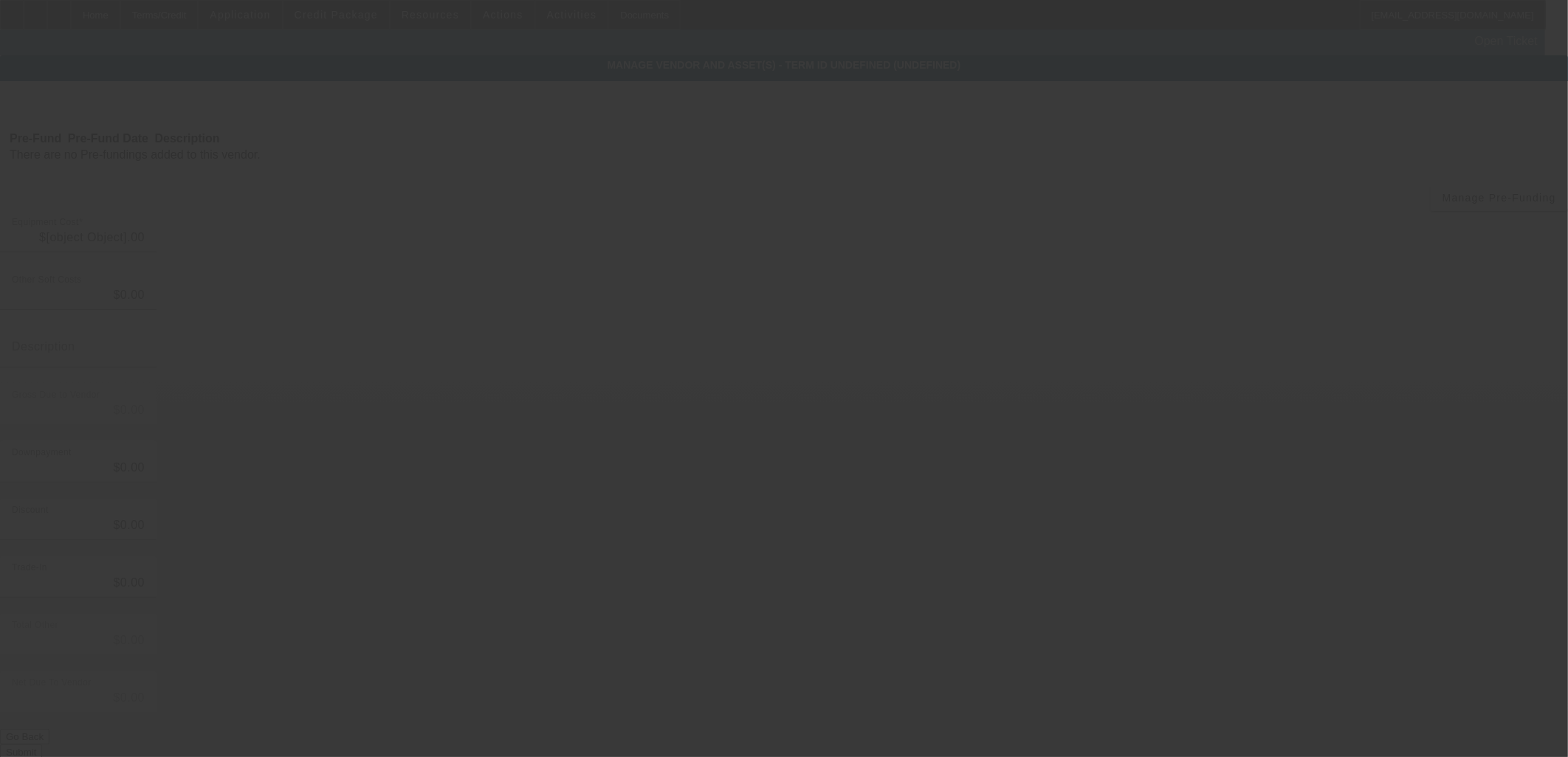
type input "$130,000.00"
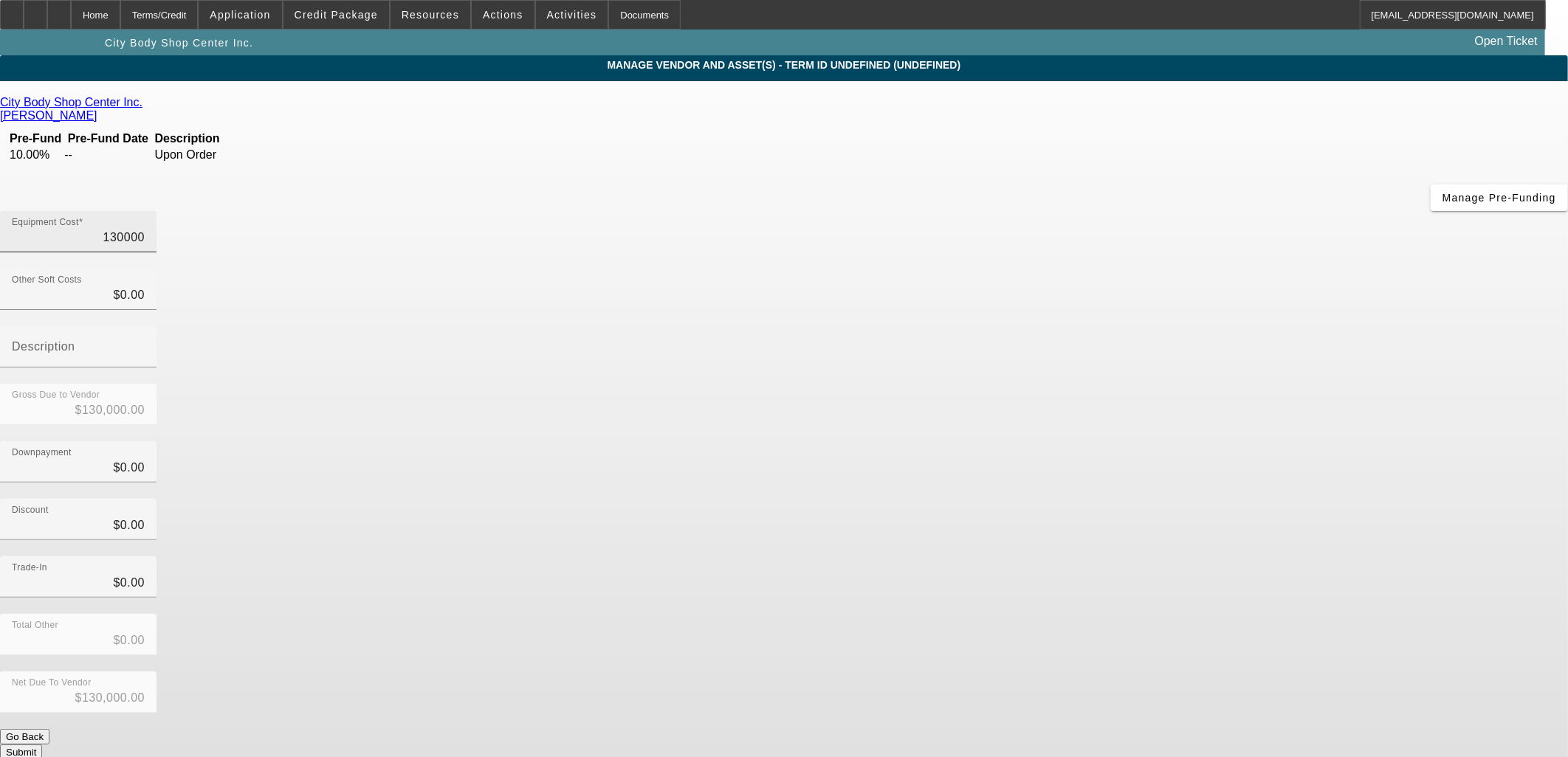
click at [145, 229] on input "130000" at bounding box center [78, 238] width 133 height 17
type input "1"
type input "$1.00"
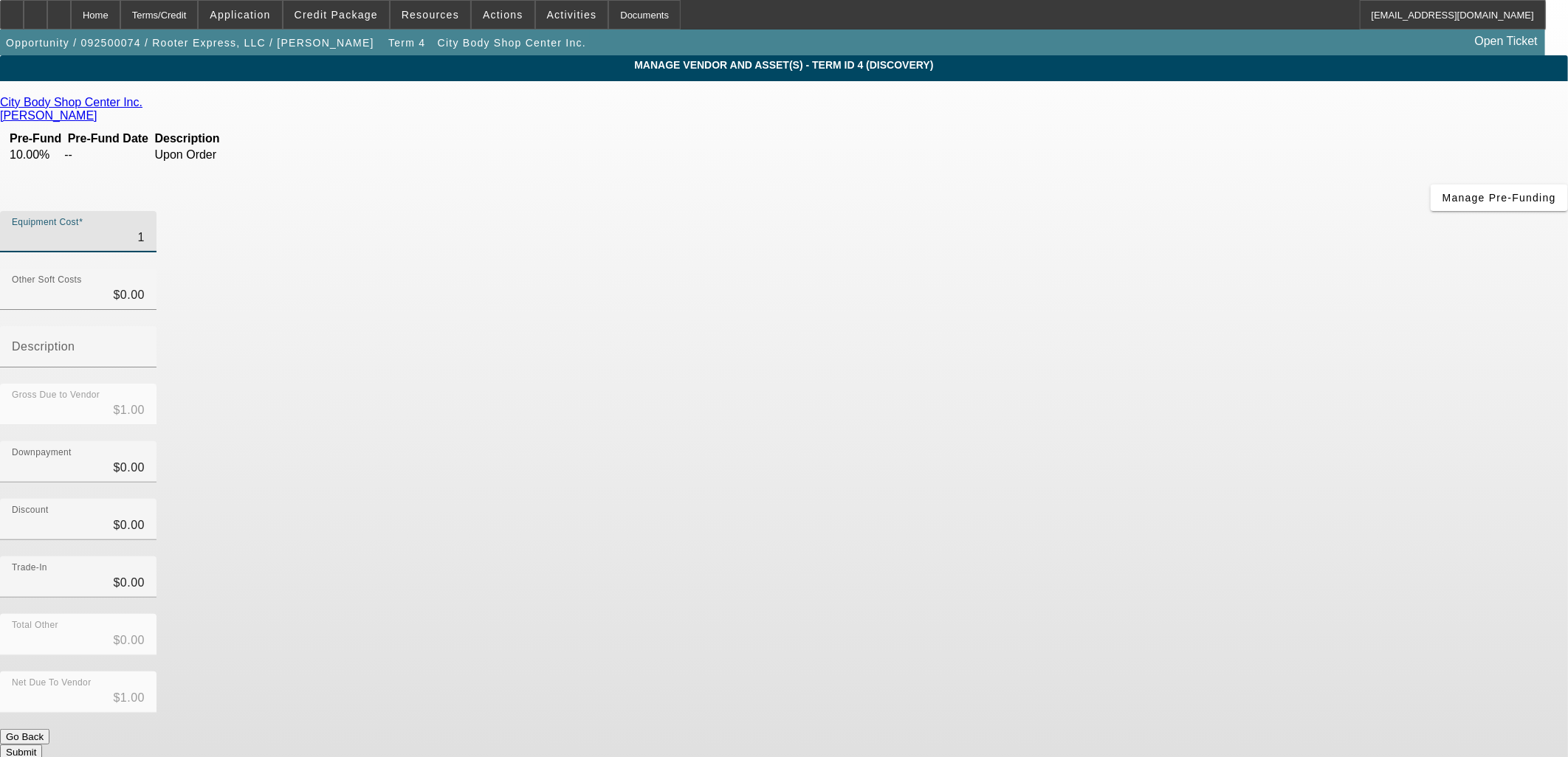
type input "13"
type input "$13.00"
type input "134"
type input "$134.00"
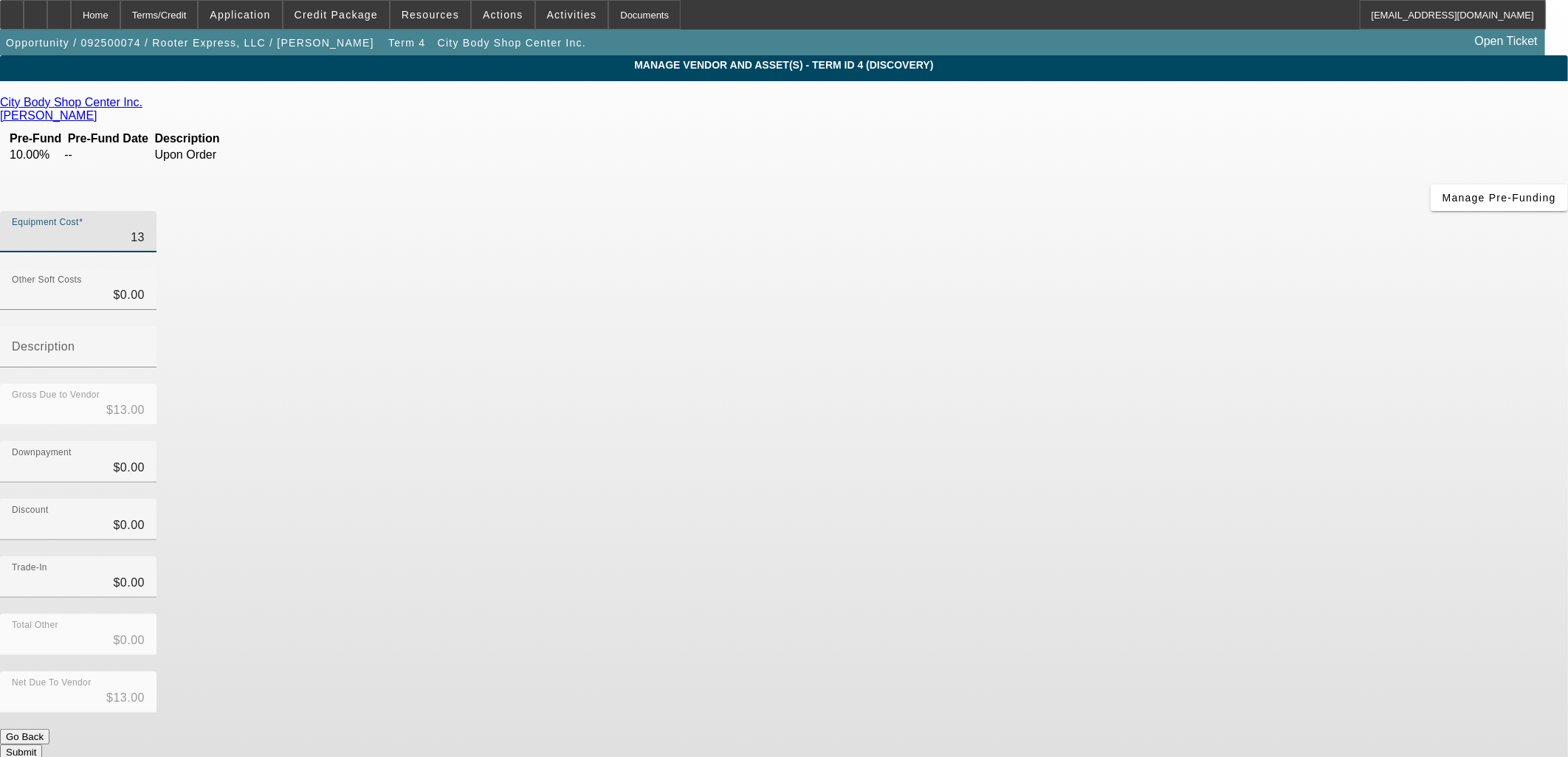
type input "$134.00"
type input "1340"
type input "$1,340.00"
type input "13400"
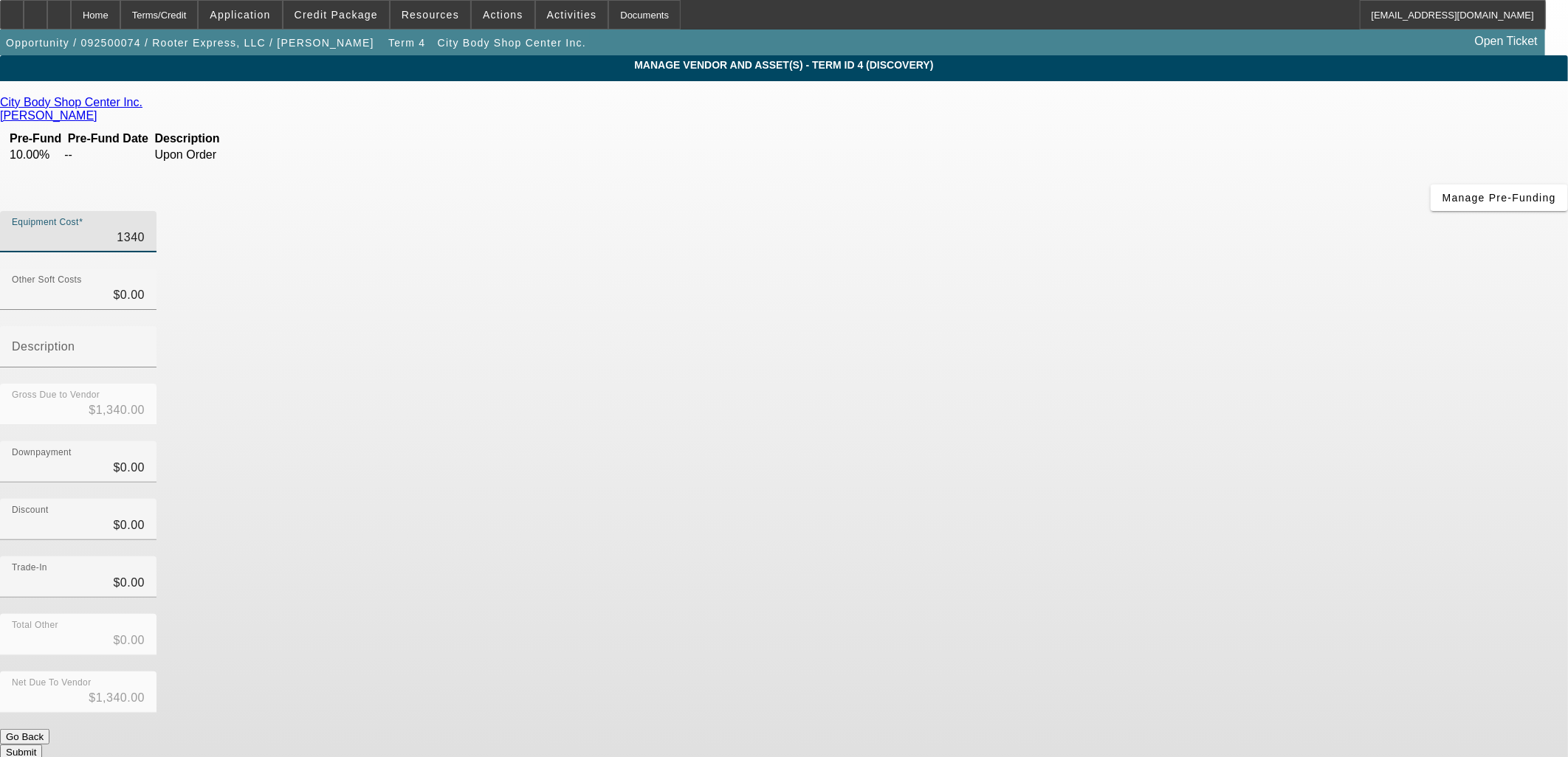
type input "$13,400.00"
type input "134000"
type input "$134,000.00"
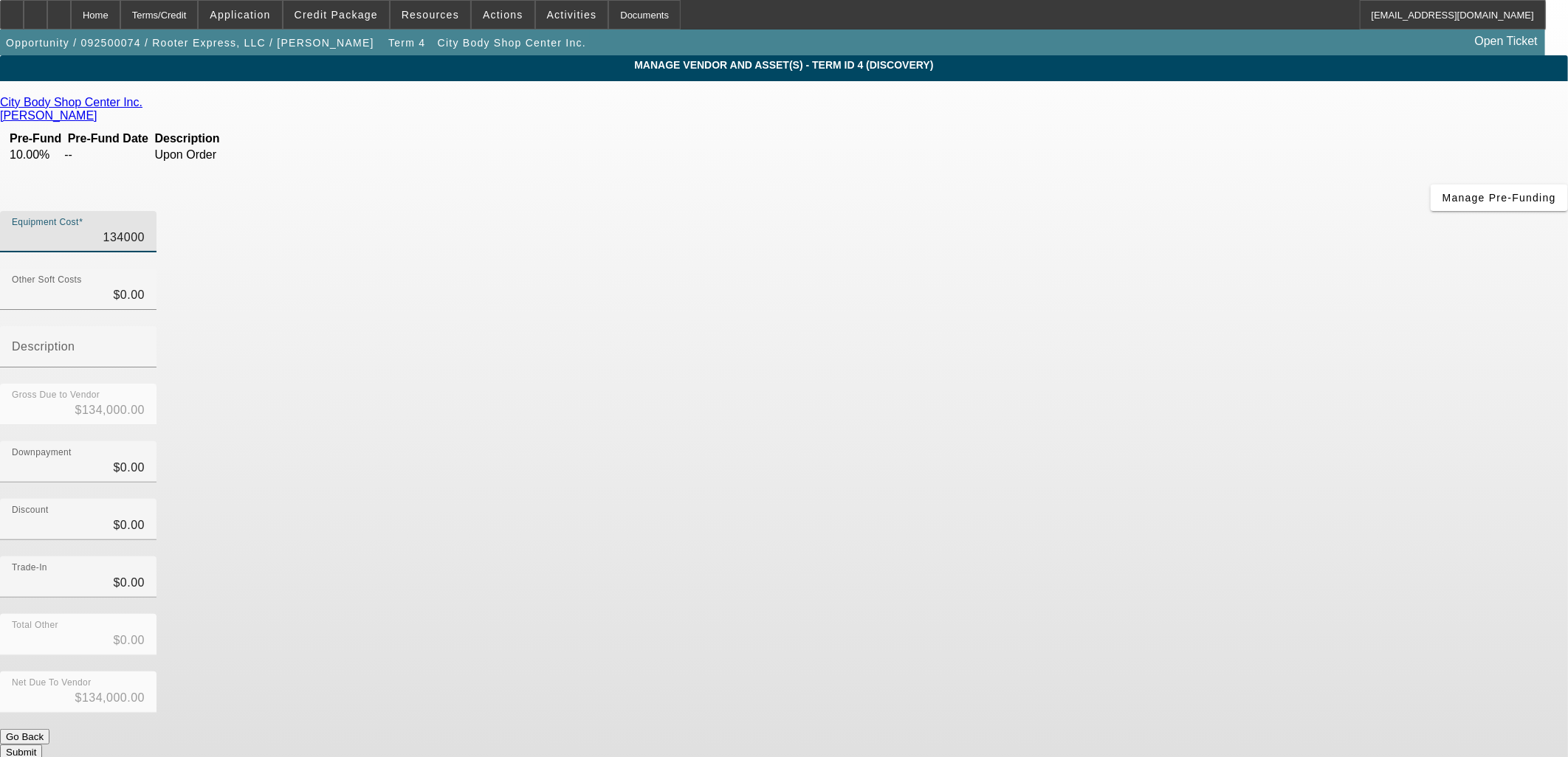
type input "$134,000.00"
click at [1089, 499] on div "Discount $0.00" at bounding box center [784, 527] width 1568 height 58
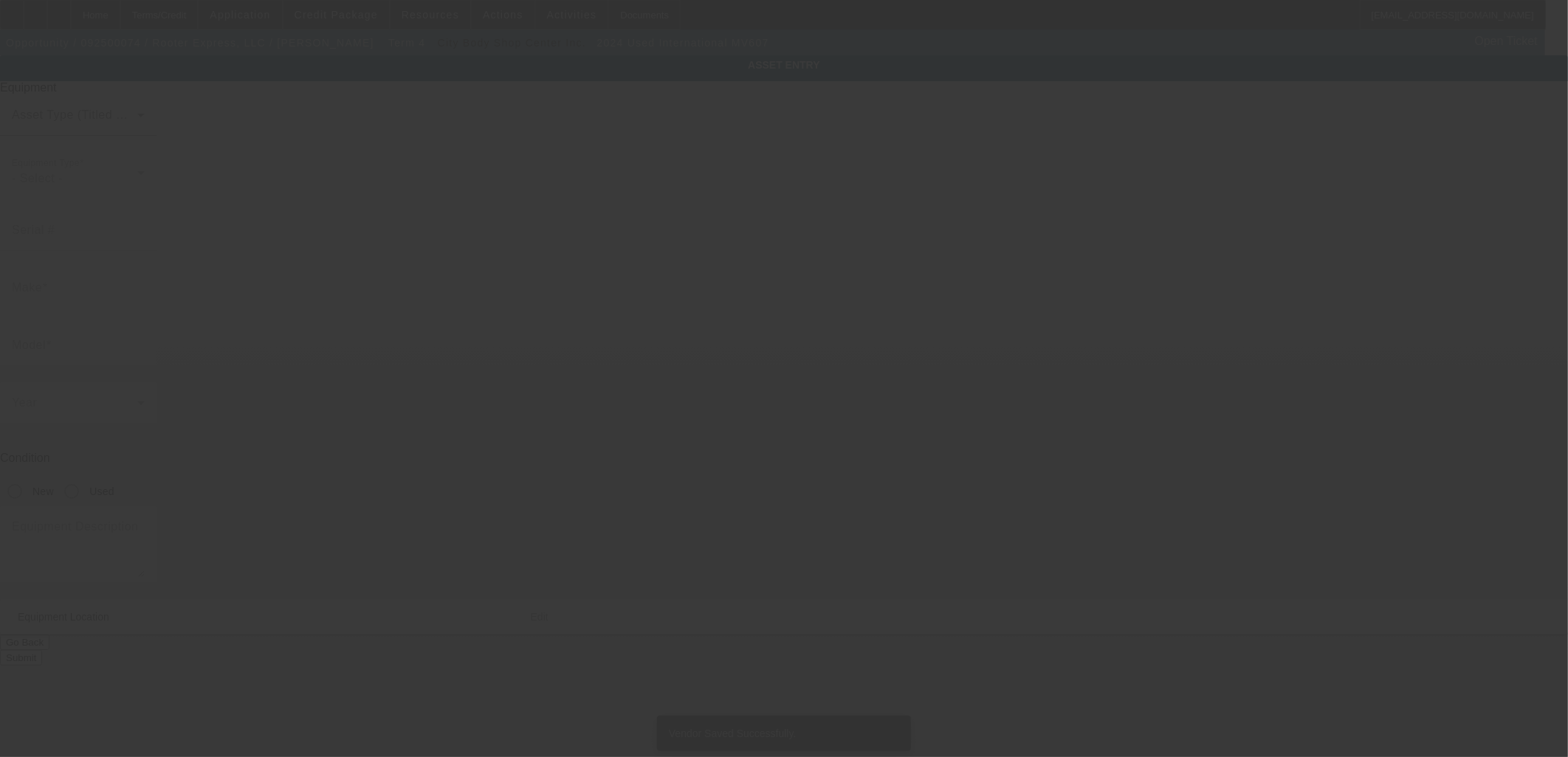
type input "3HAEUMML9RL680112"
type input "International"
type input "MV607"
radio input "true"
type textarea "Pumper Truck"
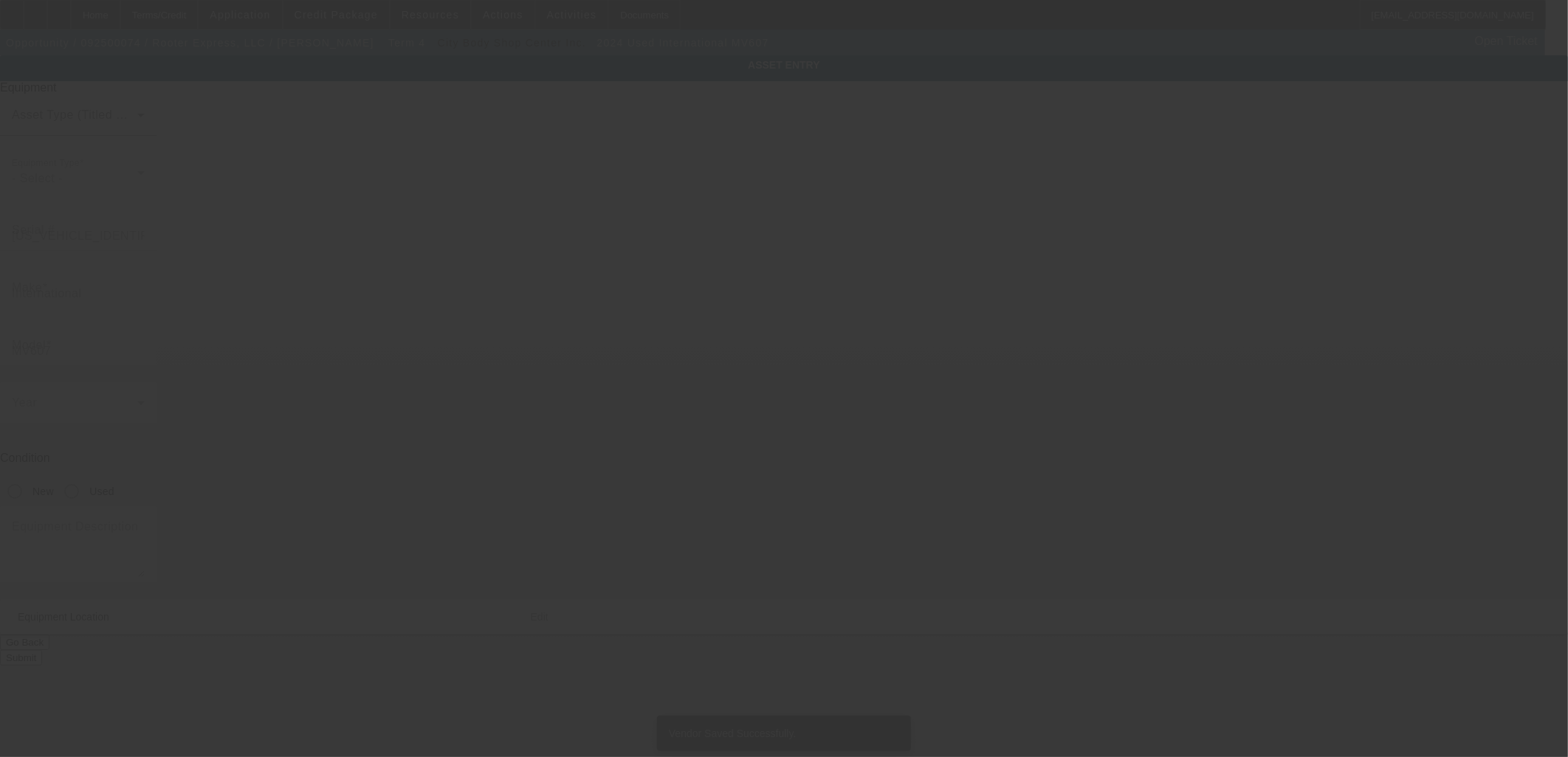
type input "925 Centerville Road"
type input "Anderson"
type input "29625"
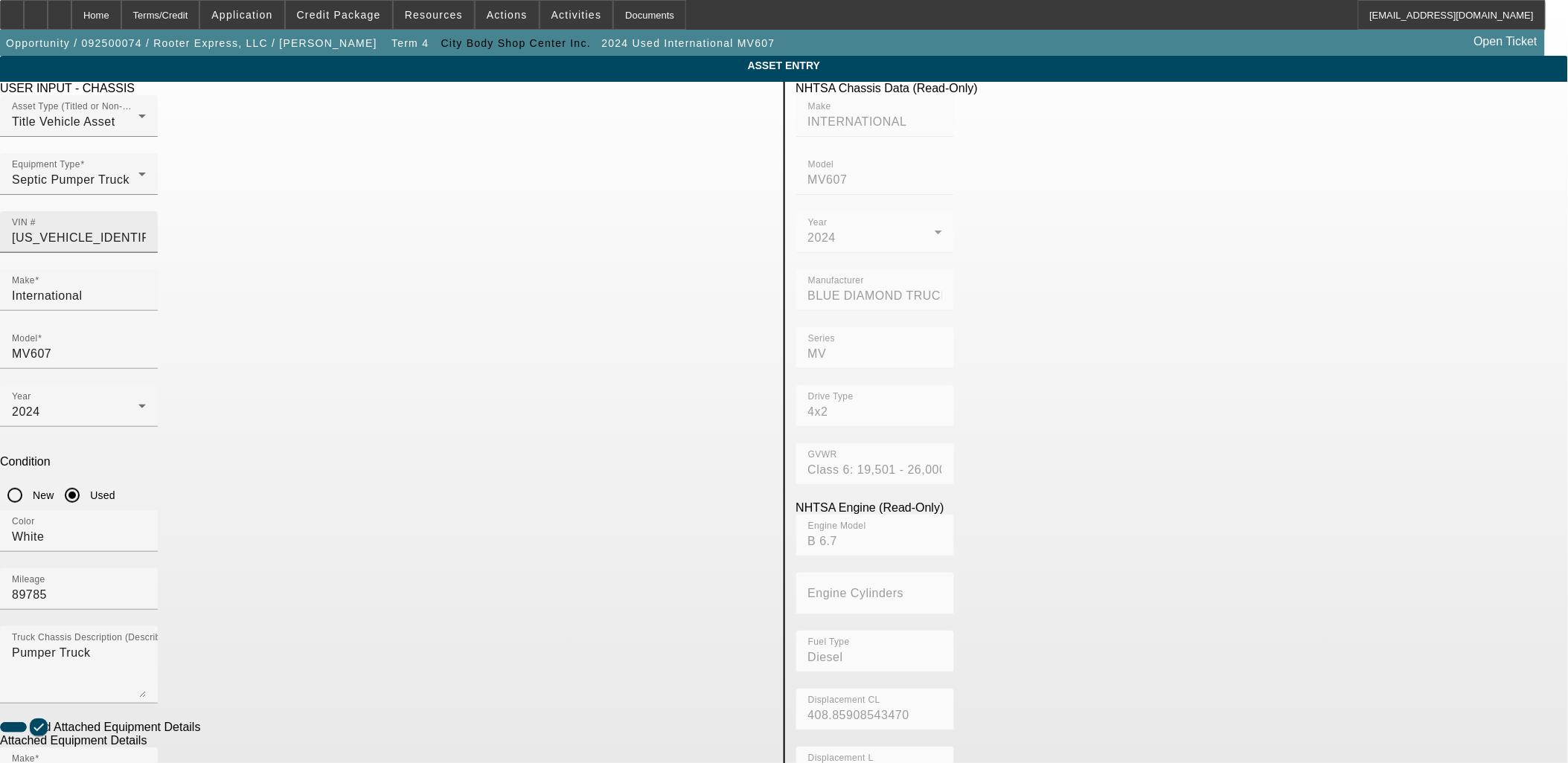
click at [146, 229] on input "3HAEUMML9RL680112" at bounding box center [79, 238] width 134 height 18
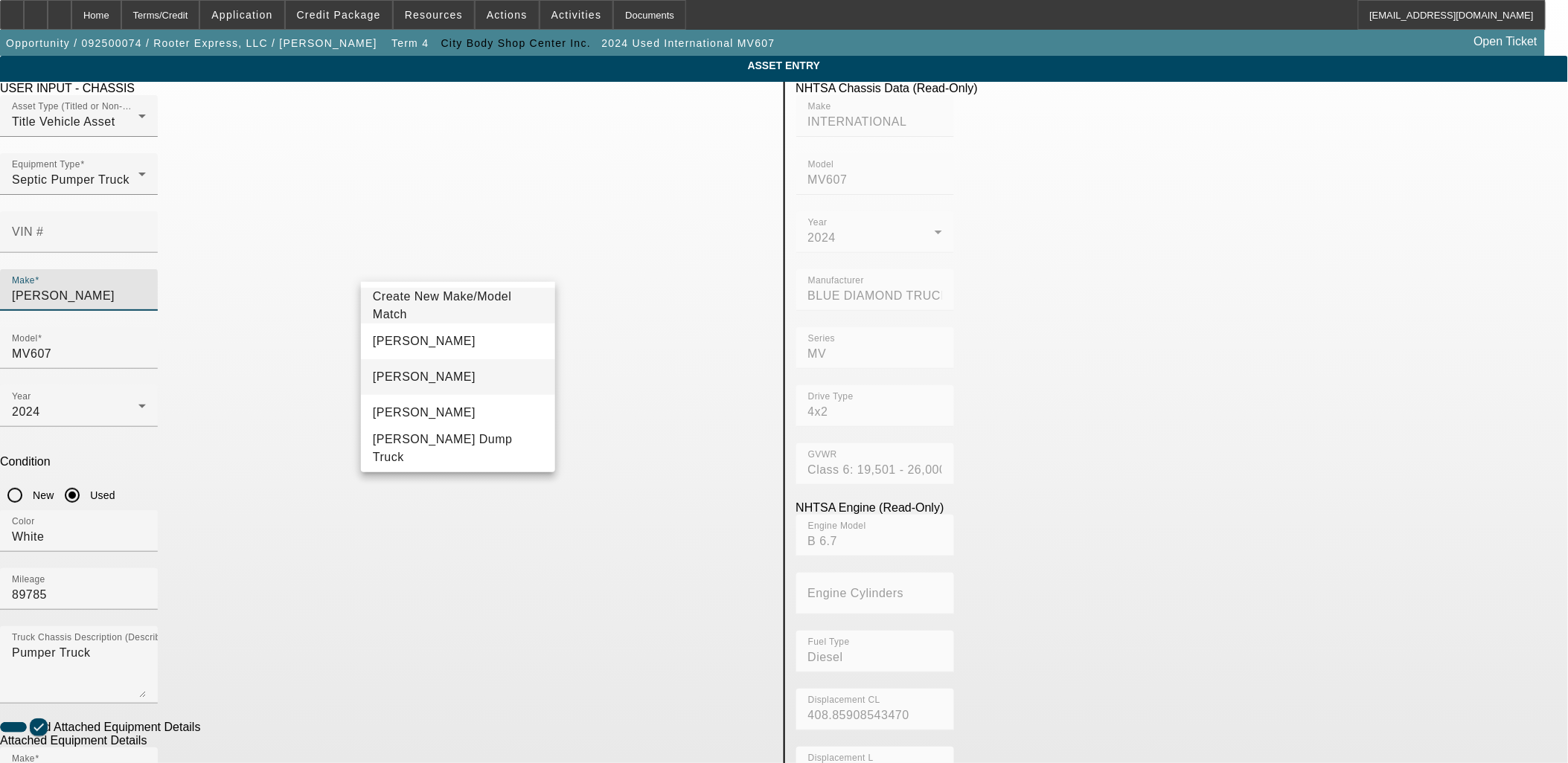
type input "mack"
click at [434, 370] on mat-option "Mack" at bounding box center [458, 377] width 194 height 36
type input "Mack"
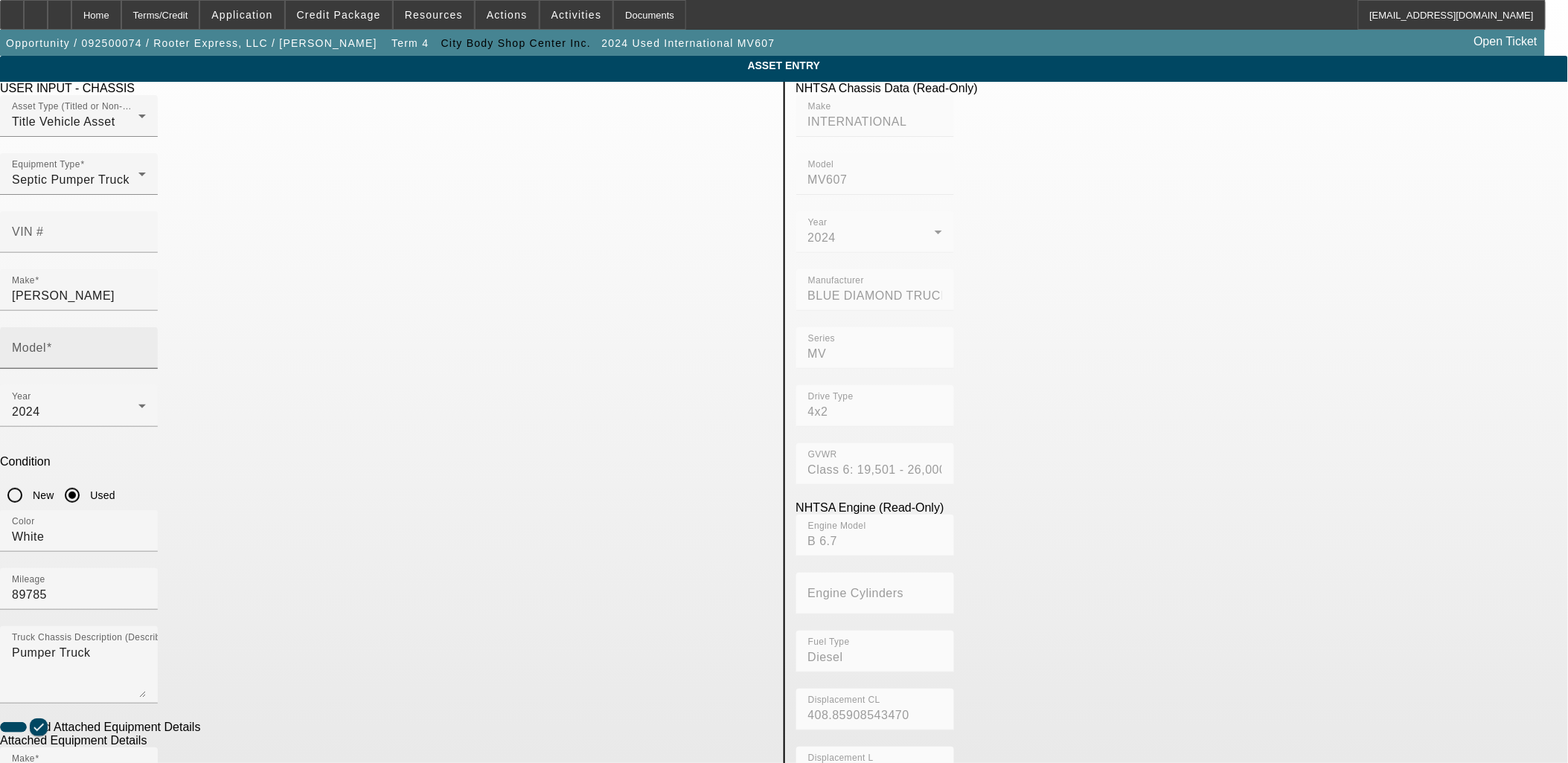
click at [46, 342] on mat-label "Model" at bounding box center [29, 348] width 34 height 13
click at [146, 345] on input "Model" at bounding box center [79, 354] width 134 height 18
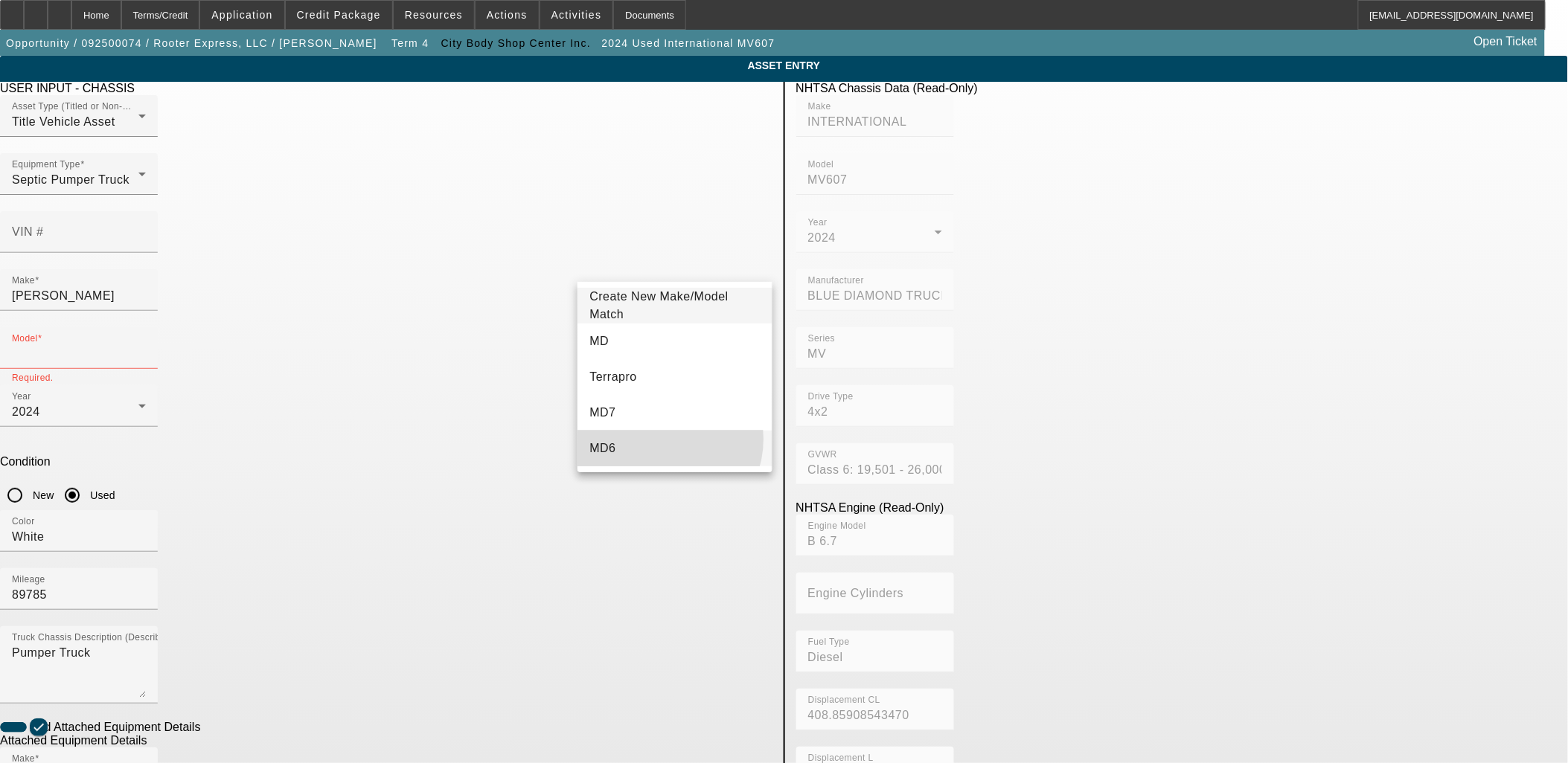
click at [658, 439] on mat-option "MD6" at bounding box center [675, 448] width 194 height 36
type input "MD6"
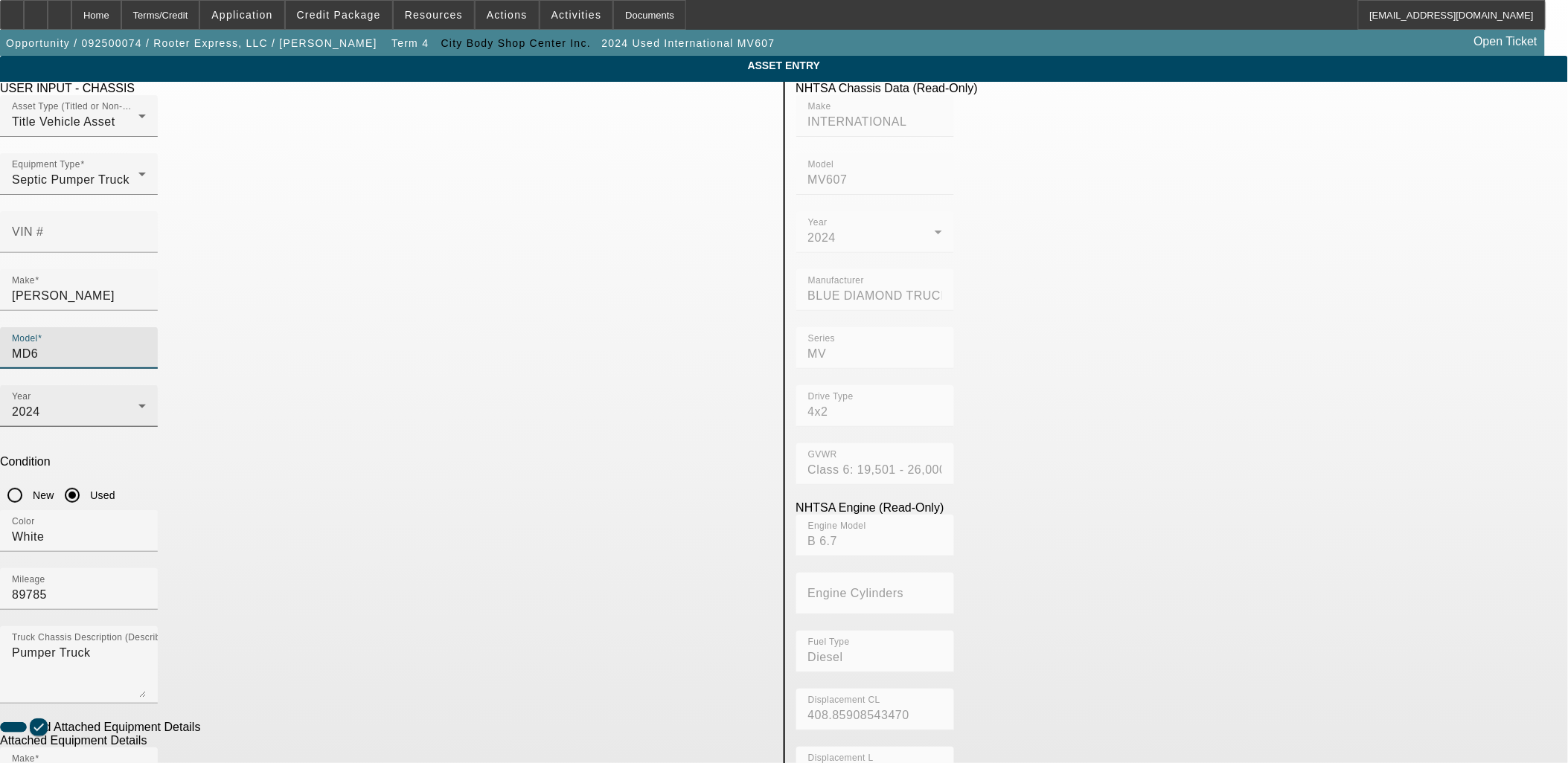
click at [139, 403] on div "2024" at bounding box center [75, 412] width 127 height 18
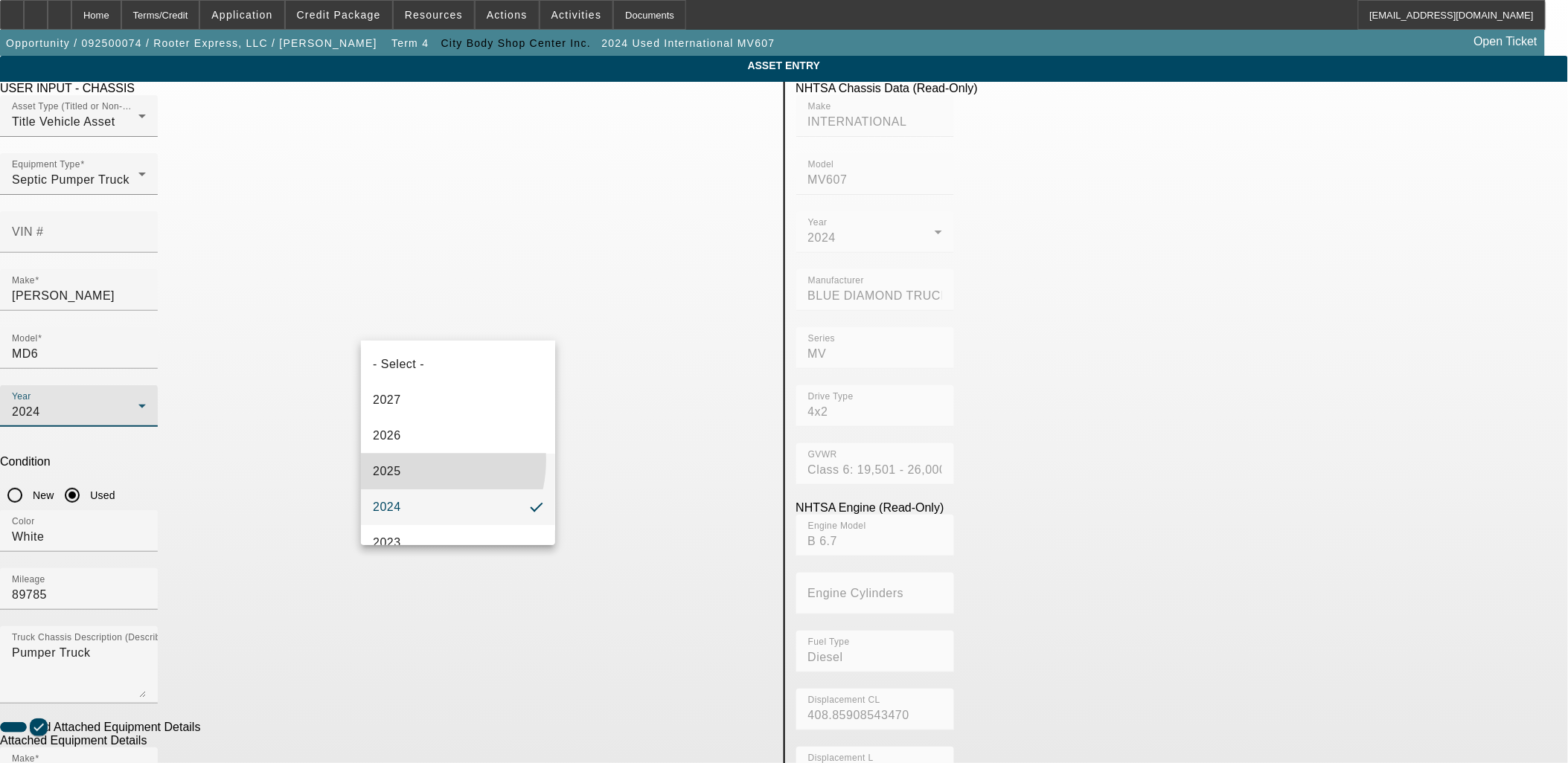
click at [407, 460] on mat-option "2025" at bounding box center [458, 471] width 194 height 36
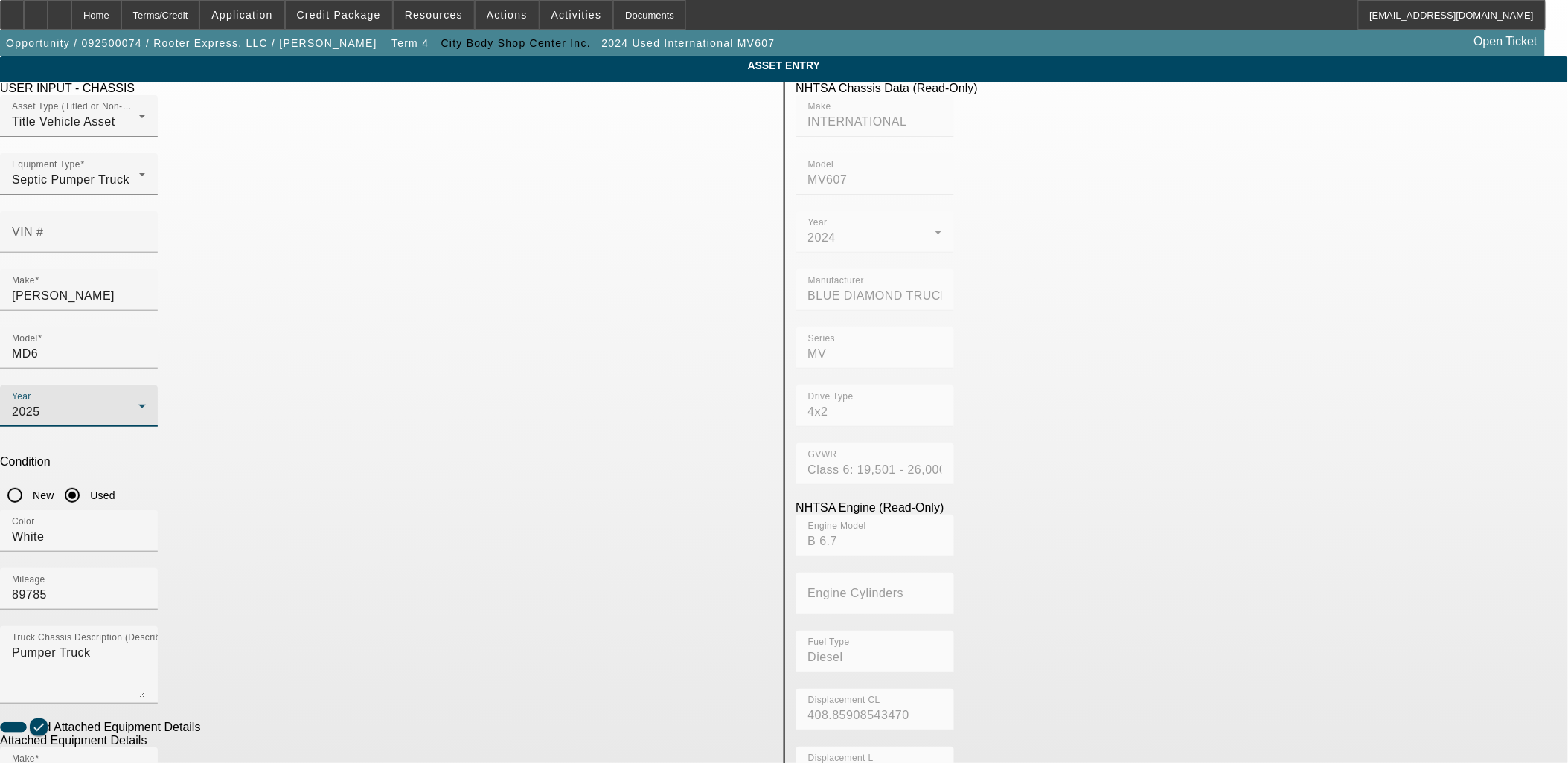
click at [29, 480] on input "New" at bounding box center [14, 495] width 29 height 29
radio input "true"
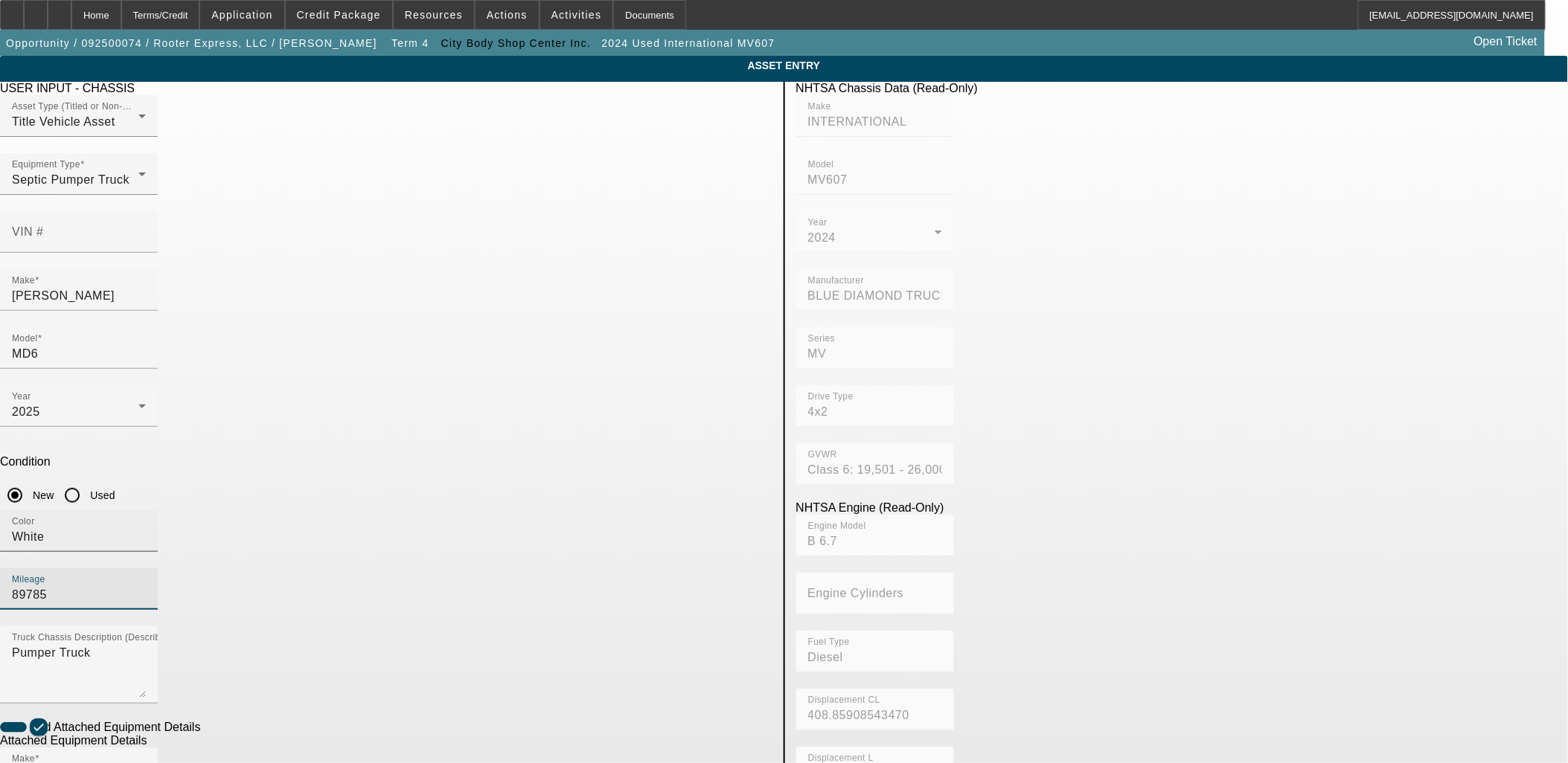
drag, startPoint x: 620, startPoint y: 389, endPoint x: 530, endPoint y: 377, distance: 90.8
click at [555, 511] on div "Color White Mileage 89785" at bounding box center [386, 569] width 773 height 116
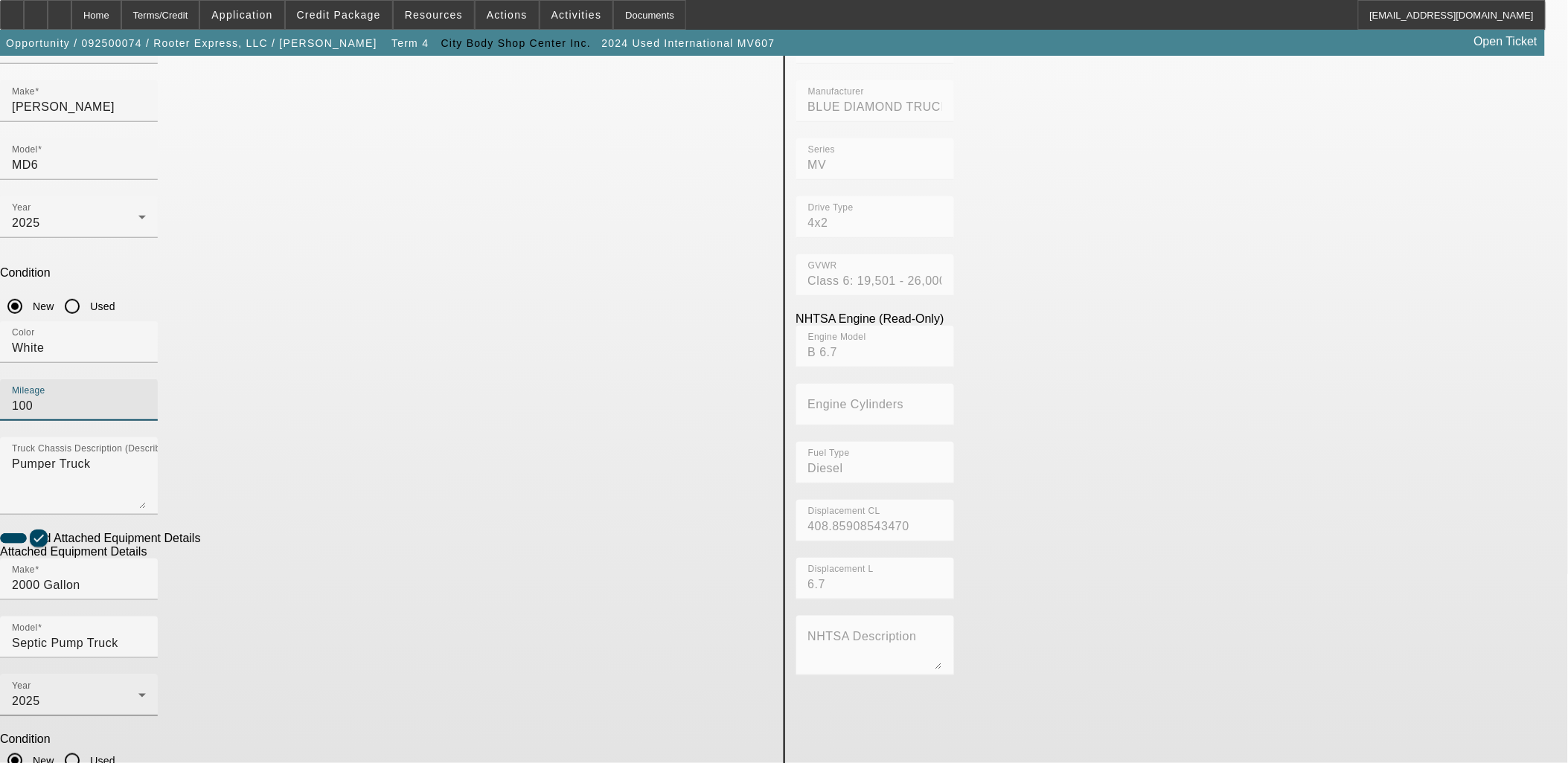
scroll to position [194, 0]
type input "100"
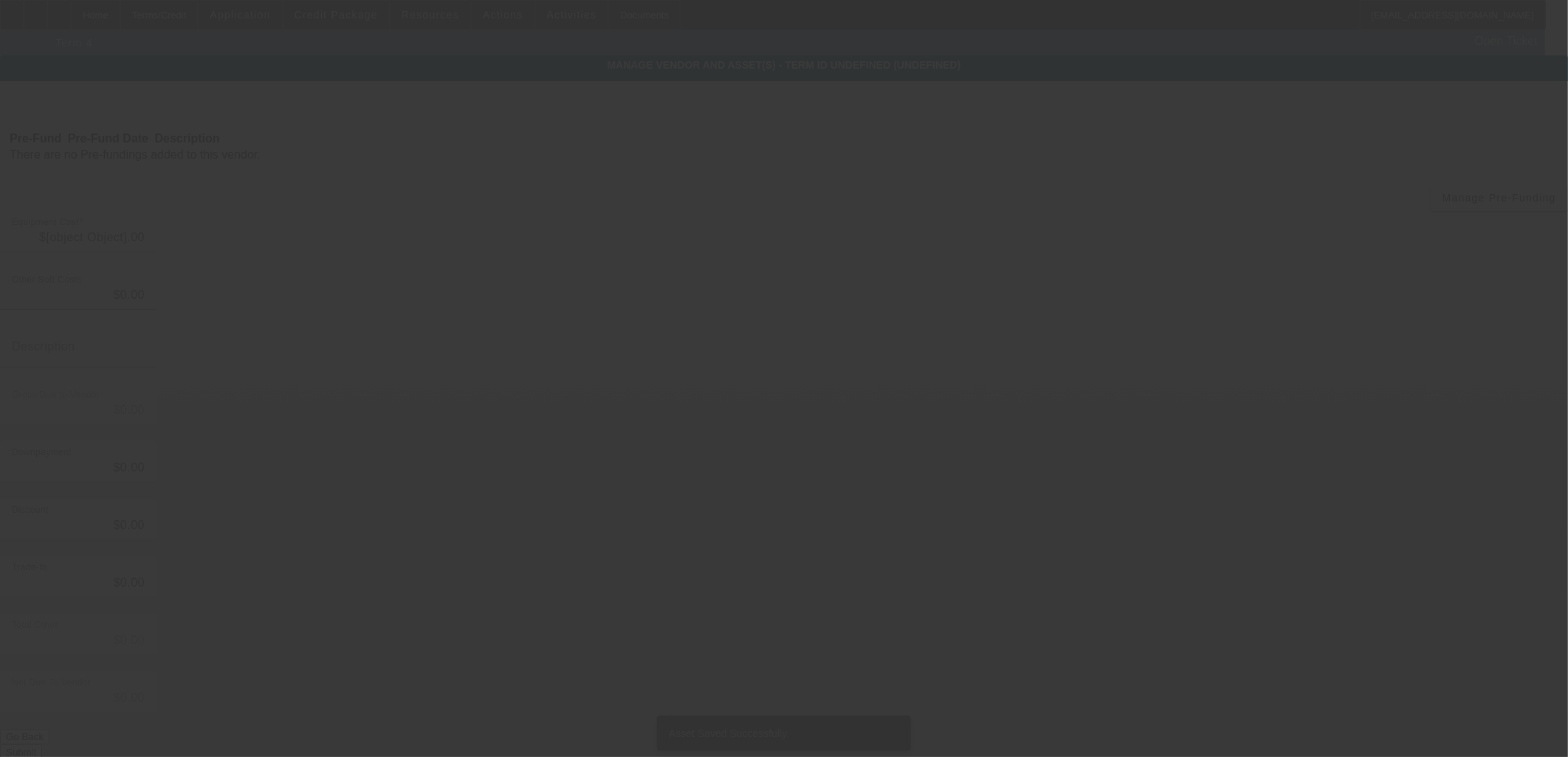
type input "$134,000.00"
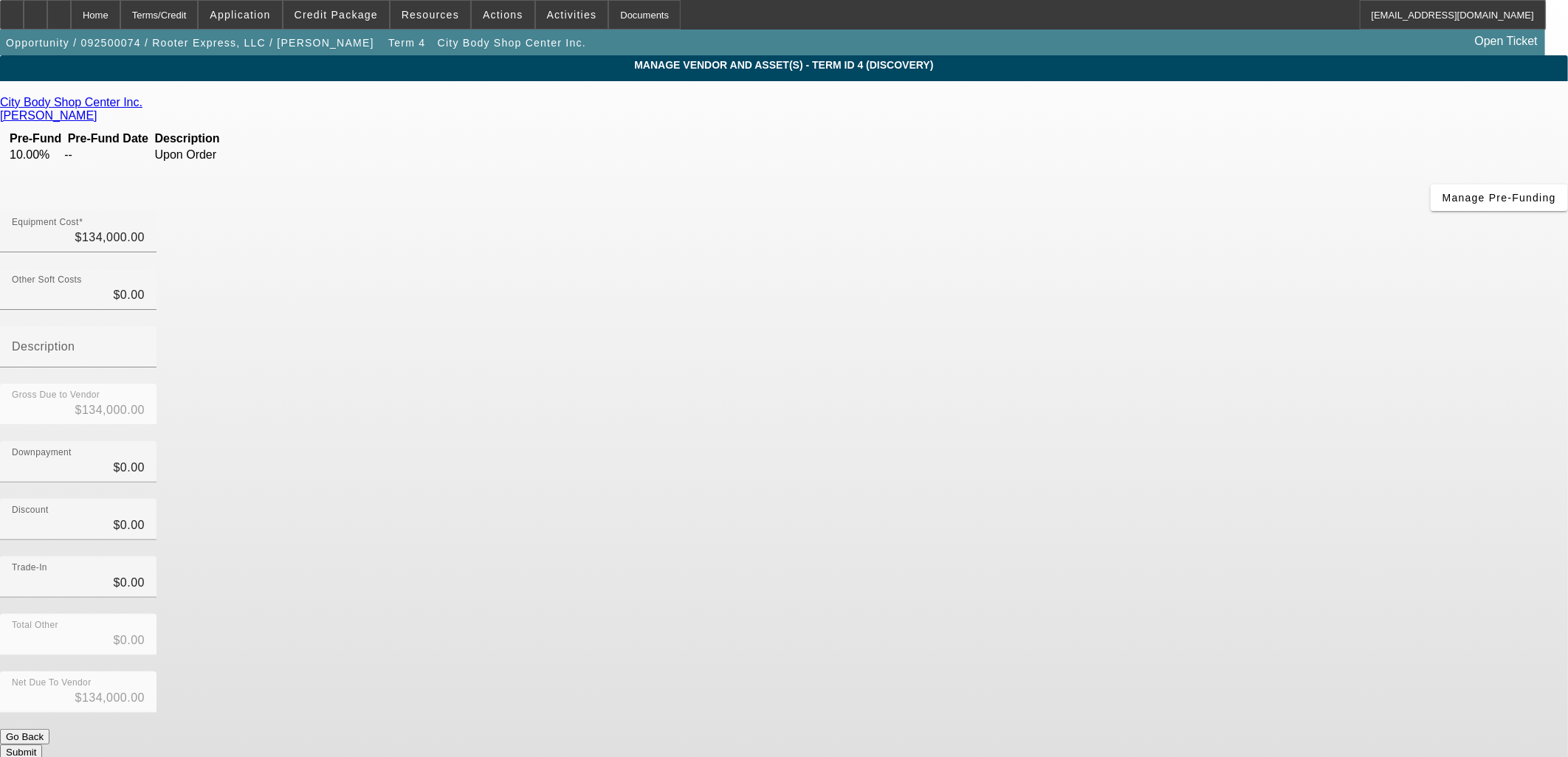
click at [42, 744] on button "Submit" at bounding box center [21, 752] width 42 height 16
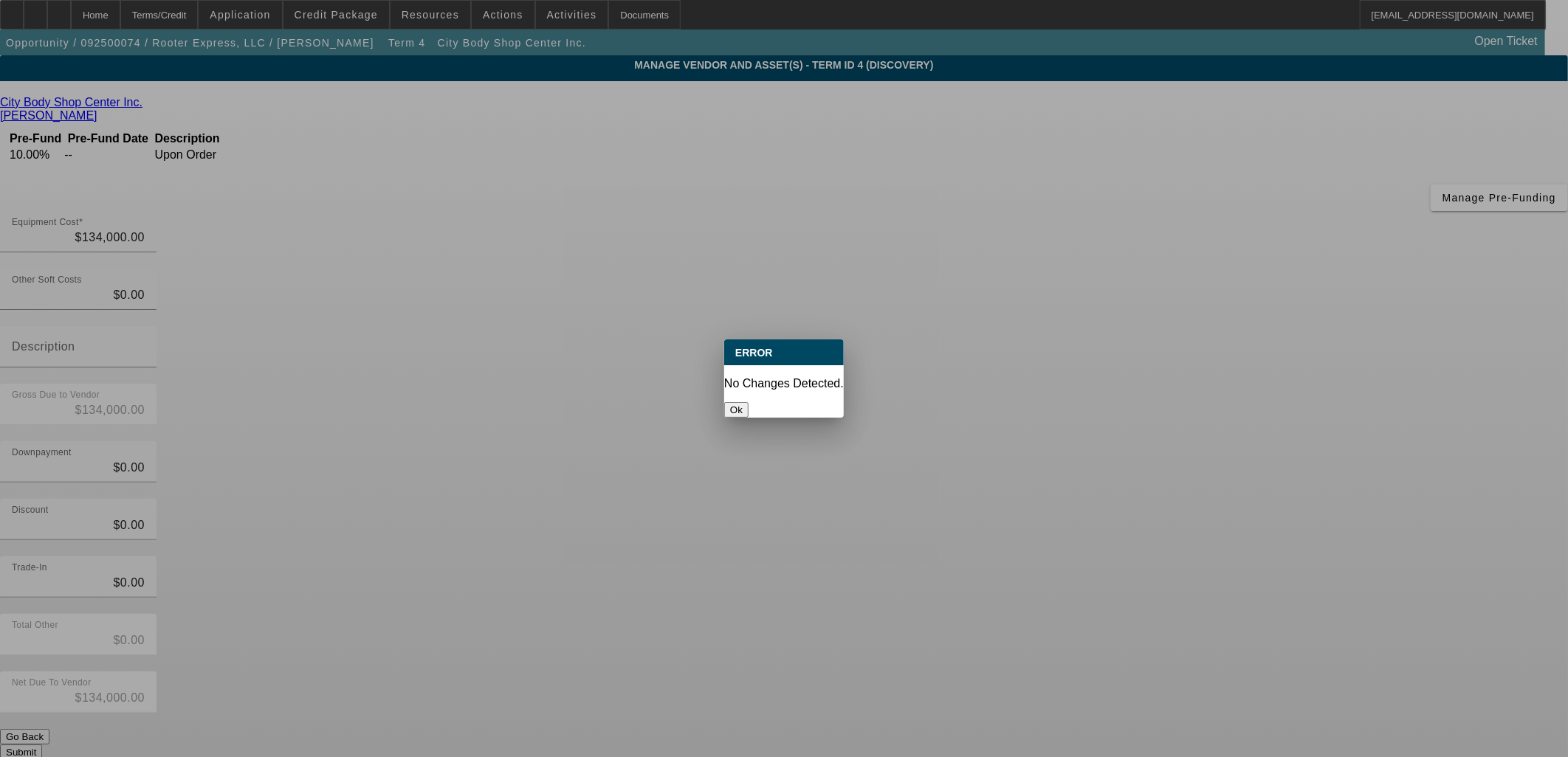
click at [748, 402] on button "Ok" at bounding box center [736, 410] width 24 height 16
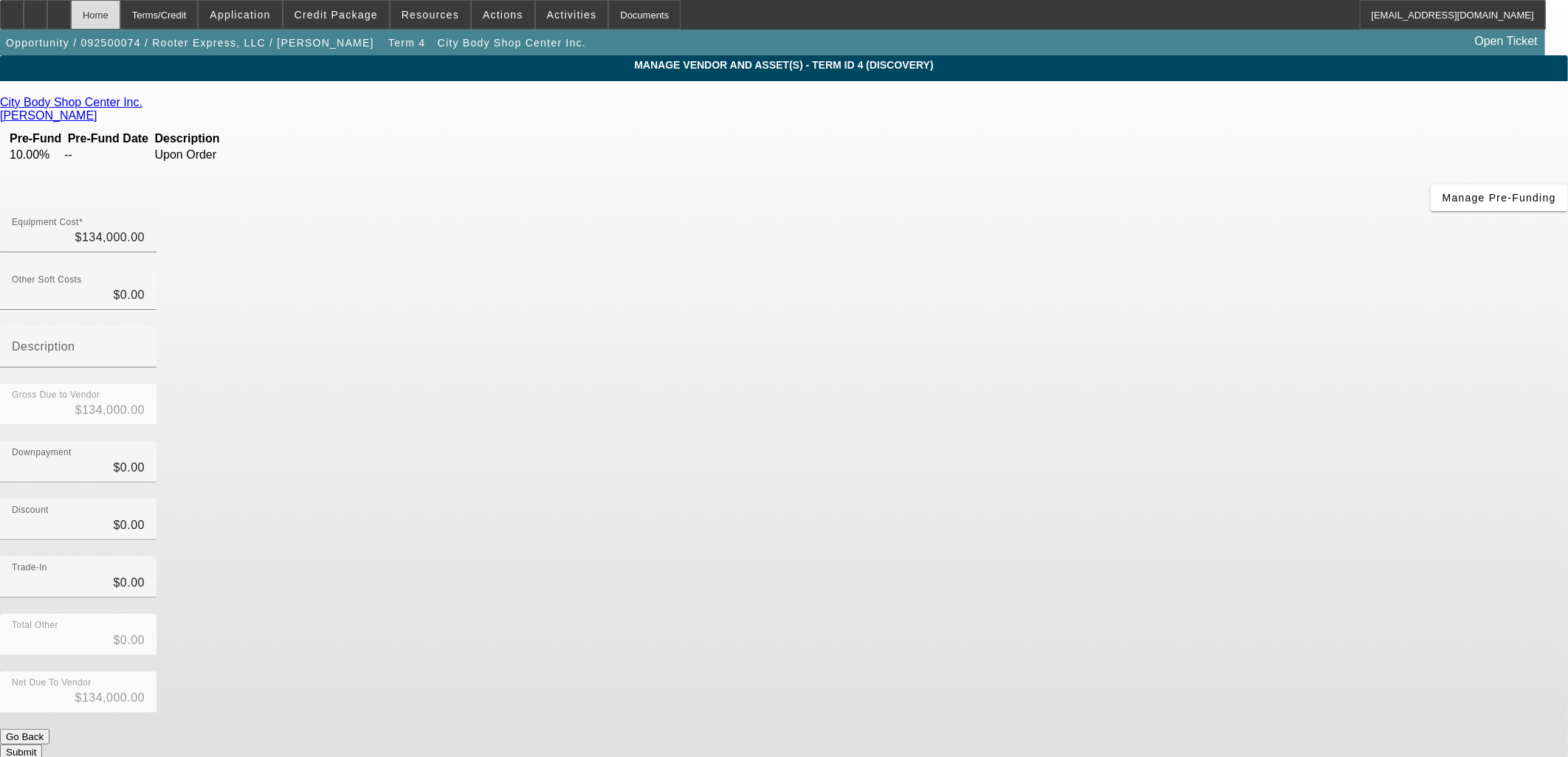
click at [120, 9] on div "Home" at bounding box center [96, 14] width 50 height 29
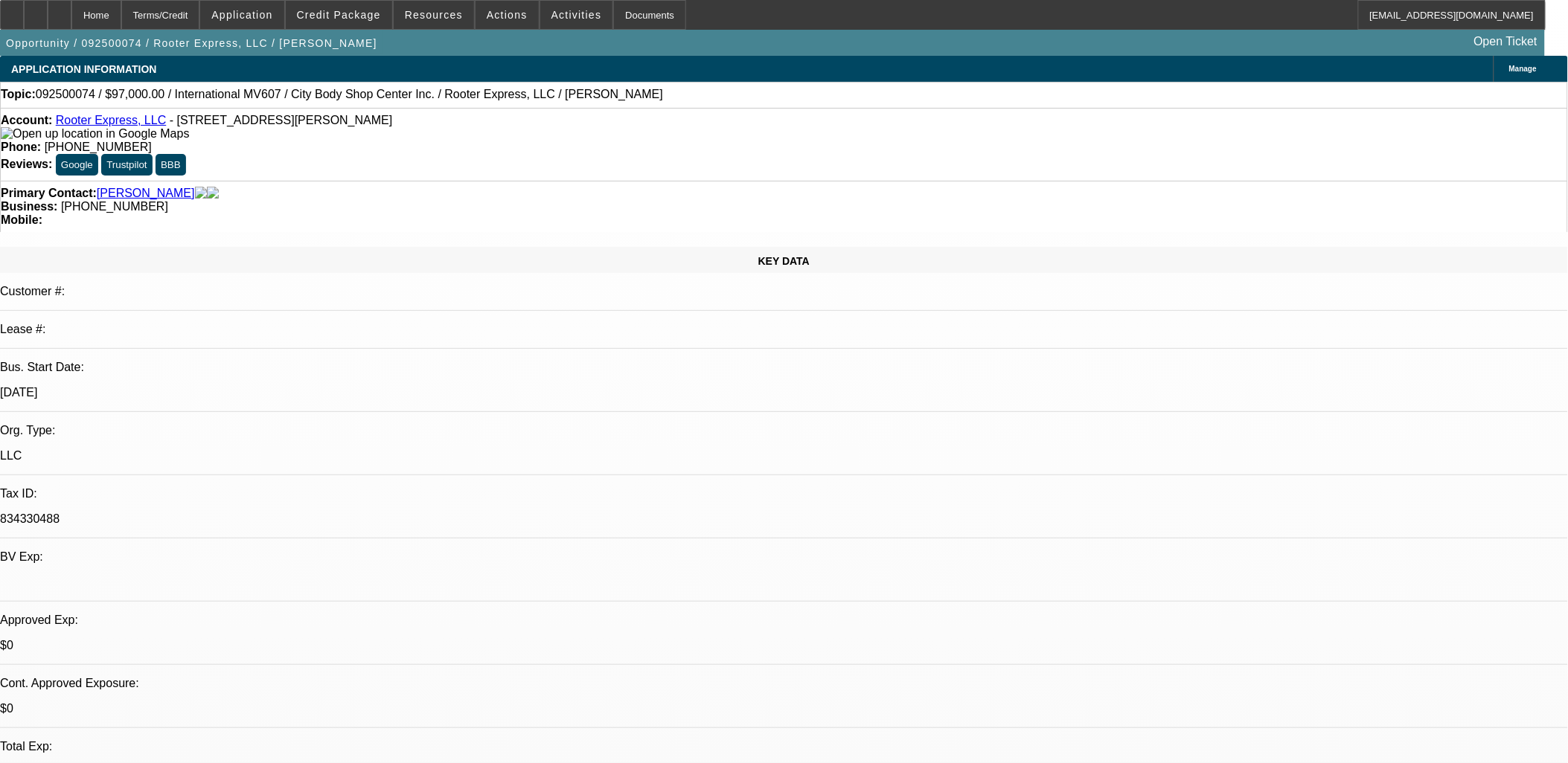
select select "0"
select select "2"
select select "0"
select select "6"
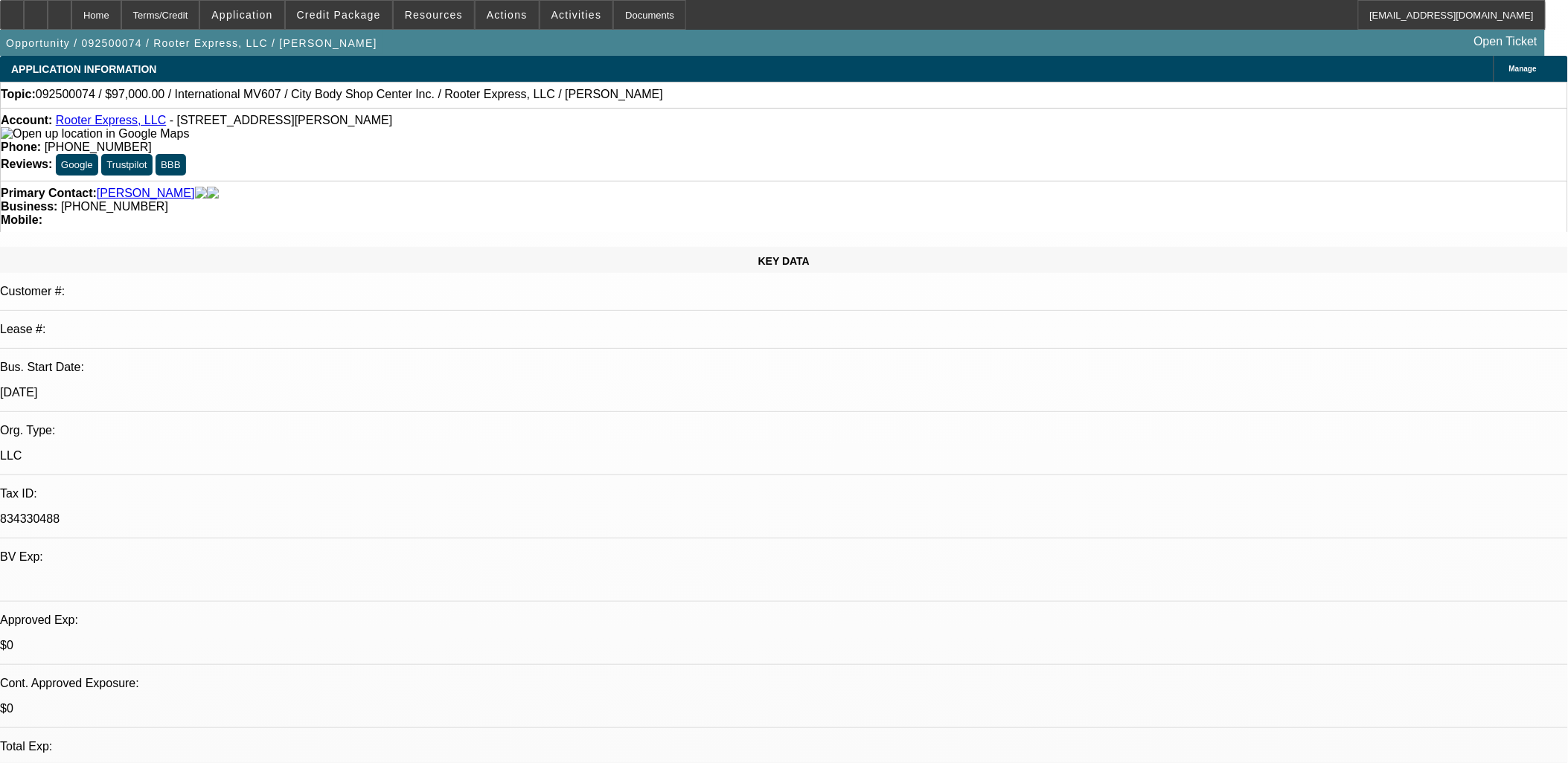
select select "0"
select select "2"
select select "0"
select select "6"
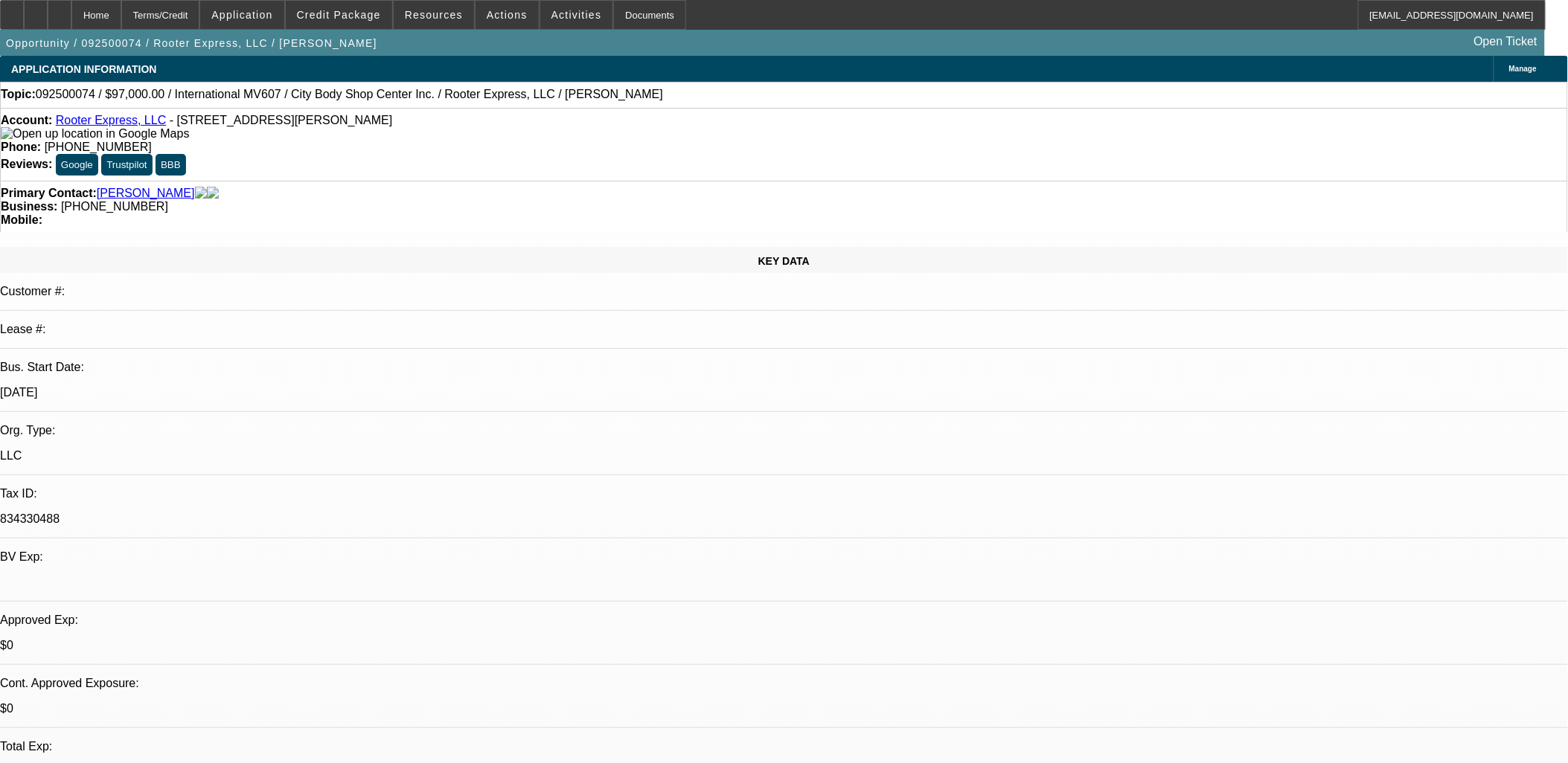
select select "0"
select select "2"
select select "0"
select select "6"
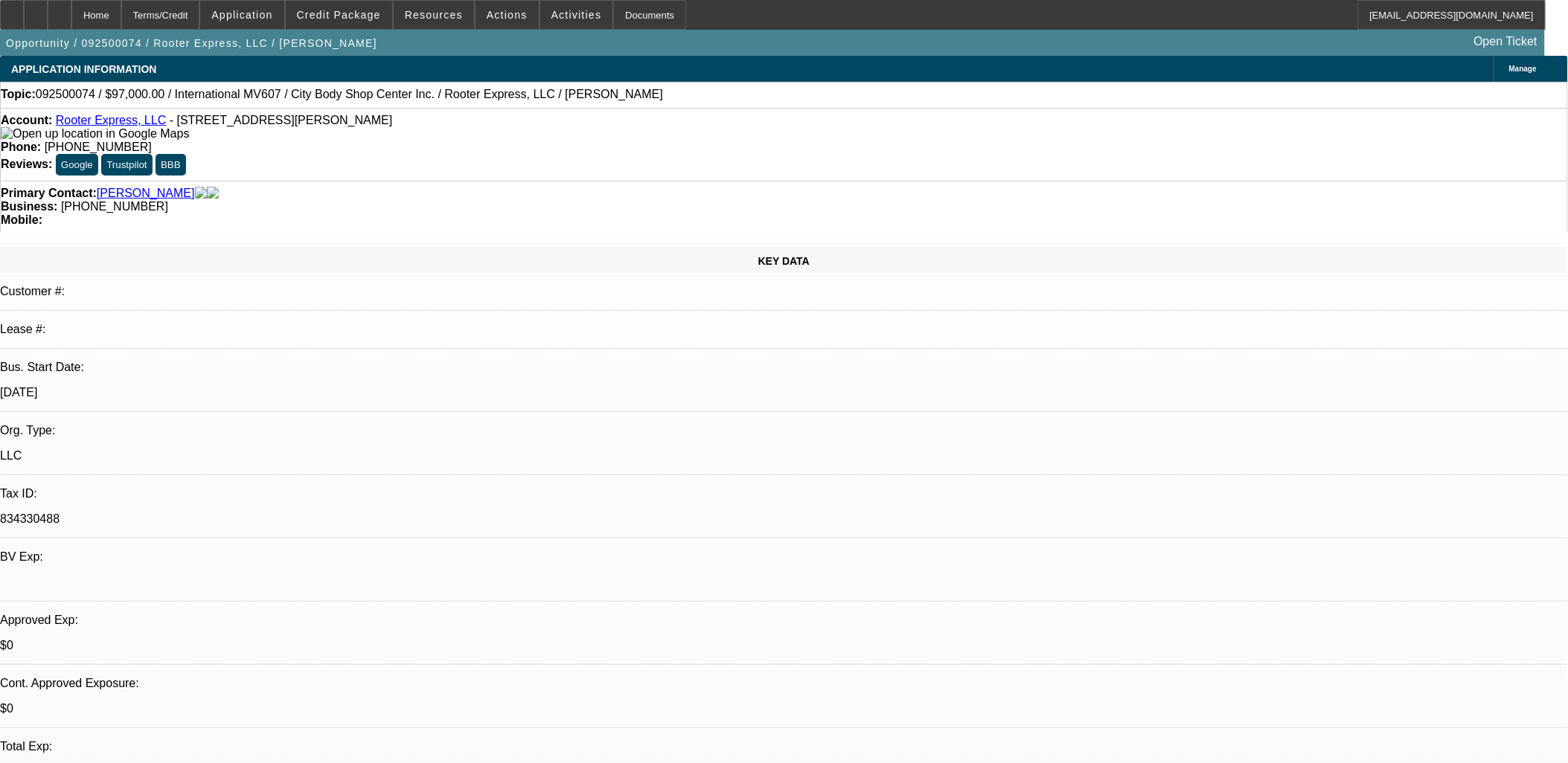
select select "0"
select select "2"
select select "0"
select select "6"
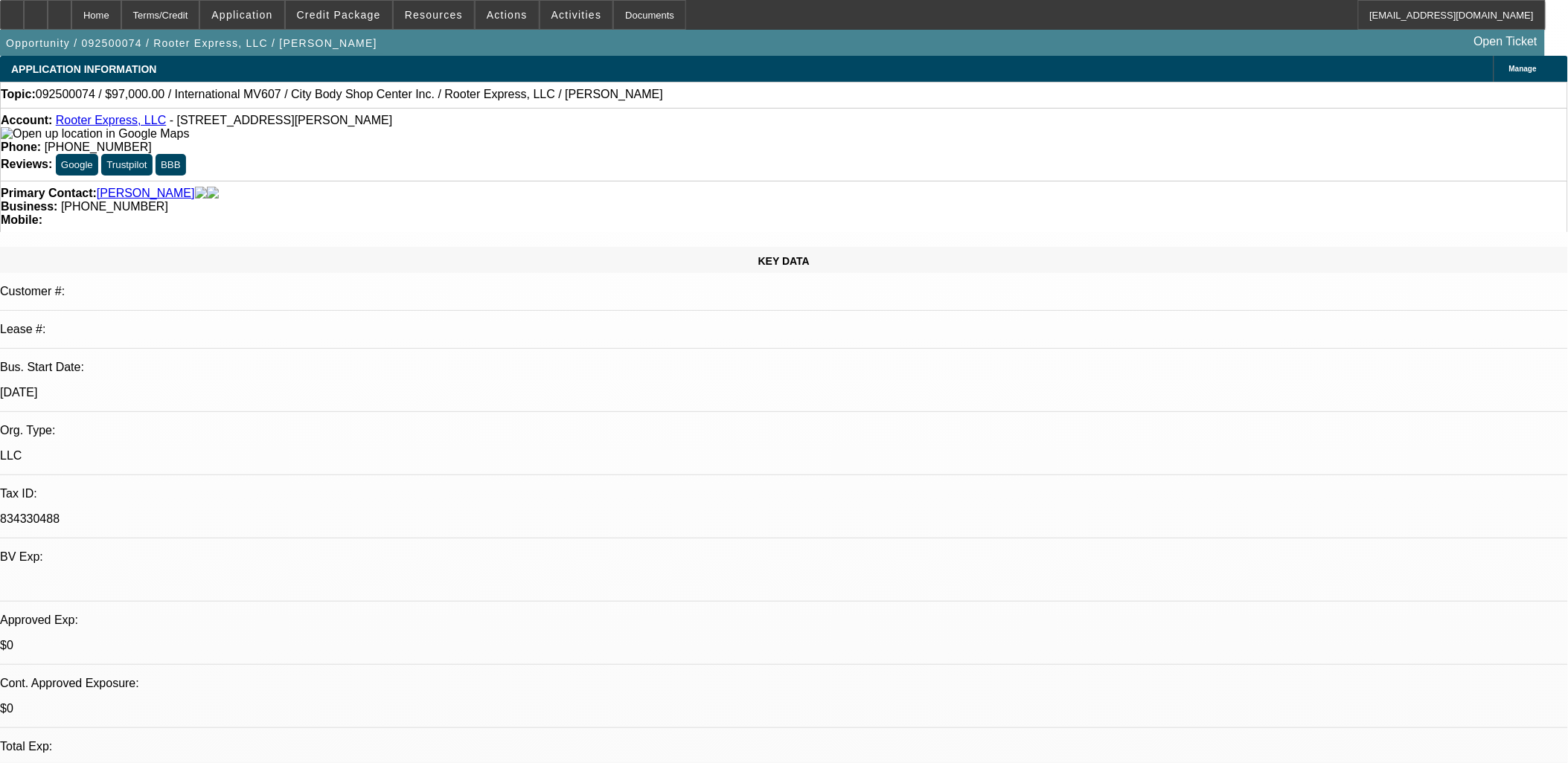
scroll to position [724, 0]
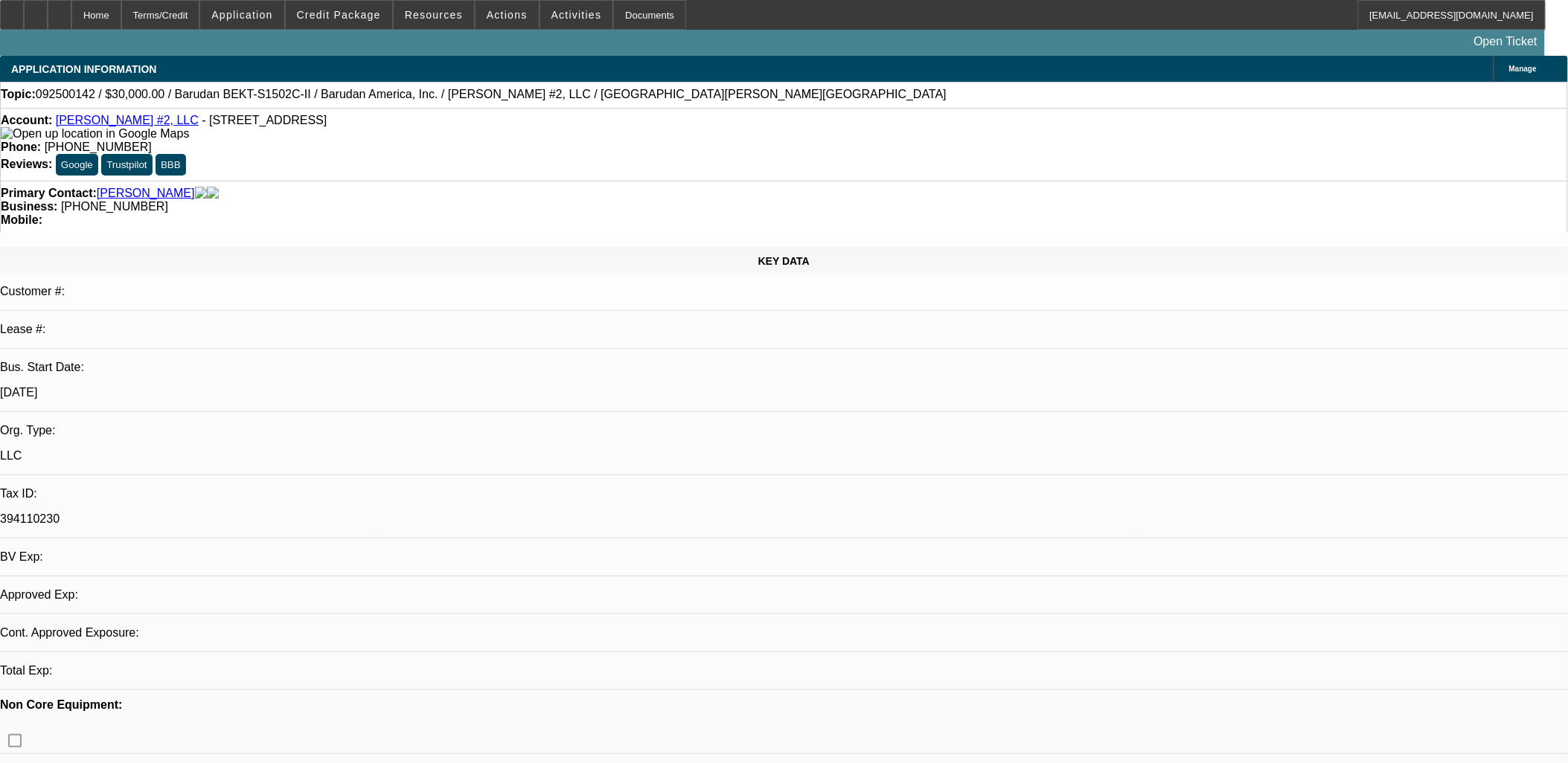
select select "0.1"
select select "1.5"
select select "0"
select select "2"
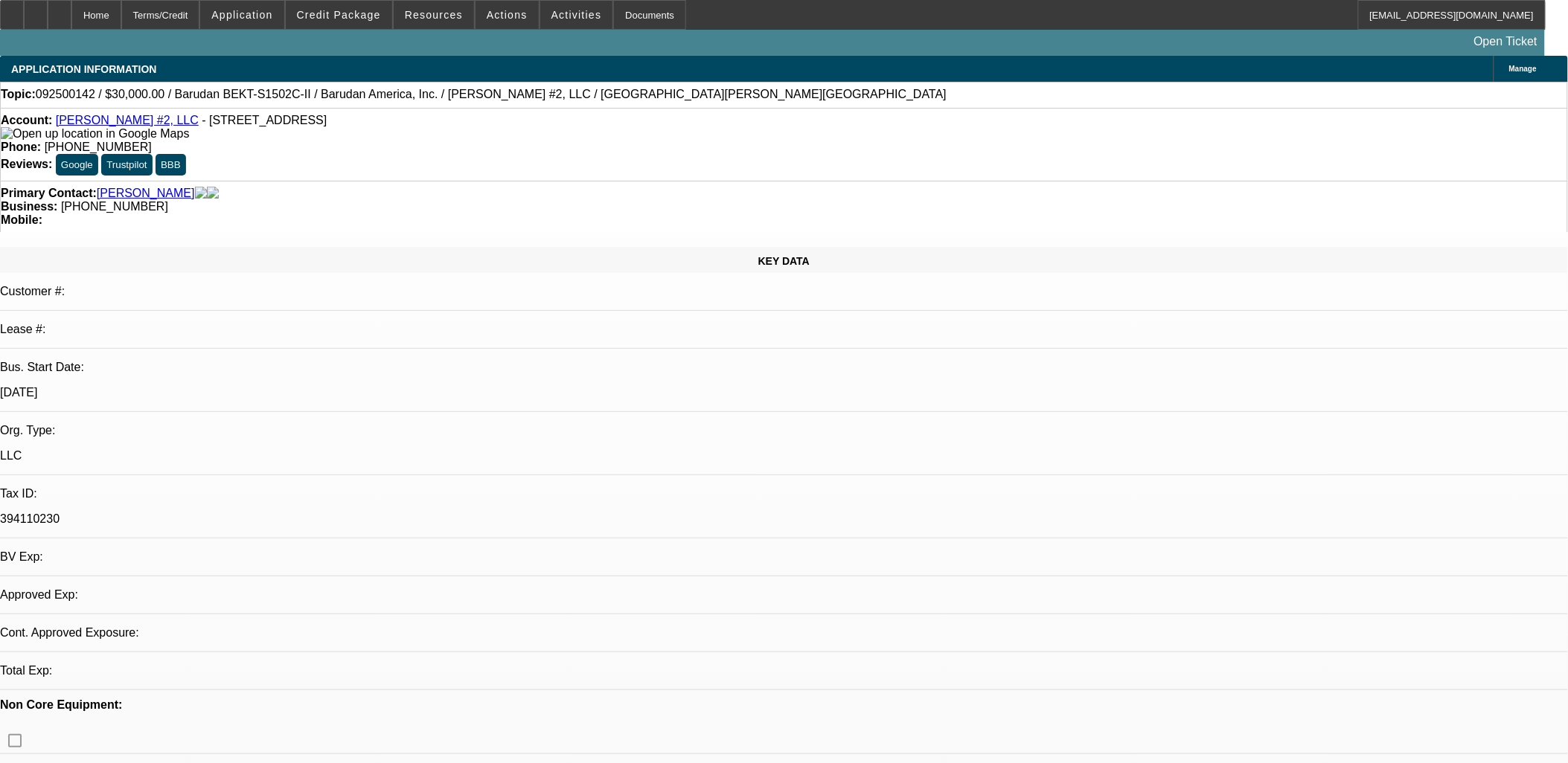
select select "0"
select select "2"
select select "0.1"
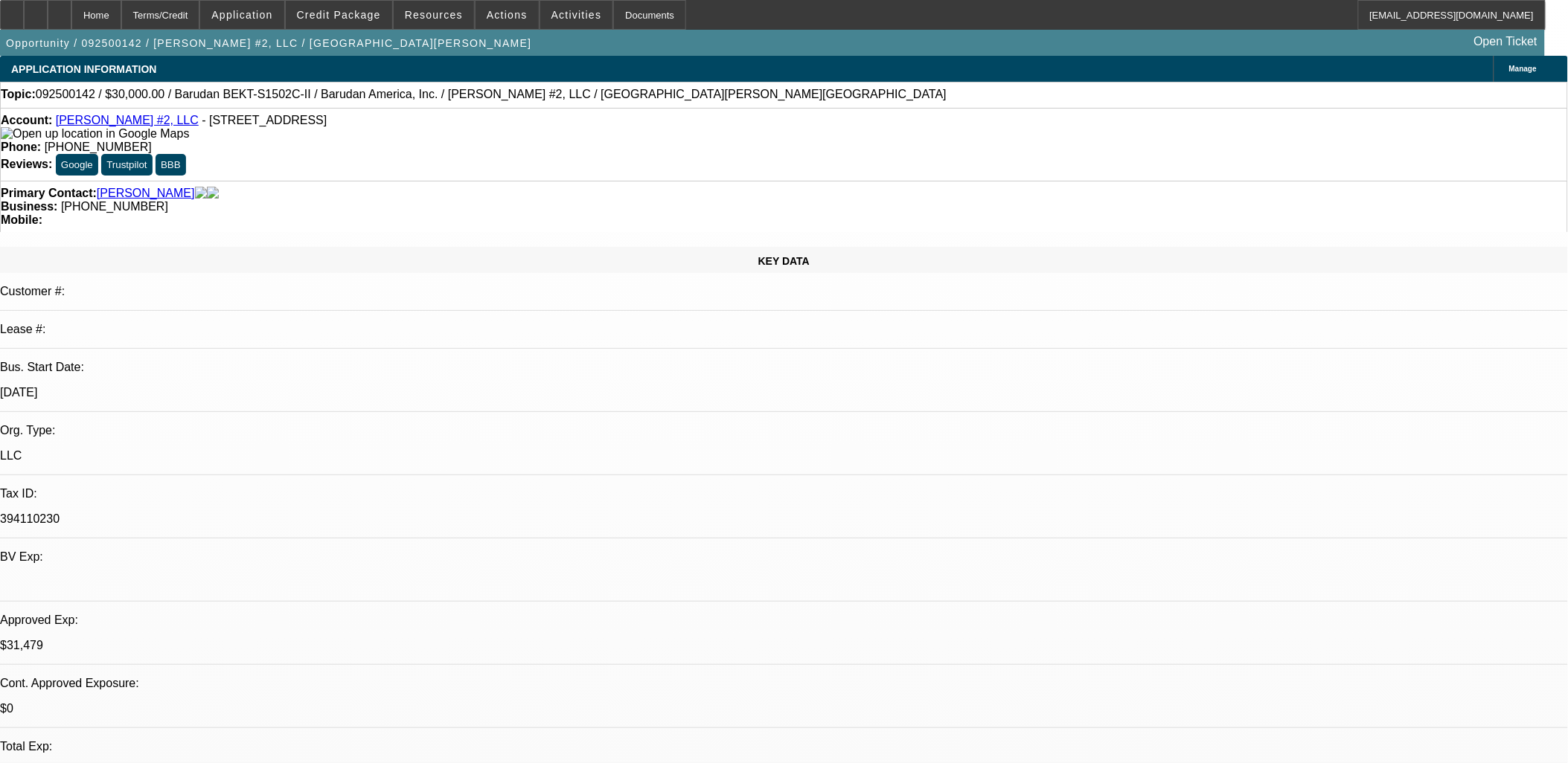
select select "1"
select select "2"
select select "1"
select select "2"
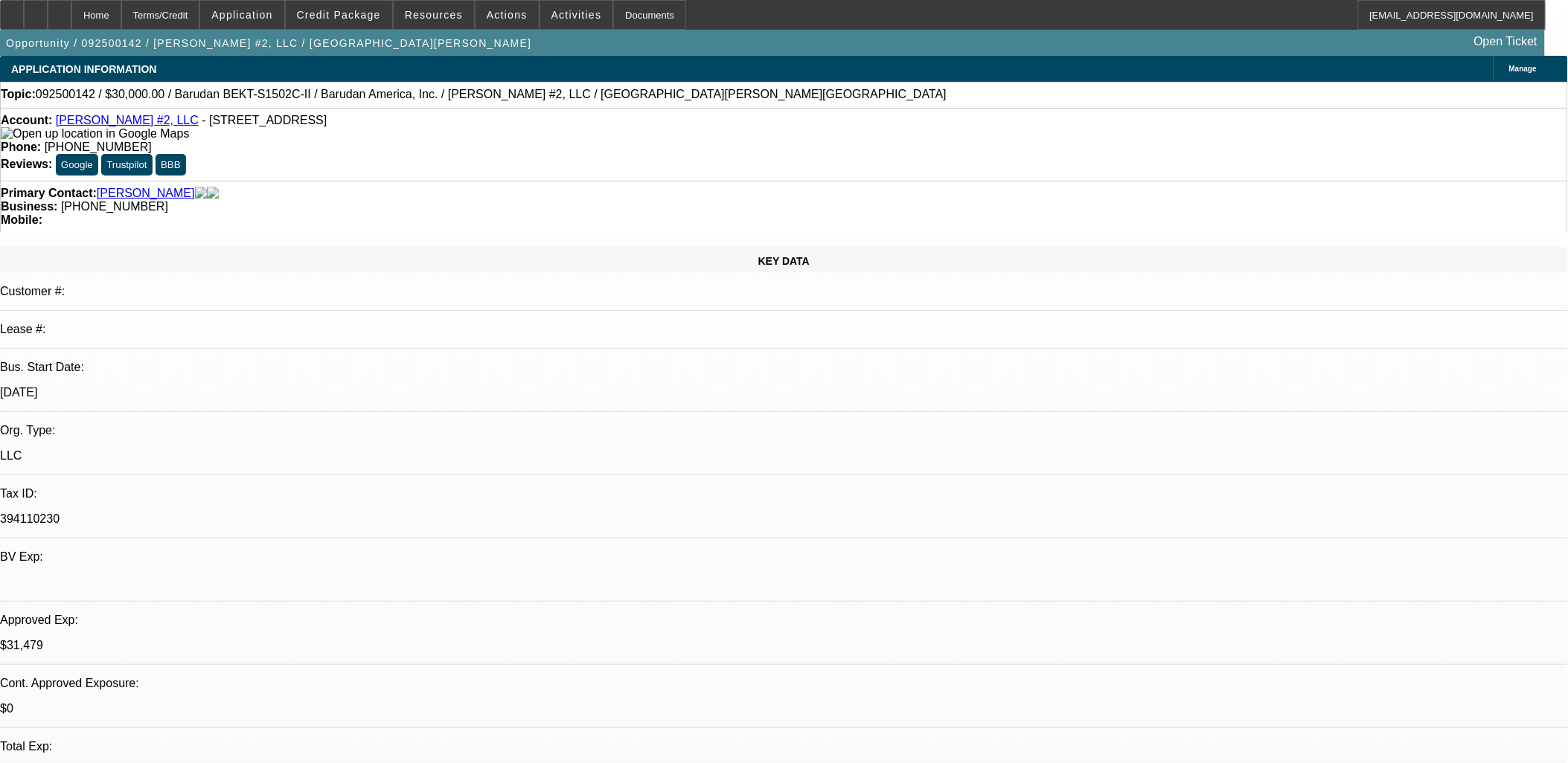
select select "2"
select select "1"
select select "2"
select select "4"
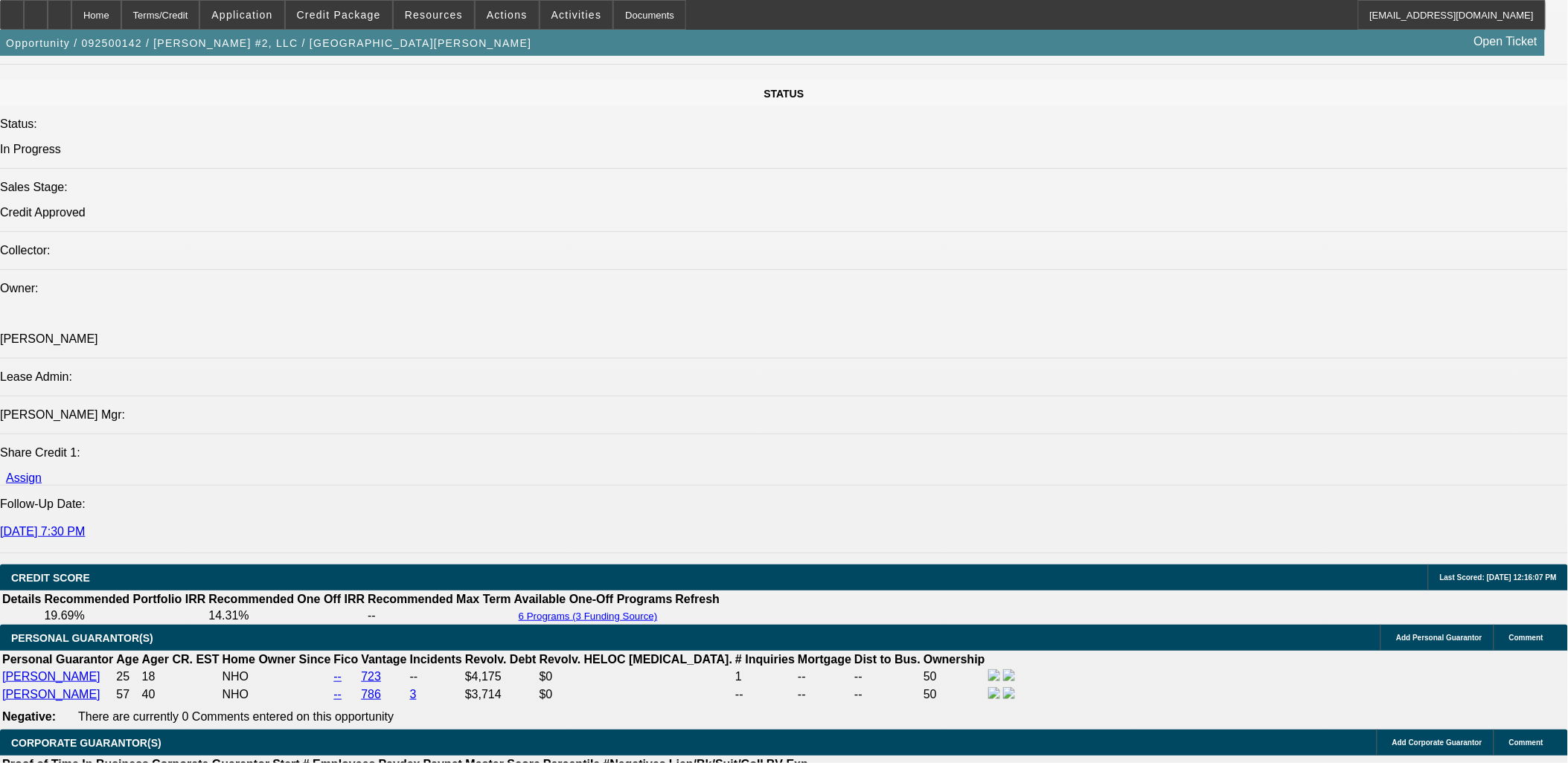
scroll to position [1900, 0]
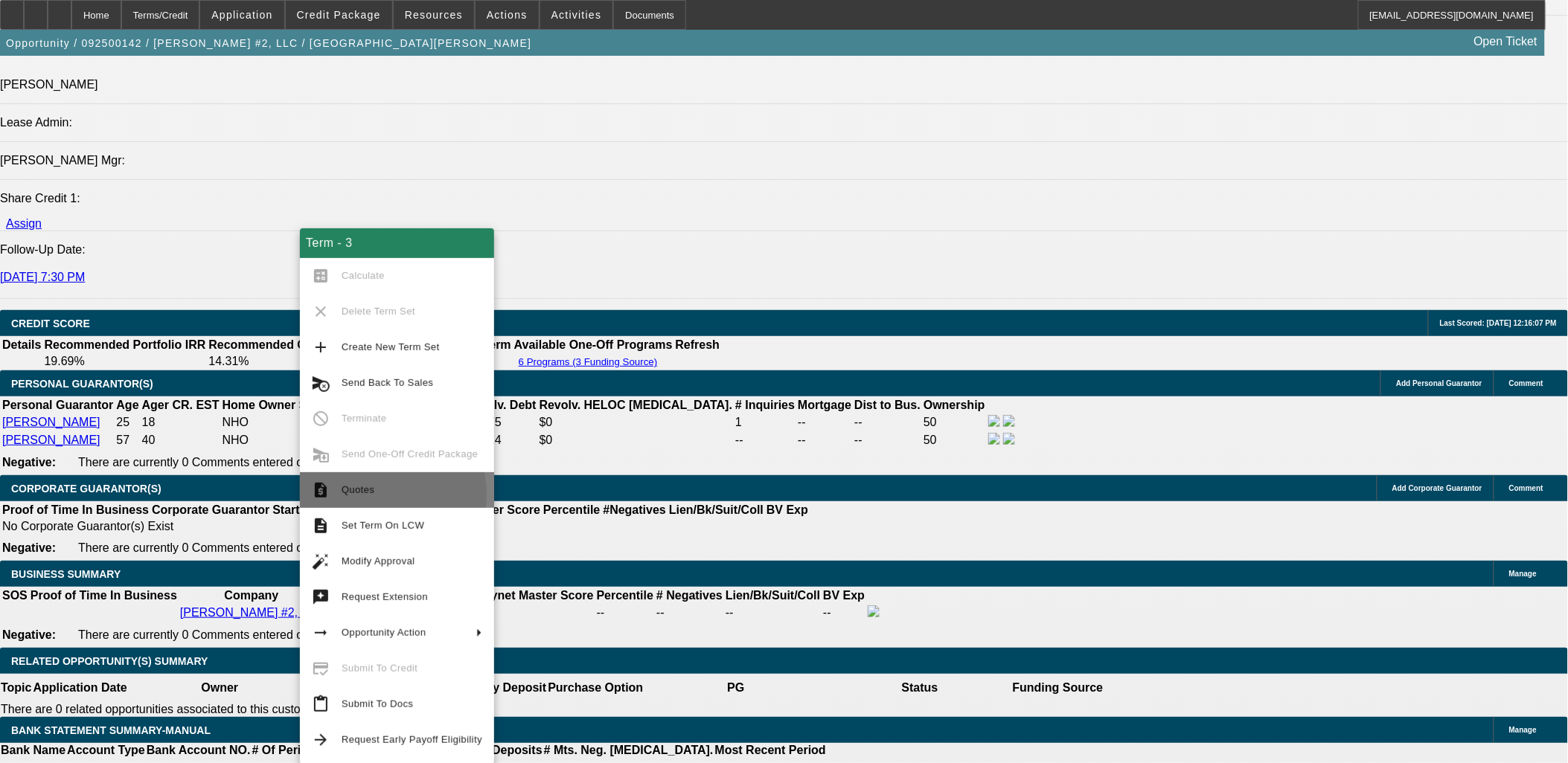
click at [369, 495] on span "Quotes" at bounding box center [412, 490] width 141 height 18
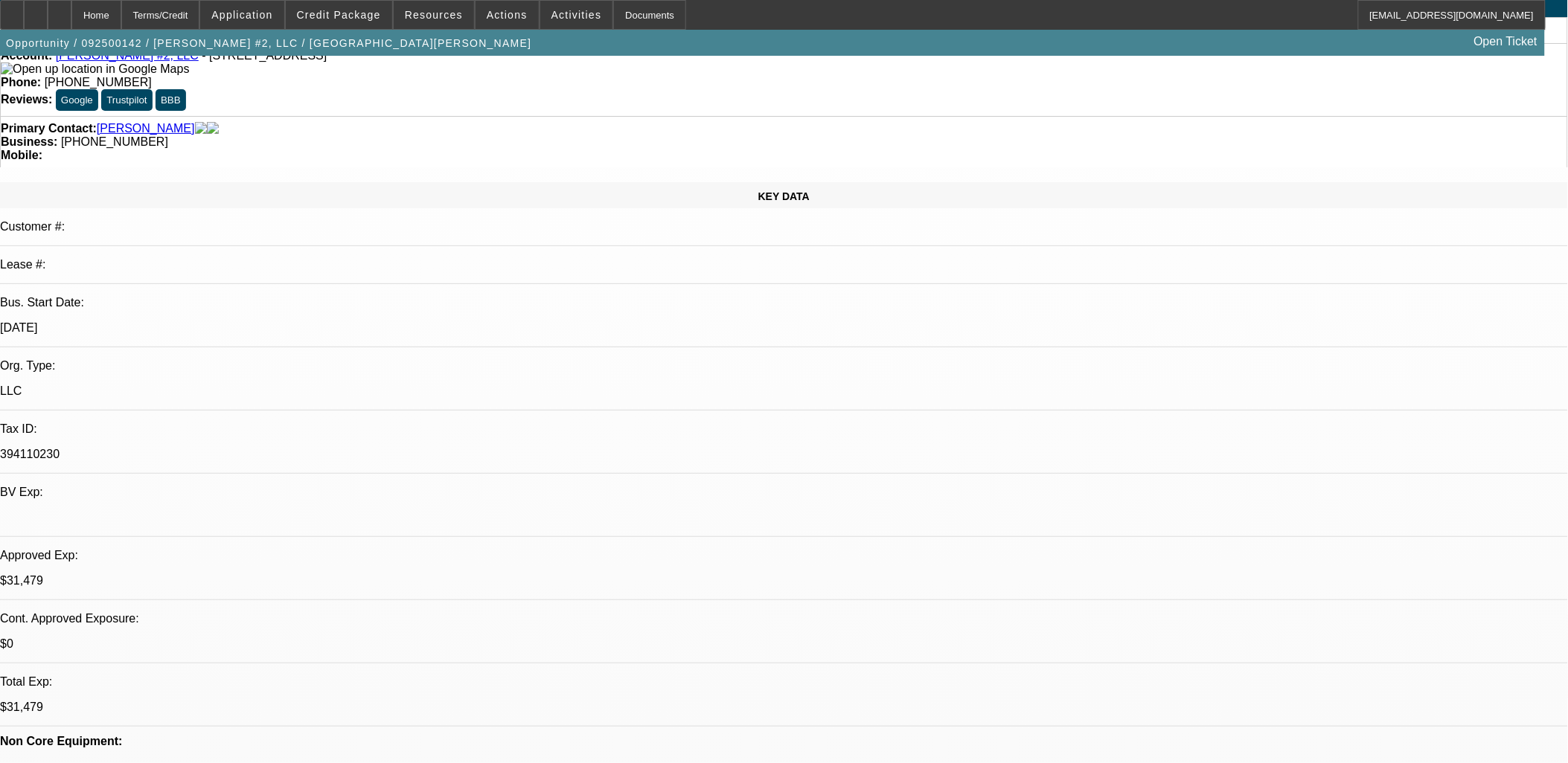
scroll to position [0, 0]
